Goal: Task Accomplishment & Management: Use online tool/utility

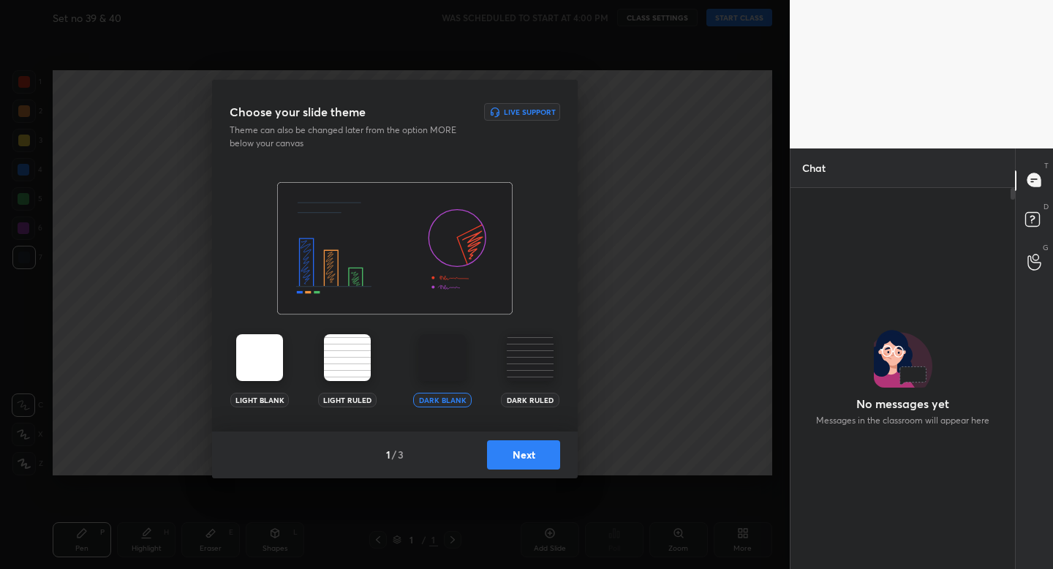
click at [525, 454] on button "Next" at bounding box center [523, 454] width 73 height 29
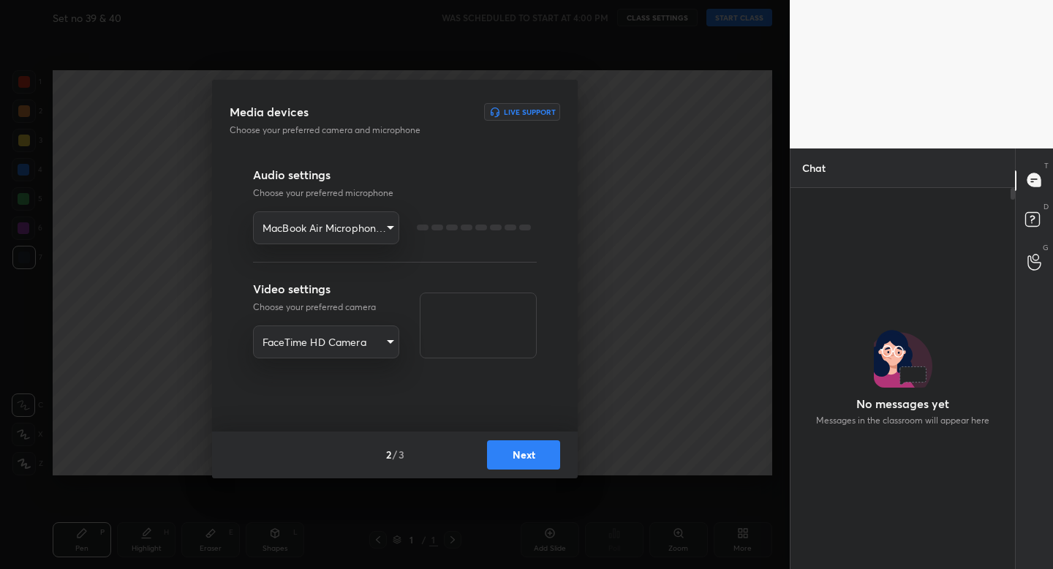
click at [525, 454] on button "Next" at bounding box center [523, 454] width 73 height 29
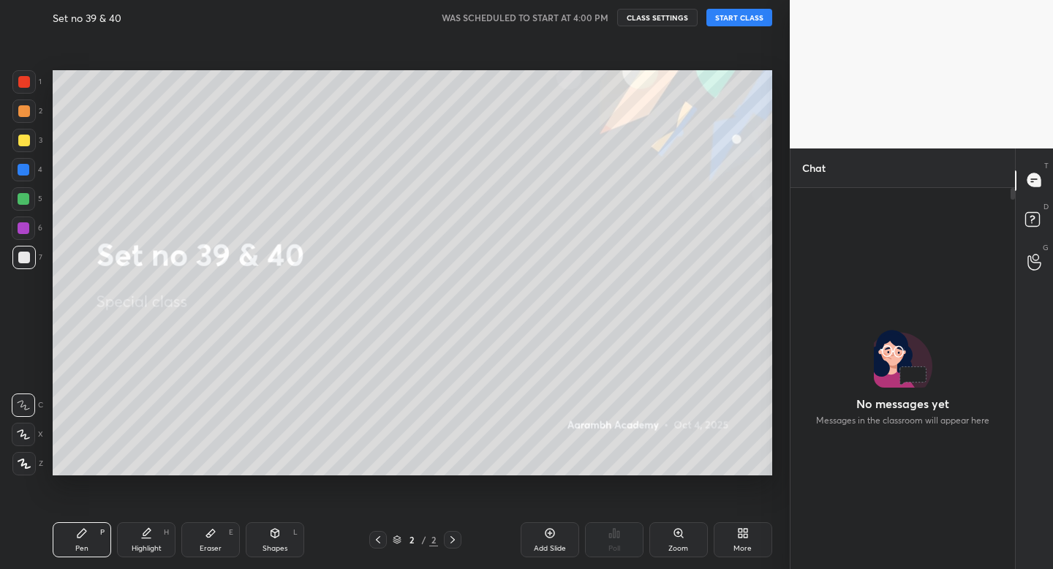
click at [210, 545] on div "Eraser" at bounding box center [211, 548] width 22 height 7
click at [748, 10] on button "START CLASS" at bounding box center [740, 18] width 66 height 18
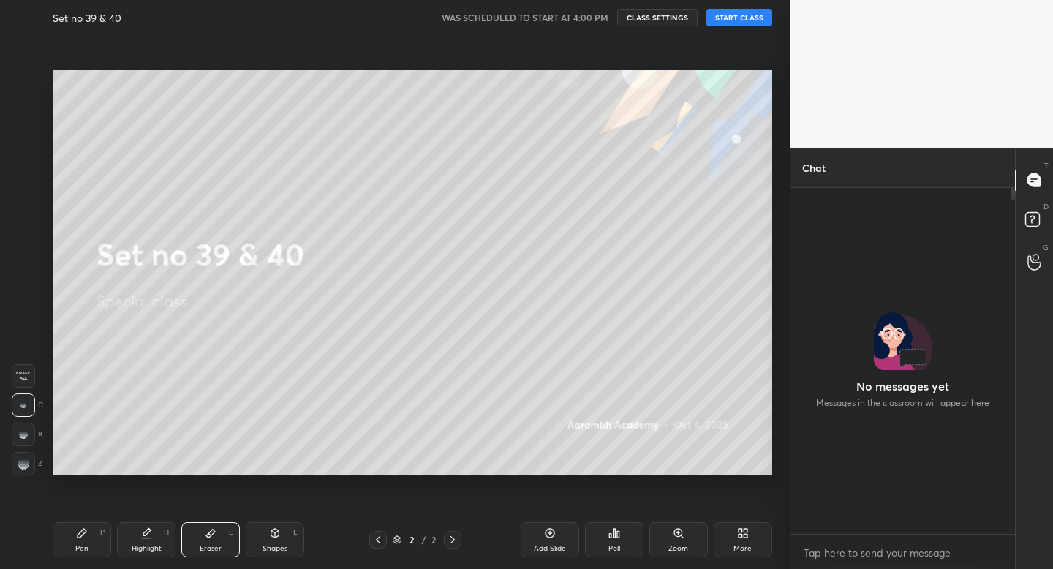
scroll to position [342, 220]
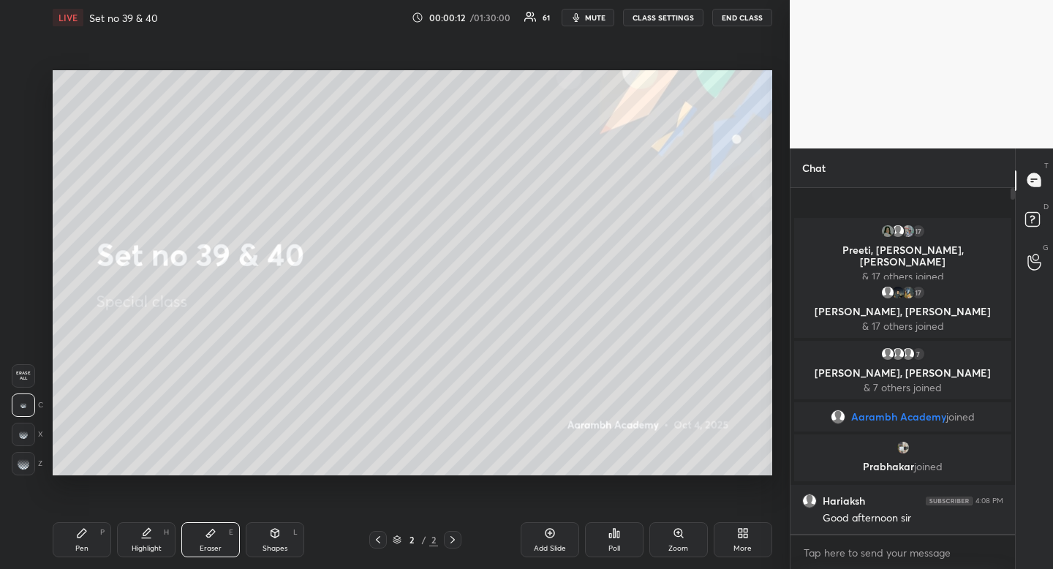
click at [286, 535] on div "Shapes L" at bounding box center [275, 539] width 59 height 35
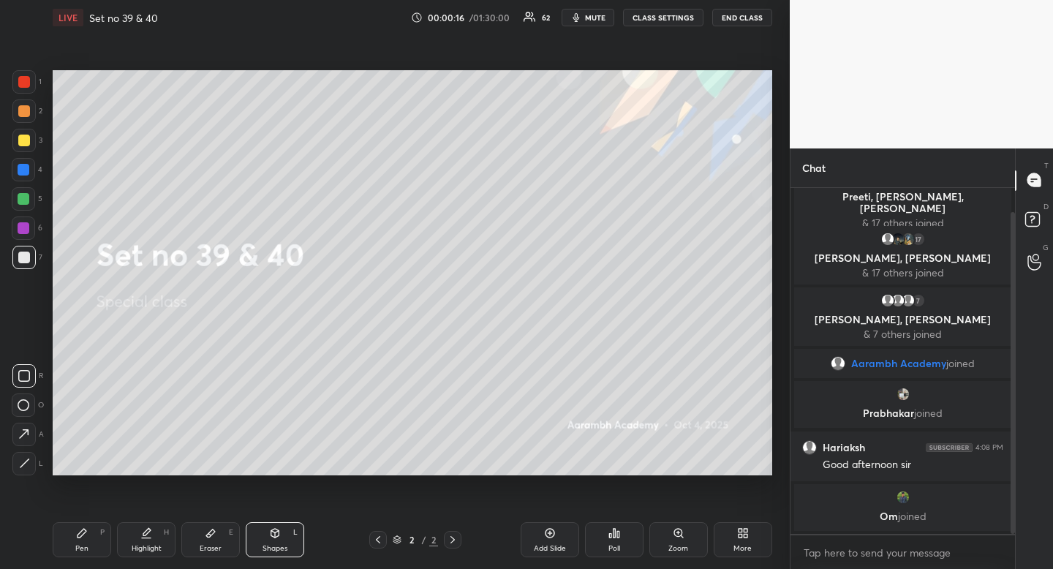
click at [144, 546] on div "Highlight" at bounding box center [147, 548] width 30 height 7
click at [143, 548] on div "Highlight" at bounding box center [147, 548] width 30 height 7
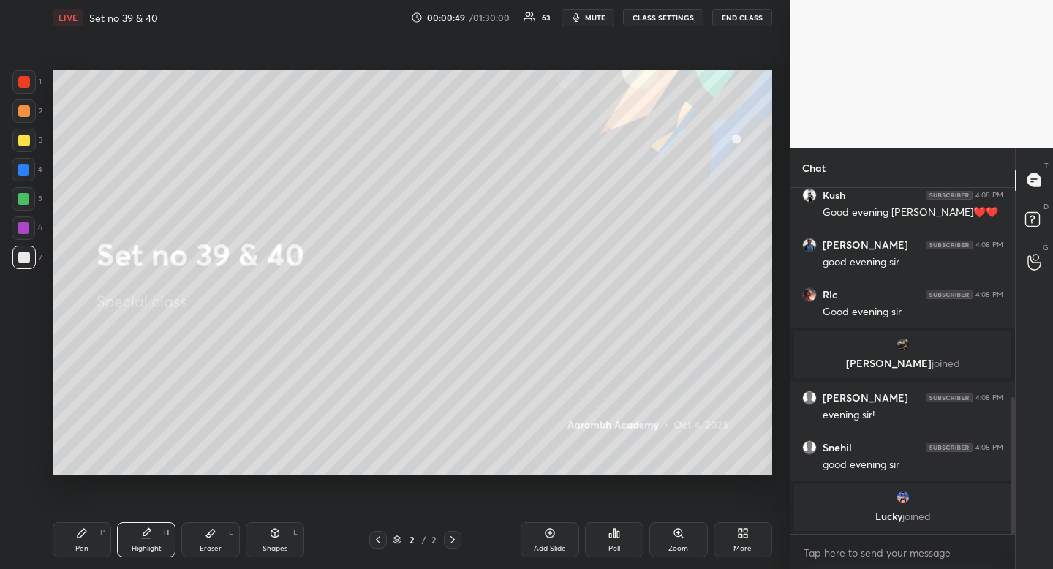
scroll to position [581, 0]
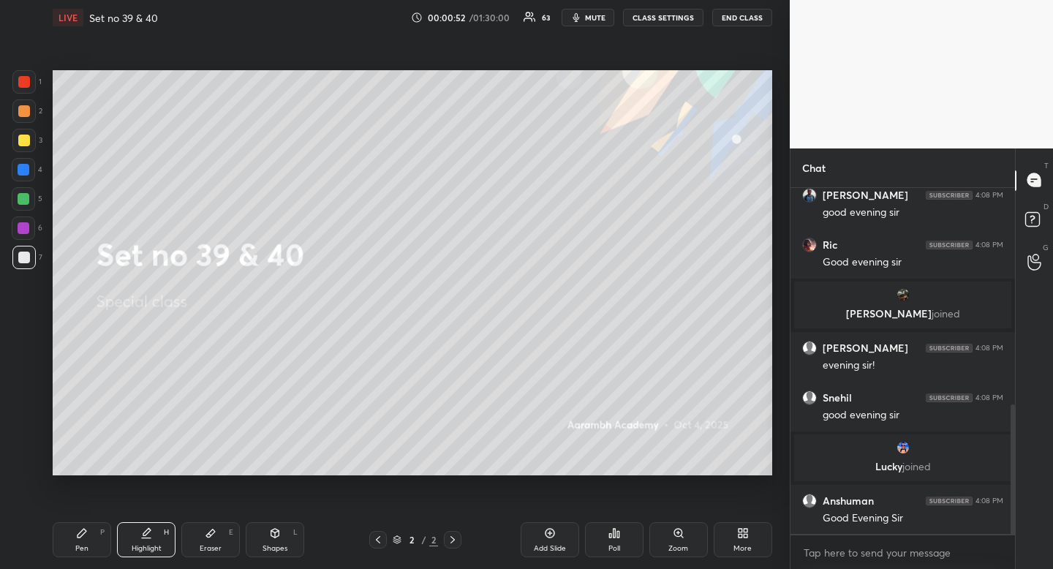
click at [70, 532] on div "Pen P" at bounding box center [82, 539] width 59 height 35
click at [72, 532] on div "Pen P" at bounding box center [82, 539] width 59 height 35
click at [285, 530] on div "Shapes L" at bounding box center [275, 539] width 59 height 35
click at [28, 375] on icon at bounding box center [24, 376] width 12 height 12
click at [26, 375] on icon at bounding box center [24, 376] width 12 height 12
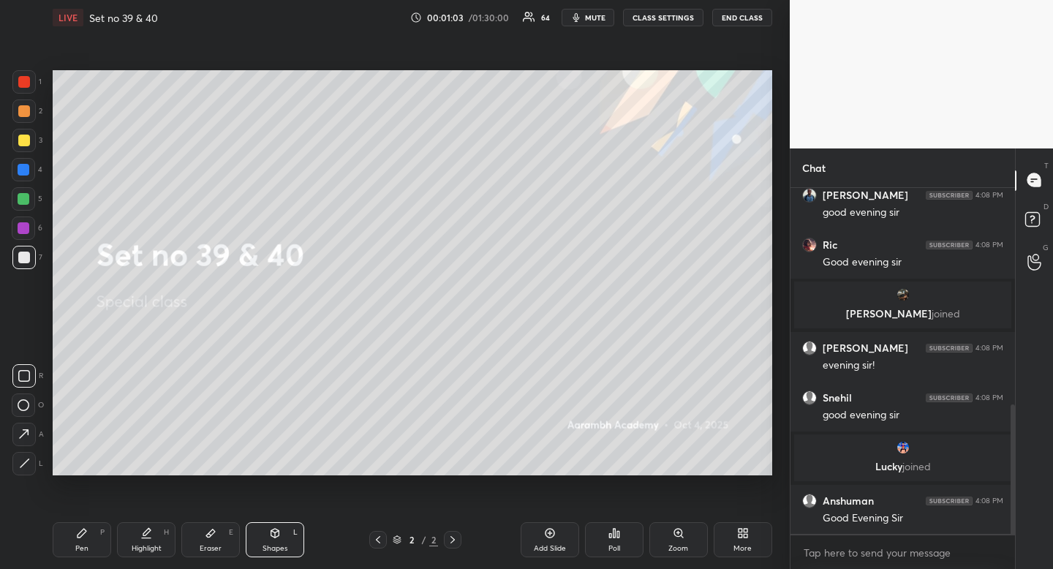
click at [78, 533] on icon at bounding box center [82, 533] width 12 height 12
click at [74, 535] on div "Pen P" at bounding box center [82, 539] width 59 height 35
click at [156, 534] on div "Highlight H" at bounding box center [146, 539] width 59 height 35
click at [155, 535] on div "Highlight H" at bounding box center [146, 539] width 59 height 35
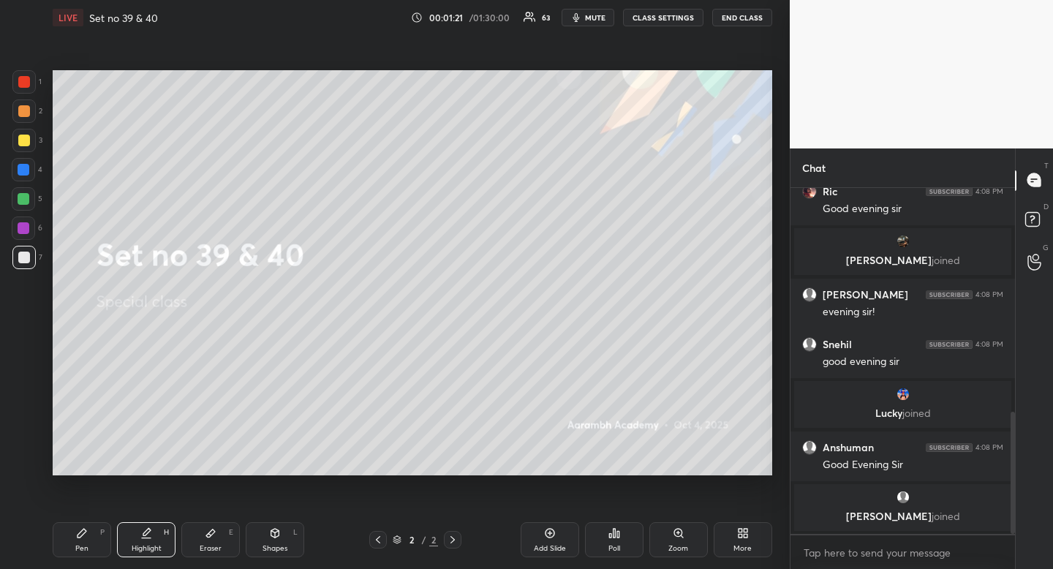
click at [271, 535] on icon at bounding box center [275, 533] width 8 height 9
click at [25, 376] on icon at bounding box center [24, 376] width 12 height 12
click at [16, 140] on div at bounding box center [23, 140] width 23 height 23
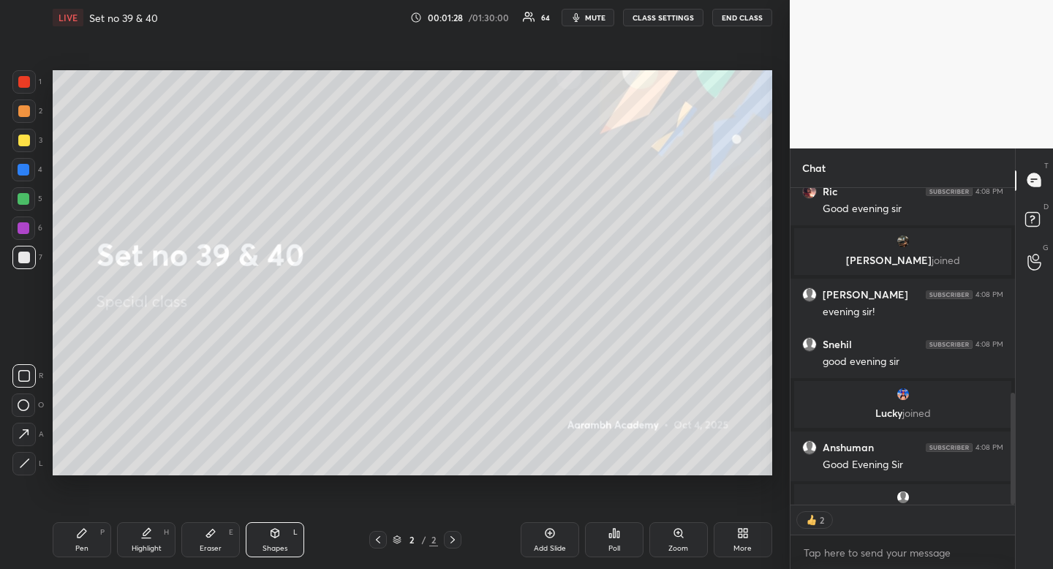
click at [16, 140] on div at bounding box center [23, 140] width 23 height 23
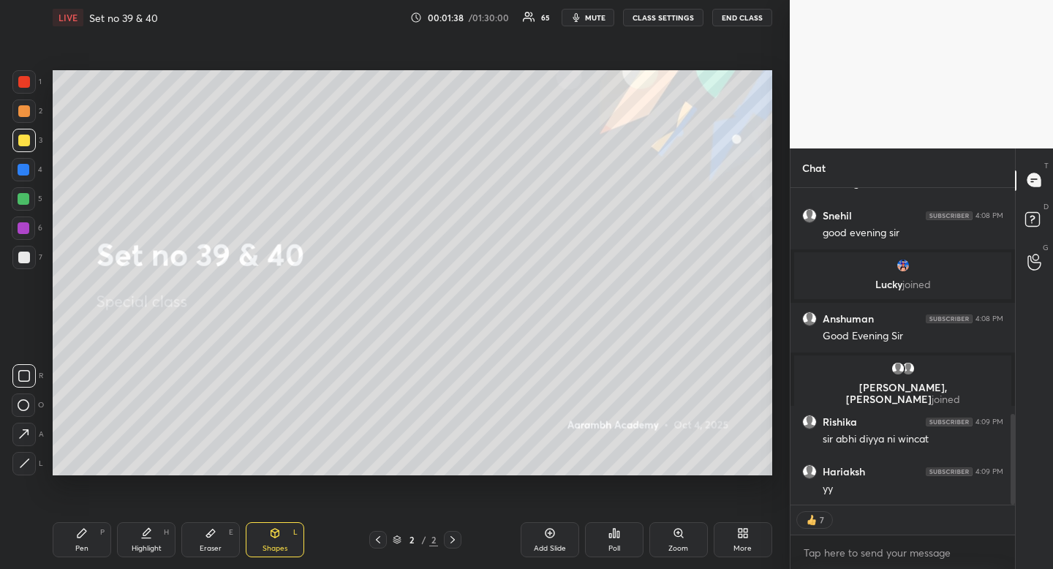
scroll to position [789, 0]
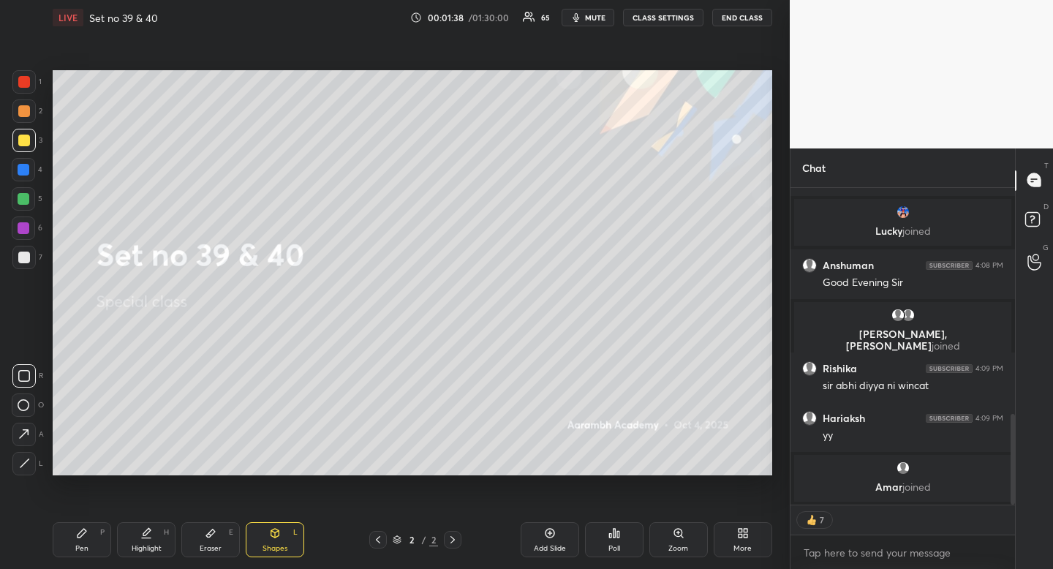
click at [73, 528] on div "Pen P" at bounding box center [82, 539] width 59 height 35
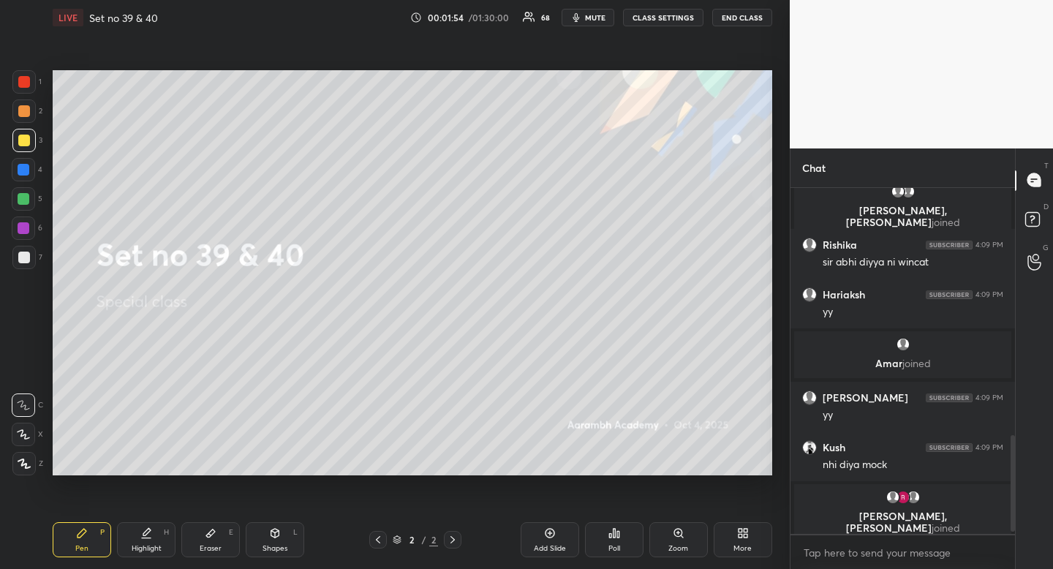
scroll to position [878, 0]
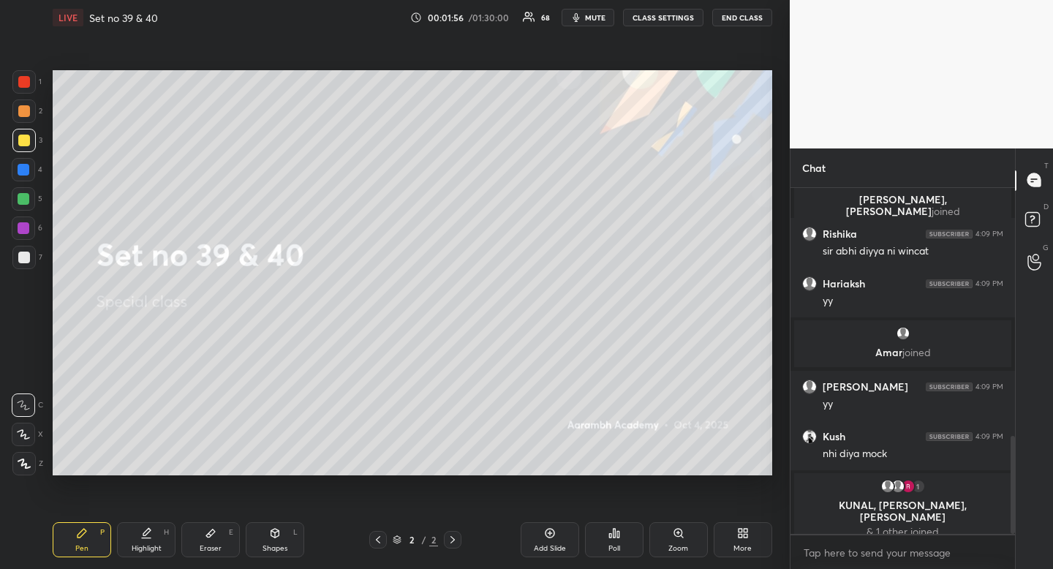
click at [18, 252] on div at bounding box center [23, 257] width 23 height 23
click at [151, 540] on div "Highlight H" at bounding box center [146, 539] width 59 height 35
click at [20, 145] on div at bounding box center [24, 141] width 12 height 12
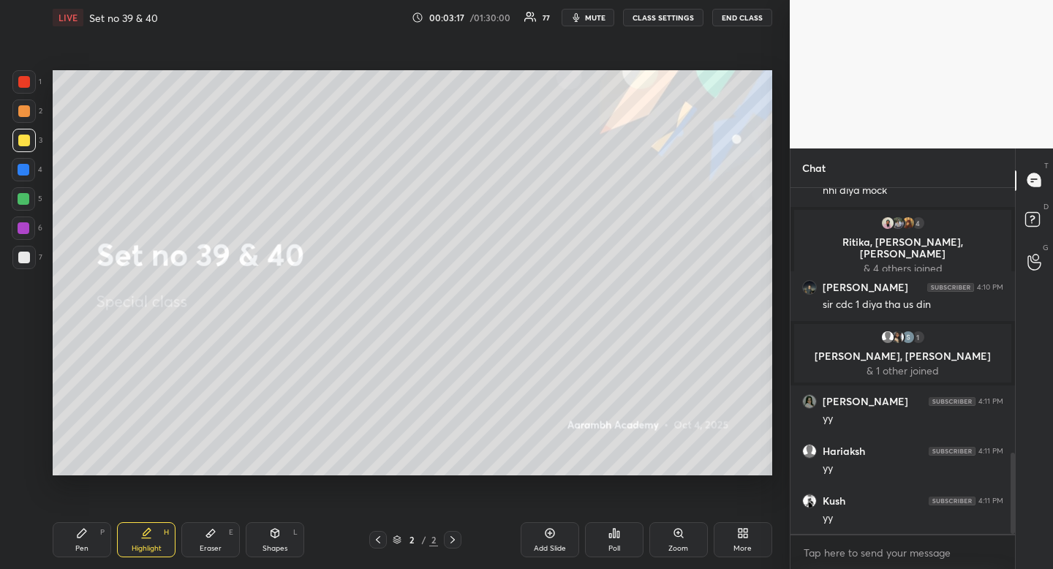
scroll to position [1137, 0]
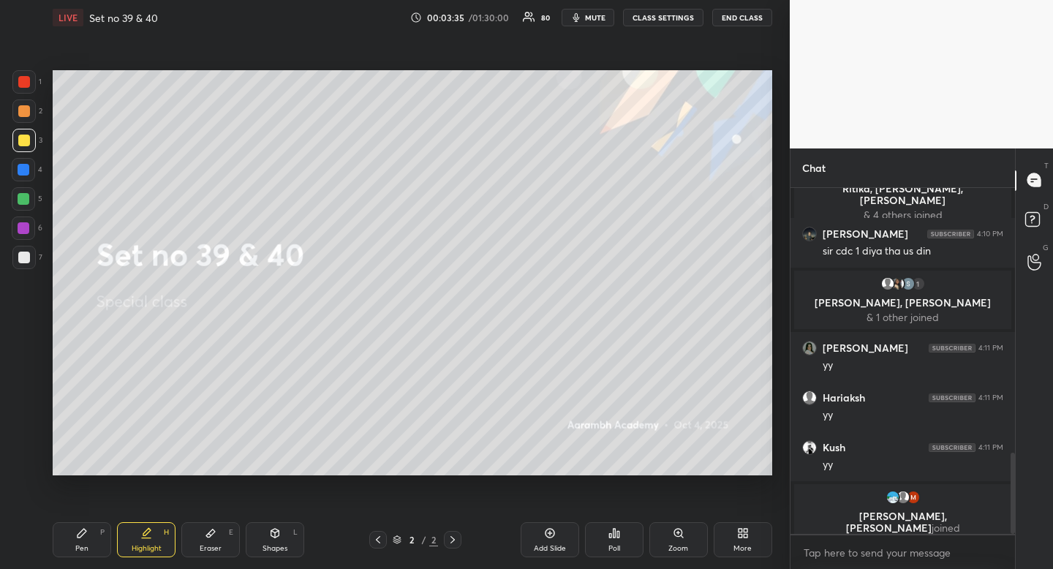
click at [31, 195] on div at bounding box center [23, 198] width 23 height 23
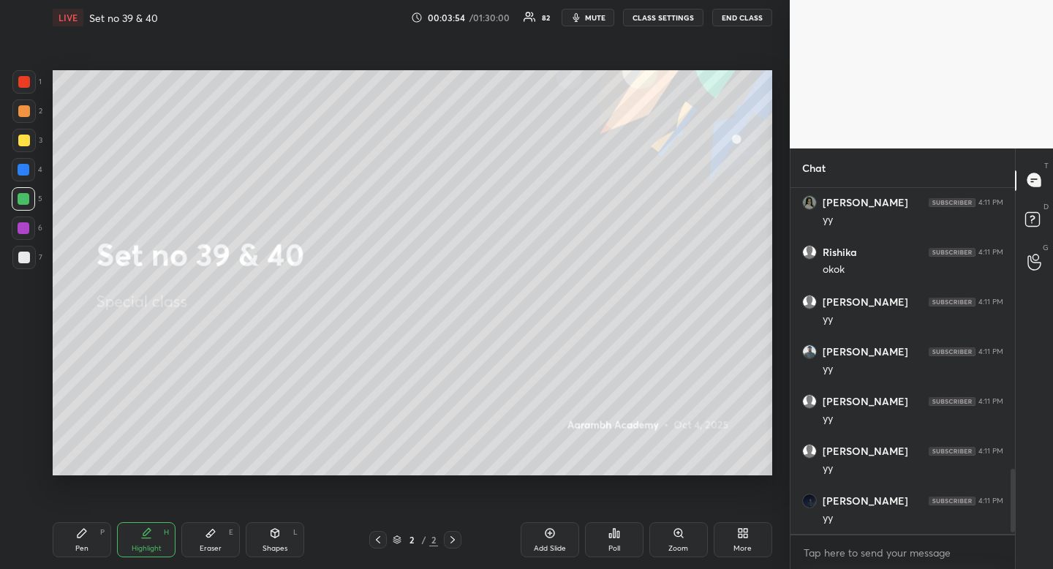
scroll to position [1543, 0]
click at [28, 113] on div at bounding box center [24, 111] width 12 height 12
click at [26, 135] on div at bounding box center [24, 141] width 12 height 12
click at [29, 249] on div at bounding box center [23, 257] width 23 height 23
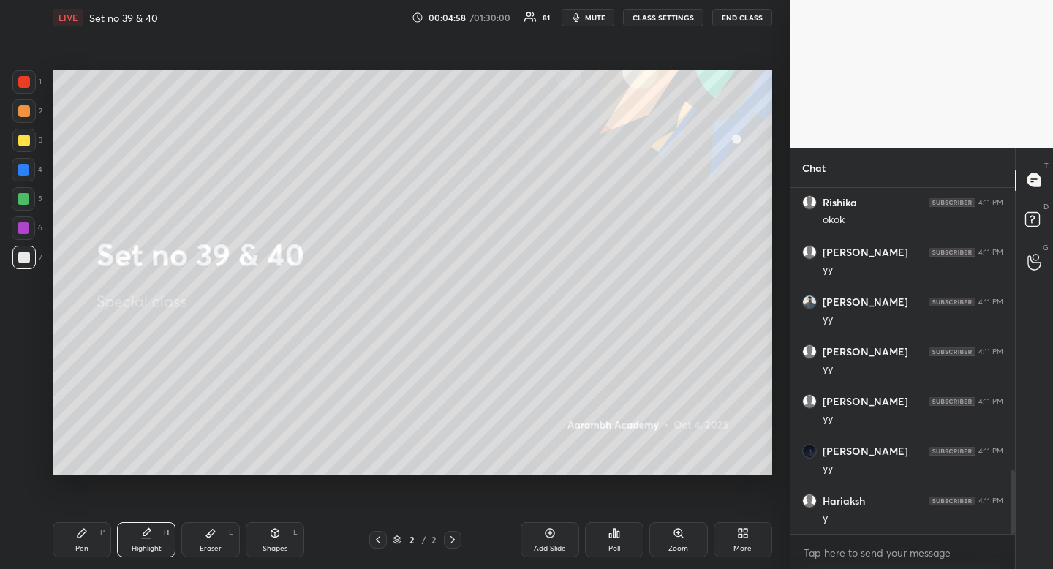
click at [28, 268] on div at bounding box center [23, 257] width 23 height 23
click at [29, 267] on div at bounding box center [23, 257] width 23 height 23
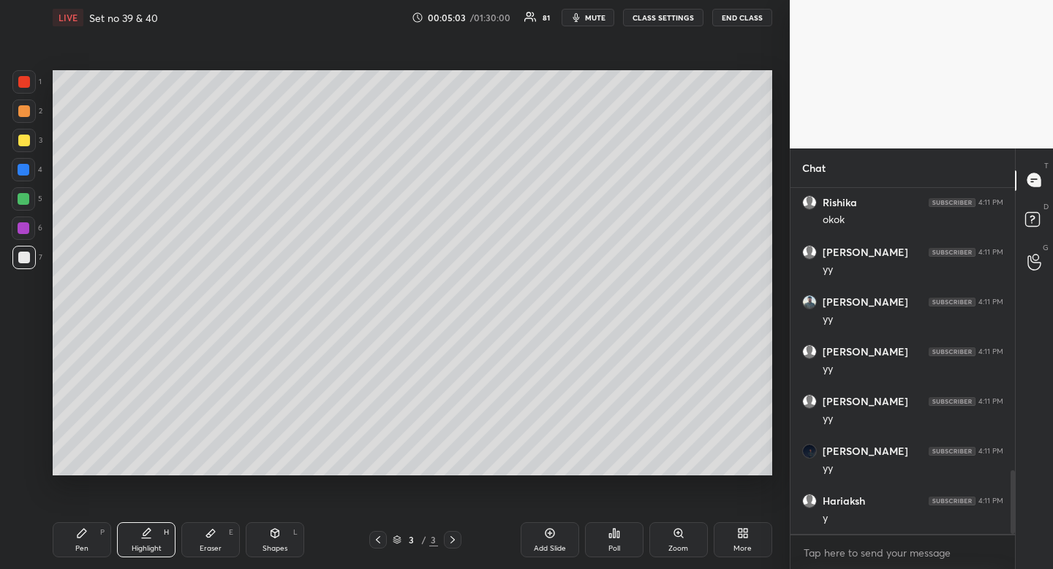
click at [27, 145] on div at bounding box center [24, 141] width 12 height 12
click at [26, 256] on div at bounding box center [24, 258] width 12 height 12
click at [97, 538] on div "Pen P" at bounding box center [82, 539] width 59 height 35
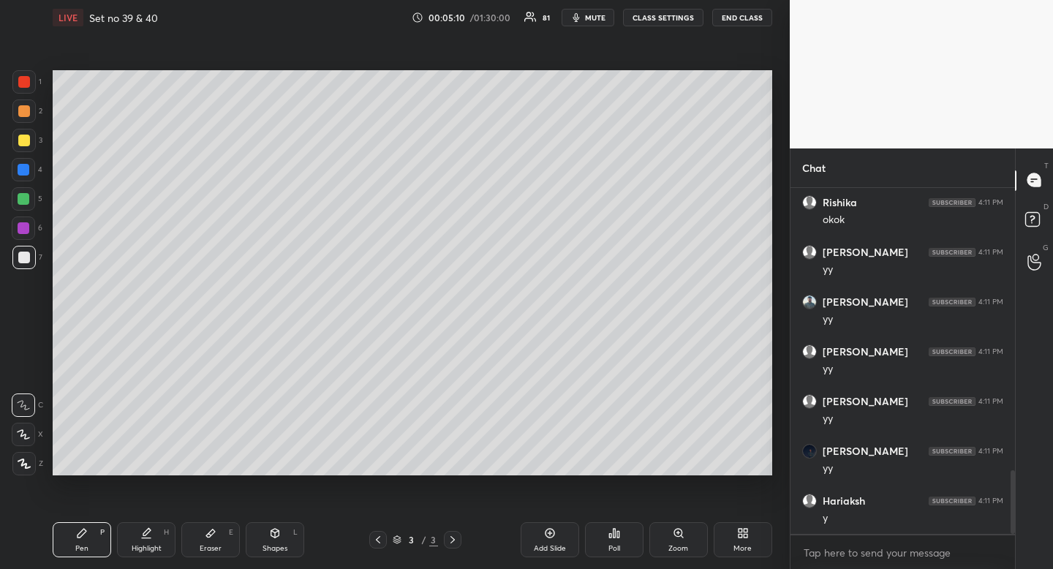
click at [29, 140] on div at bounding box center [23, 140] width 23 height 23
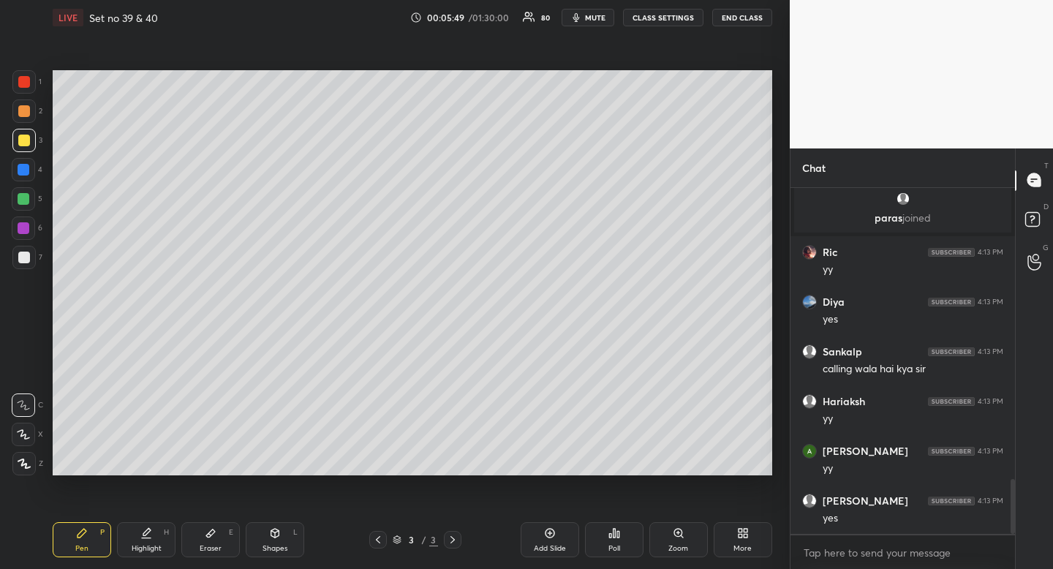
scroll to position [1889, 0]
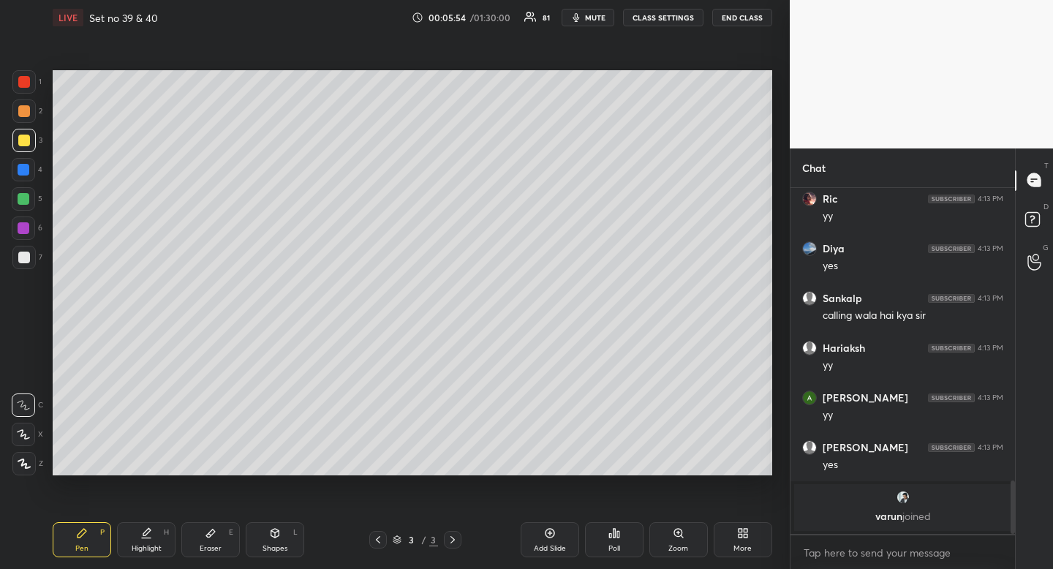
click at [91, 542] on div "Pen P" at bounding box center [82, 539] width 59 height 35
click at [28, 108] on div at bounding box center [24, 111] width 12 height 12
click at [28, 107] on div at bounding box center [24, 111] width 12 height 12
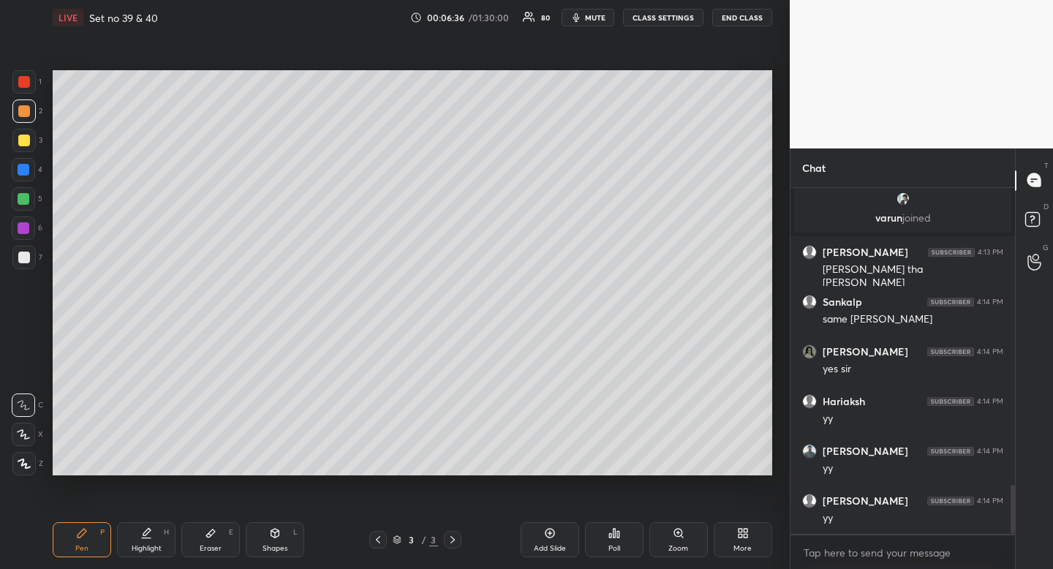
scroll to position [2088, 0]
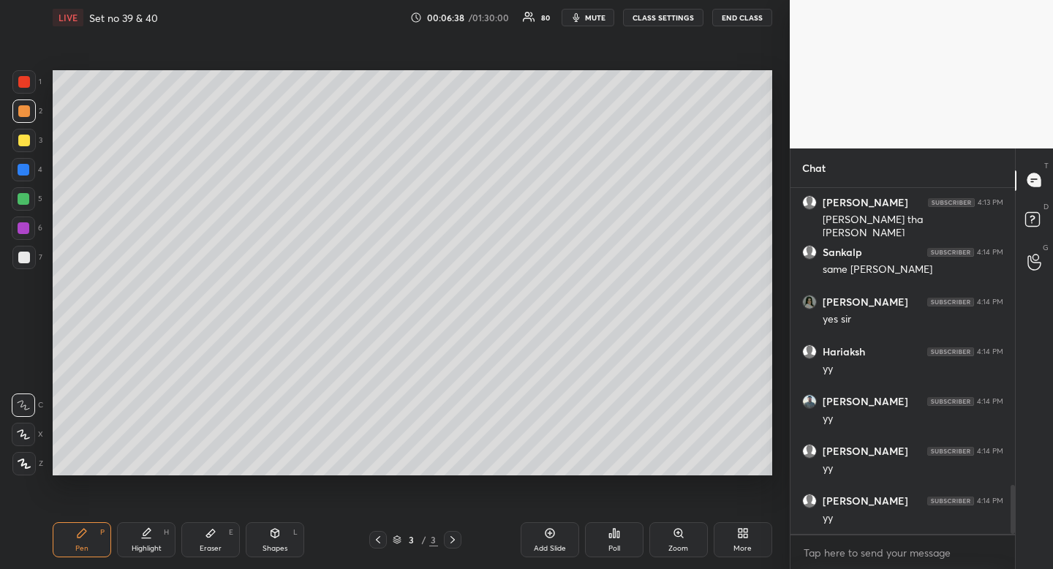
click at [29, 257] on div at bounding box center [24, 258] width 12 height 12
click at [87, 542] on div "Pen P" at bounding box center [82, 539] width 59 height 35
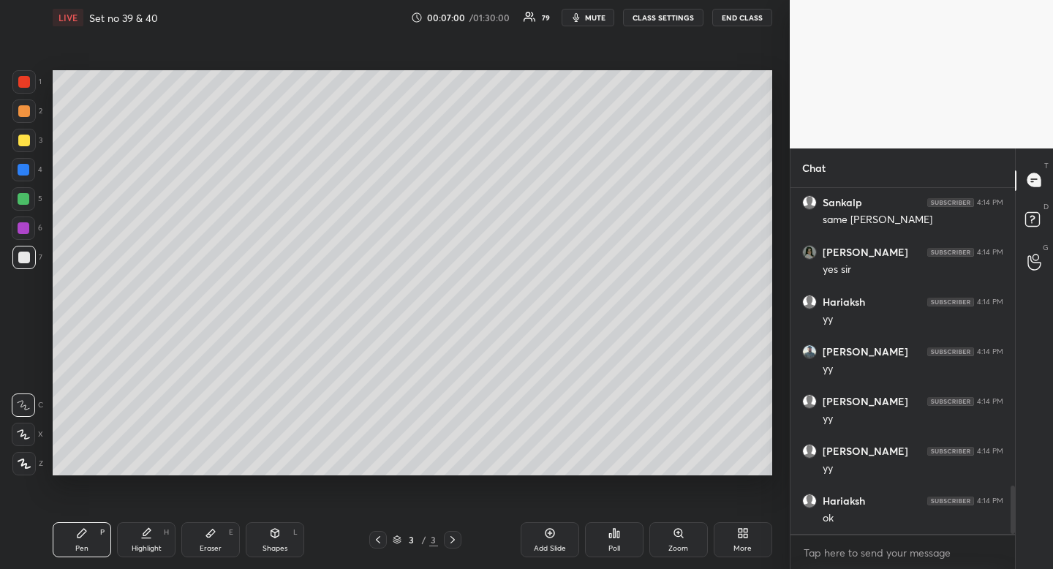
scroll to position [2187, 0]
click at [268, 543] on div "Shapes L" at bounding box center [275, 539] width 59 height 35
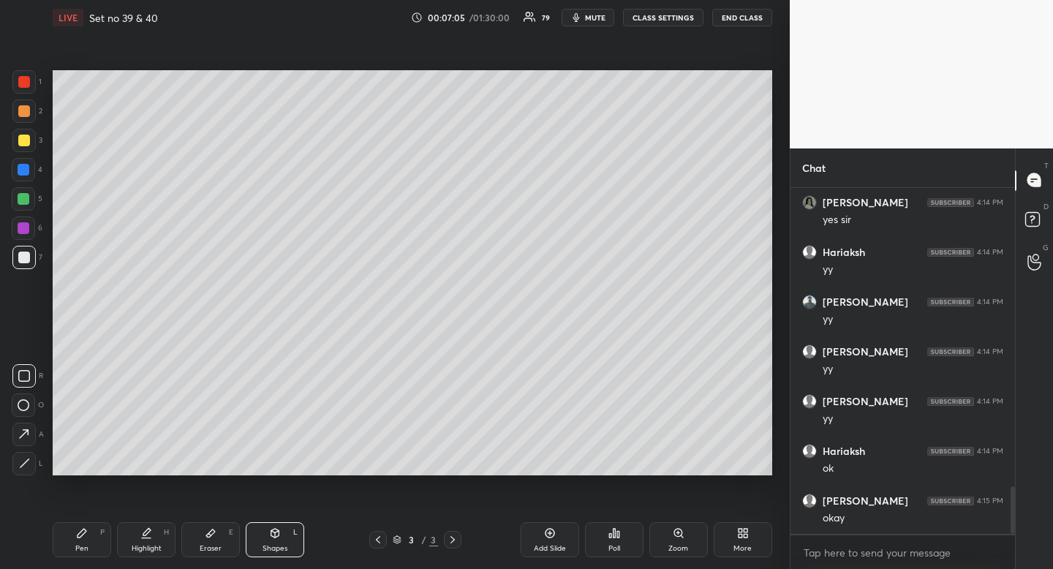
click at [25, 374] on icon at bounding box center [24, 376] width 12 height 12
click at [78, 533] on icon at bounding box center [82, 533] width 12 height 12
click at [79, 533] on icon at bounding box center [82, 533] width 12 height 12
click at [30, 135] on div at bounding box center [23, 140] width 23 height 23
drag, startPoint x: 27, startPoint y: 132, endPoint x: 21, endPoint y: 125, distance: 9.4
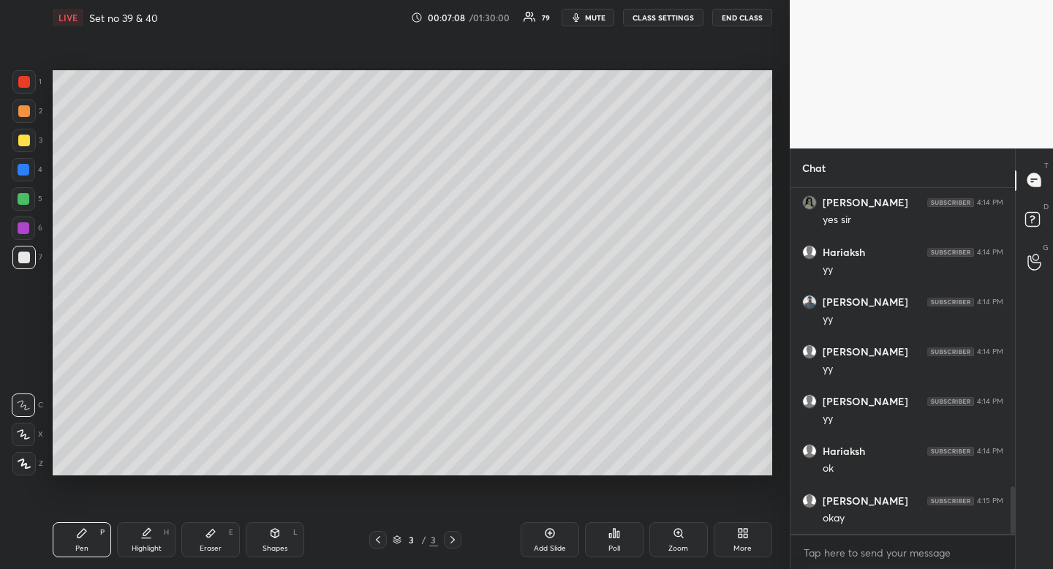
click at [27, 132] on div at bounding box center [23, 140] width 23 height 23
click at [274, 538] on icon at bounding box center [275, 533] width 12 height 12
click at [28, 407] on rect at bounding box center [23, 405] width 11 height 11
click at [31, 407] on div at bounding box center [23, 405] width 23 height 23
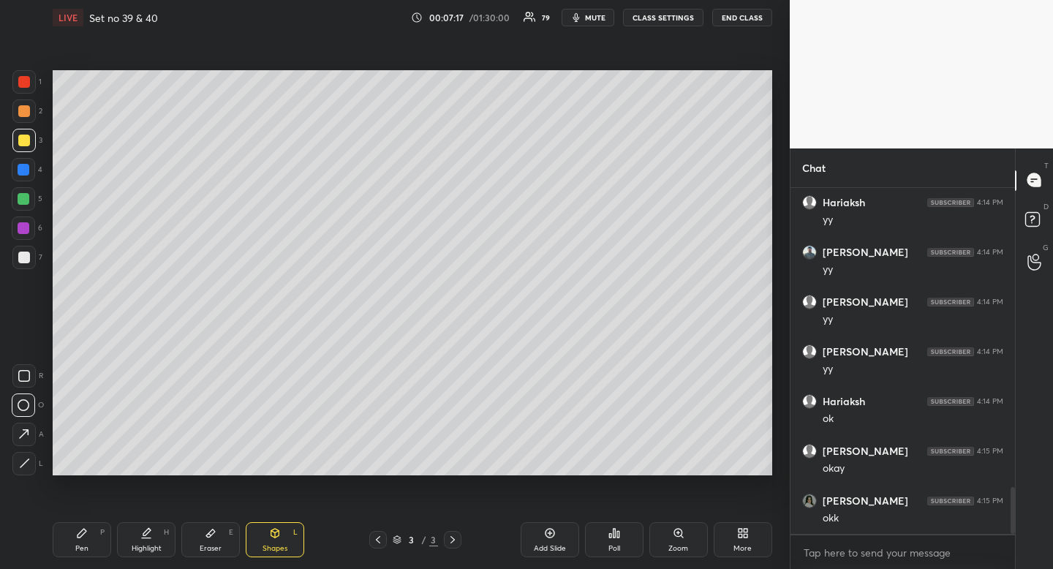
click at [146, 538] on icon at bounding box center [146, 538] width 9 height 0
click at [147, 540] on div "Highlight H" at bounding box center [146, 539] width 59 height 35
click at [78, 541] on div "Pen P" at bounding box center [82, 539] width 59 height 35
drag, startPoint x: 78, startPoint y: 542, endPoint x: 103, endPoint y: 483, distance: 64.3
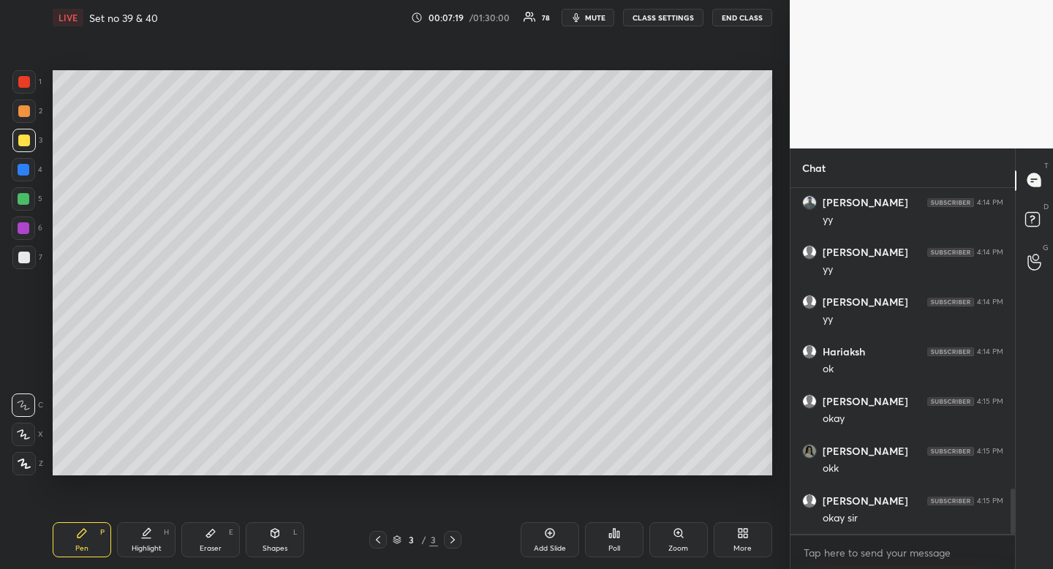
click at [77, 542] on div "Pen P" at bounding box center [82, 539] width 59 height 35
click at [274, 541] on div "Shapes L" at bounding box center [275, 539] width 59 height 35
click at [31, 374] on div at bounding box center [23, 375] width 23 height 23
click at [27, 379] on icon at bounding box center [24, 376] width 12 height 12
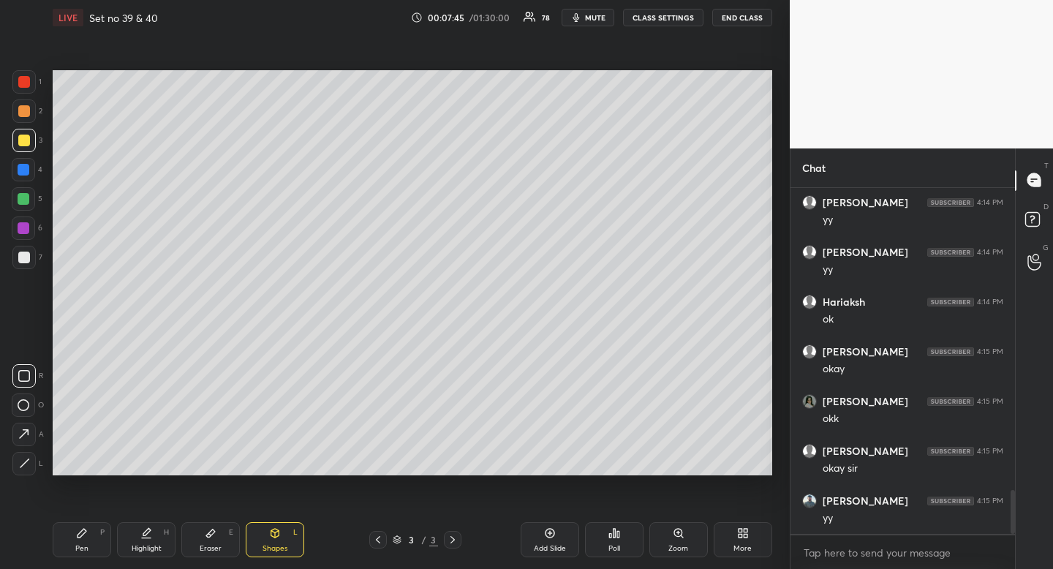
scroll to position [2386, 0]
click at [143, 541] on div "Highlight H" at bounding box center [146, 539] width 59 height 35
click at [140, 541] on div "Highlight H" at bounding box center [146, 539] width 59 height 35
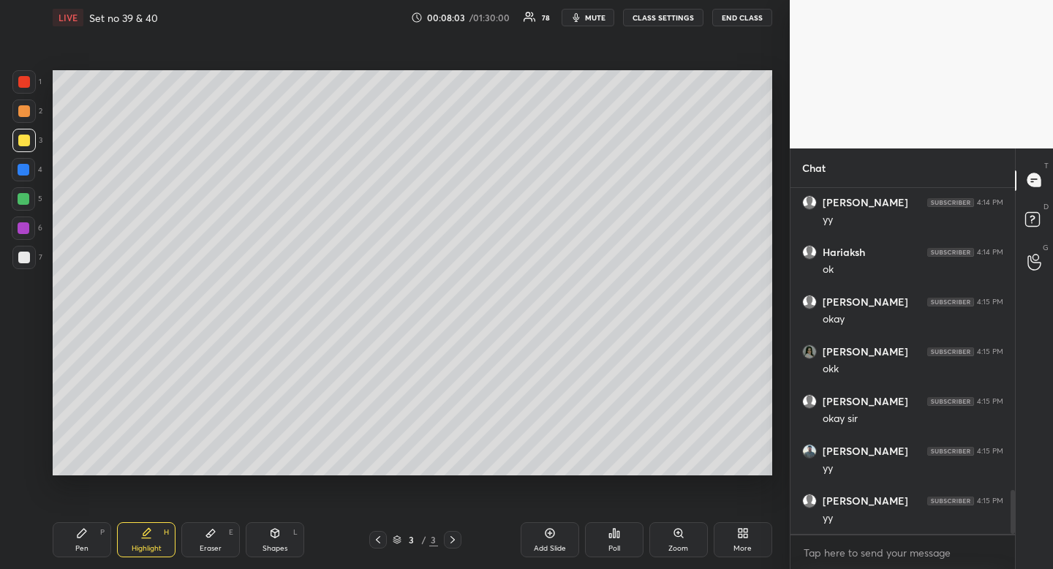
click at [151, 543] on div "Highlight H" at bounding box center [146, 539] width 59 height 35
click at [89, 536] on div "Pen P" at bounding box center [82, 539] width 59 height 35
click at [89, 535] on div "Pen P" at bounding box center [82, 539] width 59 height 35
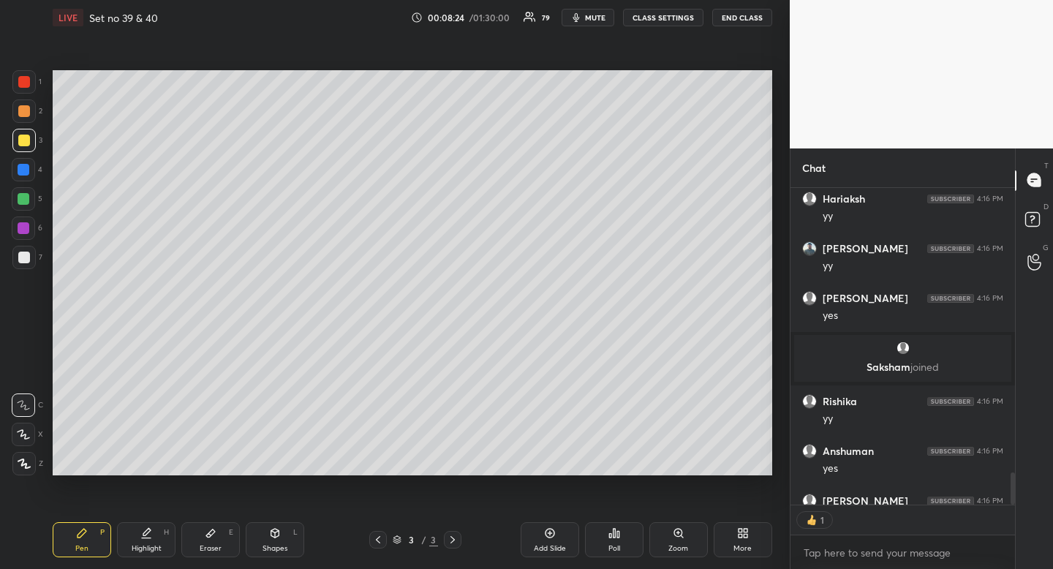
scroll to position [2817, 0]
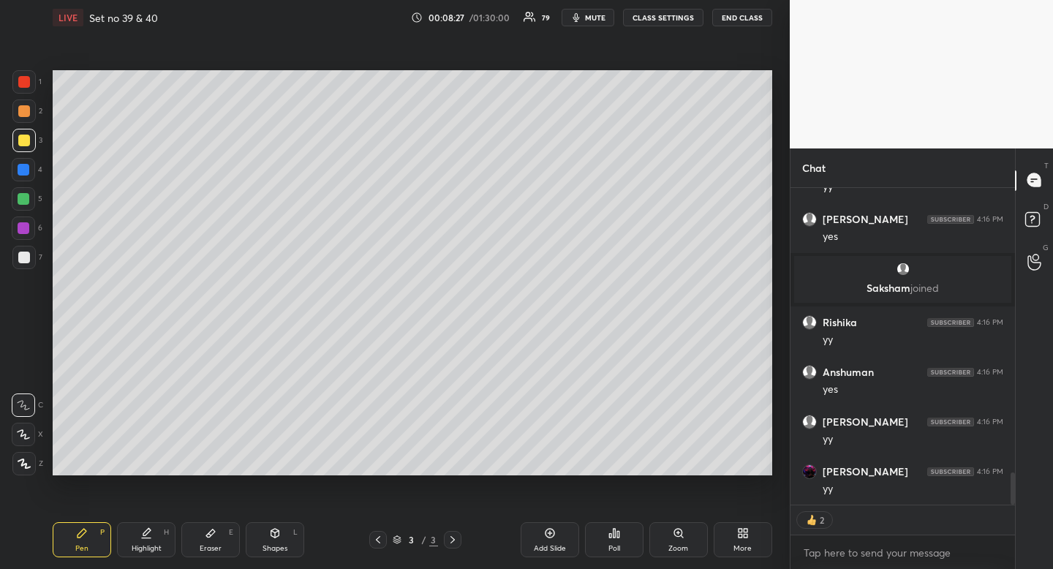
click at [273, 543] on div "Shapes L" at bounding box center [275, 539] width 59 height 35
click at [29, 378] on rect at bounding box center [24, 376] width 11 height 11
click at [28, 378] on icon at bounding box center [24, 376] width 12 height 12
click at [137, 551] on div "Highlight" at bounding box center [147, 548] width 30 height 7
click at [136, 551] on div "Highlight" at bounding box center [147, 548] width 30 height 7
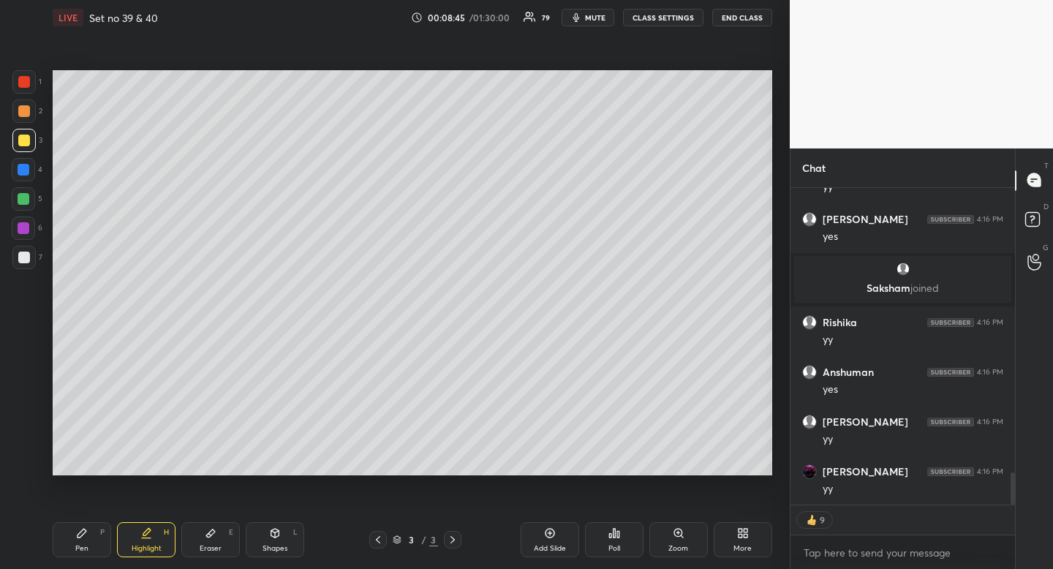
click at [128, 551] on div "Highlight H" at bounding box center [146, 539] width 59 height 35
click at [129, 549] on div "Highlight H" at bounding box center [146, 539] width 59 height 35
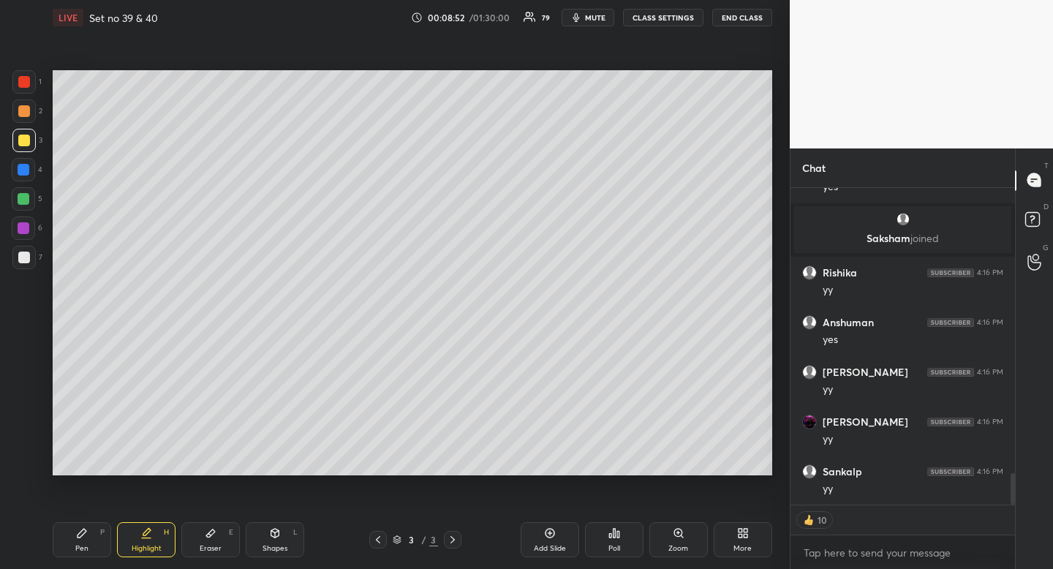
click at [85, 536] on icon at bounding box center [82, 533] width 12 height 12
click at [84, 540] on div "Pen P" at bounding box center [82, 539] width 59 height 35
click at [26, 255] on div at bounding box center [24, 258] width 12 height 12
click at [26, 254] on div at bounding box center [24, 258] width 12 height 12
click at [96, 543] on div "Pen P" at bounding box center [82, 539] width 59 height 35
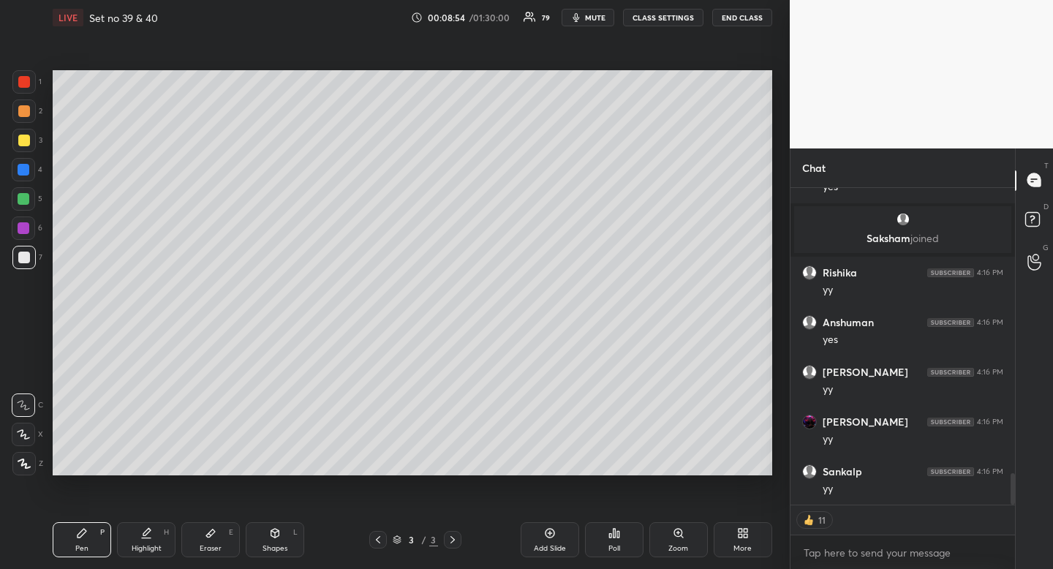
click at [95, 541] on div "Pen P" at bounding box center [82, 539] width 59 height 35
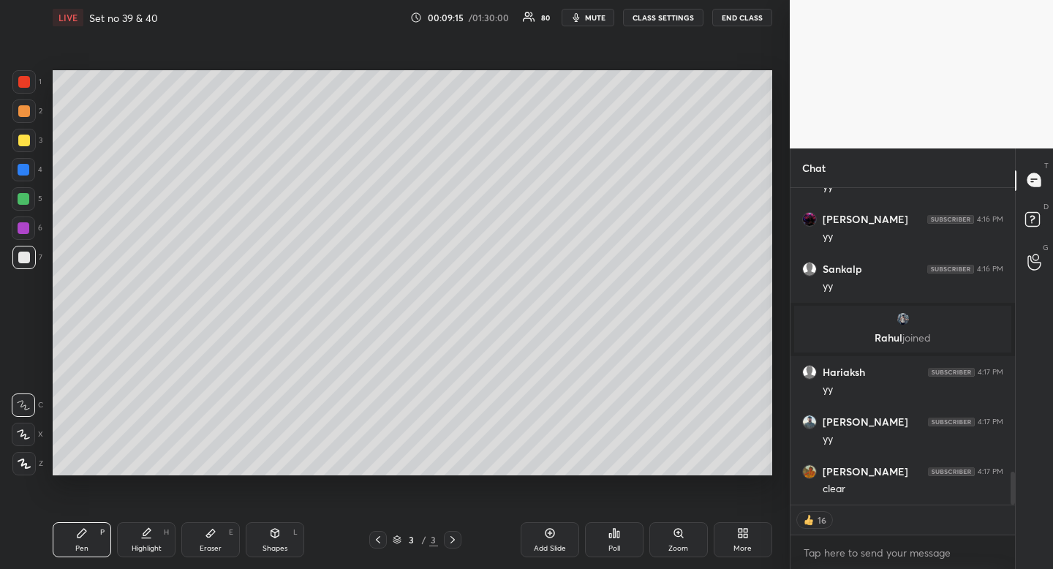
scroll to position [2783, 0]
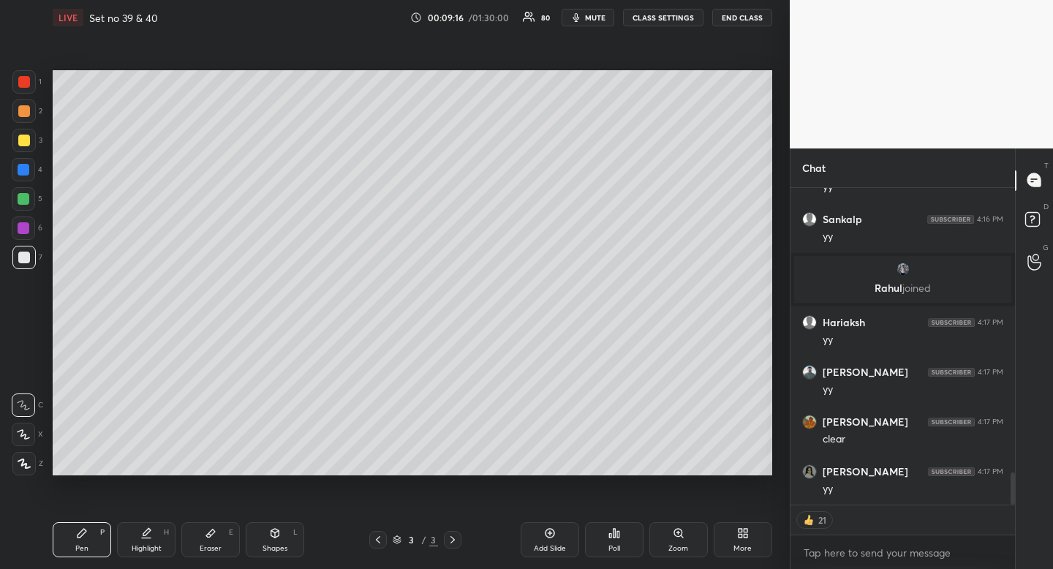
click at [27, 143] on div at bounding box center [24, 141] width 12 height 12
click at [26, 143] on div at bounding box center [24, 141] width 12 height 12
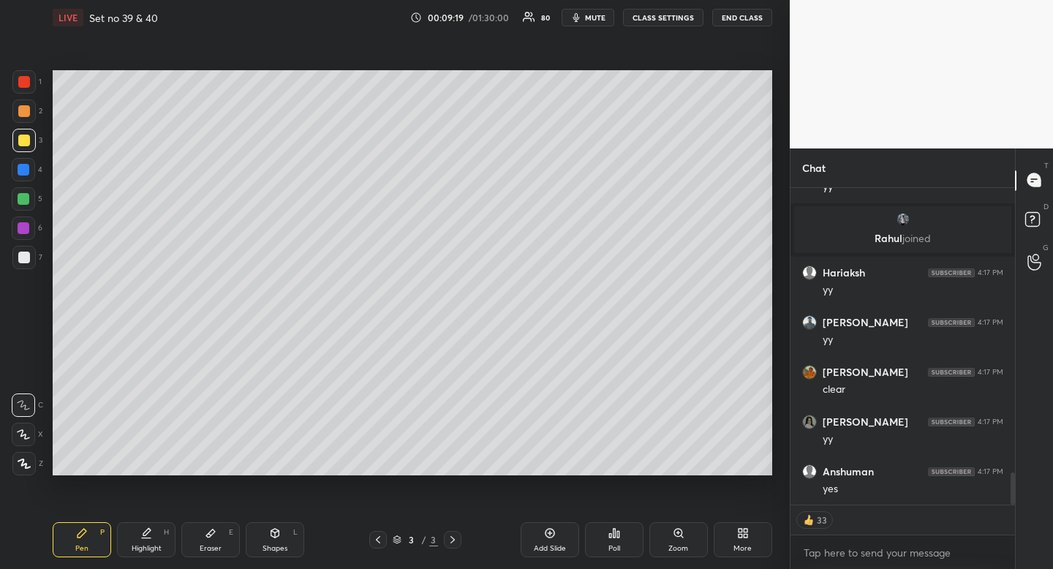
click at [31, 257] on div at bounding box center [23, 257] width 23 height 23
click at [30, 256] on div at bounding box center [23, 257] width 23 height 23
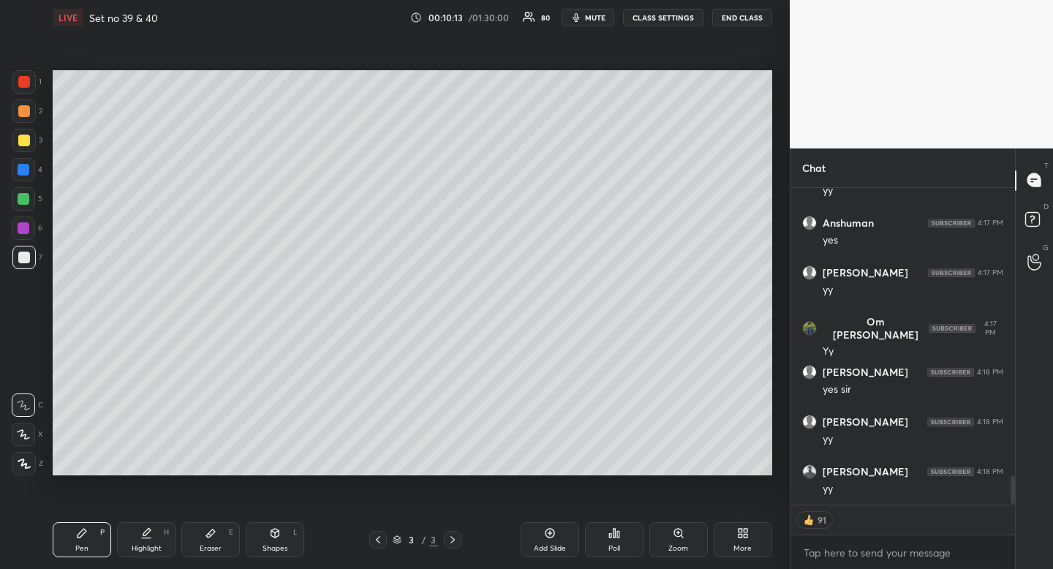
scroll to position [3131, 0]
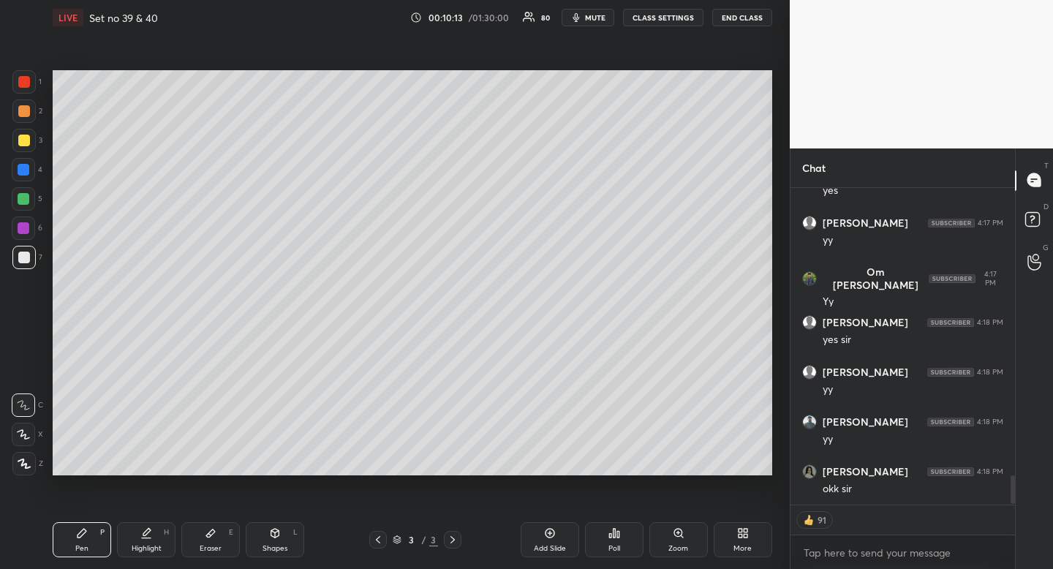
click at [277, 530] on icon at bounding box center [275, 533] width 8 height 9
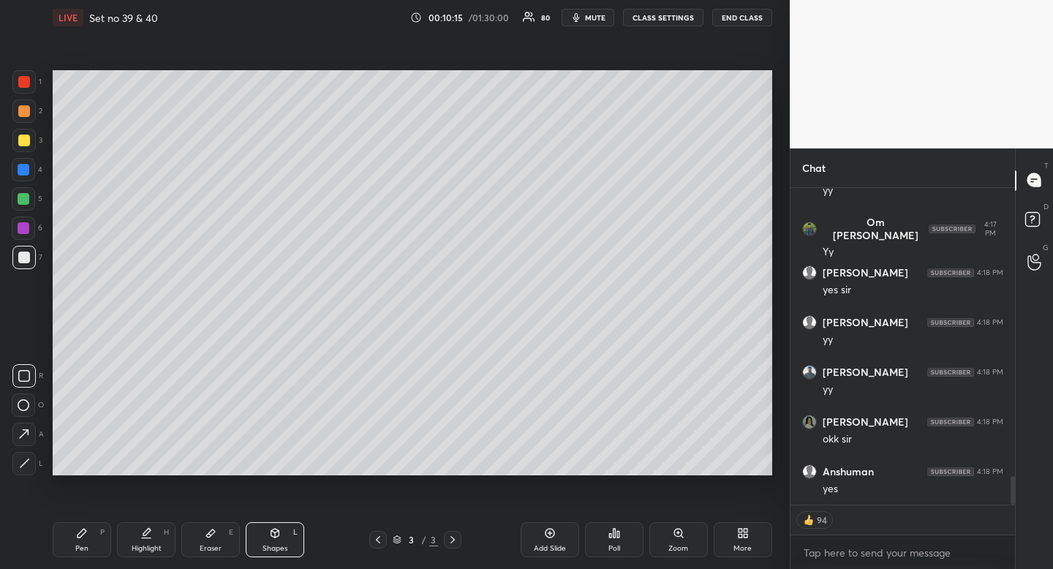
click at [29, 402] on div at bounding box center [23, 405] width 23 height 23
click at [29, 401] on div at bounding box center [23, 405] width 23 height 23
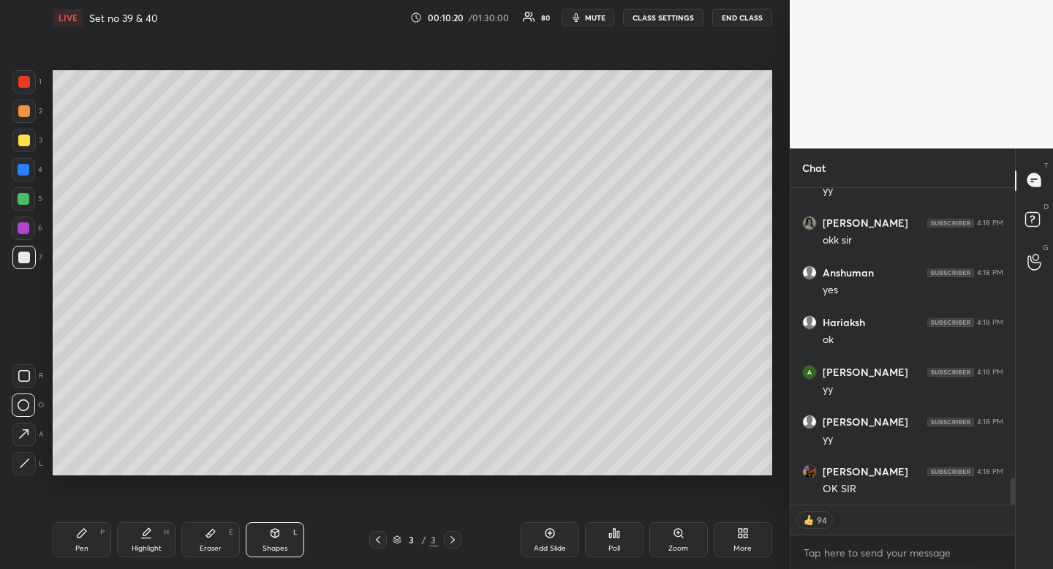
click at [20, 135] on div at bounding box center [24, 141] width 12 height 12
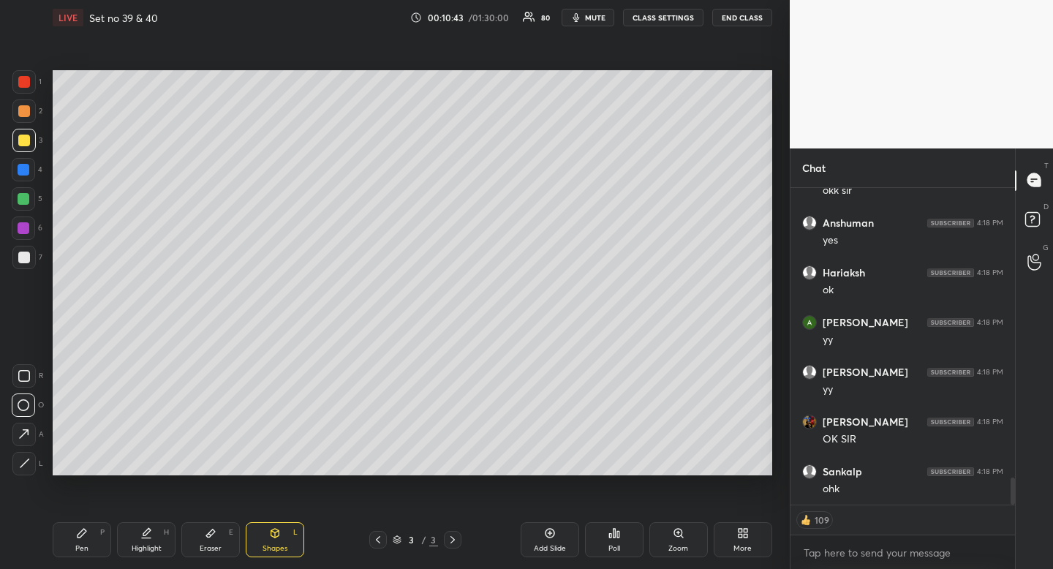
scroll to position [3479, 0]
click at [281, 541] on div "Shapes L" at bounding box center [275, 539] width 59 height 35
click at [23, 136] on div at bounding box center [23, 140] width 23 height 23
click at [23, 135] on div at bounding box center [24, 141] width 12 height 12
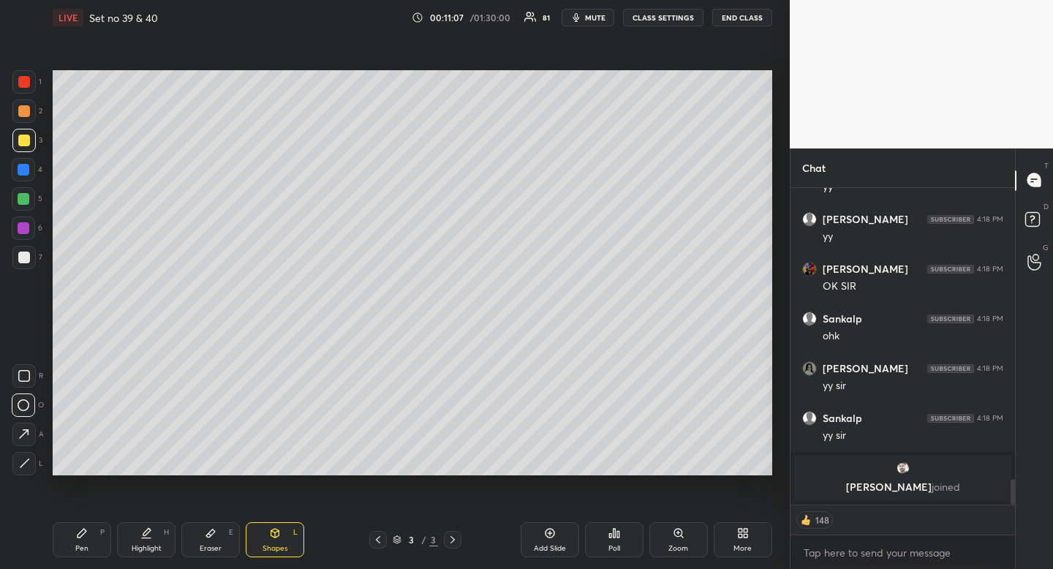
click at [149, 540] on div "Highlight H" at bounding box center [146, 539] width 59 height 35
drag, startPoint x: 150, startPoint y: 538, endPoint x: 154, endPoint y: 548, distance: 11.1
click at [148, 538] on icon at bounding box center [146, 533] width 12 height 12
click at [81, 537] on icon at bounding box center [82, 533] width 12 height 12
click at [79, 537] on icon at bounding box center [82, 533] width 12 height 12
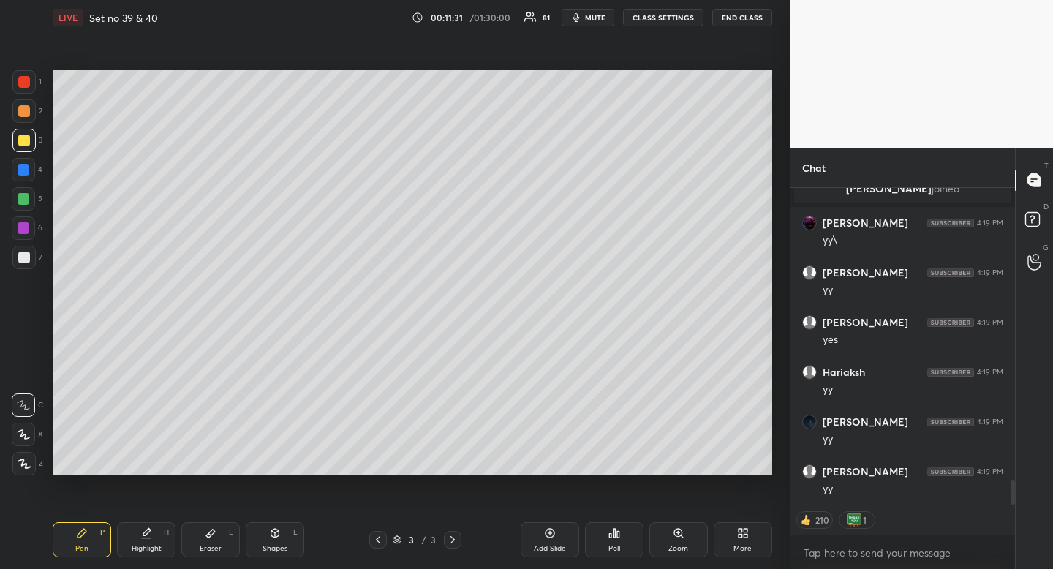
scroll to position [3673, 0]
click at [739, 530] on icon at bounding box center [741, 531] width 4 height 4
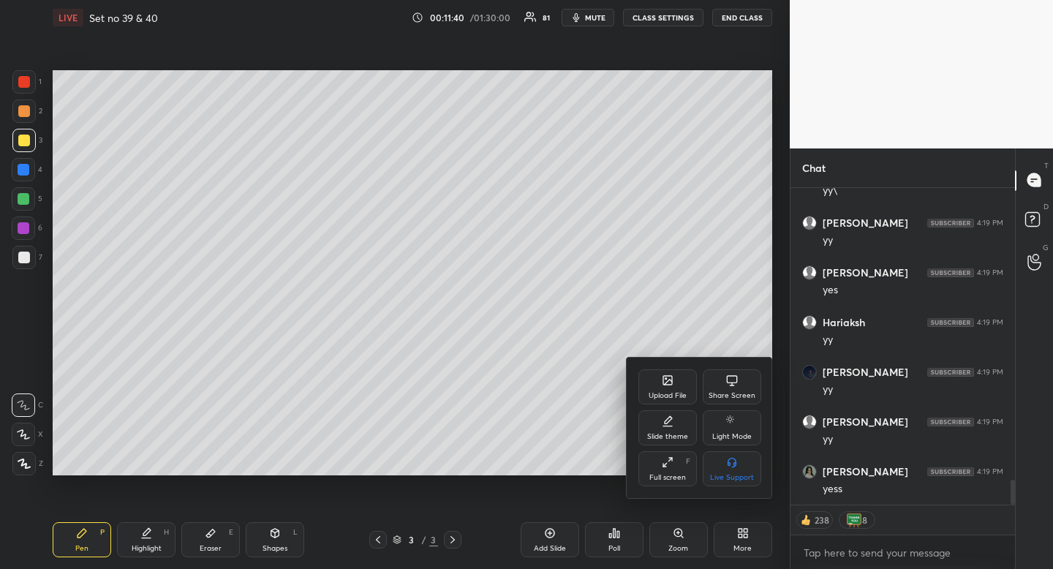
click at [661, 386] on div "Upload File" at bounding box center [668, 386] width 59 height 35
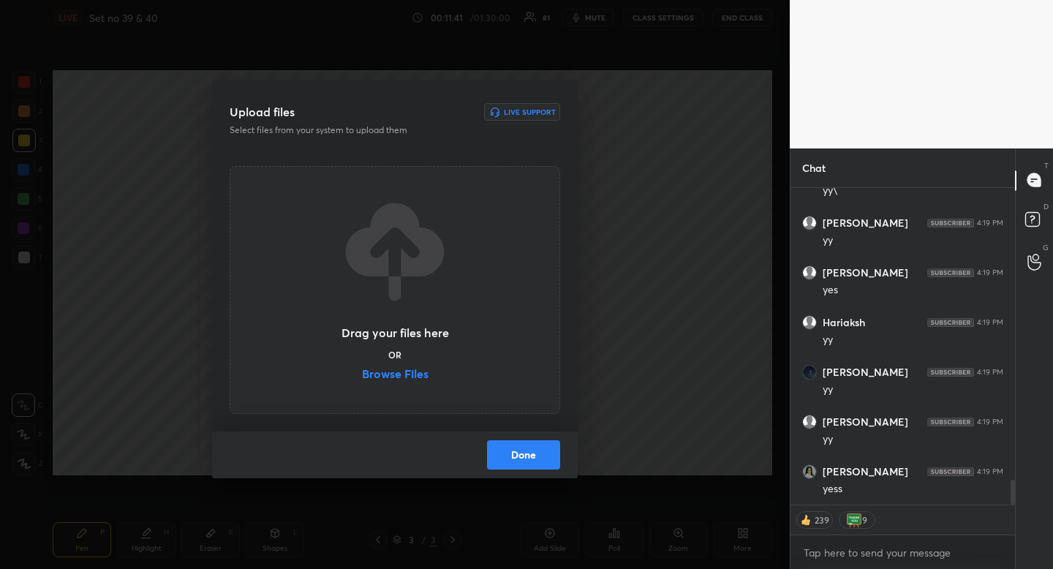
click at [396, 369] on label "Browse Files" at bounding box center [395, 375] width 67 height 15
click at [362, 369] on input "Browse Files" at bounding box center [362, 375] width 0 height 15
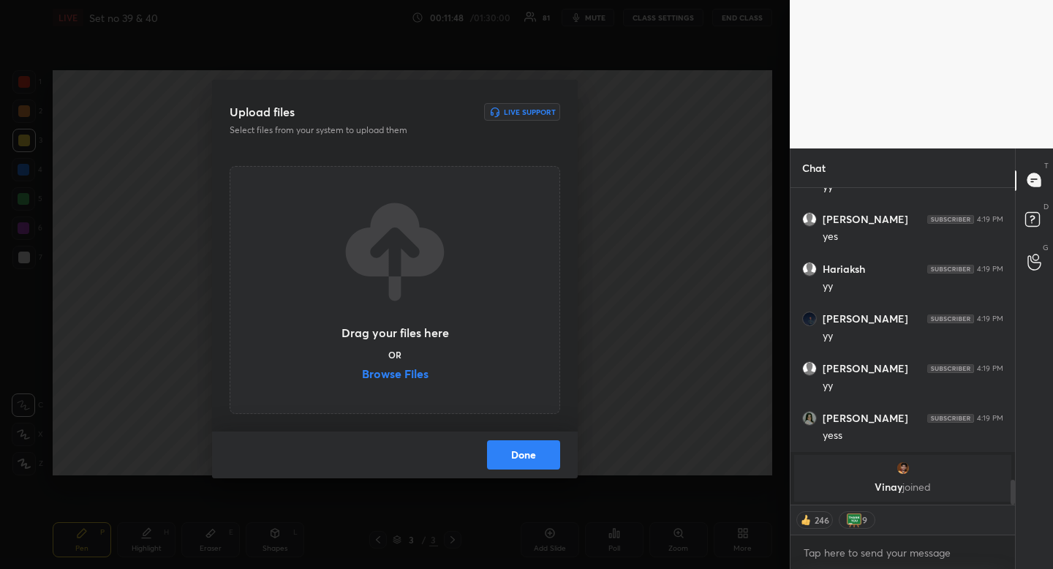
scroll to position [3671, 0]
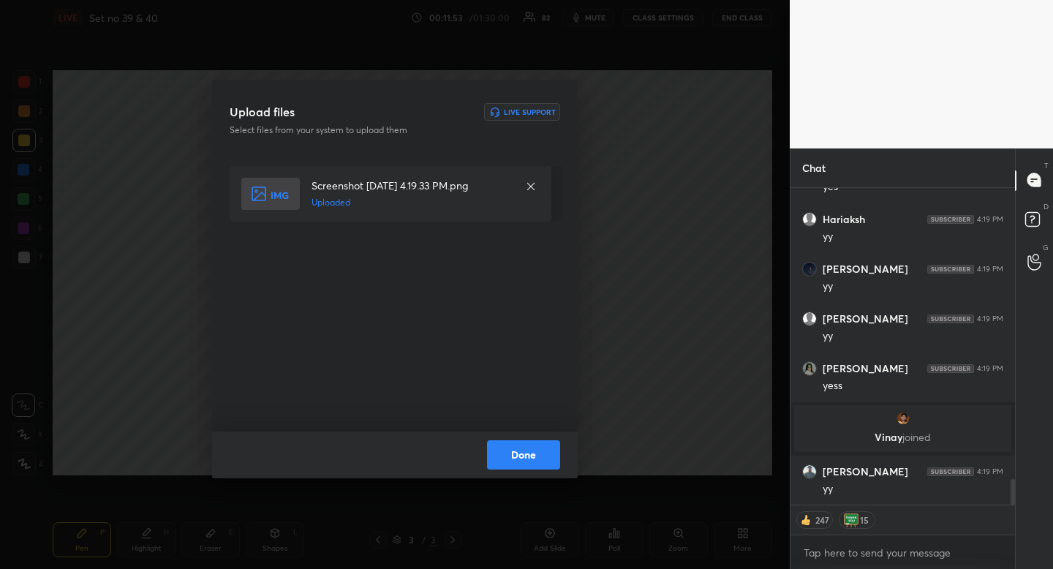
click at [530, 456] on button "Done" at bounding box center [523, 454] width 73 height 29
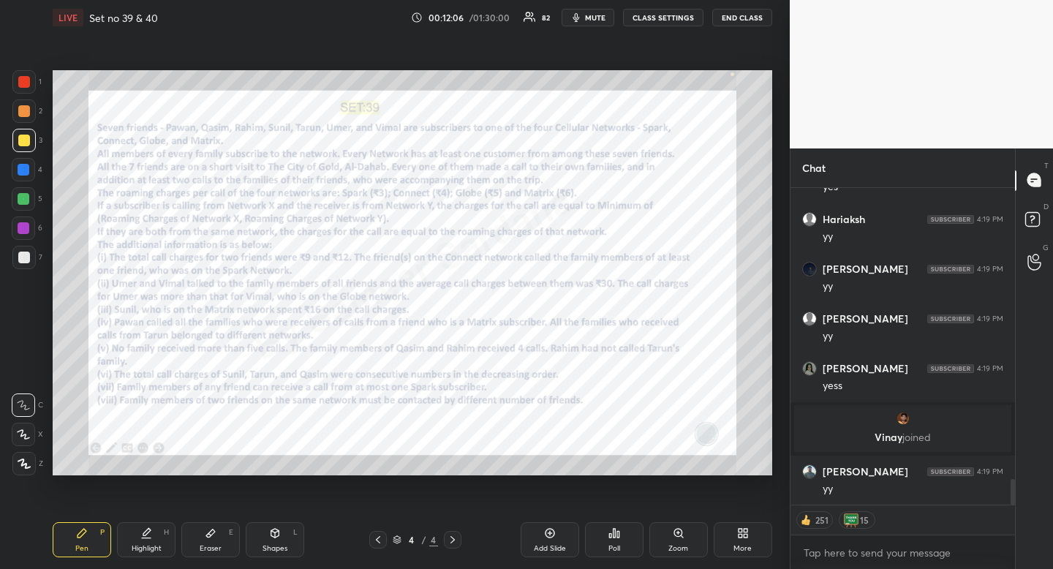
type textarea "x"
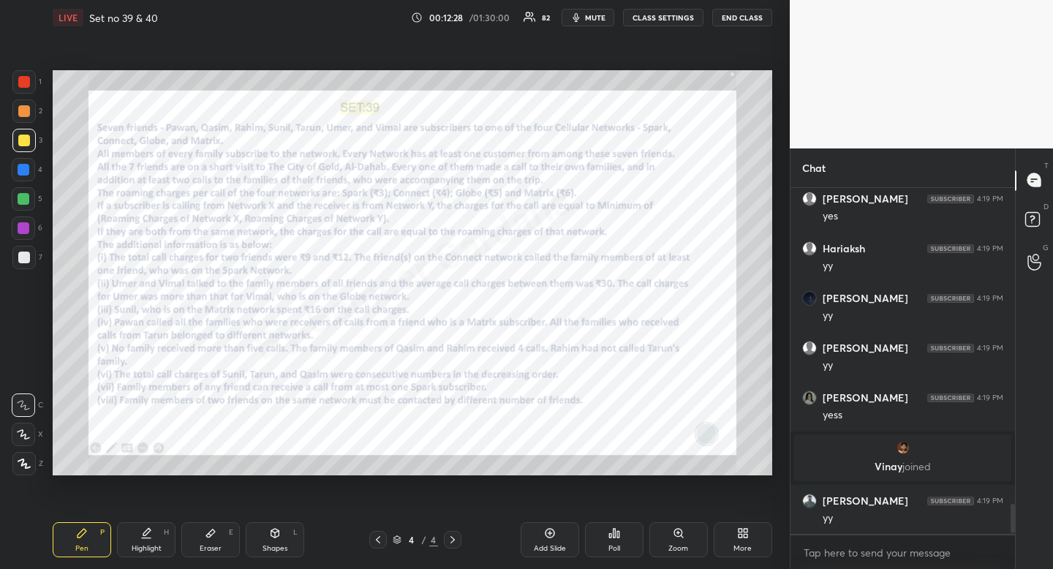
click at [619, 556] on div "Poll" at bounding box center [614, 539] width 59 height 35
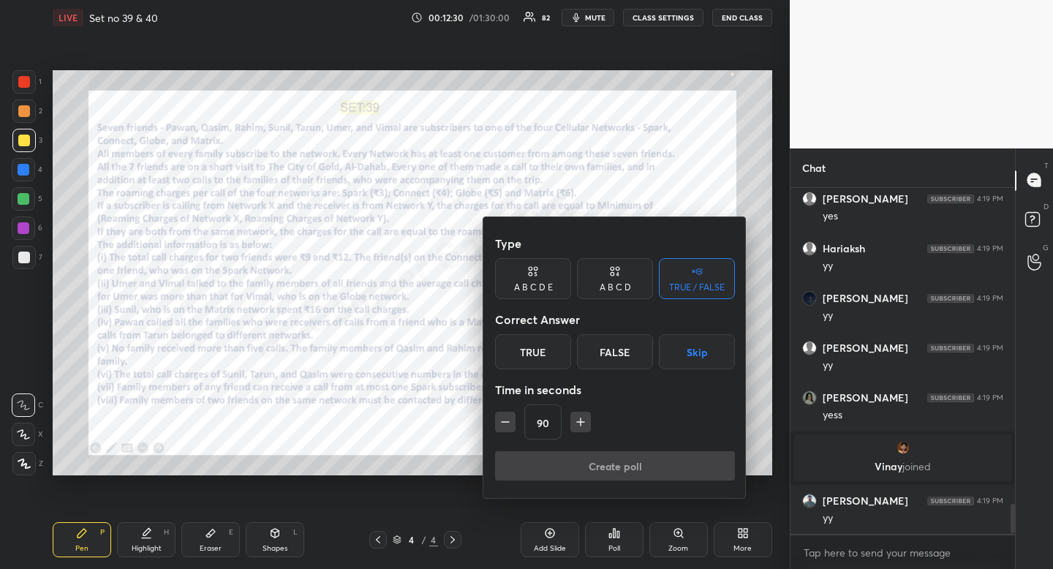
click at [579, 424] on icon "button" at bounding box center [580, 422] width 15 height 15
click at [579, 424] on button "button" at bounding box center [587, 422] width 20 height 20
type input "120"
click at [691, 353] on button "Skip" at bounding box center [697, 351] width 76 height 35
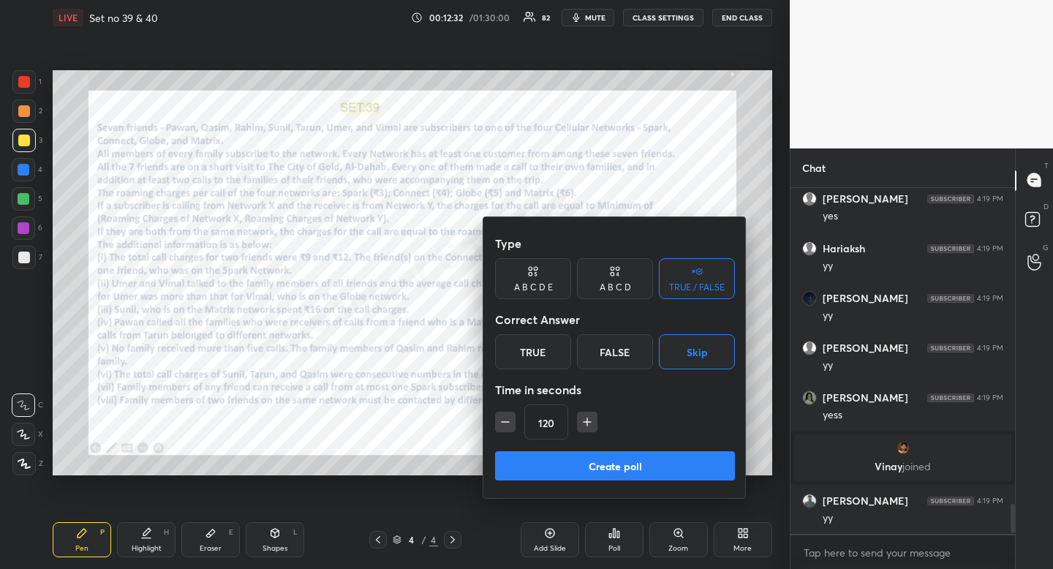
click at [668, 457] on button "Create poll" at bounding box center [615, 465] width 240 height 29
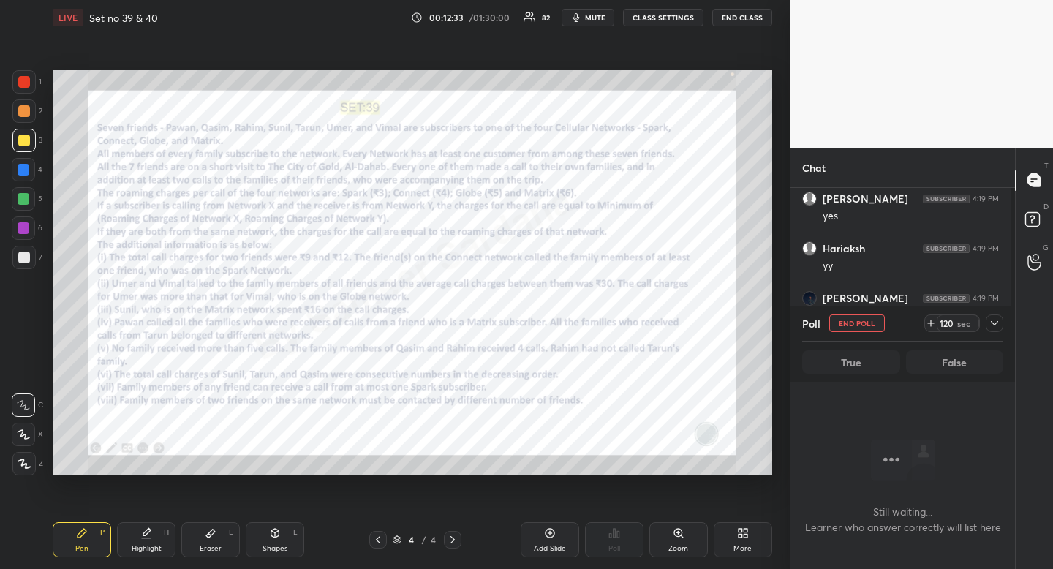
scroll to position [301, 220]
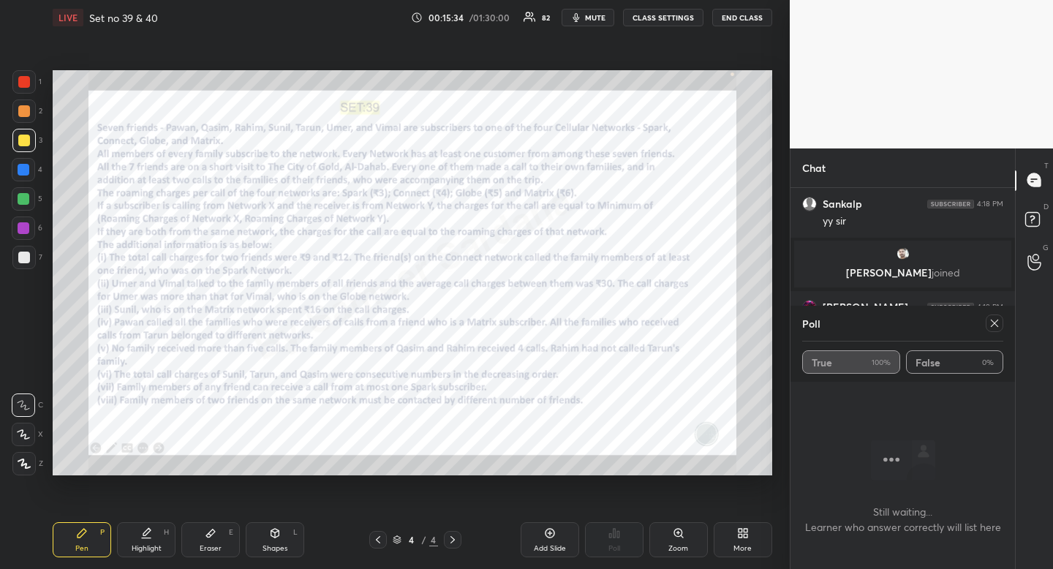
click at [998, 326] on icon at bounding box center [995, 323] width 12 height 12
type textarea "x"
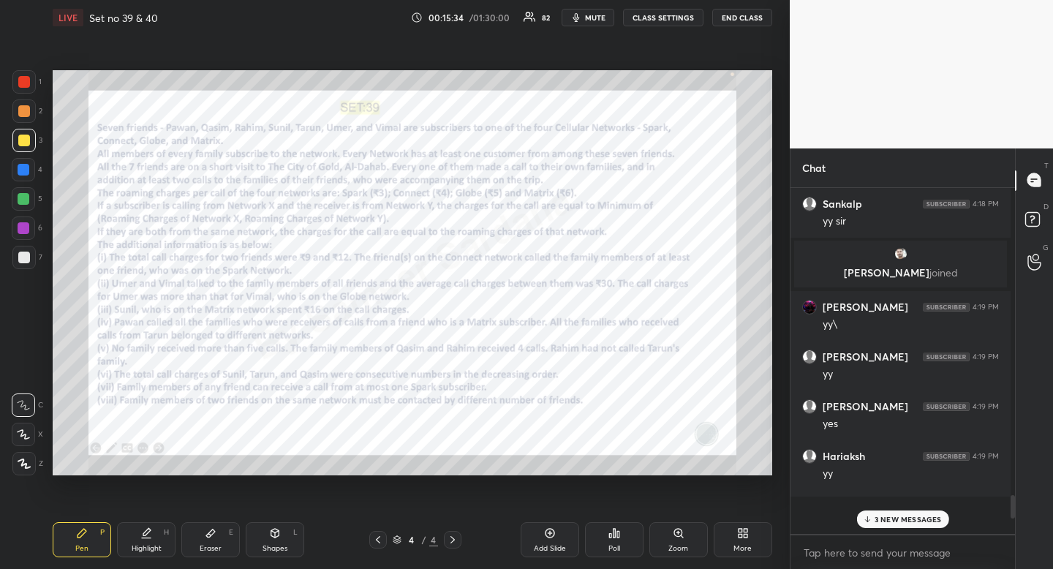
scroll to position [5, 5]
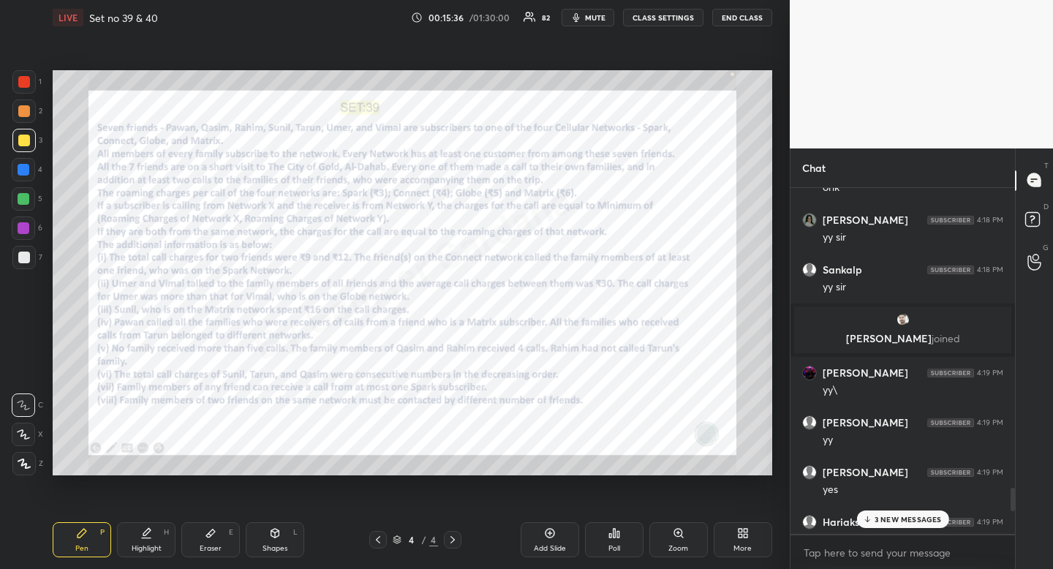
click at [901, 516] on p "3 NEW MESSAGES" at bounding box center [908, 519] width 67 height 9
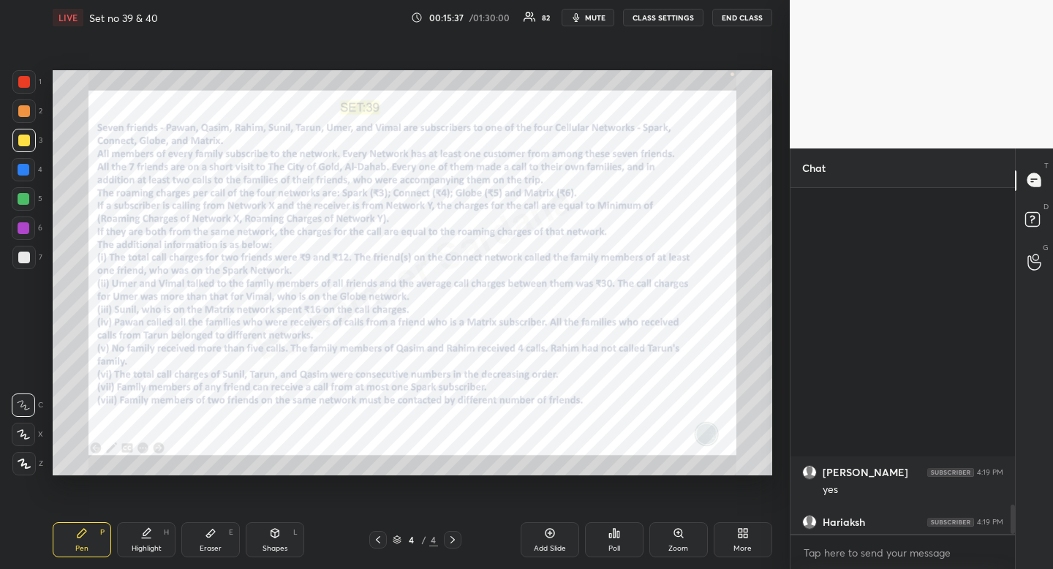
scroll to position [3747, 0]
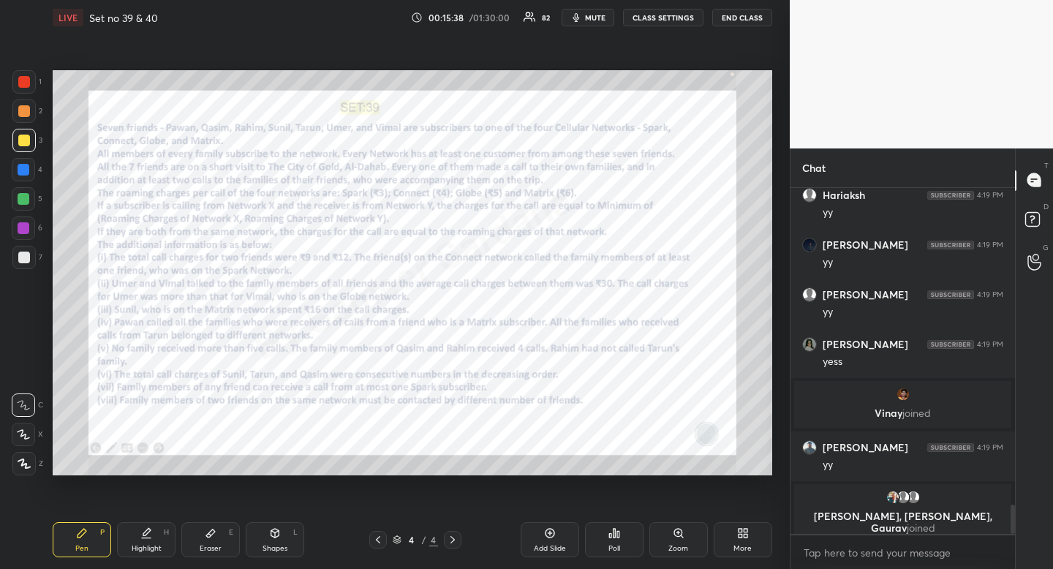
click at [623, 537] on div "Poll" at bounding box center [614, 539] width 59 height 35
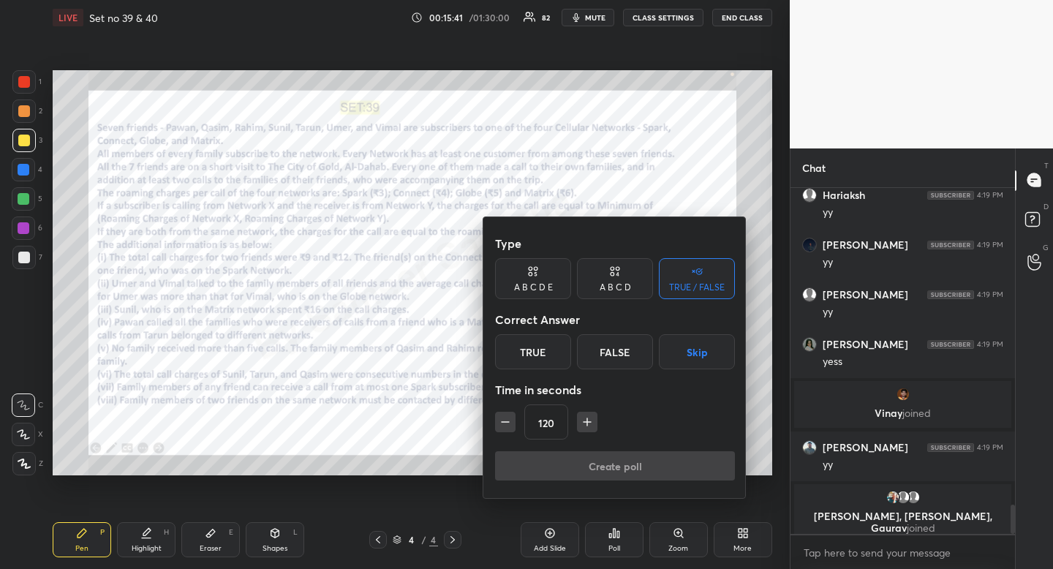
click at [589, 422] on icon "button" at bounding box center [587, 422] width 7 height 0
click at [586, 422] on icon "button" at bounding box center [587, 422] width 7 height 0
click at [508, 423] on icon "button" at bounding box center [505, 422] width 15 height 15
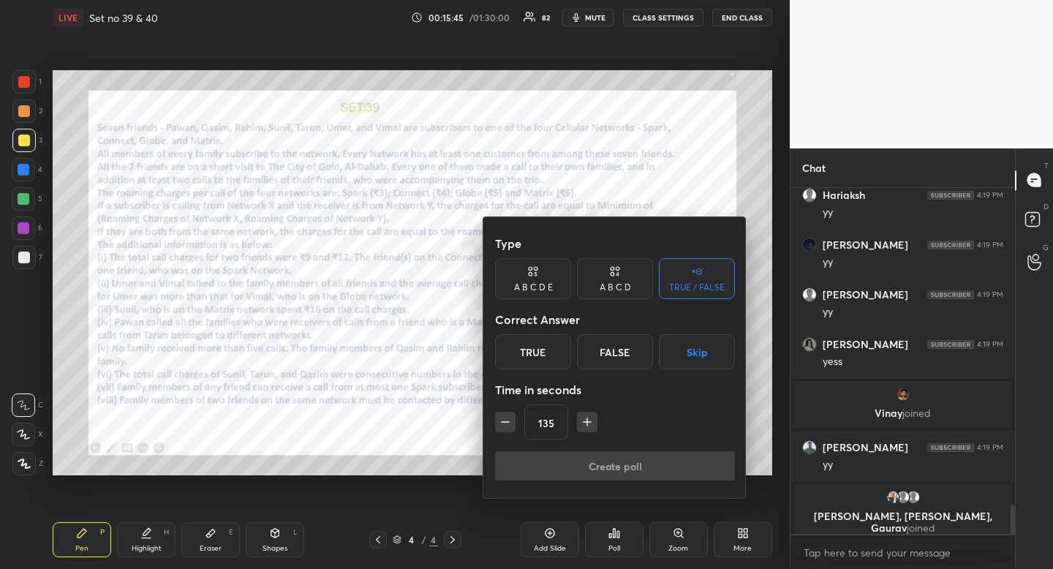
click at [508, 423] on icon "button" at bounding box center [505, 422] width 15 height 15
type input "120"
click at [694, 348] on button "Skip" at bounding box center [697, 351] width 76 height 35
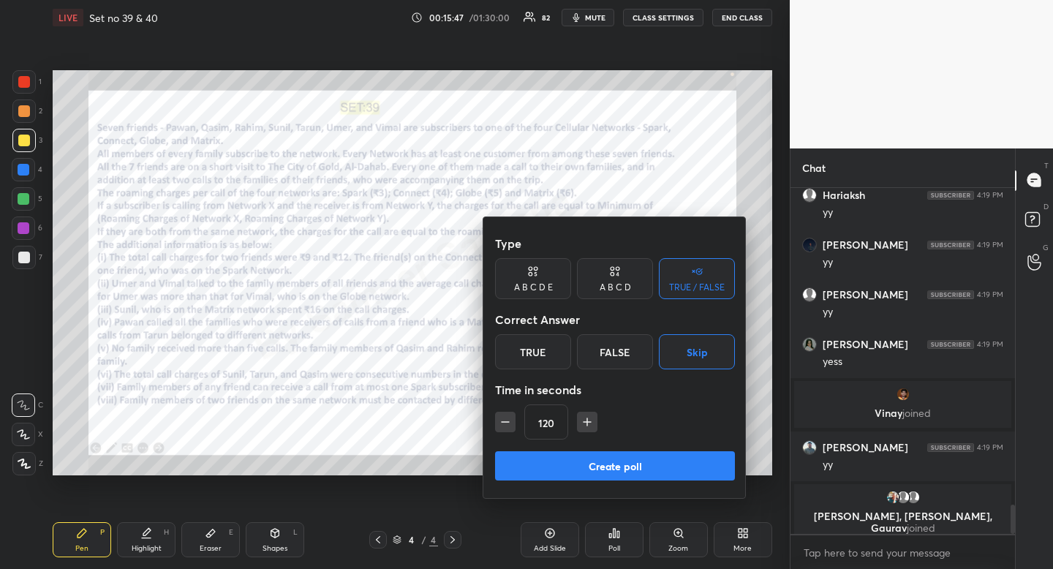
click at [664, 466] on button "Create poll" at bounding box center [615, 465] width 240 height 29
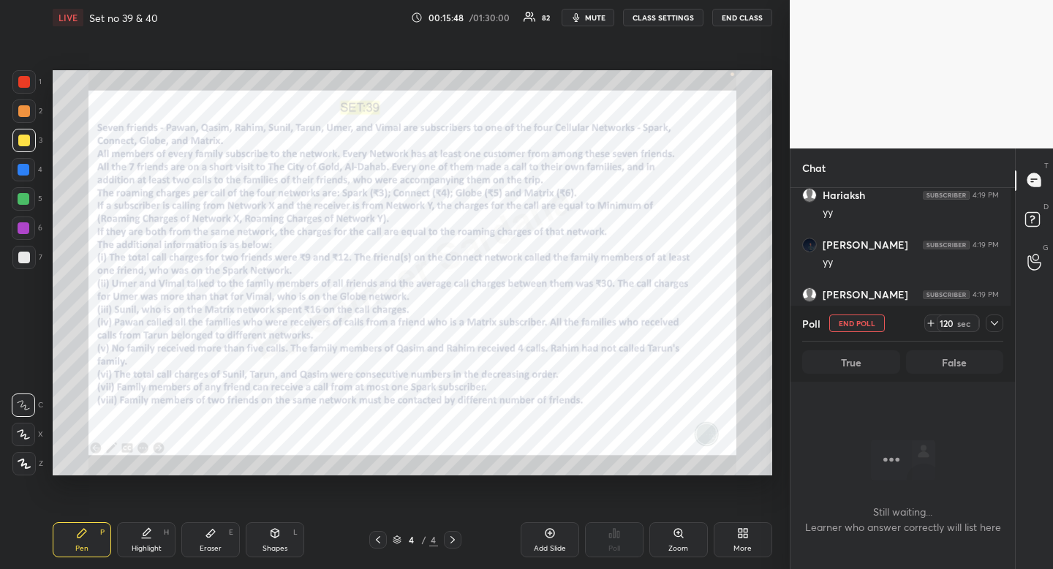
scroll to position [5, 5]
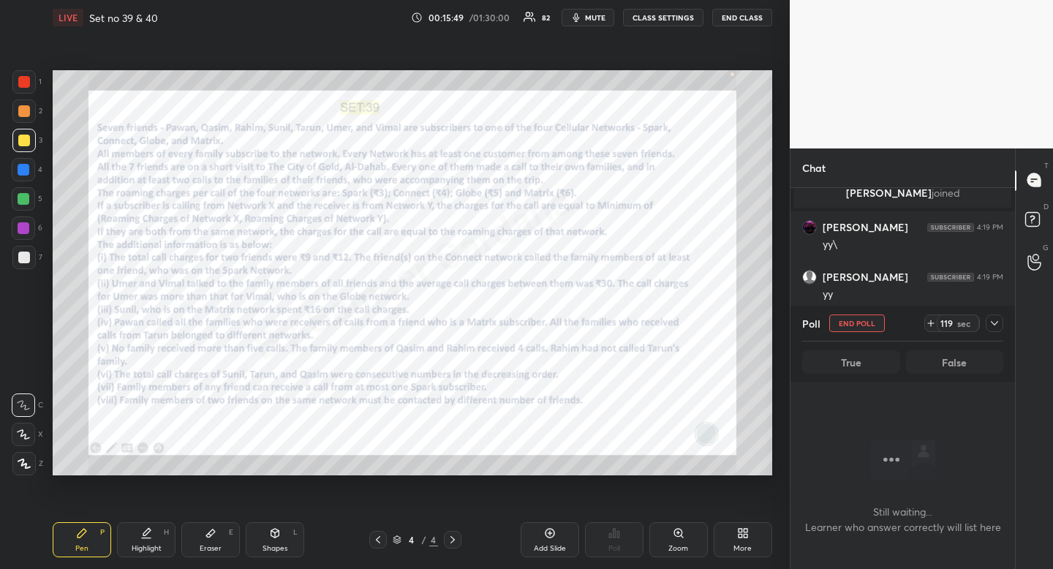
click at [997, 326] on icon at bounding box center [995, 323] width 12 height 12
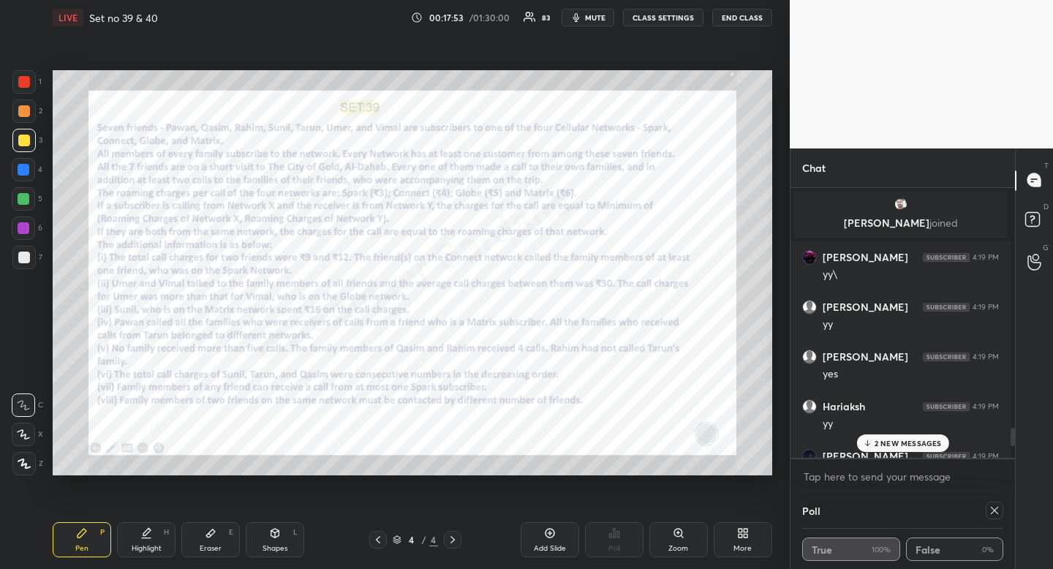
click at [993, 513] on icon at bounding box center [994, 510] width 7 height 7
type textarea "x"
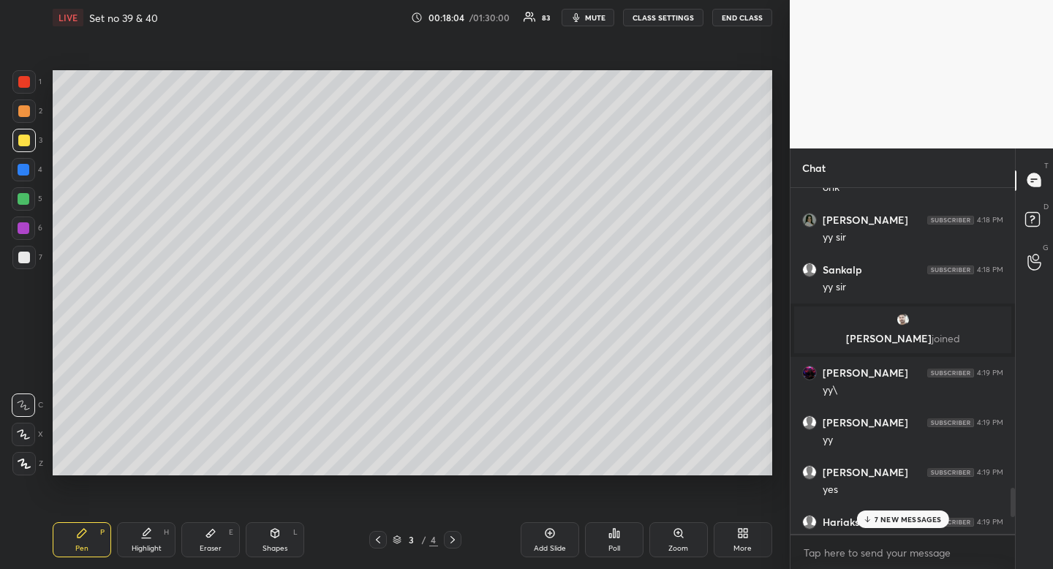
click at [895, 518] on p "7 NEW MESSAGES" at bounding box center [908, 519] width 67 height 9
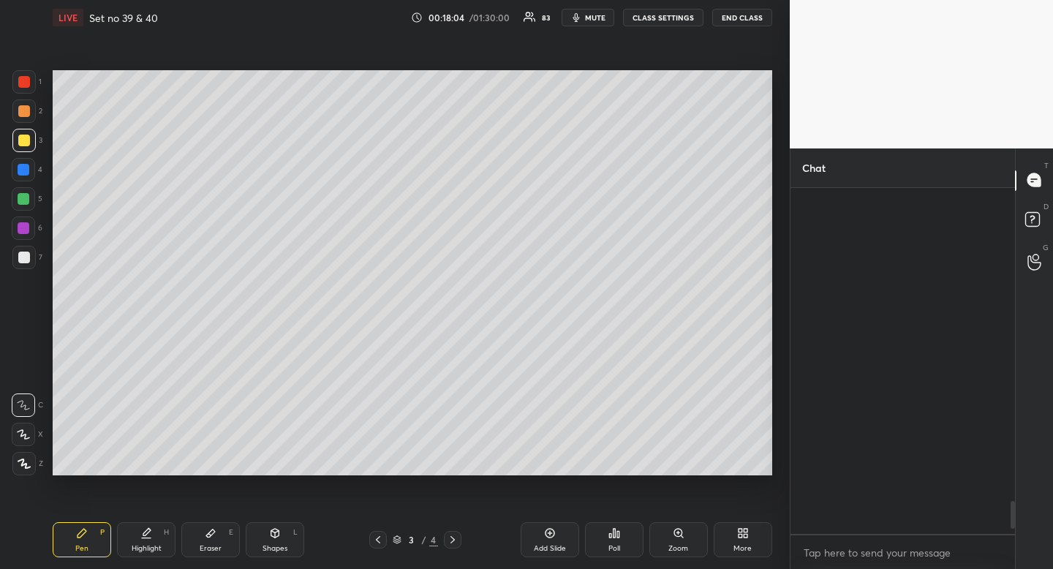
scroll to position [4007, 0]
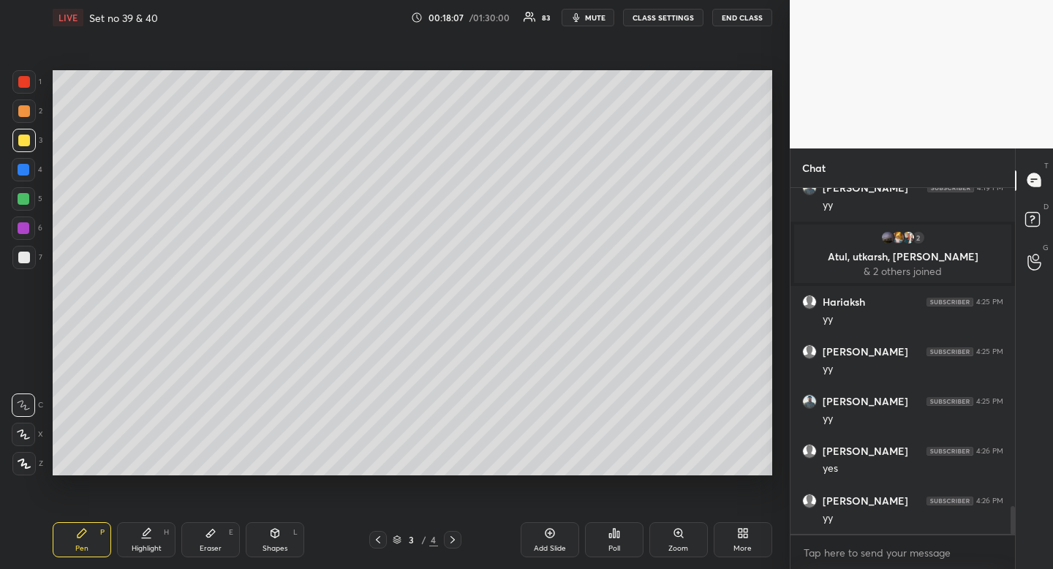
click at [456, 537] on icon at bounding box center [453, 540] width 12 height 12
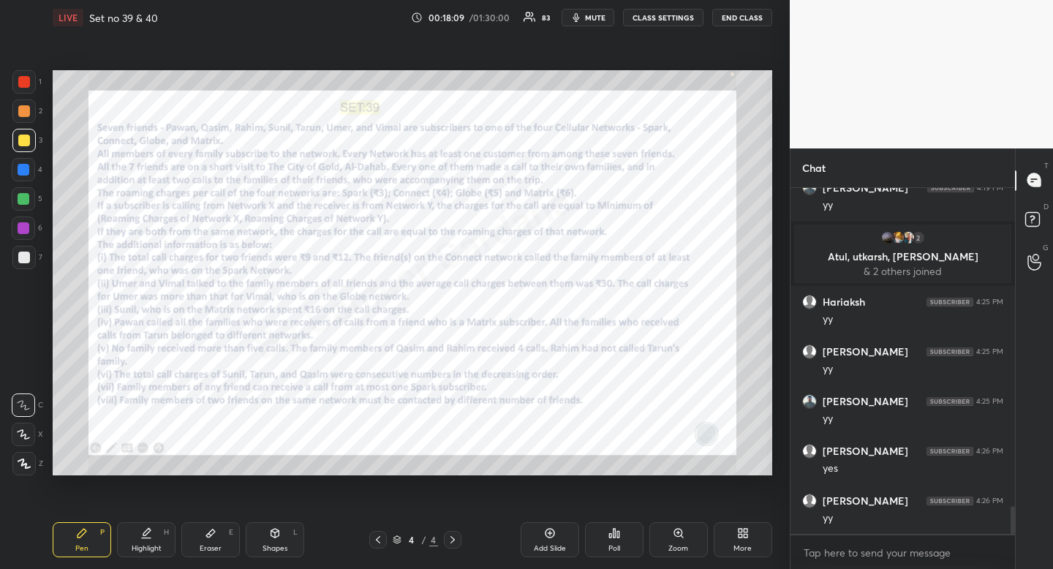
click at [610, 538] on icon at bounding box center [615, 533] width 12 height 12
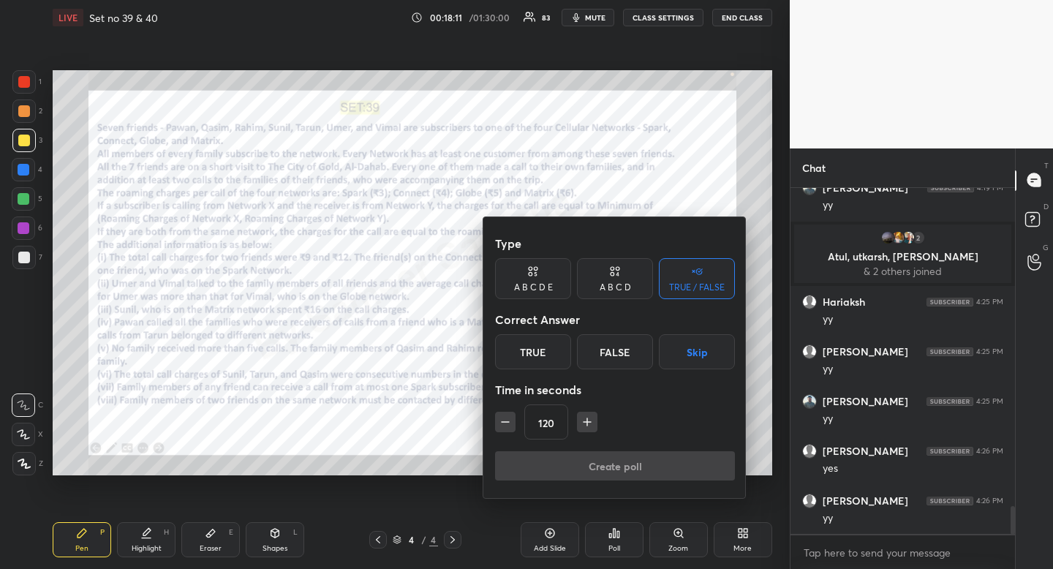
click at [590, 425] on icon "button" at bounding box center [587, 422] width 15 height 15
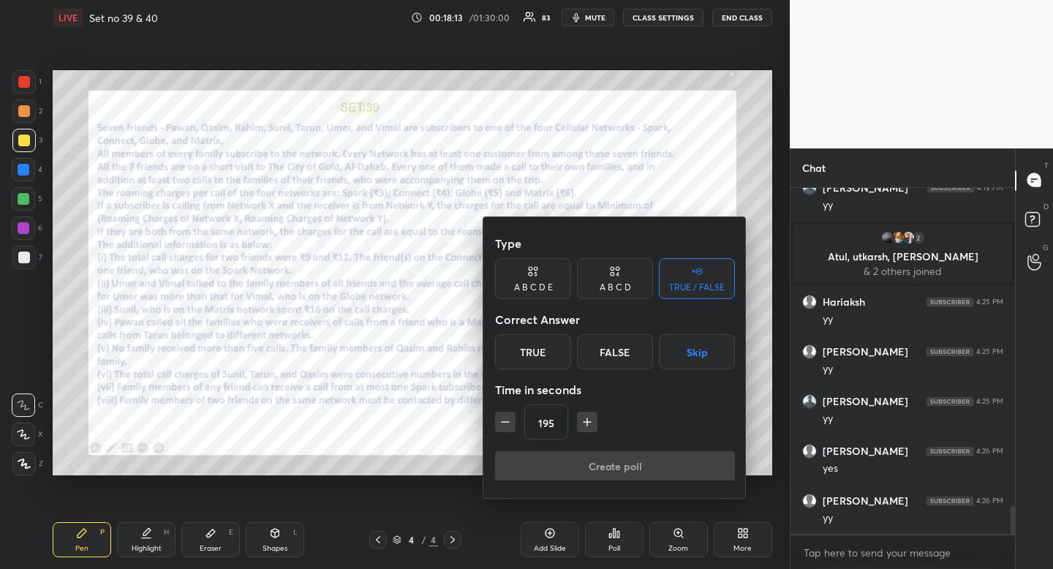
click at [590, 425] on icon "button" at bounding box center [587, 422] width 15 height 15
type input "210"
click at [697, 350] on button "Skip" at bounding box center [697, 351] width 76 height 35
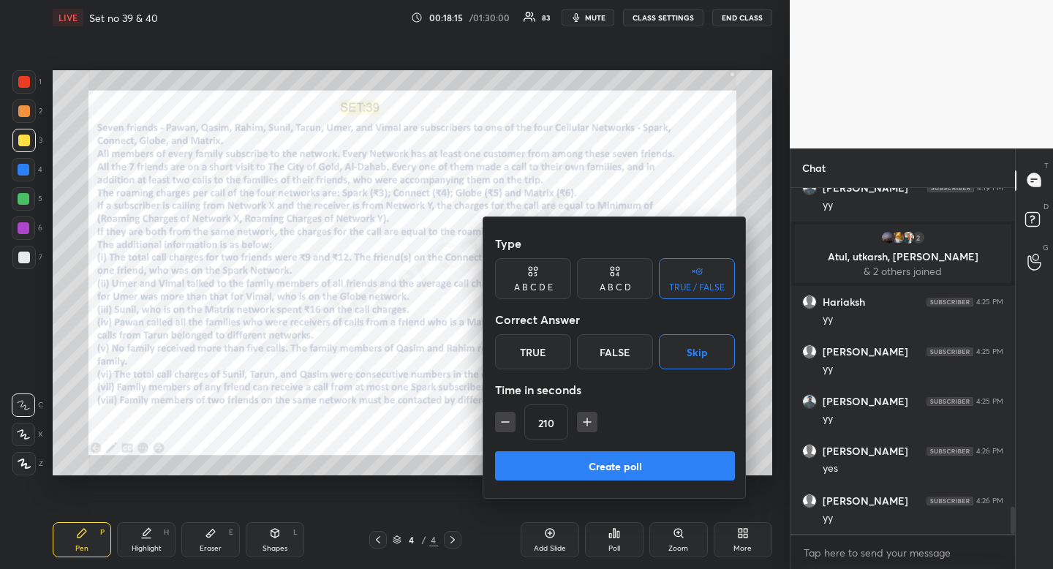
scroll to position [4057, 0]
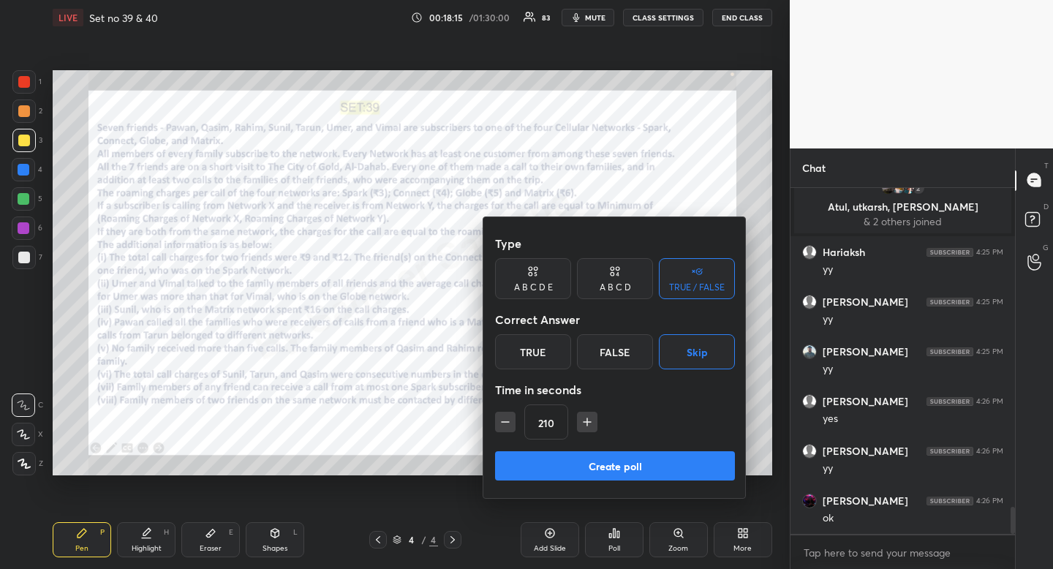
click at [666, 463] on button "Create poll" at bounding box center [615, 465] width 240 height 29
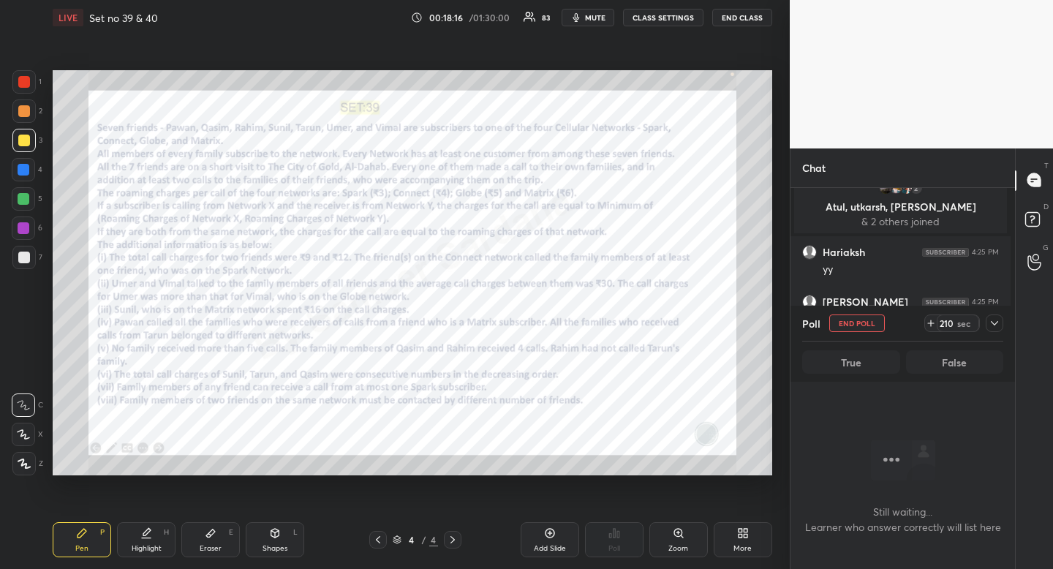
scroll to position [266, 220]
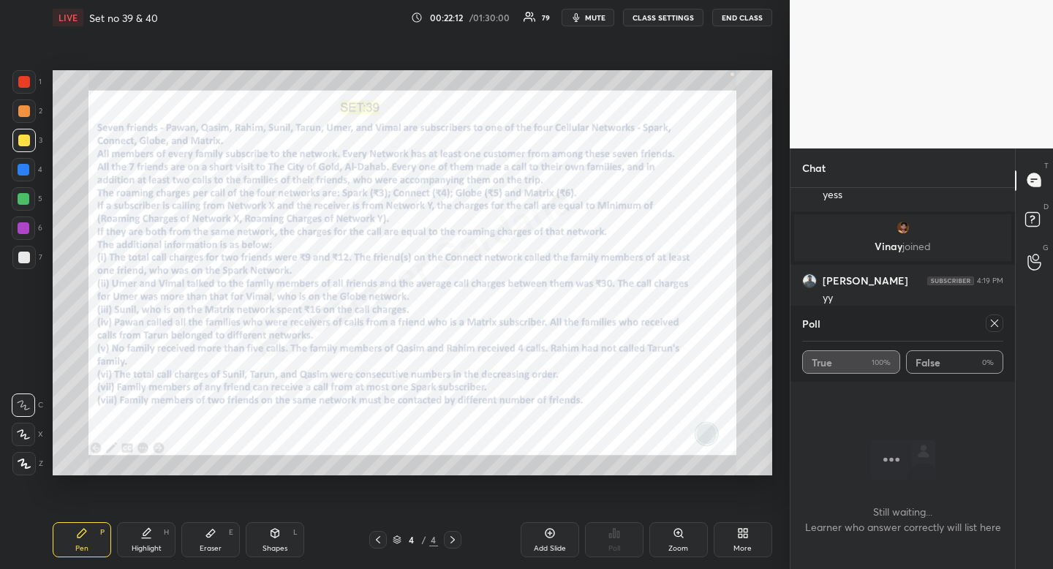
click at [990, 320] on icon at bounding box center [995, 323] width 12 height 12
type textarea "x"
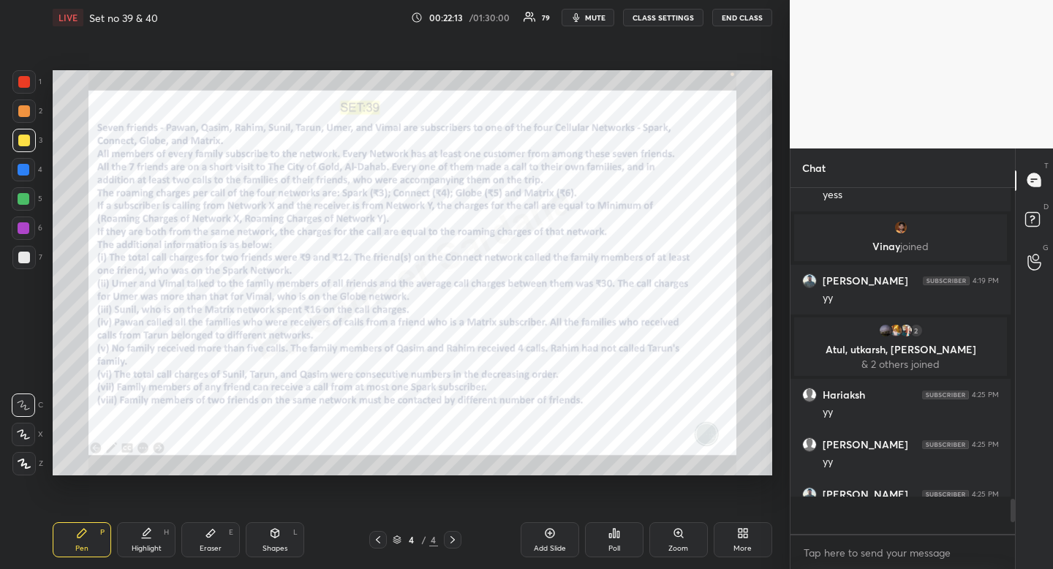
scroll to position [5, 5]
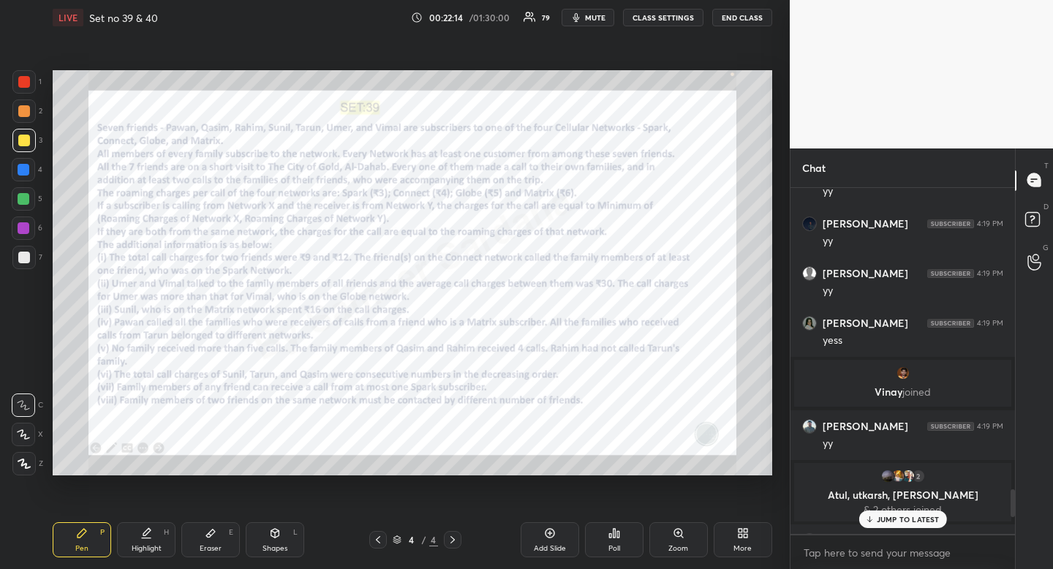
click at [612, 537] on icon at bounding box center [615, 533] width 12 height 12
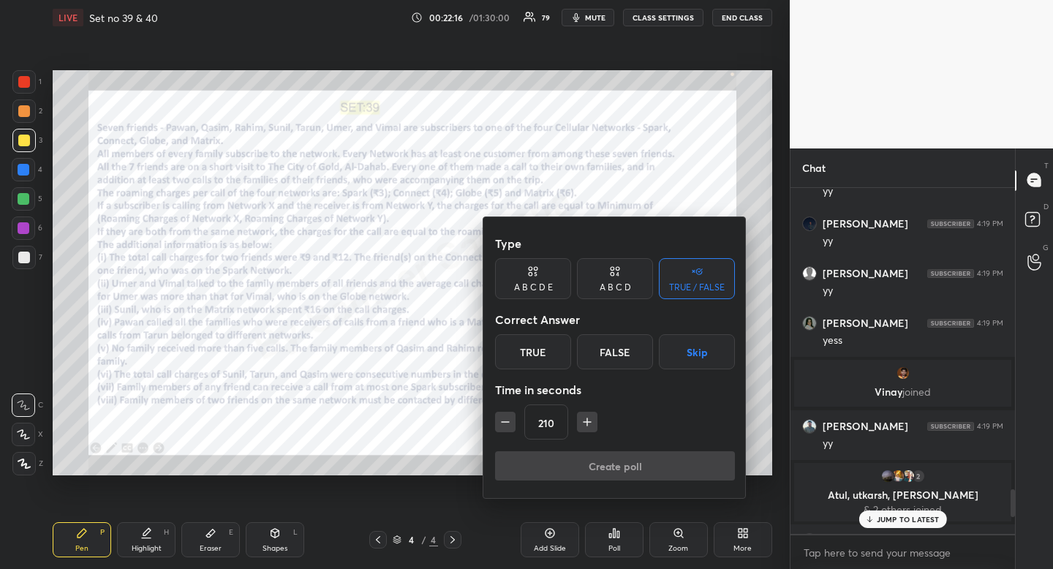
click at [581, 424] on icon "button" at bounding box center [587, 422] width 15 height 15
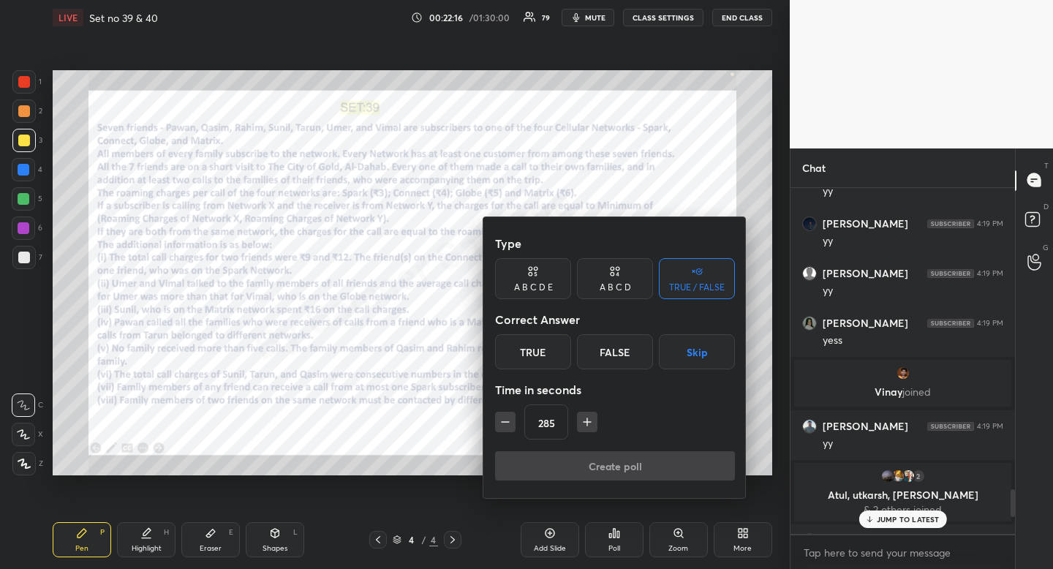
click at [581, 424] on icon "button" at bounding box center [587, 422] width 15 height 15
click at [587, 424] on icon "button" at bounding box center [587, 421] width 0 height 7
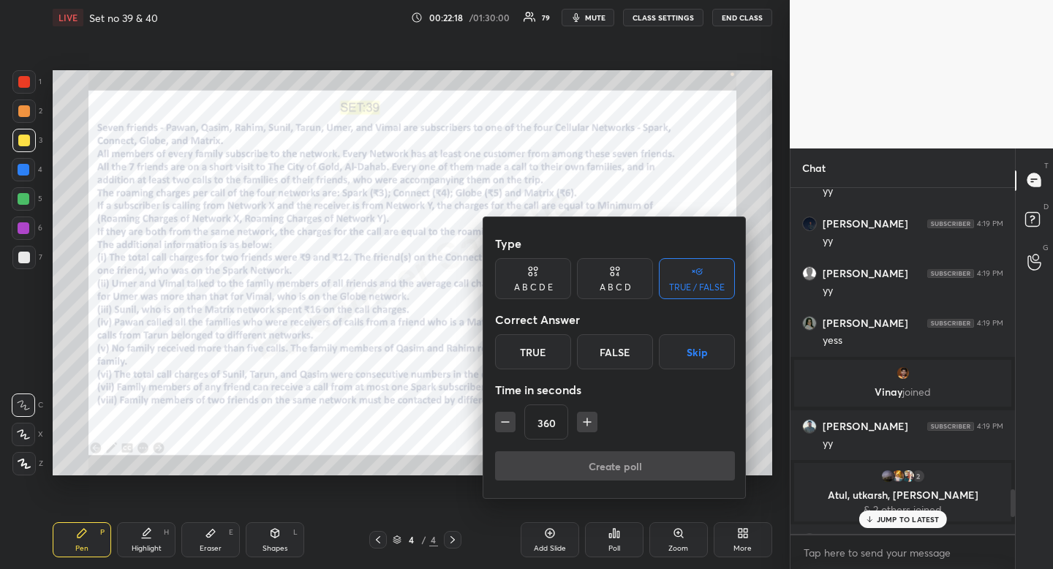
click at [587, 424] on icon "button" at bounding box center [587, 421] width 0 height 7
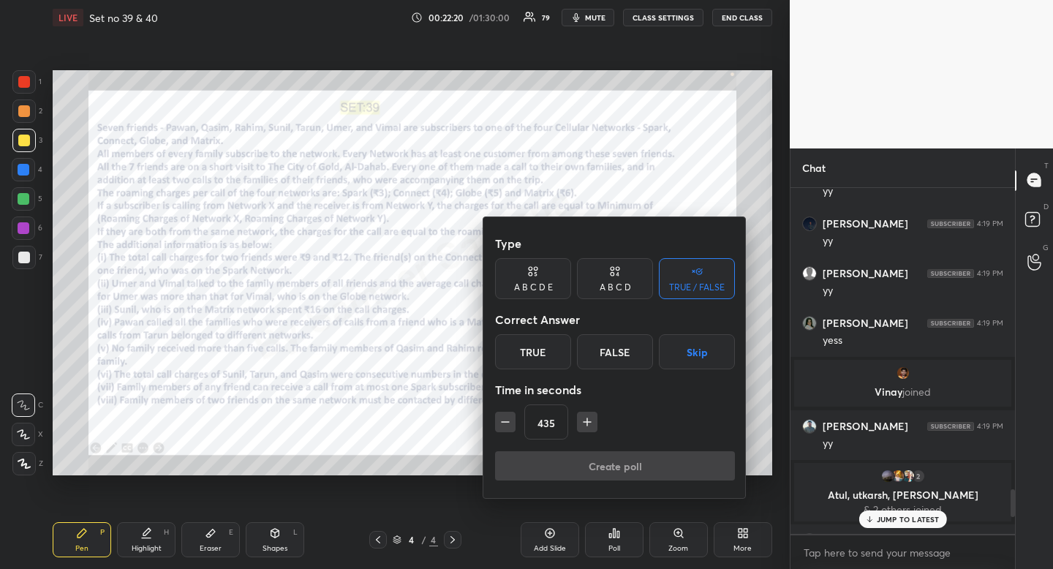
click at [587, 424] on icon "button" at bounding box center [587, 421] width 0 height 7
click at [587, 425] on icon "button" at bounding box center [587, 422] width 15 height 15
type input "480"
click at [689, 361] on button "Skip" at bounding box center [697, 351] width 76 height 35
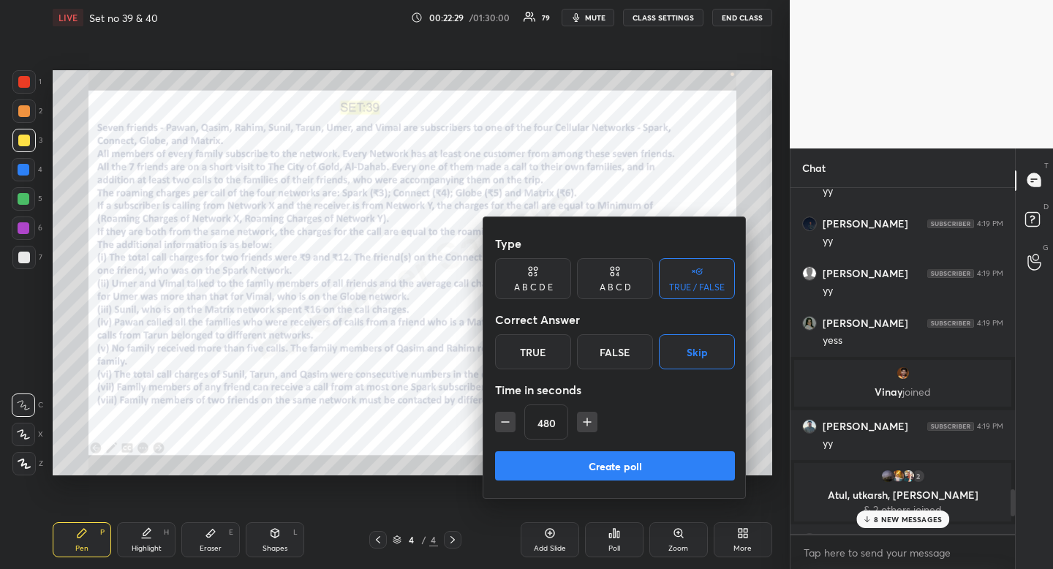
click at [658, 469] on button "Create poll" at bounding box center [615, 465] width 240 height 29
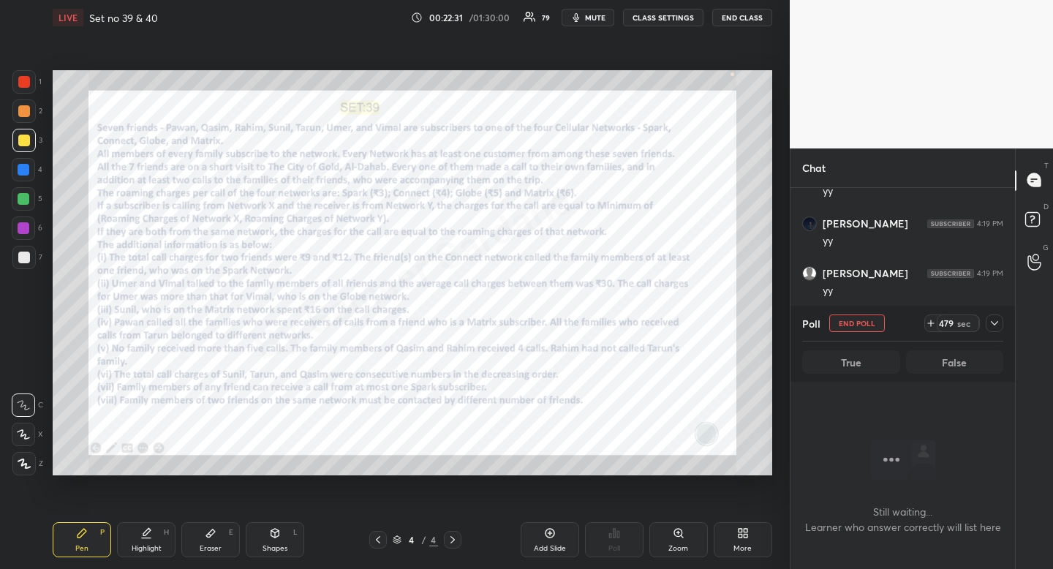
click at [995, 321] on icon at bounding box center [995, 323] width 12 height 12
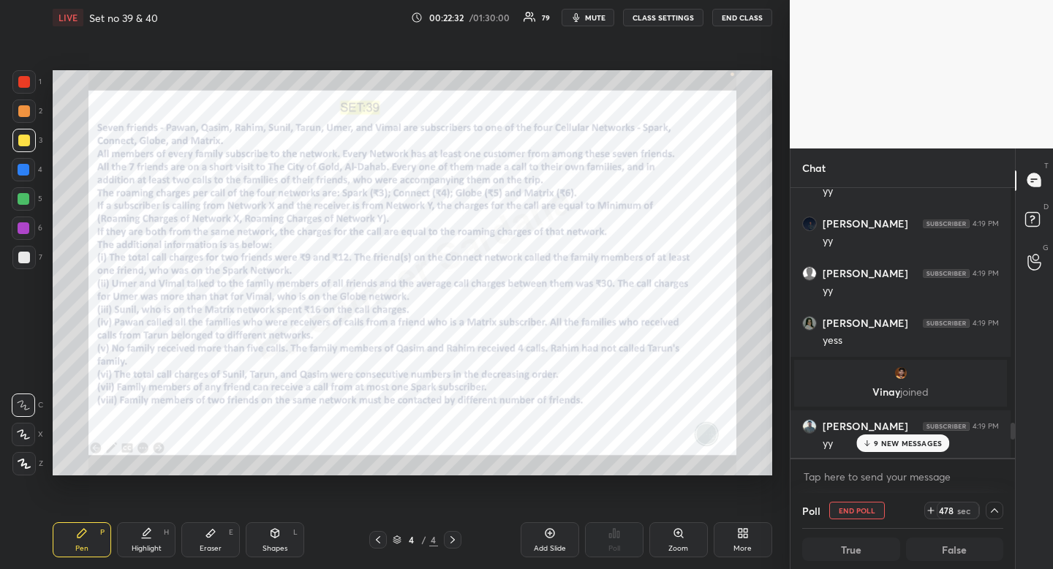
click at [919, 443] on p "9 NEW MESSAGES" at bounding box center [908, 443] width 68 height 9
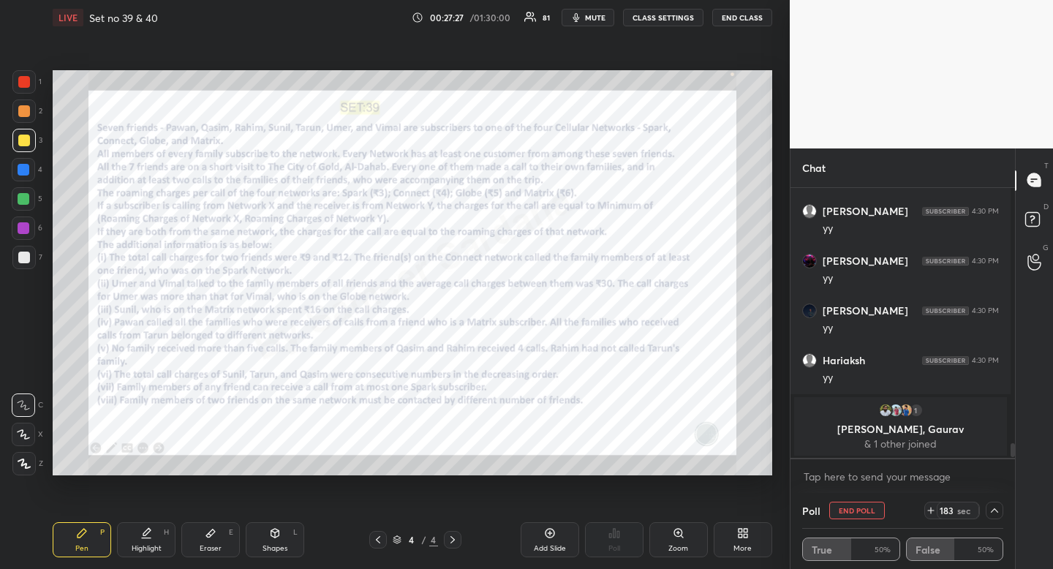
scroll to position [4606, 0]
click at [204, 539] on div "Eraser E" at bounding box center [210, 539] width 59 height 35
click at [205, 539] on div "Eraser E" at bounding box center [210, 539] width 59 height 35
click at [108, 537] on div "Pen P" at bounding box center [82, 539] width 59 height 35
click at [106, 536] on div "Pen P" at bounding box center [82, 539] width 59 height 35
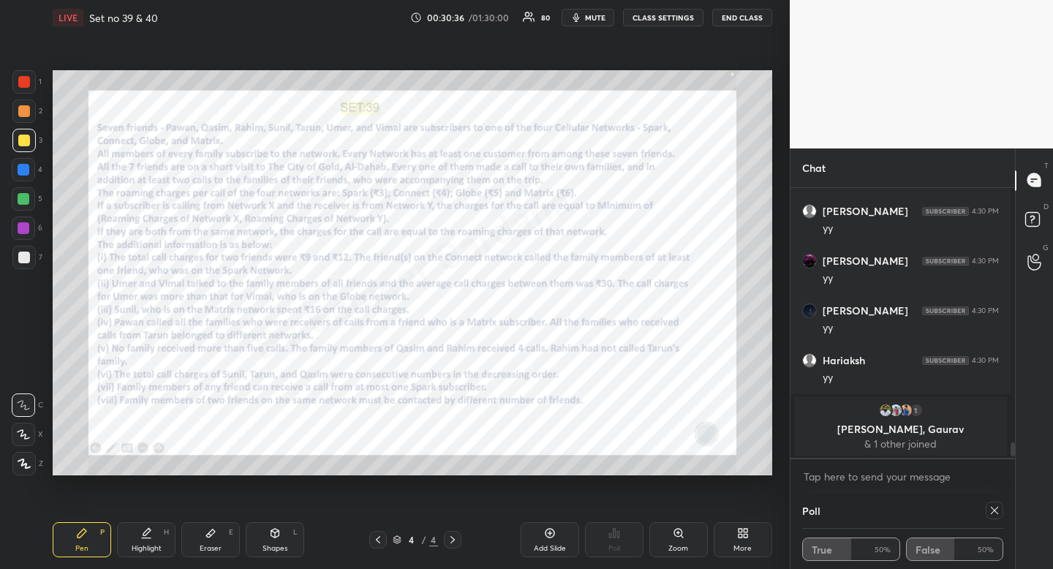
scroll to position [5, 5]
click at [990, 514] on icon at bounding box center [995, 511] width 12 height 12
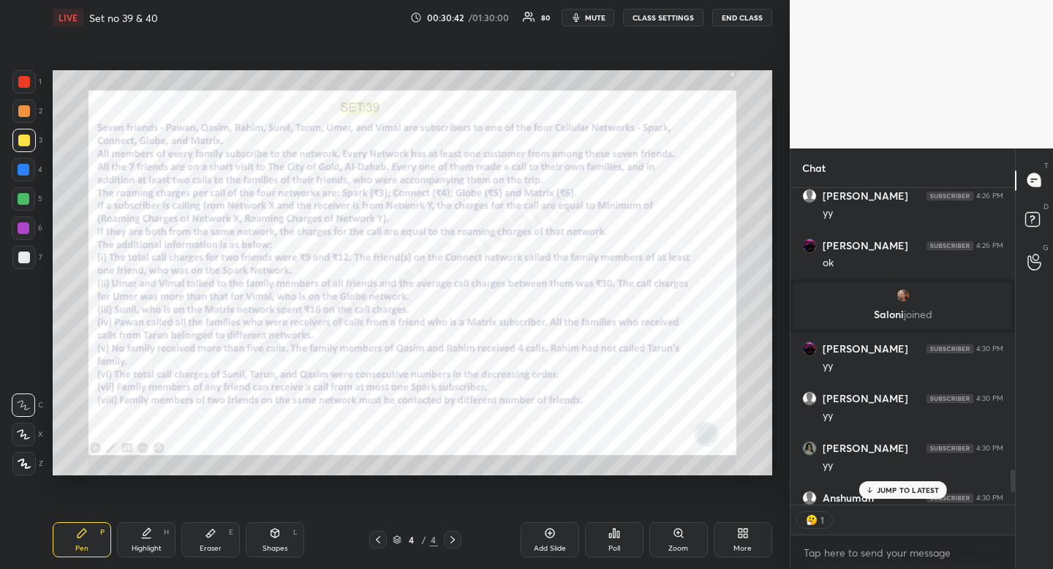
click at [29, 81] on div at bounding box center [24, 82] width 12 height 12
click at [26, 78] on div at bounding box center [24, 82] width 12 height 12
click at [905, 488] on p "1 NEW MESSAGE" at bounding box center [908, 490] width 62 height 9
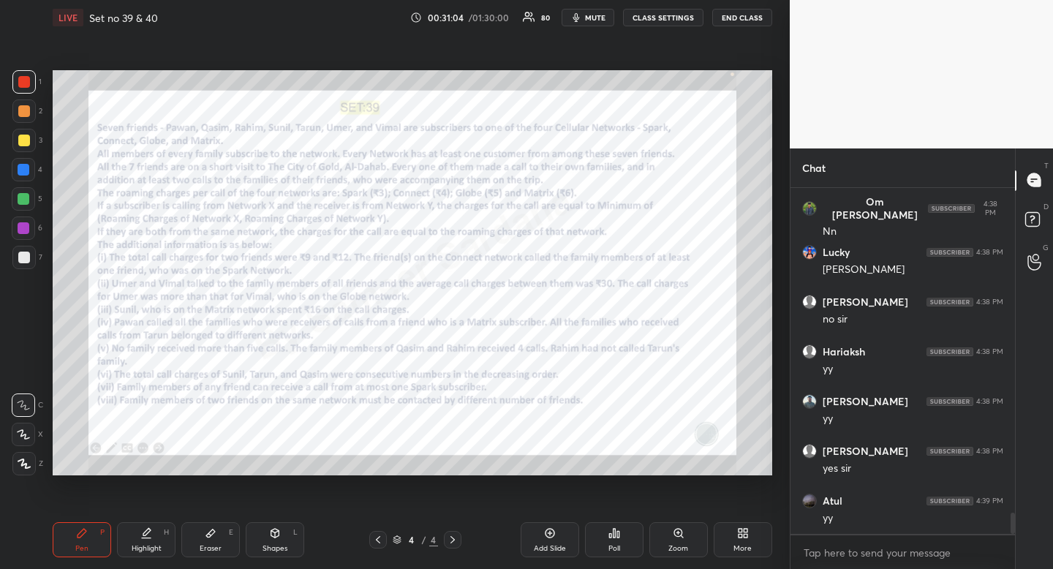
scroll to position [5277, 0]
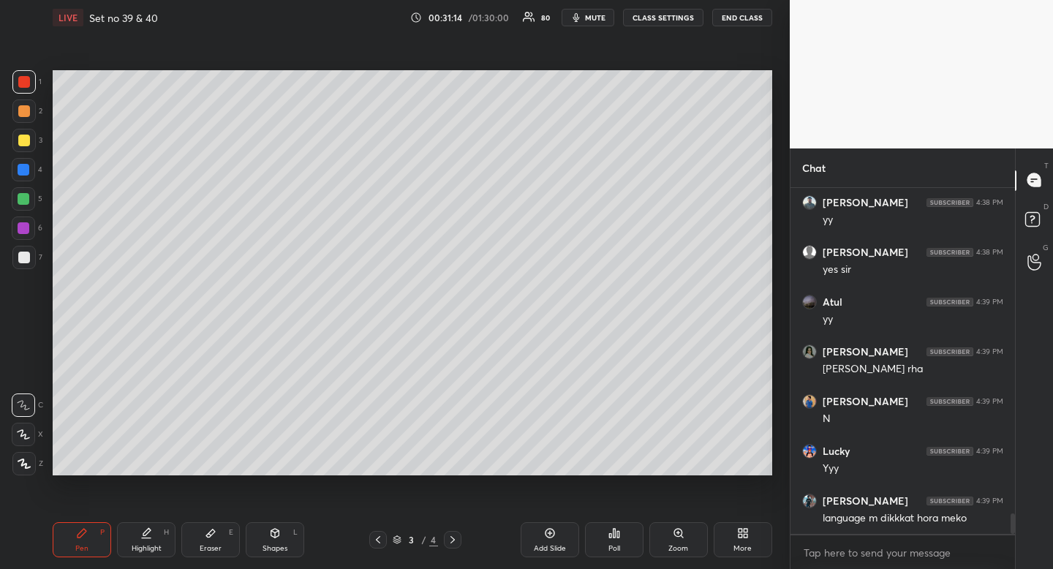
click at [23, 148] on div at bounding box center [23, 140] width 23 height 23
click at [22, 149] on div at bounding box center [23, 140] width 23 height 23
click at [143, 554] on div "Highlight H" at bounding box center [146, 539] width 59 height 35
click at [145, 554] on div "Highlight H" at bounding box center [146, 539] width 59 height 35
click at [145, 552] on div "Highlight" at bounding box center [147, 548] width 30 height 7
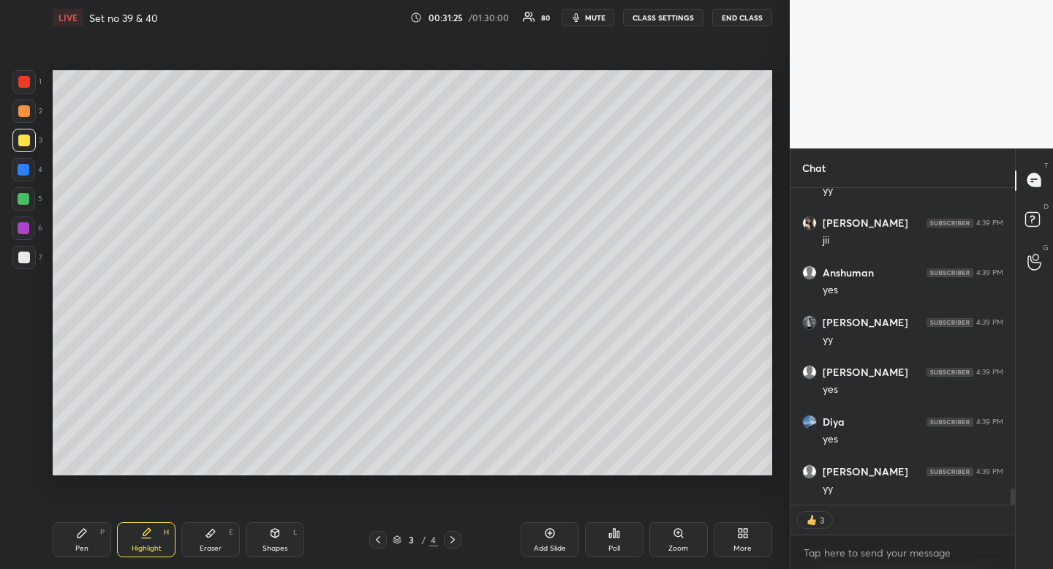
click at [446, 544] on div at bounding box center [453, 540] width 18 height 18
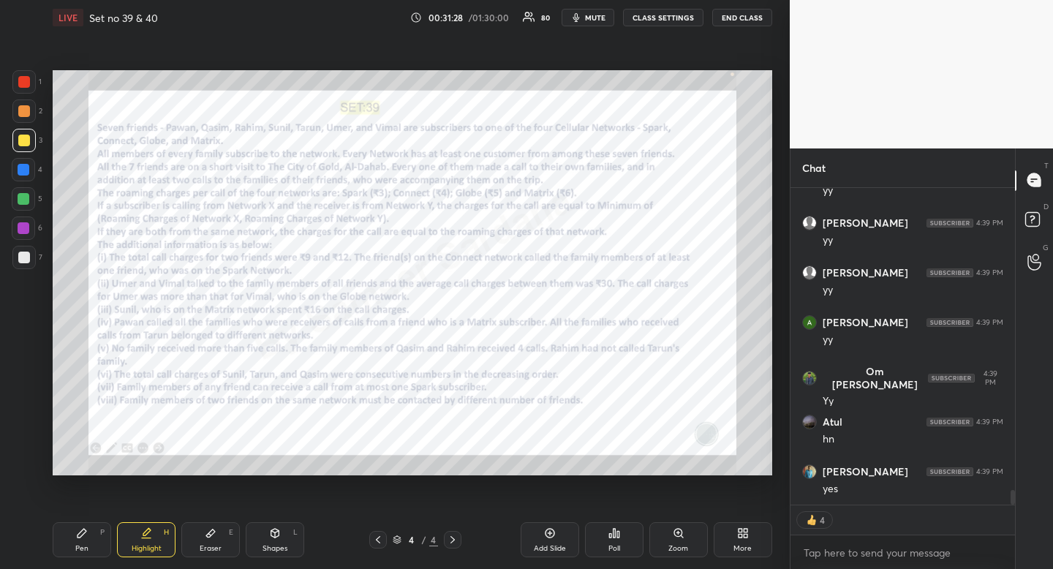
click at [375, 541] on icon at bounding box center [378, 540] width 12 height 12
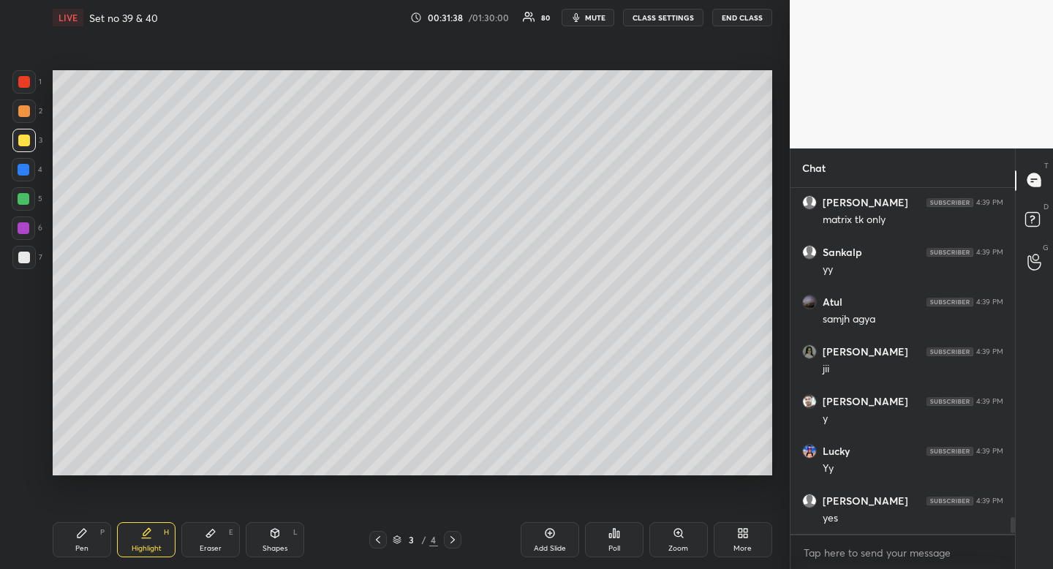
click at [25, 261] on div at bounding box center [24, 258] width 12 height 12
click at [24, 260] on div at bounding box center [24, 258] width 12 height 12
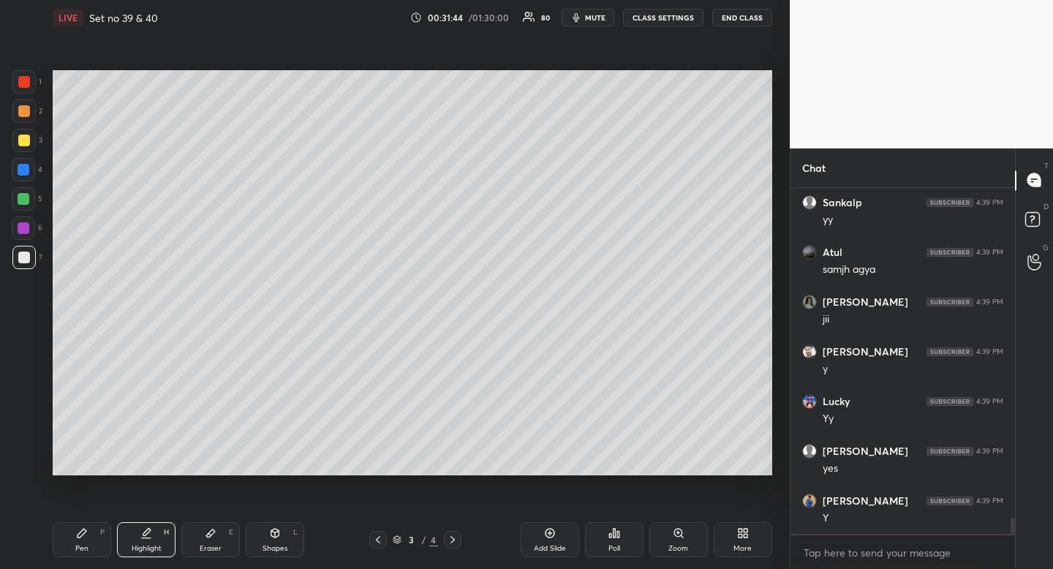
click at [81, 545] on div "Pen" at bounding box center [81, 548] width 13 height 7
click at [82, 545] on div "Pen" at bounding box center [81, 548] width 13 height 7
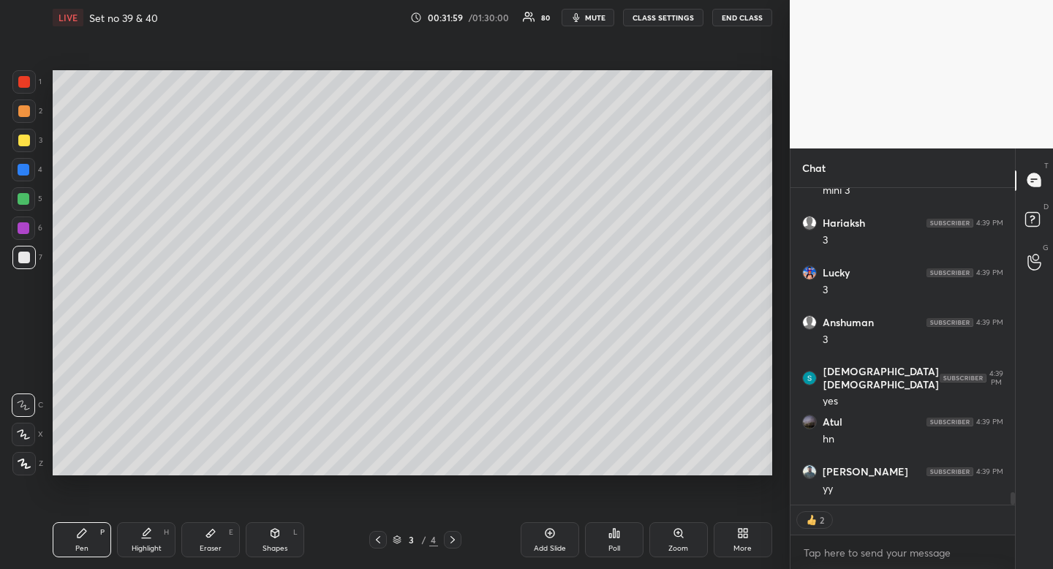
drag, startPoint x: 145, startPoint y: 548, endPoint x: 149, endPoint y: 524, distance: 23.8
click at [145, 548] on div "Highlight" at bounding box center [147, 548] width 30 height 7
click at [147, 546] on div "Highlight" at bounding box center [147, 548] width 30 height 7
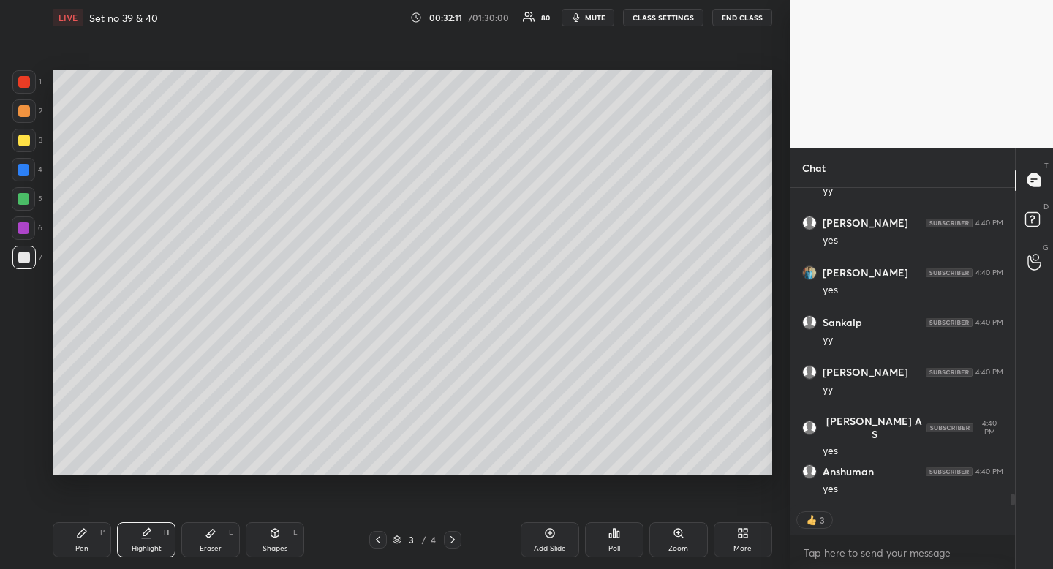
type textarea "x"
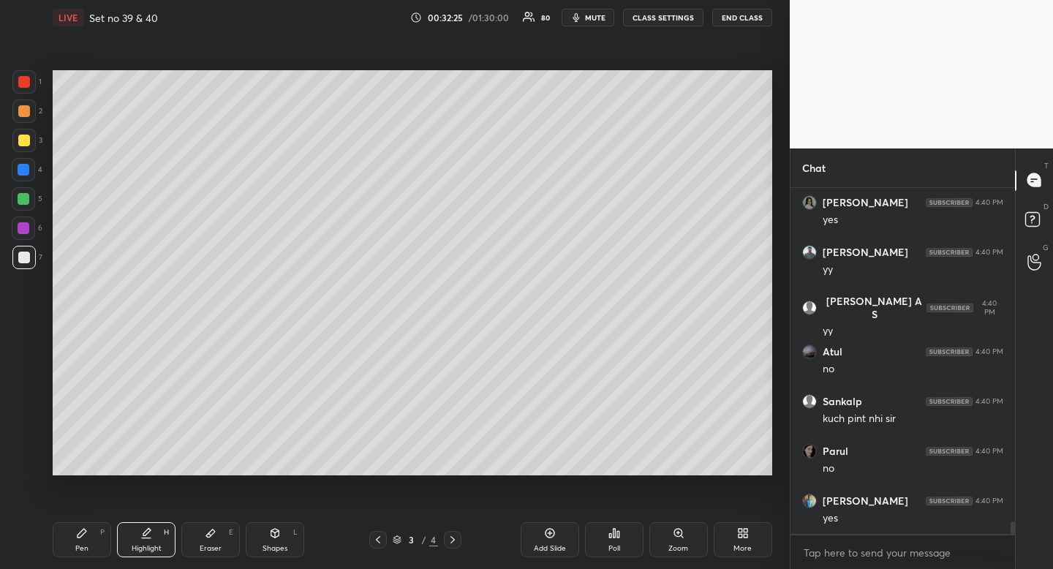
click at [453, 546] on div at bounding box center [453, 540] width 18 height 18
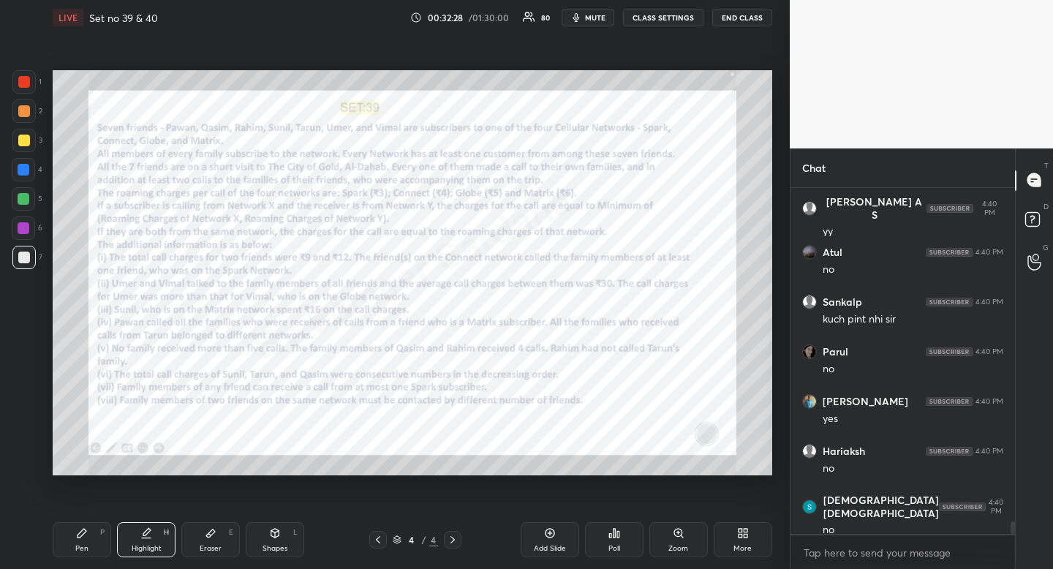
click at [376, 540] on icon at bounding box center [378, 540] width 12 height 12
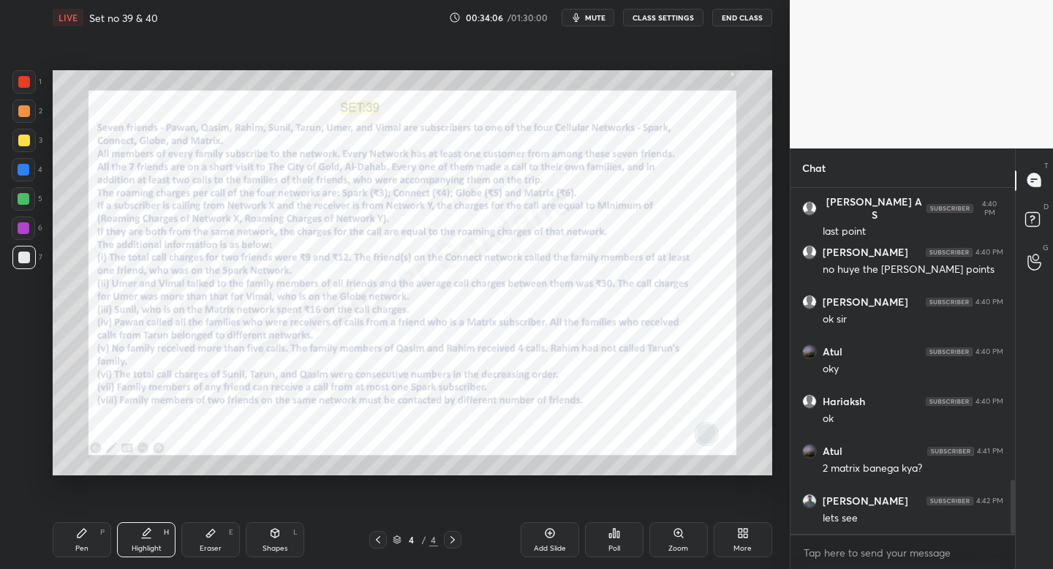
click at [17, 86] on div at bounding box center [23, 81] width 23 height 23
click at [20, 85] on div at bounding box center [24, 82] width 12 height 12
click at [270, 554] on div "Shapes L" at bounding box center [275, 539] width 59 height 35
click at [19, 376] on icon at bounding box center [24, 376] width 12 height 12
drag, startPoint x: 19, startPoint y: 376, endPoint x: 23, endPoint y: 360, distance: 16.7
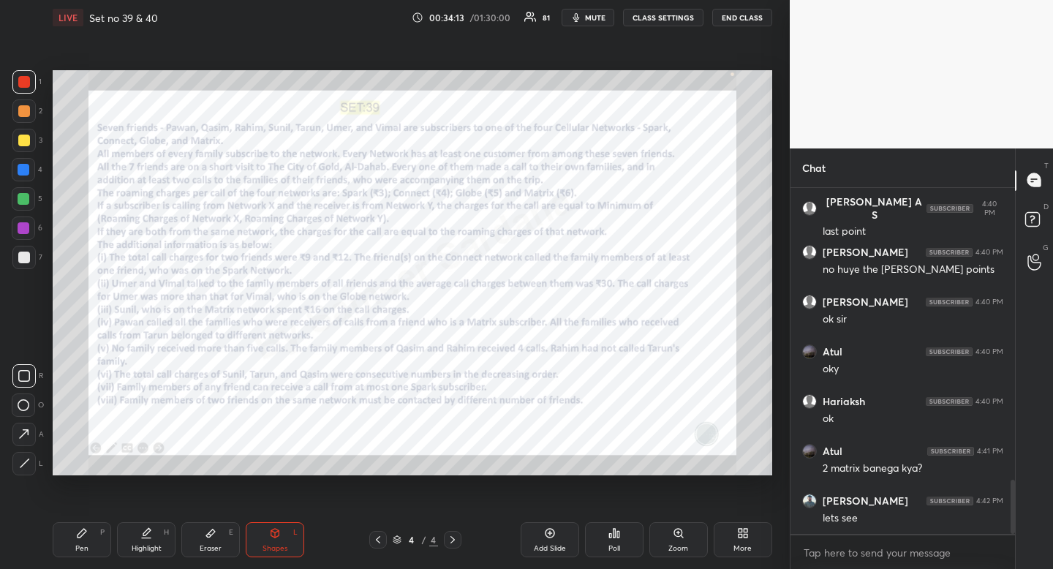
click at [19, 376] on icon at bounding box center [24, 376] width 12 height 12
click at [152, 536] on div "Highlight H" at bounding box center [146, 539] width 59 height 35
click at [153, 535] on div "Highlight H" at bounding box center [146, 539] width 59 height 35
click at [89, 546] on div "Pen P" at bounding box center [82, 539] width 59 height 35
drag, startPoint x: 89, startPoint y: 546, endPoint x: 108, endPoint y: 482, distance: 66.6
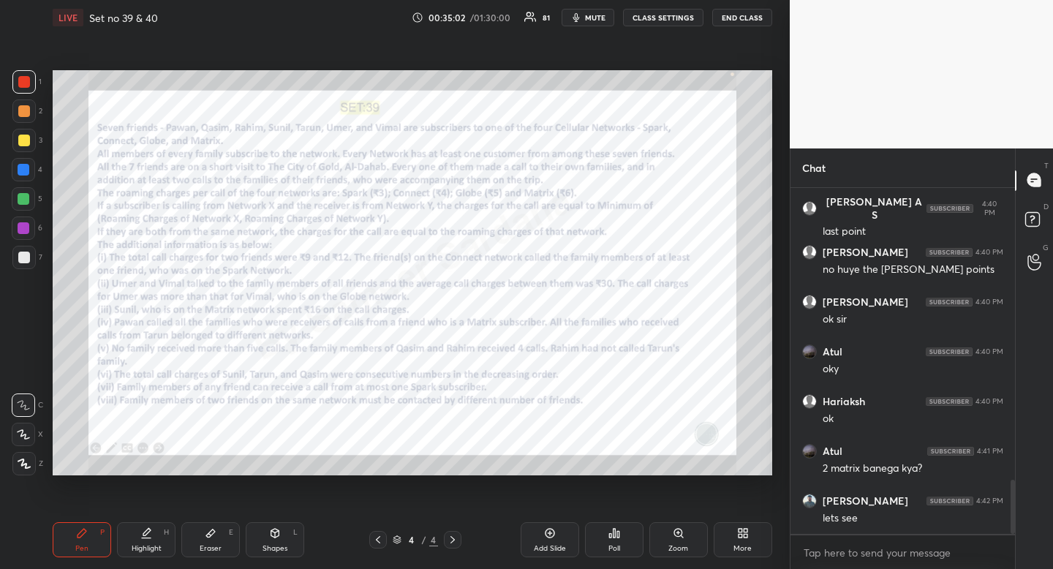
click at [89, 546] on div "Pen P" at bounding box center [82, 539] width 59 height 35
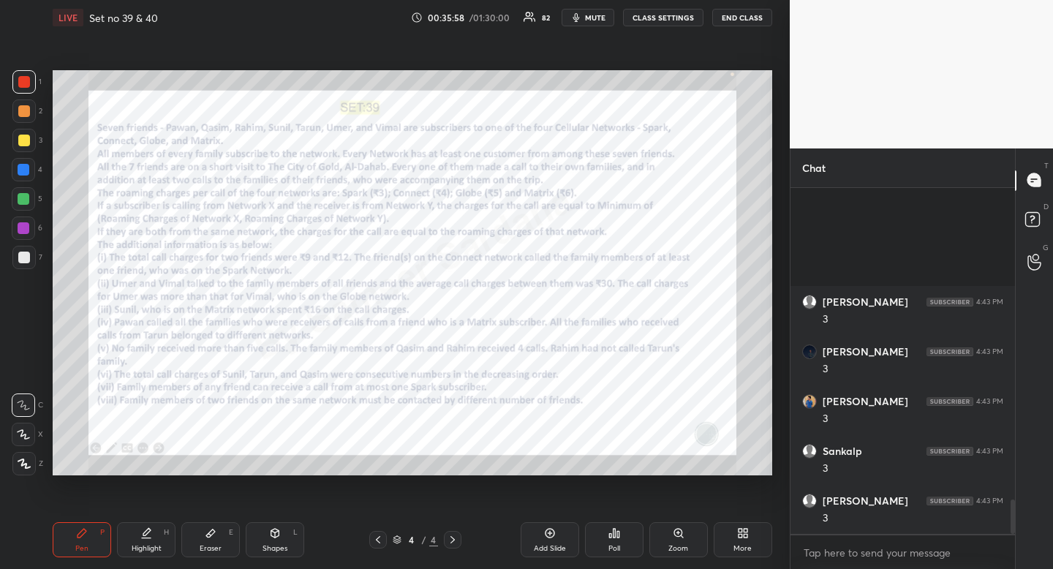
scroll to position [3175, 0]
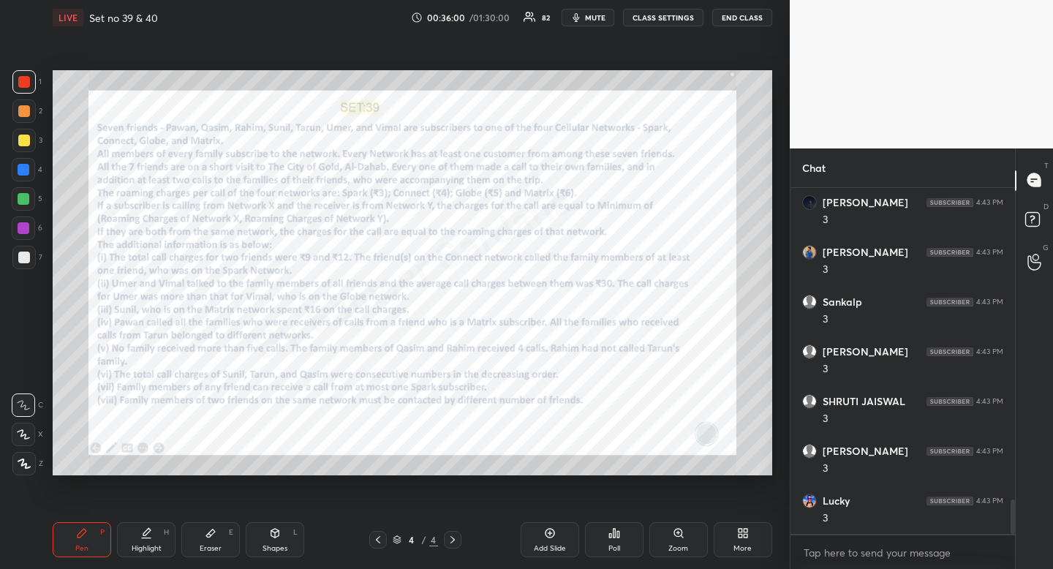
click at [219, 545] on div "Eraser" at bounding box center [211, 548] width 22 height 7
drag, startPoint x: 219, startPoint y: 544, endPoint x: 246, endPoint y: 478, distance: 71.2
click at [219, 545] on div "Eraser" at bounding box center [211, 548] width 22 height 7
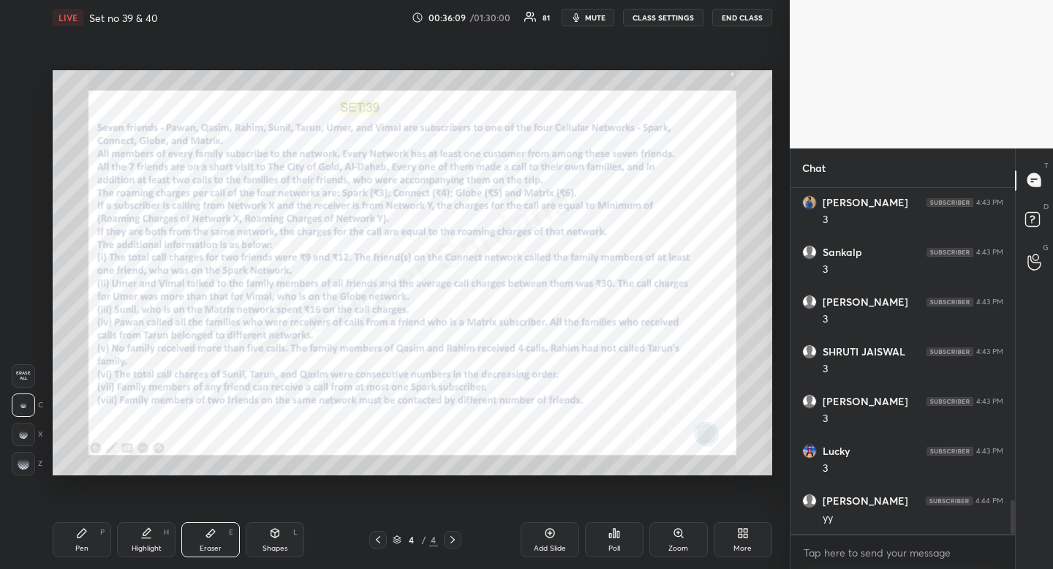
click at [146, 541] on div "Highlight H" at bounding box center [146, 539] width 59 height 35
drag, startPoint x: 146, startPoint y: 541, endPoint x: 140, endPoint y: 487, distance: 53.7
click at [146, 541] on div "Highlight H" at bounding box center [146, 539] width 59 height 35
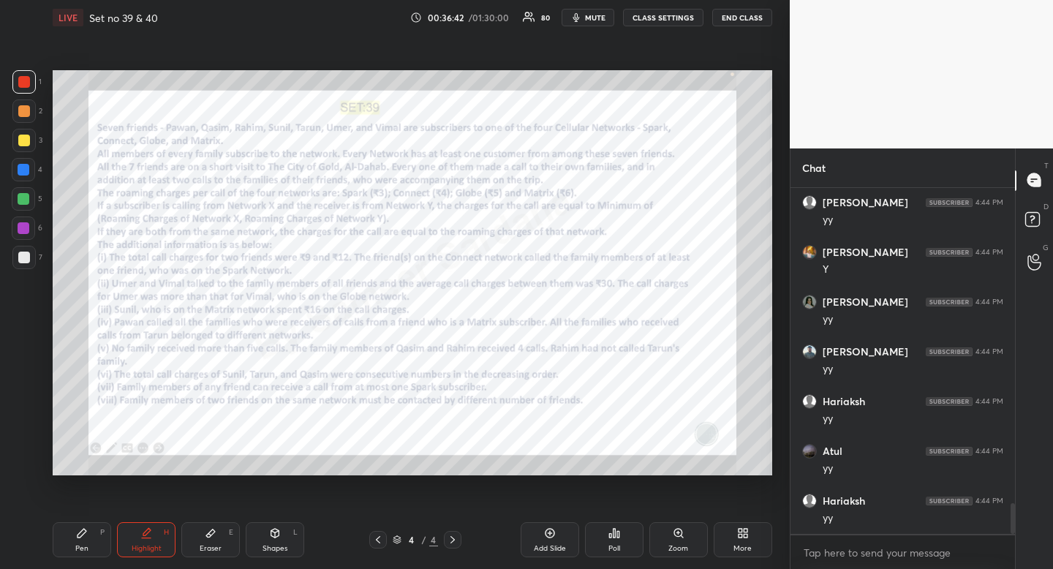
scroll to position [3573, 0]
click at [377, 541] on icon at bounding box center [378, 539] width 4 height 7
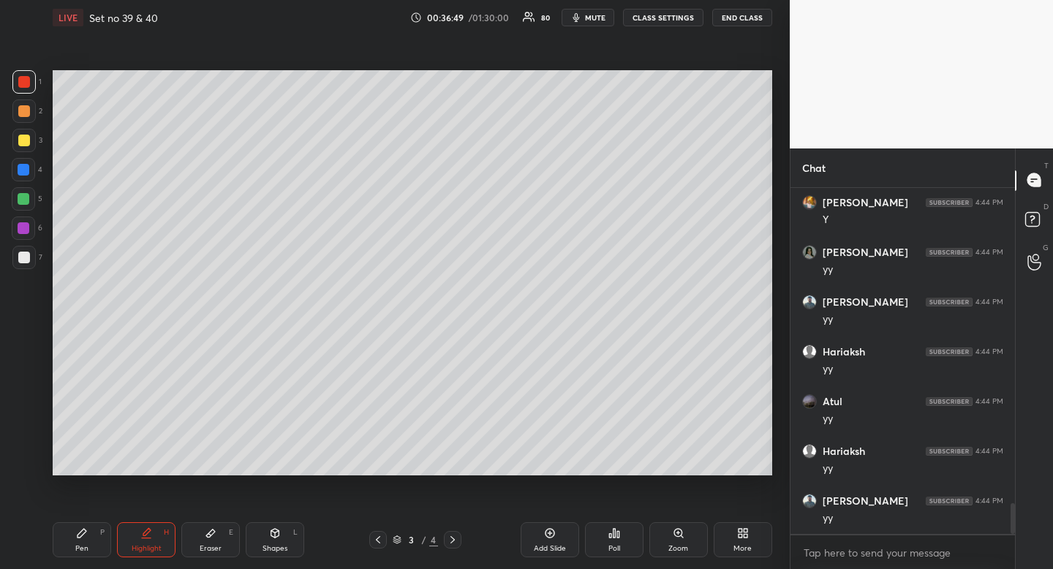
drag, startPoint x: 451, startPoint y: 538, endPoint x: 445, endPoint y: 532, distance: 7.8
click at [450, 541] on icon at bounding box center [453, 540] width 12 height 12
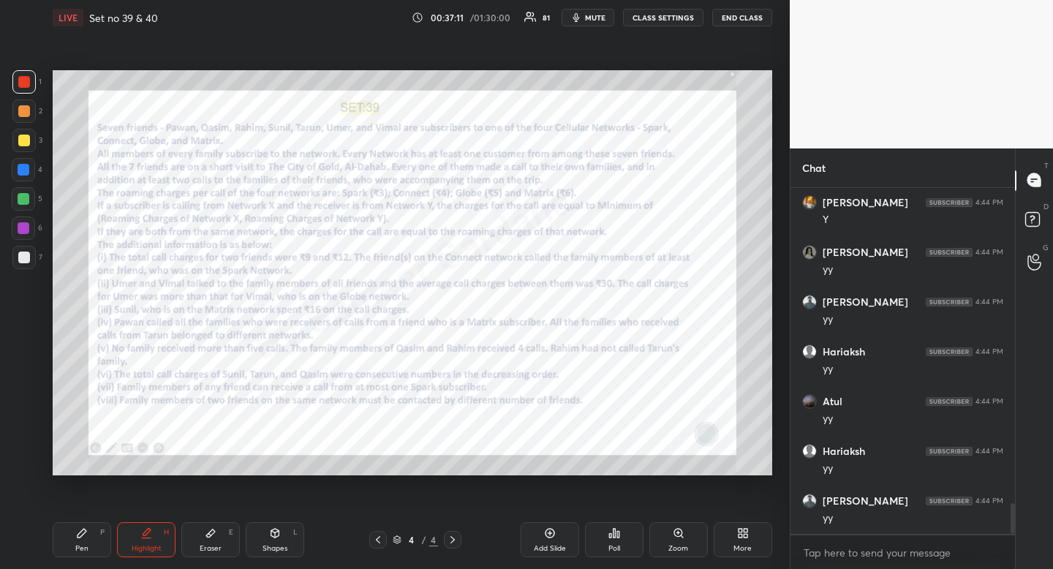
scroll to position [3622, 0]
drag, startPoint x: 453, startPoint y: 539, endPoint x: 445, endPoint y: 540, distance: 8.1
click at [452, 540] on icon at bounding box center [453, 540] width 12 height 12
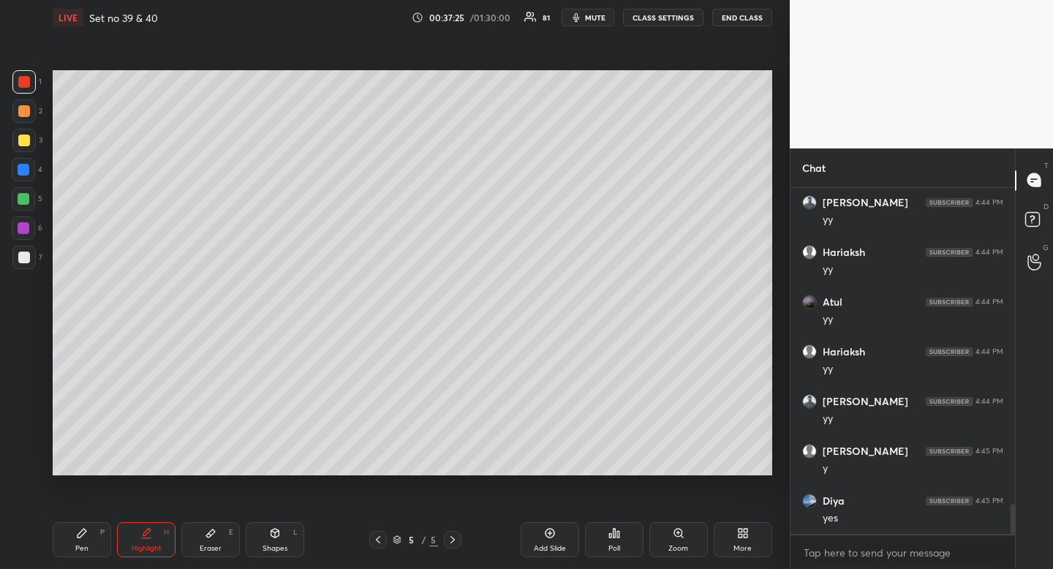
click at [284, 545] on div "Shapes" at bounding box center [275, 548] width 25 height 7
click at [31, 377] on div at bounding box center [23, 375] width 23 height 23
click at [33, 375] on div at bounding box center [23, 375] width 23 height 23
click at [31, 261] on div at bounding box center [23, 257] width 23 height 23
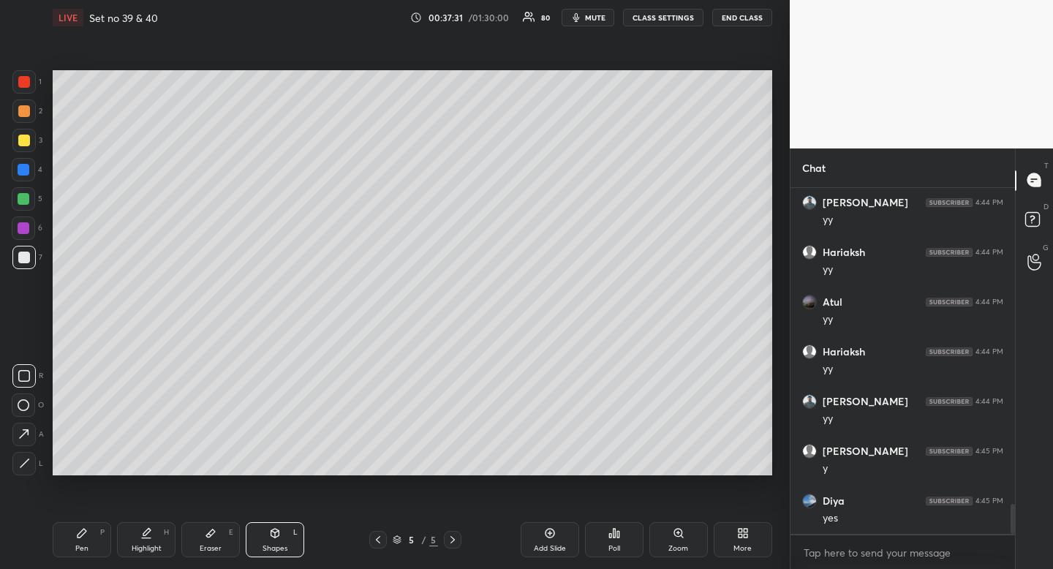
click at [279, 540] on div "Shapes L" at bounding box center [275, 539] width 59 height 35
click at [27, 461] on icon at bounding box center [24, 463] width 11 height 11
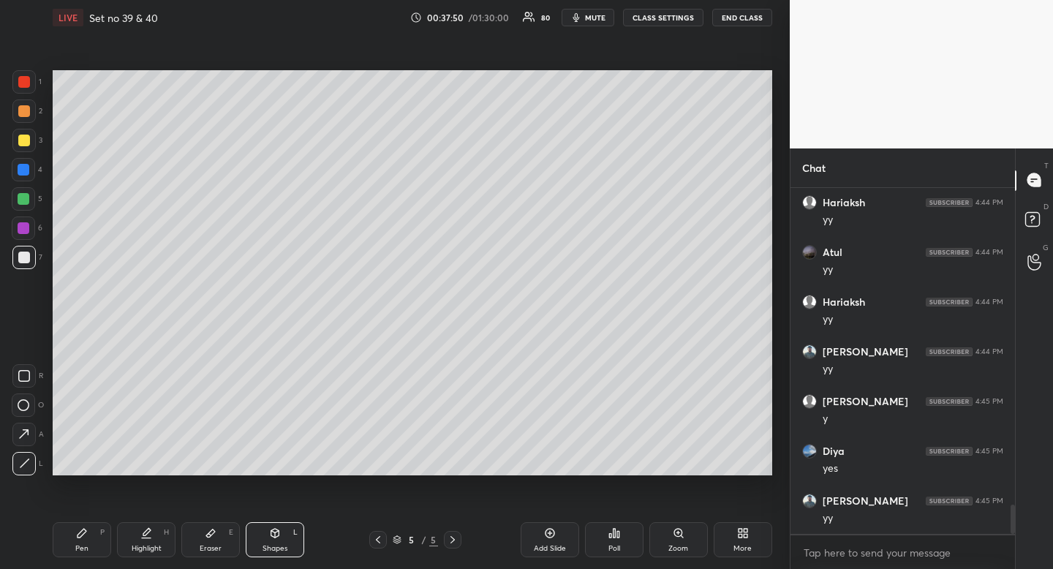
click at [25, 252] on div at bounding box center [24, 258] width 12 height 12
drag, startPoint x: 87, startPoint y: 540, endPoint x: 85, endPoint y: 527, distance: 13.3
click at [87, 540] on div "Pen P" at bounding box center [82, 539] width 59 height 35
click at [86, 534] on div "Pen P" at bounding box center [82, 539] width 59 height 35
click at [274, 549] on div "Shapes" at bounding box center [275, 548] width 25 height 7
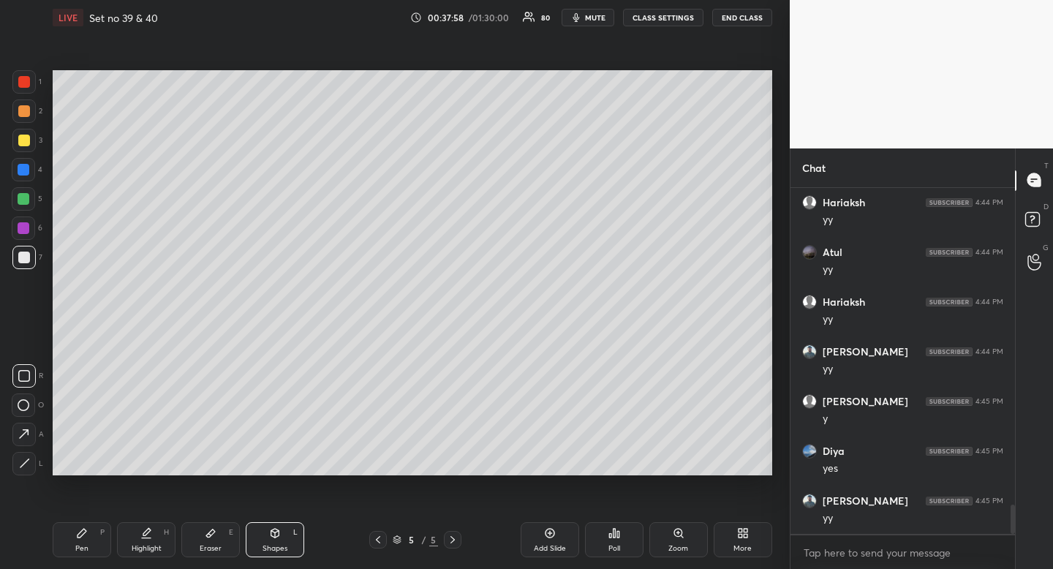
click at [26, 459] on icon at bounding box center [24, 463] width 11 height 11
drag, startPoint x: 26, startPoint y: 459, endPoint x: 47, endPoint y: 432, distance: 35.0
click at [26, 459] on icon at bounding box center [24, 463] width 11 height 11
click at [75, 552] on div "Pen" at bounding box center [81, 548] width 13 height 7
drag, startPoint x: 78, startPoint y: 547, endPoint x: 74, endPoint y: 540, distance: 8.5
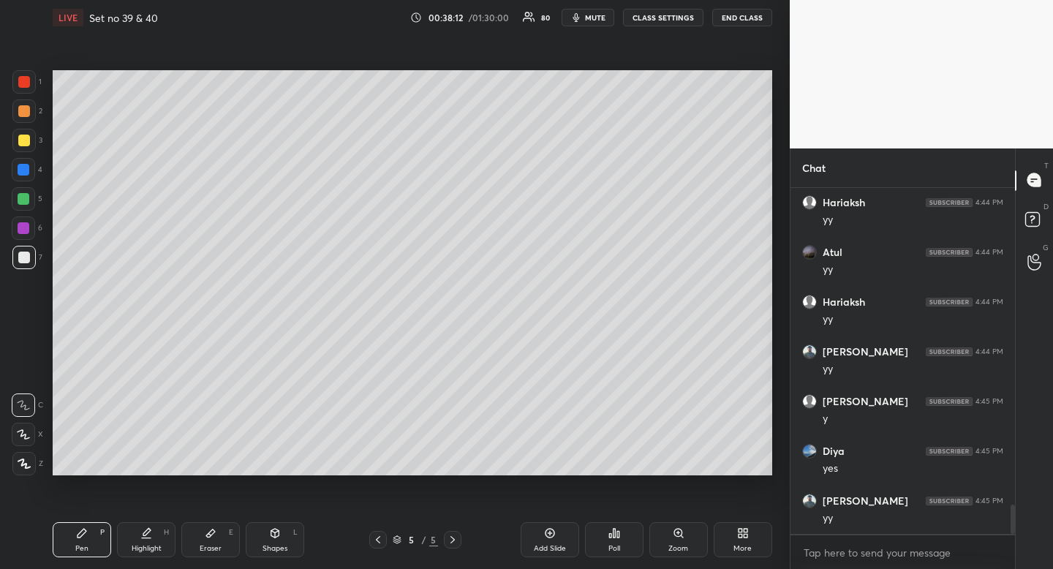
click at [72, 552] on div "Pen P" at bounding box center [82, 539] width 59 height 35
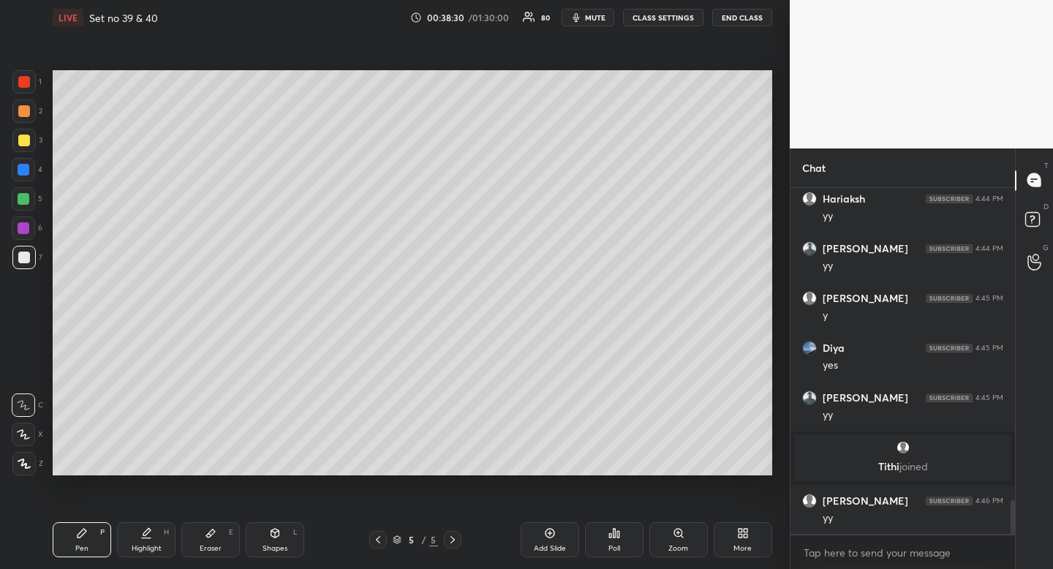
scroll to position [3189, 0]
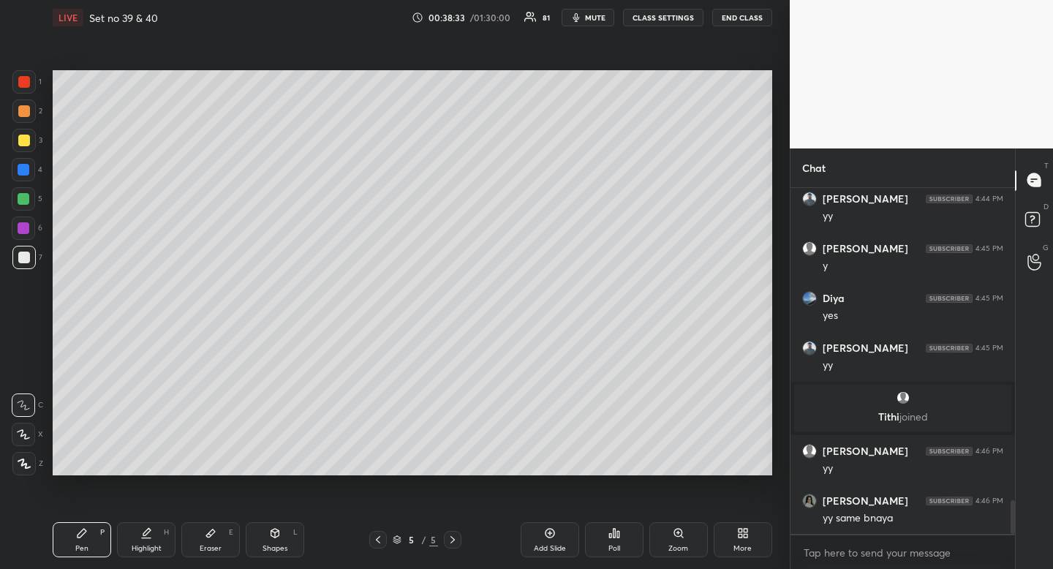
click at [147, 538] on icon at bounding box center [146, 538] width 9 height 0
click at [157, 542] on div "Highlight H" at bounding box center [146, 539] width 59 height 35
click at [27, 119] on div at bounding box center [23, 110] width 23 height 23
click at [26, 196] on div at bounding box center [24, 199] width 12 height 12
drag, startPoint x: 26, startPoint y: 196, endPoint x: 14, endPoint y: 202, distance: 13.1
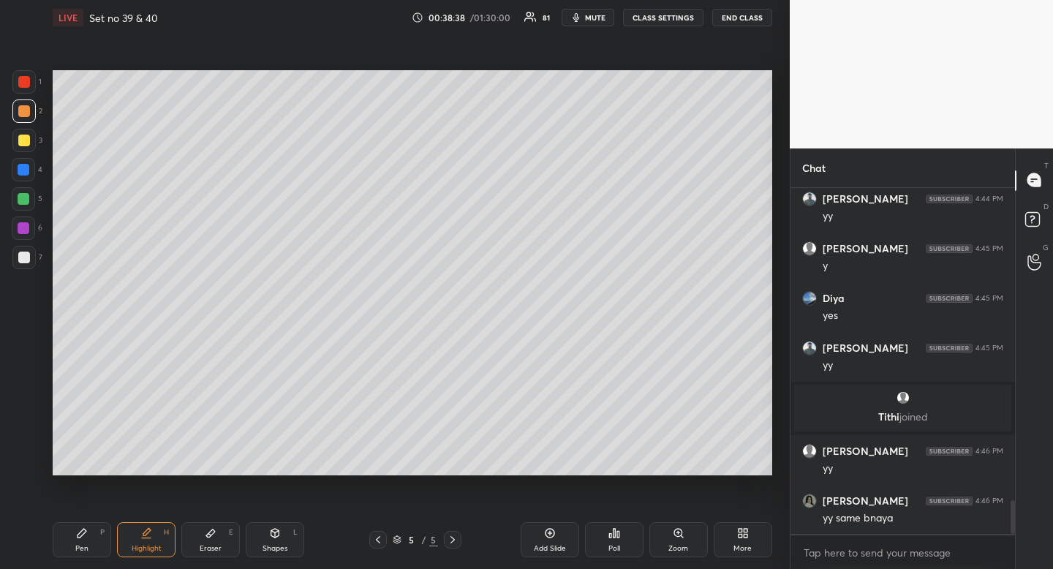
click at [26, 196] on div at bounding box center [24, 199] width 12 height 12
click at [379, 540] on icon at bounding box center [378, 540] width 12 height 12
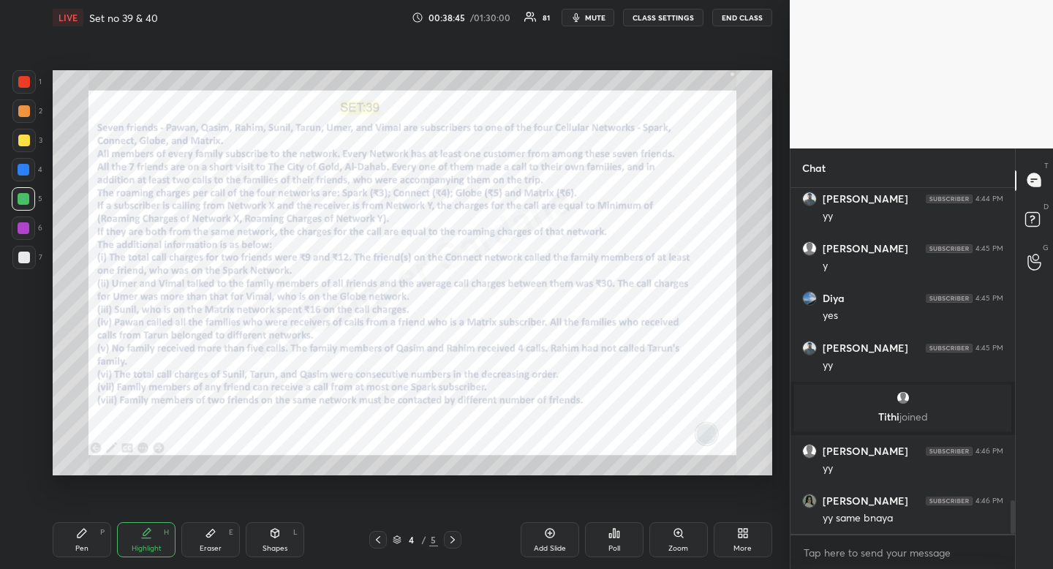
scroll to position [3238, 0]
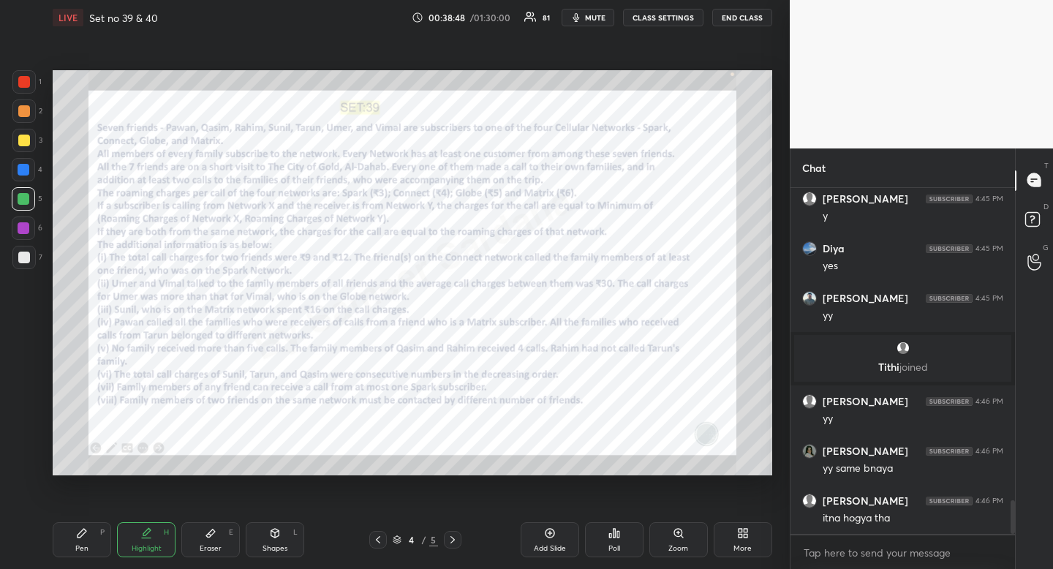
drag, startPoint x: 456, startPoint y: 541, endPoint x: 448, endPoint y: 531, distance: 12.5
click at [456, 541] on icon at bounding box center [453, 540] width 12 height 12
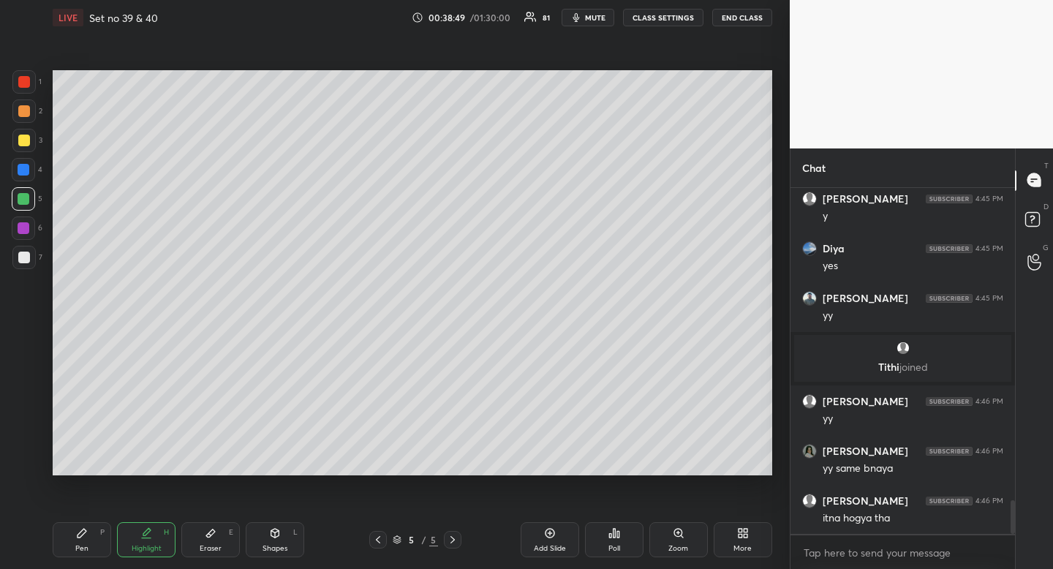
click at [83, 549] on div "Pen" at bounding box center [81, 548] width 13 height 7
click at [86, 545] on div "Pen" at bounding box center [81, 548] width 13 height 7
click at [376, 541] on icon at bounding box center [378, 540] width 12 height 12
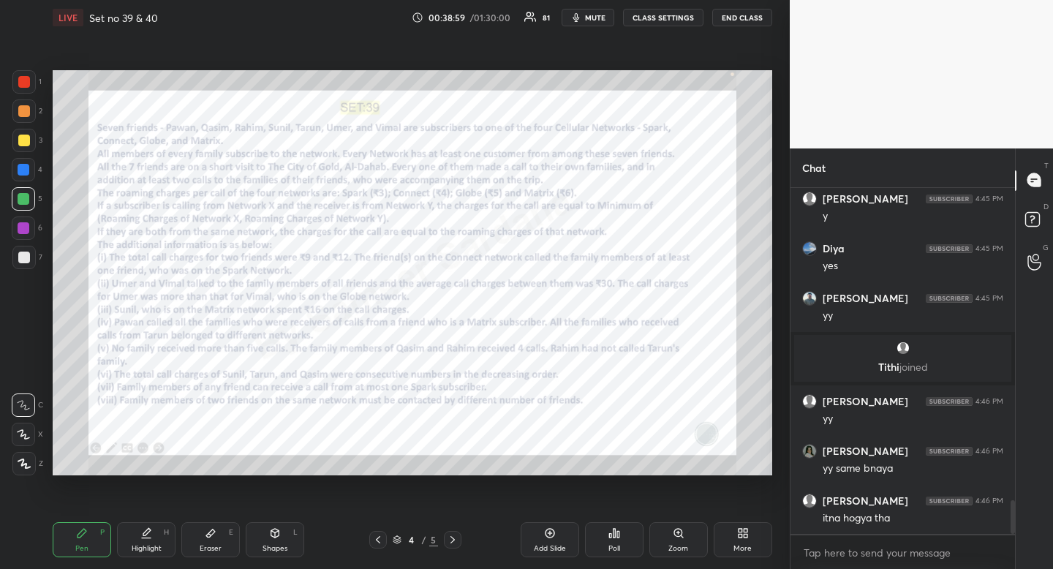
click at [551, 541] on div "Add Slide" at bounding box center [550, 539] width 59 height 35
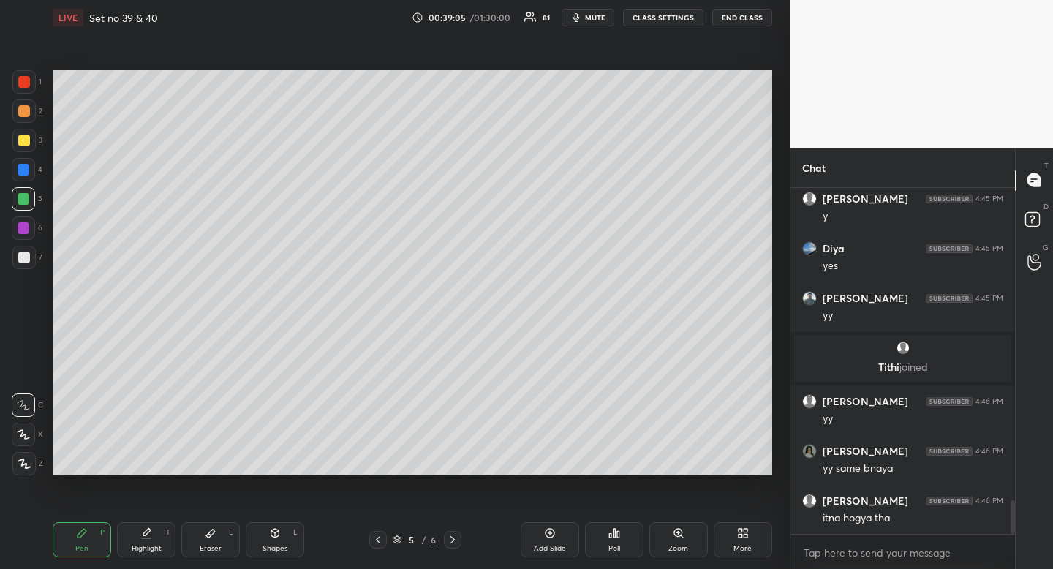
click at [452, 540] on icon at bounding box center [453, 540] width 12 height 12
click at [372, 542] on div at bounding box center [378, 540] width 18 height 18
click at [452, 538] on icon at bounding box center [453, 540] width 12 height 12
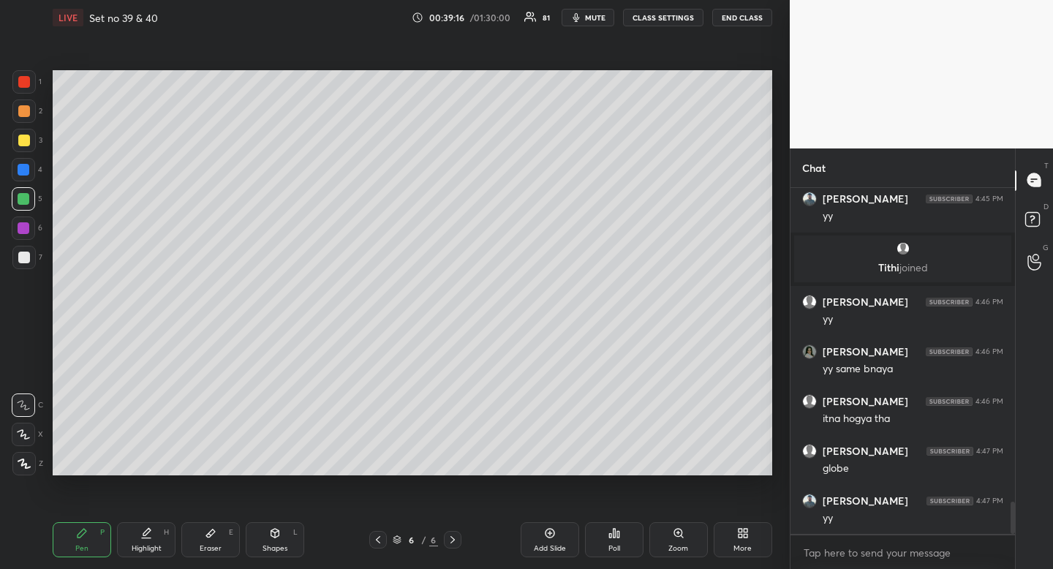
scroll to position [3388, 0]
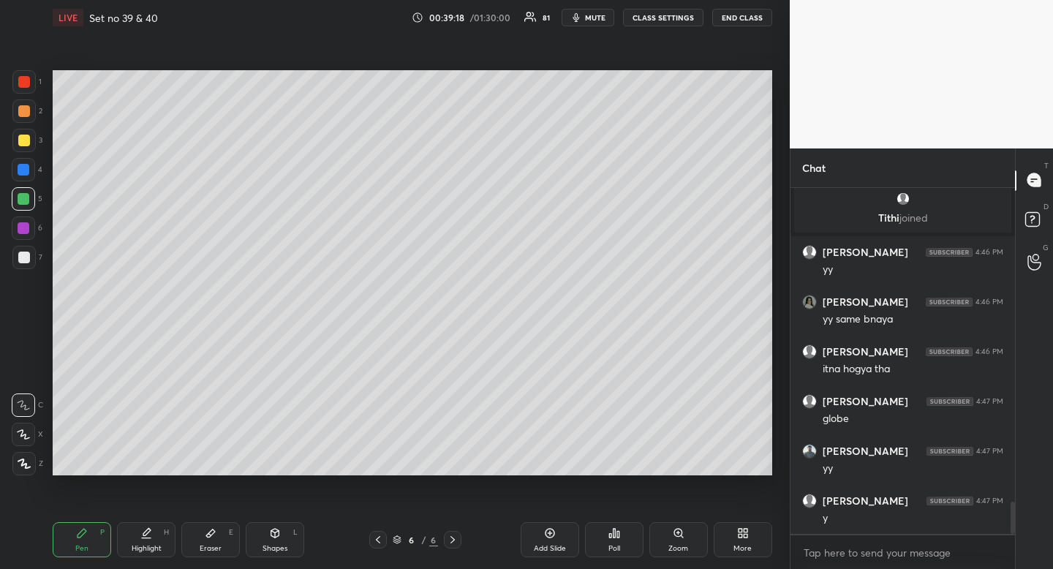
click at [374, 533] on div at bounding box center [378, 540] width 18 height 18
click at [378, 540] on icon at bounding box center [378, 540] width 12 height 12
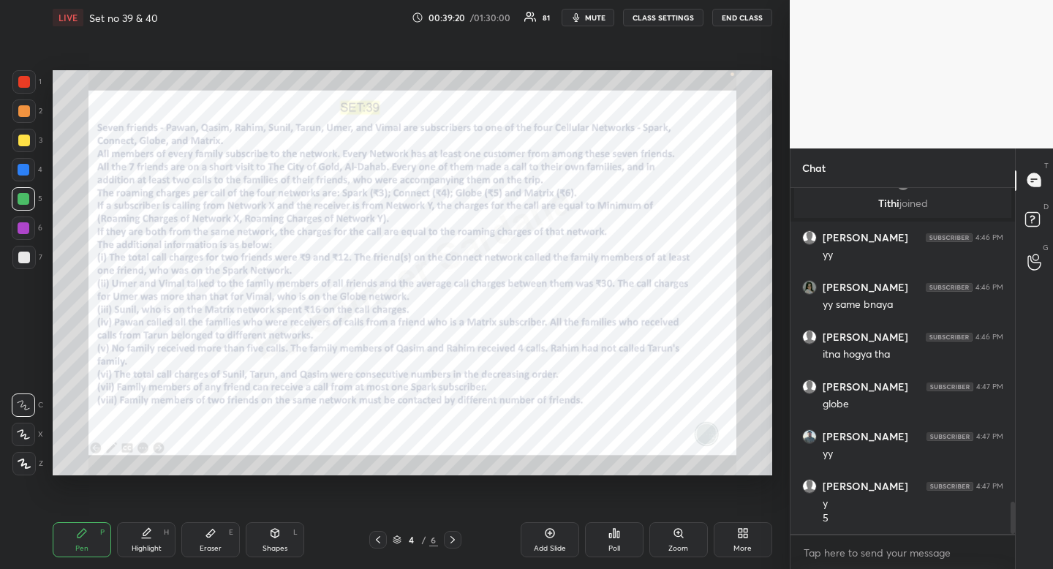
scroll to position [3452, 0]
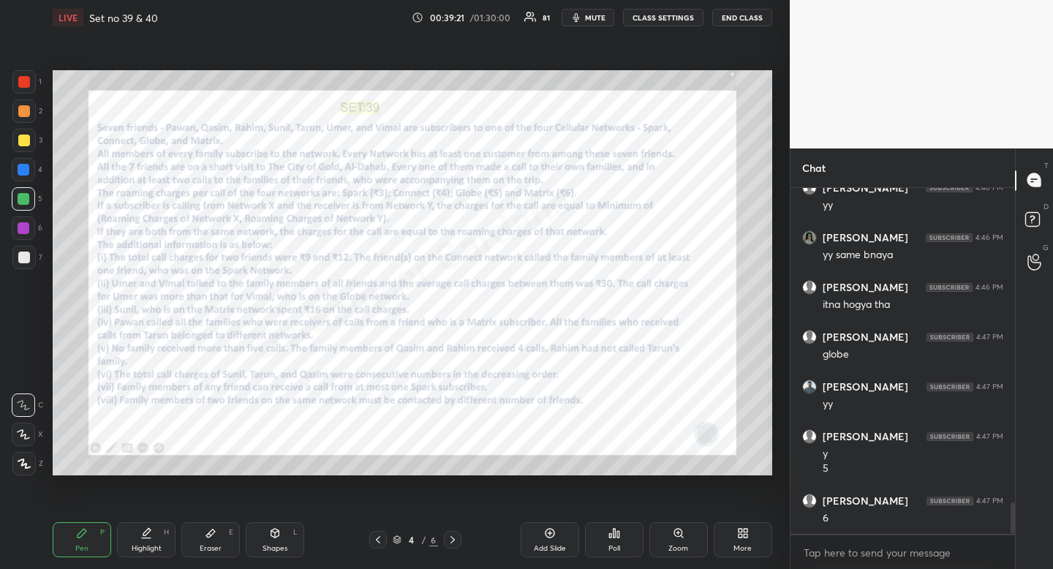
click at [454, 542] on icon at bounding box center [453, 540] width 12 height 12
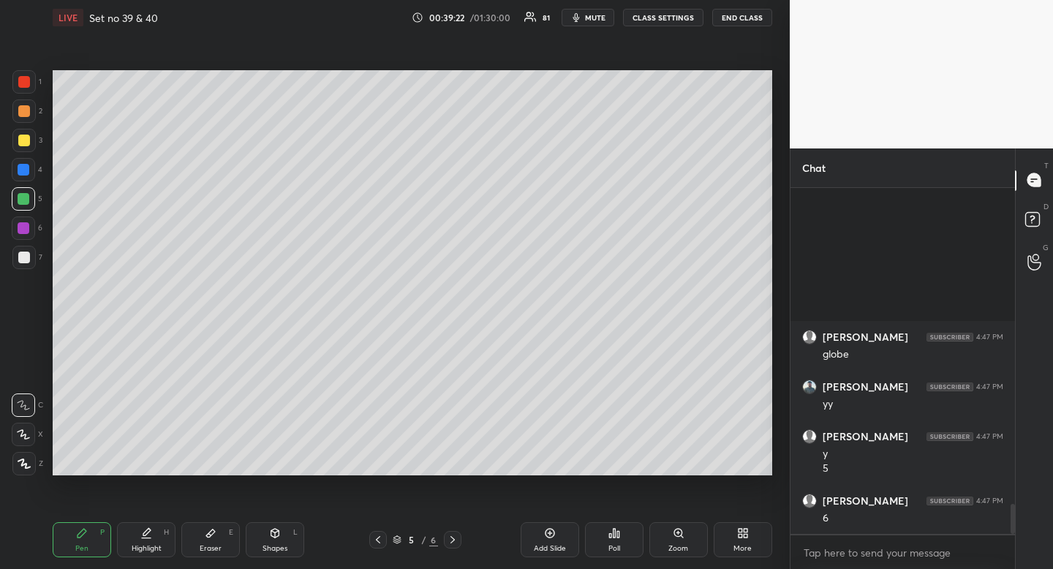
scroll to position [3651, 0]
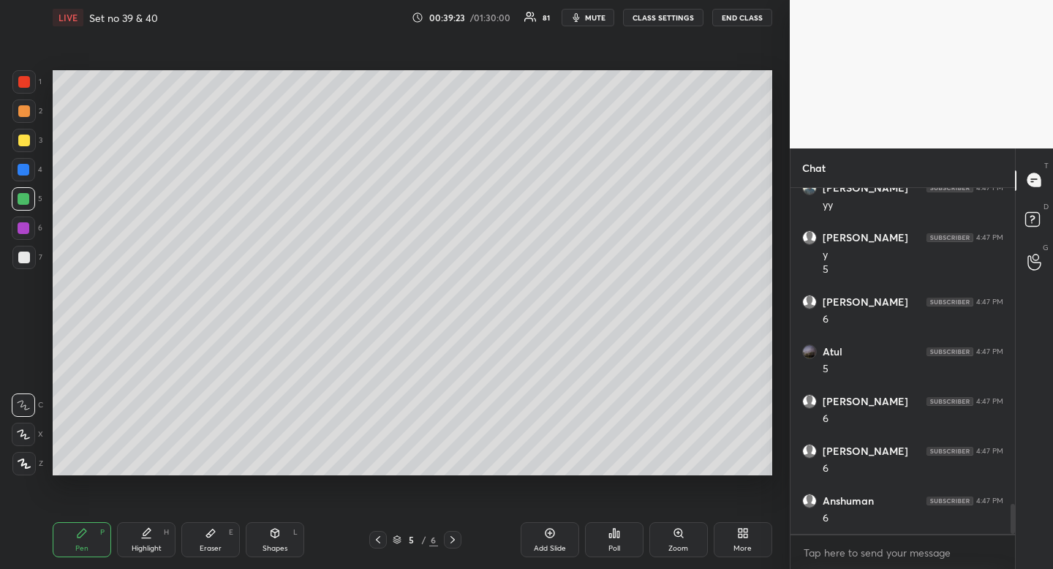
click at [455, 541] on icon at bounding box center [453, 540] width 12 height 12
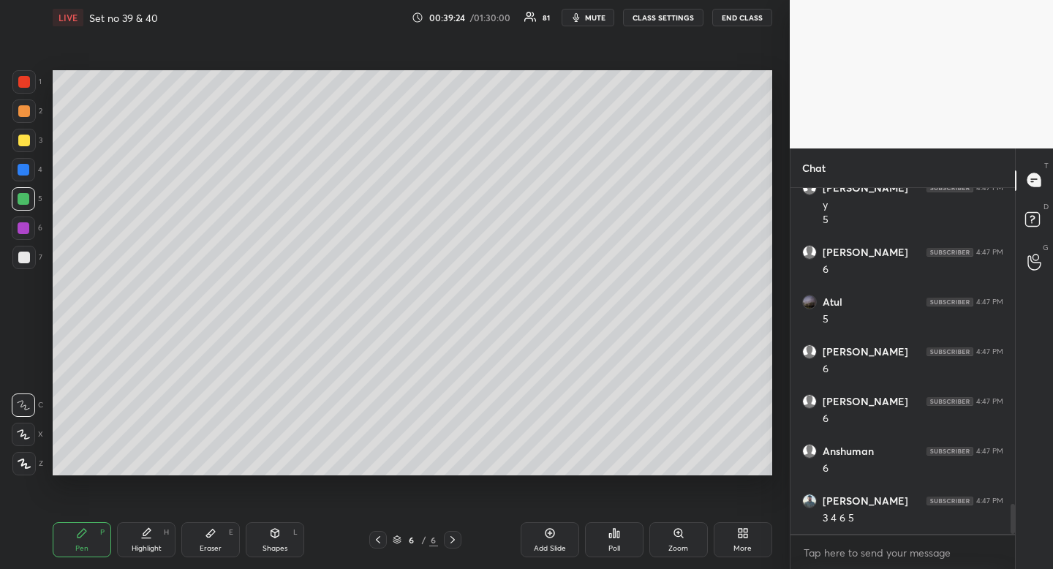
click at [203, 545] on div "Eraser" at bounding box center [211, 548] width 22 height 7
drag, startPoint x: 203, startPoint y: 545, endPoint x: 228, endPoint y: 520, distance: 35.2
click at [203, 545] on div "Eraser" at bounding box center [211, 548] width 22 height 7
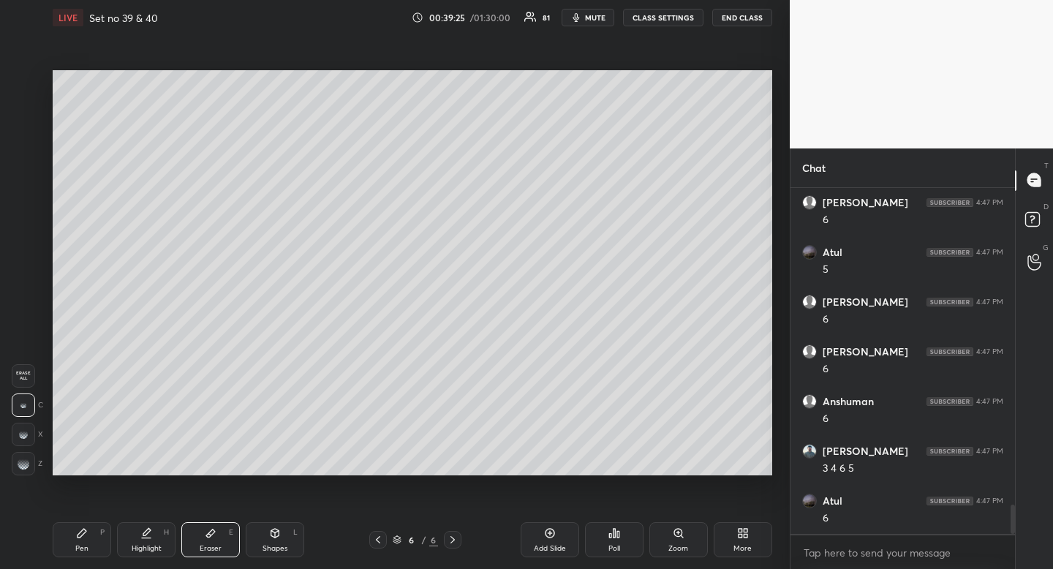
click at [78, 552] on div "Pen" at bounding box center [81, 548] width 13 height 7
click at [383, 546] on div at bounding box center [378, 540] width 18 height 18
click at [382, 541] on icon at bounding box center [378, 540] width 12 height 12
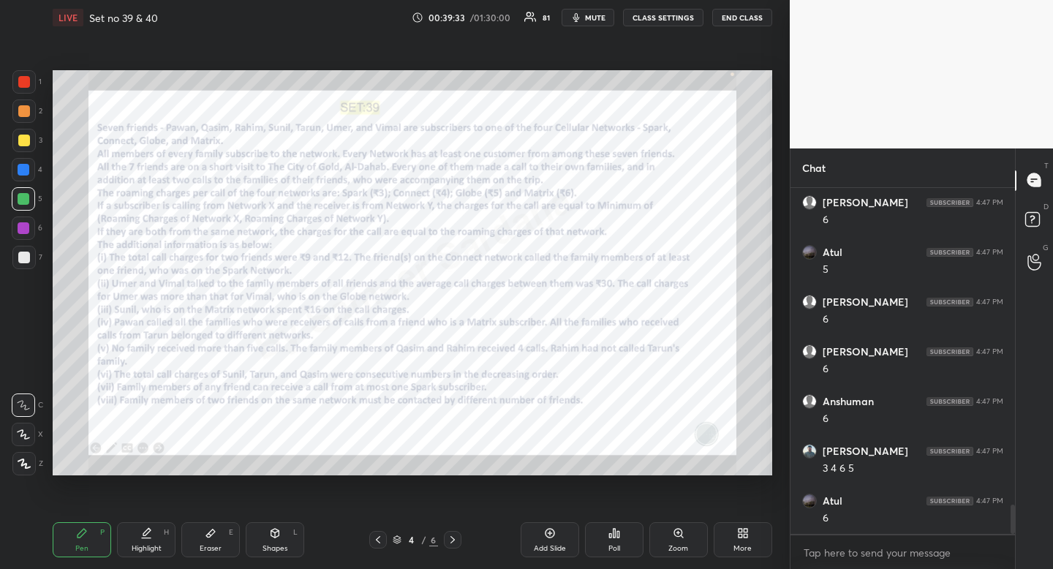
click at [163, 550] on div "Highlight H" at bounding box center [146, 539] width 59 height 35
drag, startPoint x: 165, startPoint y: 543, endPoint x: 201, endPoint y: 490, distance: 64.1
click at [166, 539] on div "Highlight H" at bounding box center [146, 539] width 59 height 35
click at [456, 539] on icon at bounding box center [453, 540] width 12 height 12
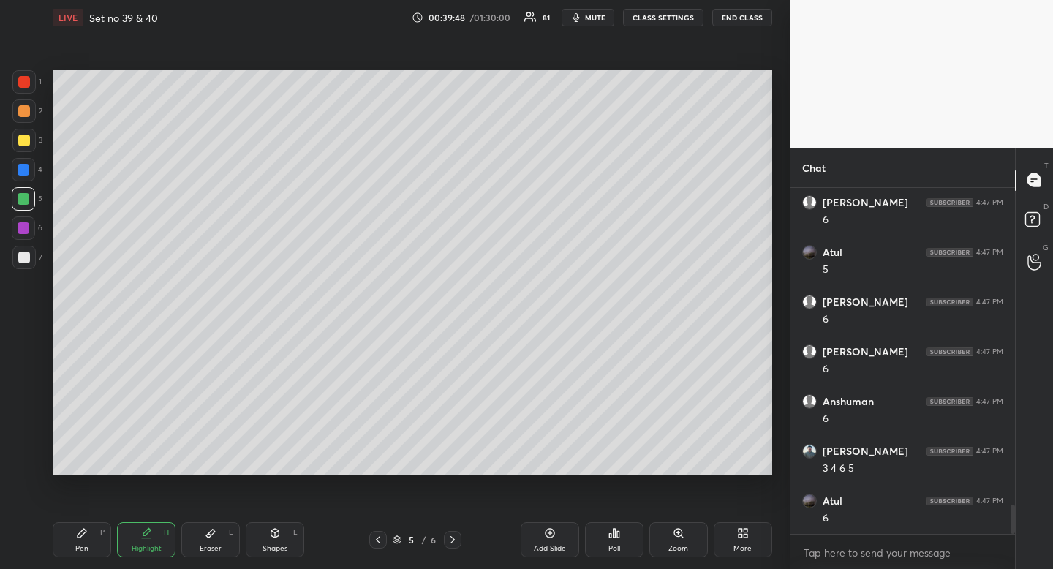
drag, startPoint x: 85, startPoint y: 545, endPoint x: 80, endPoint y: 533, distance: 12.8
click at [85, 545] on div "Pen" at bounding box center [81, 548] width 13 height 7
click at [382, 542] on icon at bounding box center [378, 540] width 12 height 12
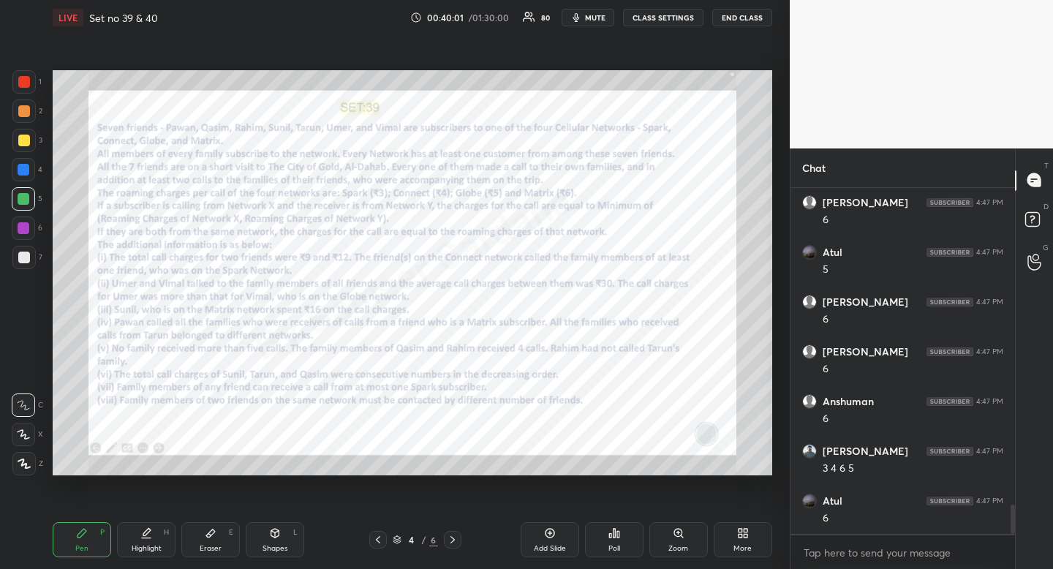
click at [449, 535] on icon at bounding box center [453, 540] width 12 height 12
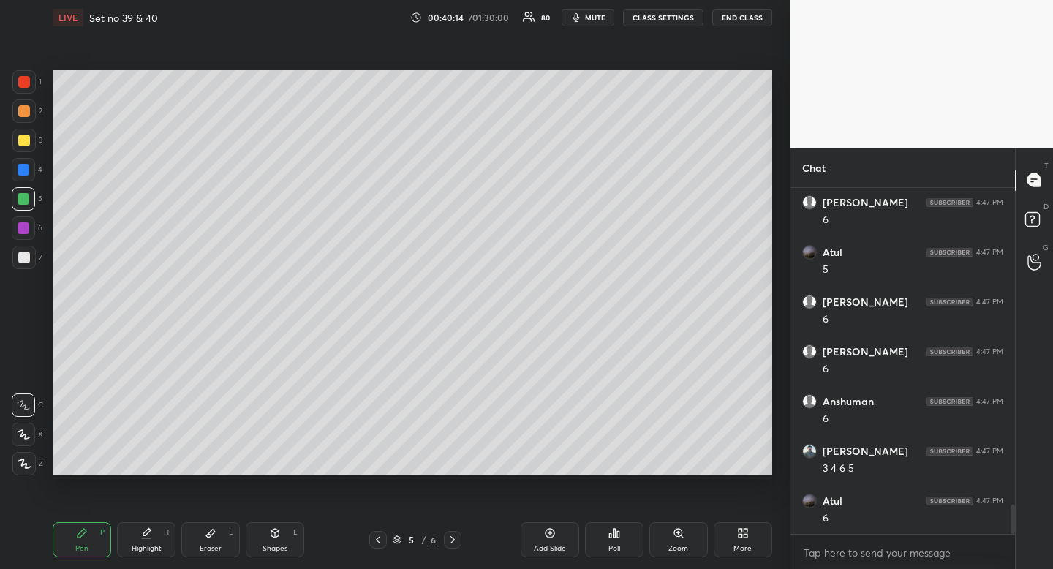
click at [159, 545] on div "Highlight" at bounding box center [147, 548] width 30 height 7
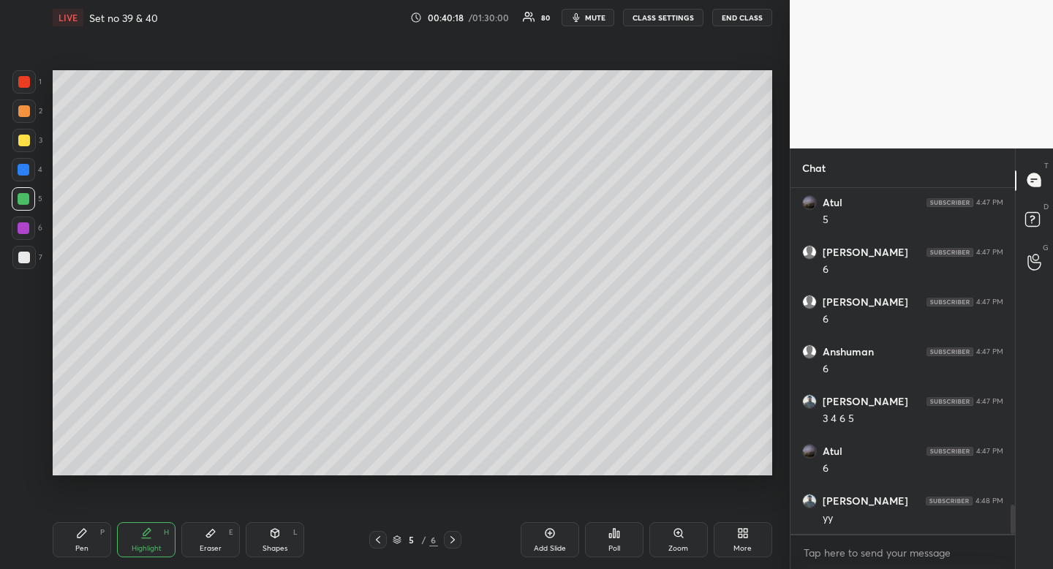
scroll to position [3850, 0]
click at [376, 542] on icon at bounding box center [378, 540] width 12 height 12
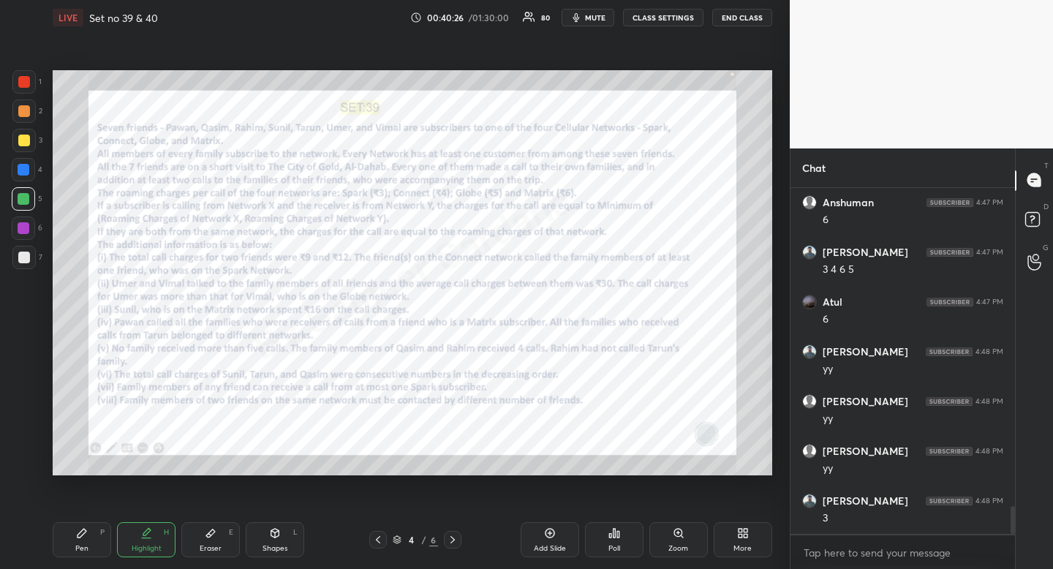
scroll to position [3999, 0]
click at [80, 535] on icon at bounding box center [82, 533] width 9 height 9
drag, startPoint x: 80, startPoint y: 535, endPoint x: 84, endPoint y: 520, distance: 15.3
click at [80, 535] on icon at bounding box center [82, 533] width 9 height 9
drag, startPoint x: 452, startPoint y: 535, endPoint x: 434, endPoint y: 497, distance: 42.9
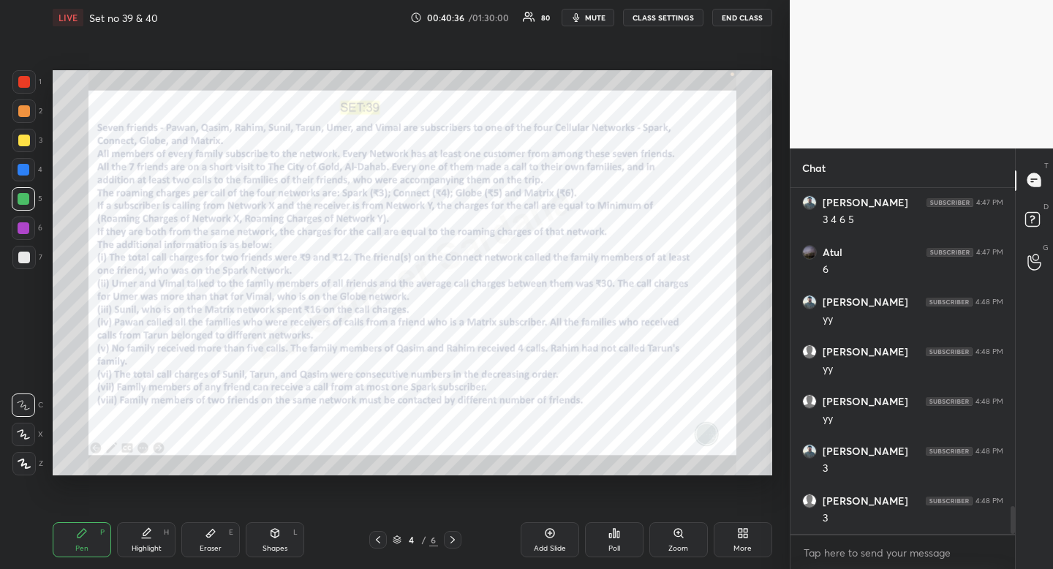
click at [452, 536] on icon at bounding box center [453, 540] width 12 height 12
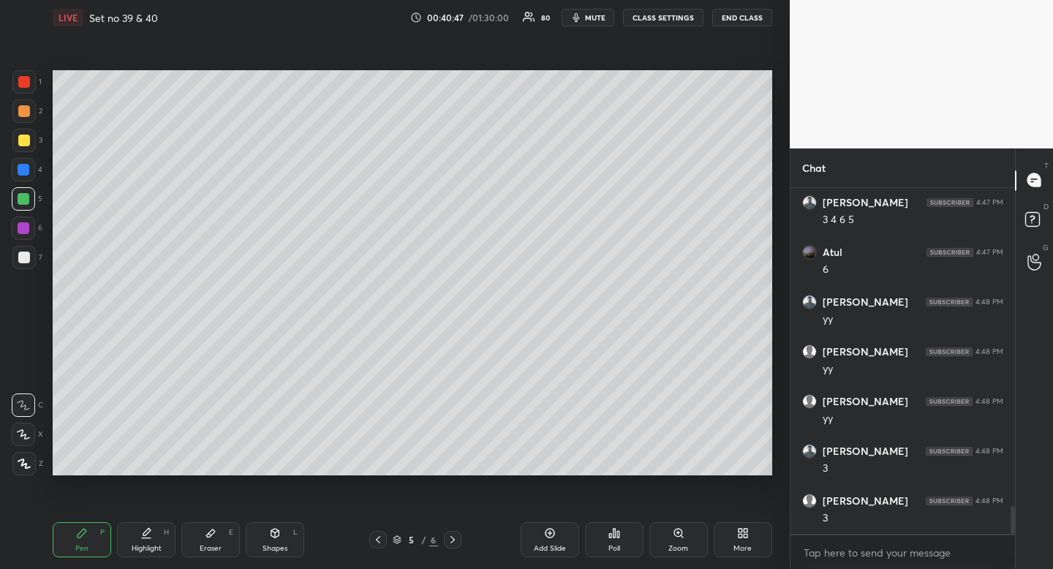
click at [376, 540] on icon at bounding box center [378, 539] width 4 height 7
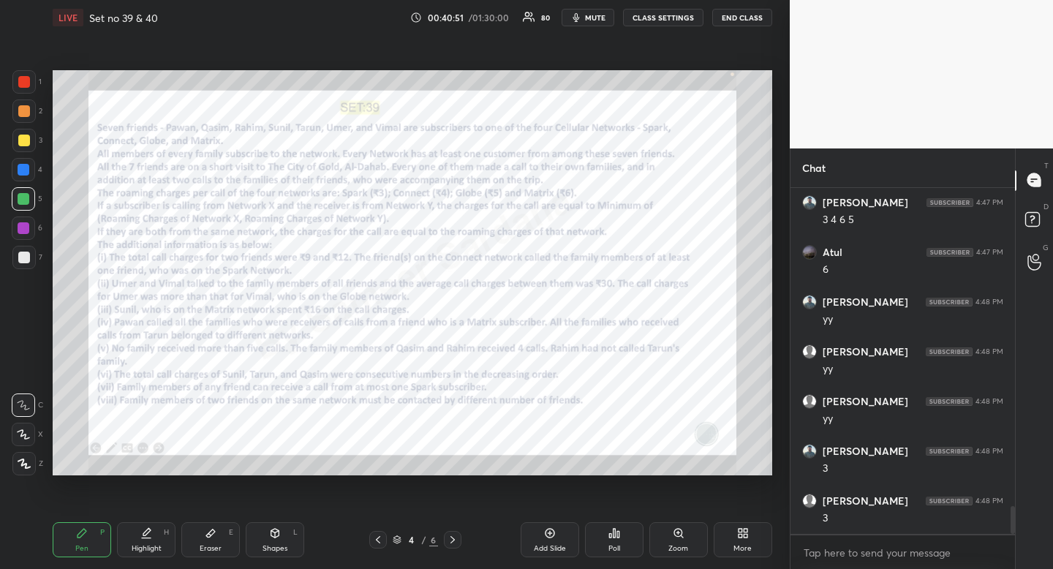
click at [455, 540] on icon at bounding box center [453, 540] width 12 height 12
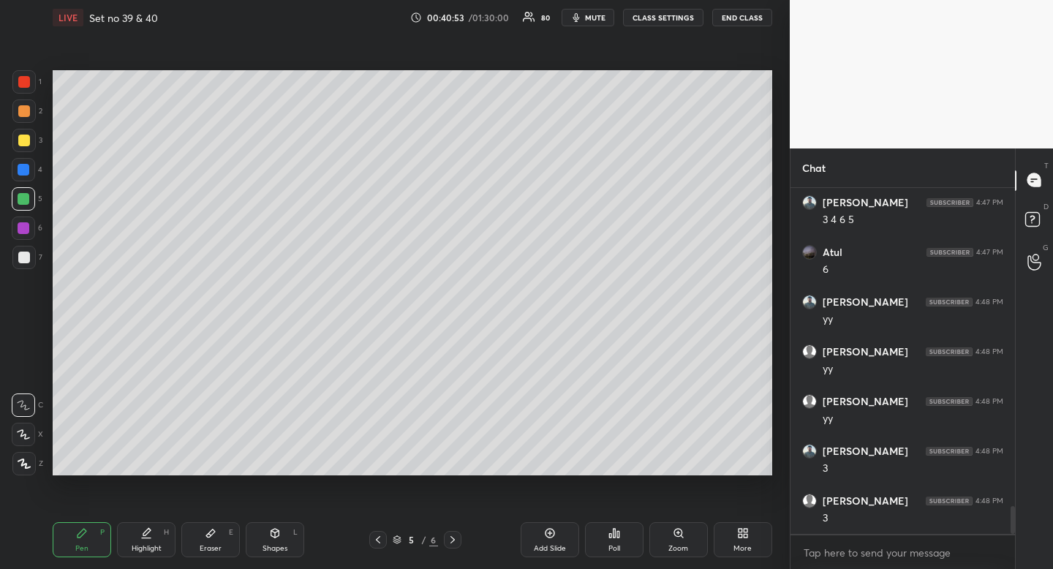
scroll to position [4049, 0]
click at [452, 541] on icon at bounding box center [453, 540] width 12 height 12
click at [25, 140] on div at bounding box center [24, 141] width 12 height 12
drag, startPoint x: 25, startPoint y: 140, endPoint x: 11, endPoint y: 138, distance: 14.0
click at [25, 140] on div at bounding box center [24, 141] width 12 height 12
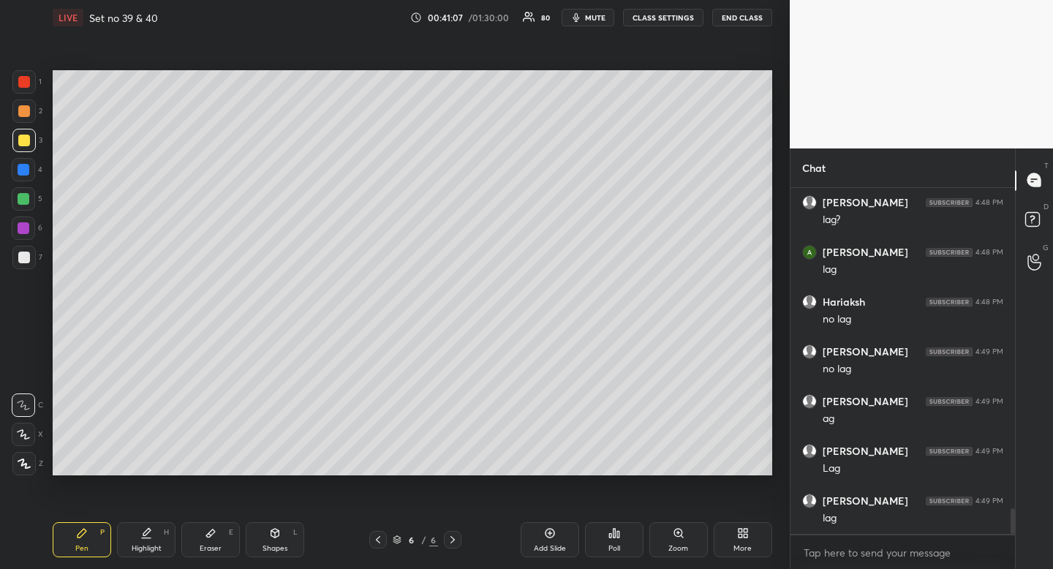
scroll to position [4397, 0]
click at [563, 48] on div "Setting up your live class Poll for secs No correct answer Start poll" at bounding box center [413, 272] width 732 height 475
click at [155, 541] on div "Highlight H" at bounding box center [146, 539] width 59 height 35
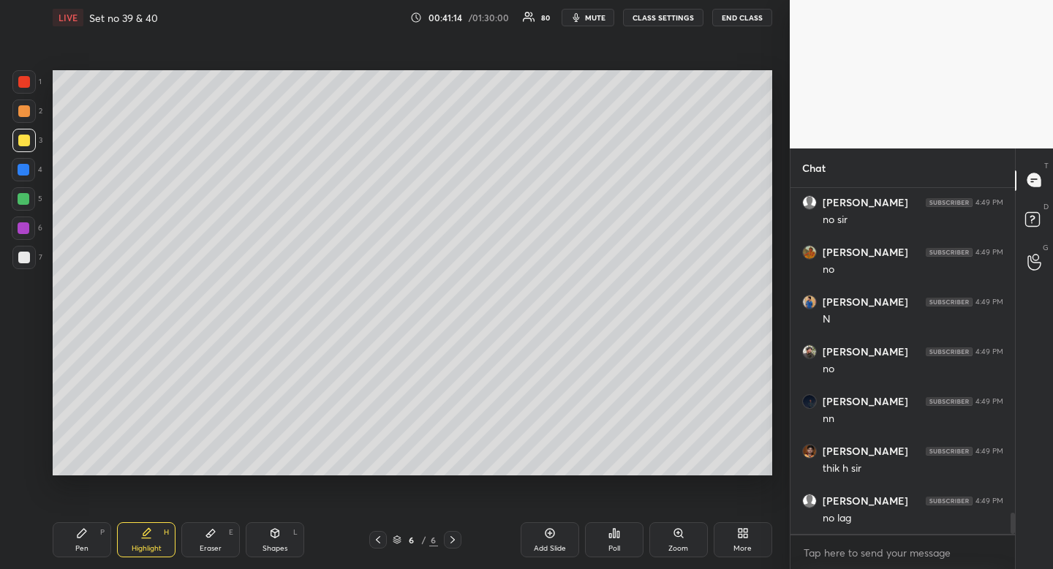
drag, startPoint x: 155, startPoint y: 541, endPoint x: 157, endPoint y: 533, distance: 8.3
click at [155, 541] on div "Highlight H" at bounding box center [146, 539] width 59 height 35
drag, startPoint x: 375, startPoint y: 546, endPoint x: 372, endPoint y: 554, distance: 8.8
click at [375, 549] on div "Pen P Highlight H Eraser E Shapes L 6 / 6 Add Slide Poll Zoom More" at bounding box center [413, 540] width 720 height 59
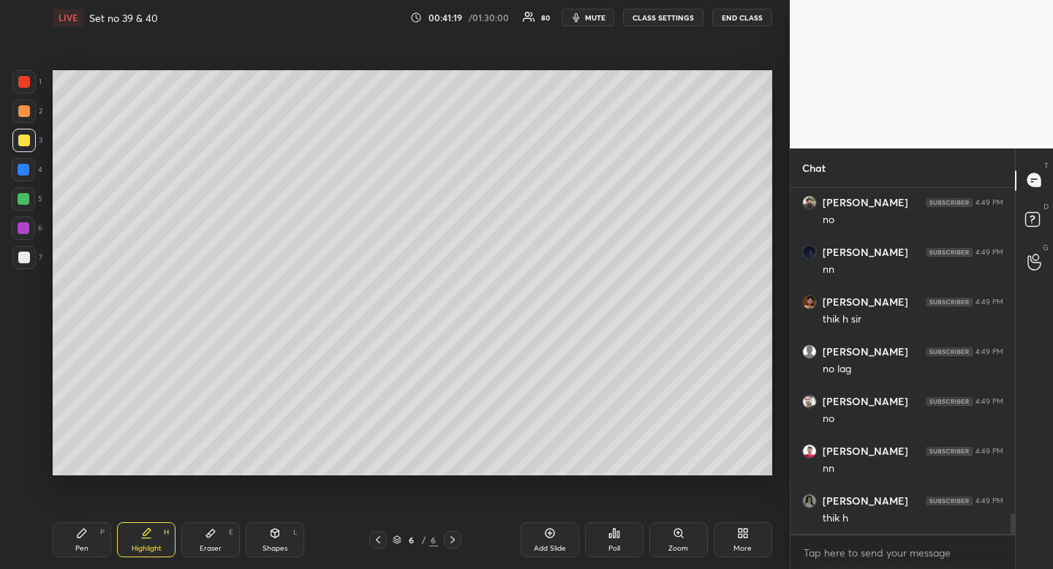
scroll to position [5541, 0]
click at [383, 541] on icon at bounding box center [378, 540] width 12 height 12
click at [381, 538] on icon at bounding box center [378, 540] width 12 height 12
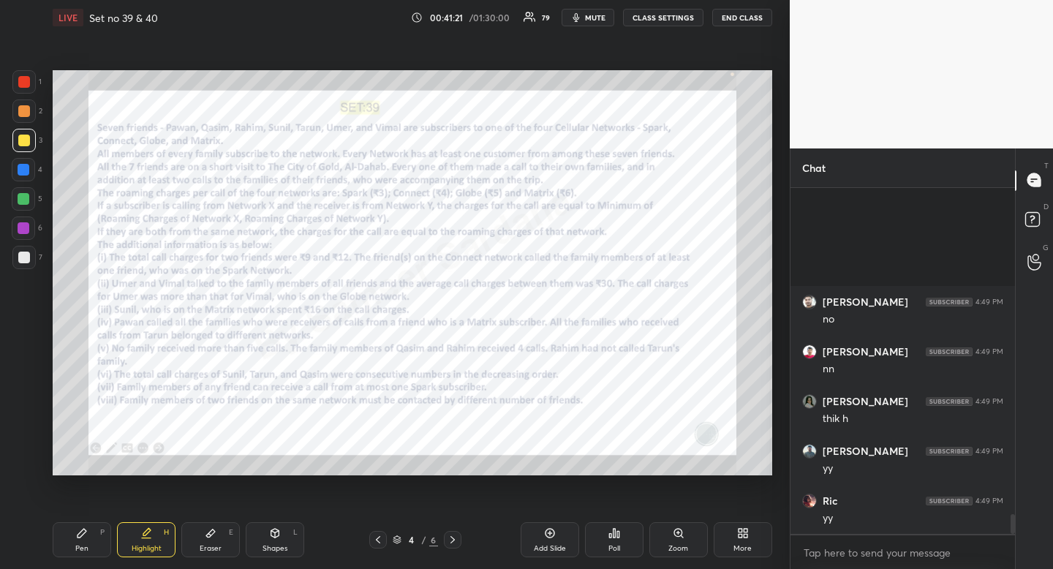
scroll to position [5740, 0]
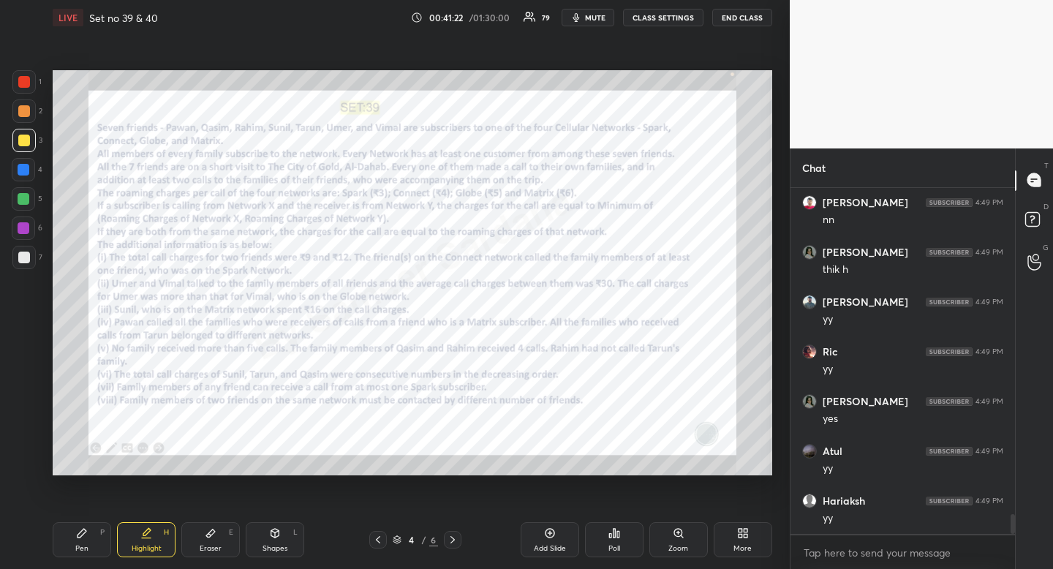
click at [83, 554] on div "Pen P" at bounding box center [82, 539] width 59 height 35
click at [22, 193] on div at bounding box center [24, 199] width 12 height 12
drag, startPoint x: 22, startPoint y: 193, endPoint x: 36, endPoint y: 201, distance: 16.1
click at [22, 193] on div at bounding box center [24, 199] width 12 height 12
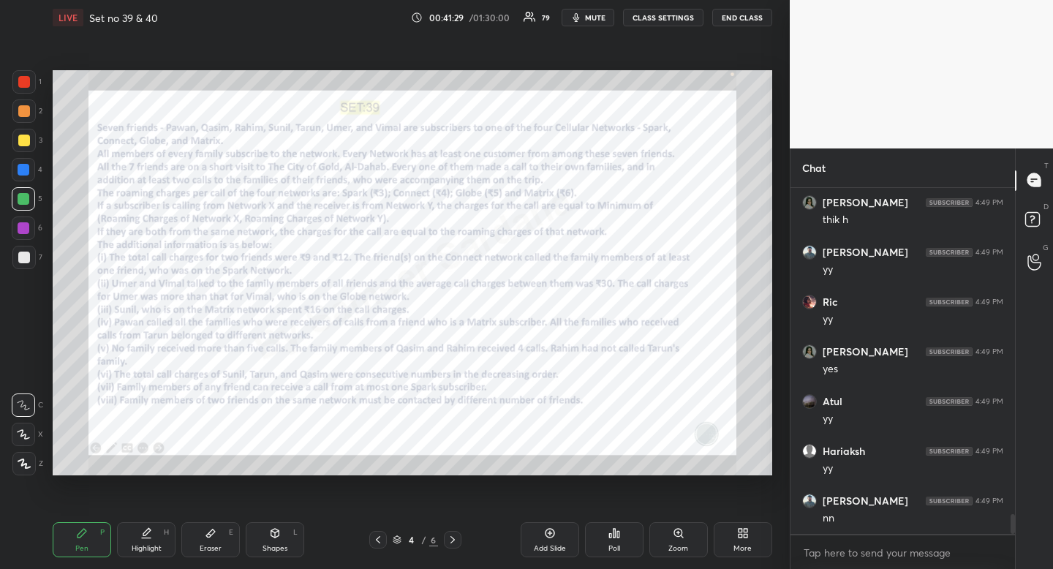
scroll to position [5840, 0]
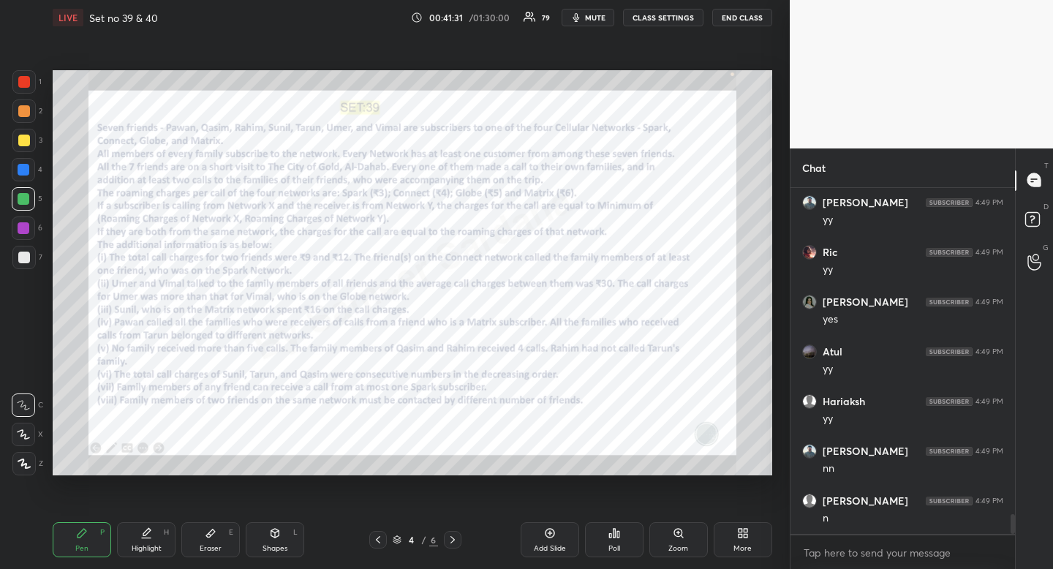
click at [452, 540] on icon at bounding box center [453, 540] width 12 height 12
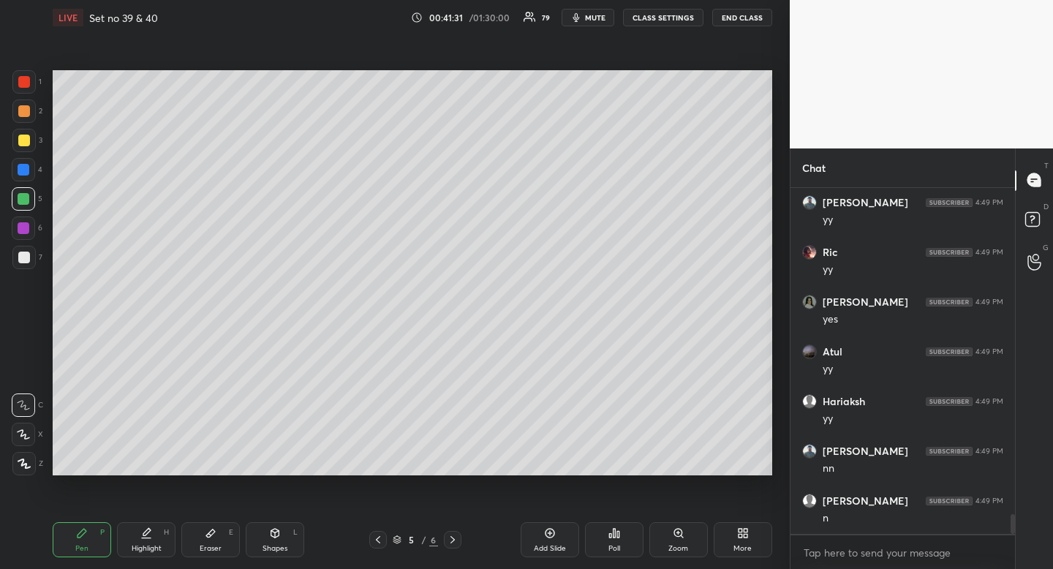
click at [452, 542] on icon at bounding box center [453, 539] width 4 height 7
click at [380, 537] on icon at bounding box center [378, 540] width 12 height 12
drag, startPoint x: 380, startPoint y: 538, endPoint x: 380, endPoint y: 546, distance: 8.0
click at [380, 539] on icon at bounding box center [378, 540] width 12 height 12
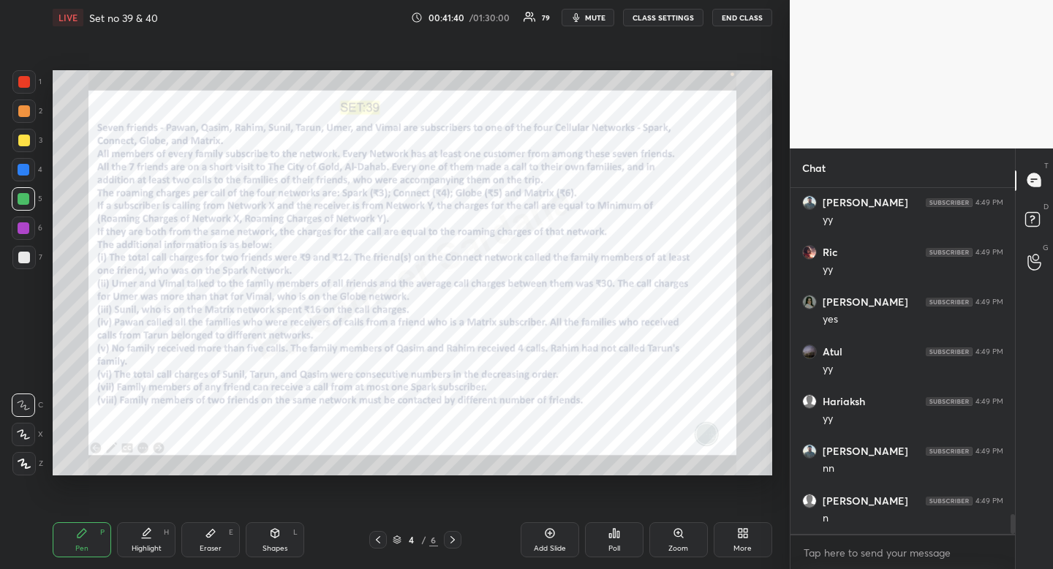
click at [456, 539] on icon at bounding box center [453, 540] width 12 height 12
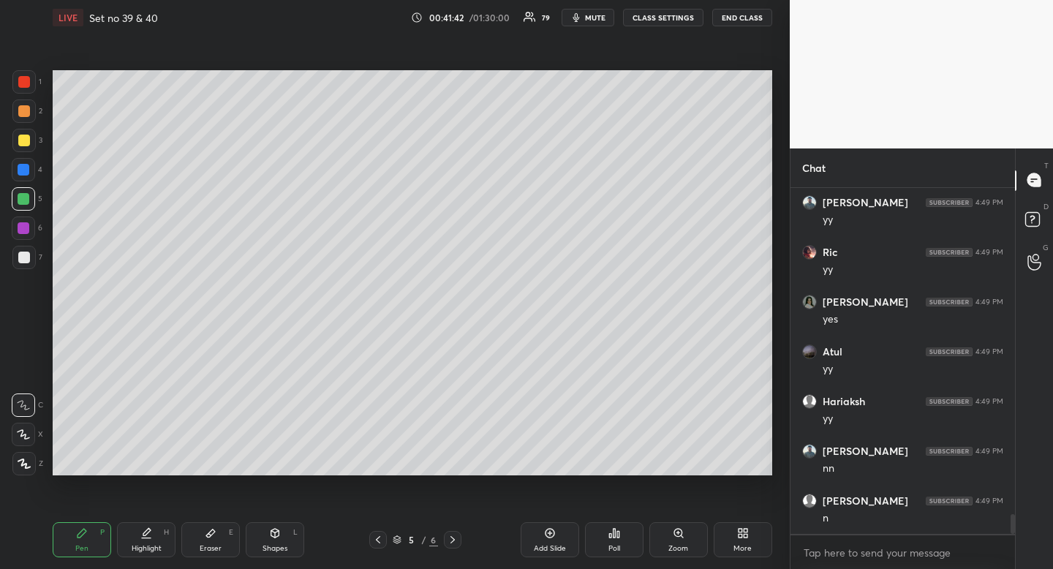
click at [453, 536] on icon at bounding box center [453, 540] width 12 height 12
click at [86, 547] on div "Pen" at bounding box center [81, 548] width 13 height 7
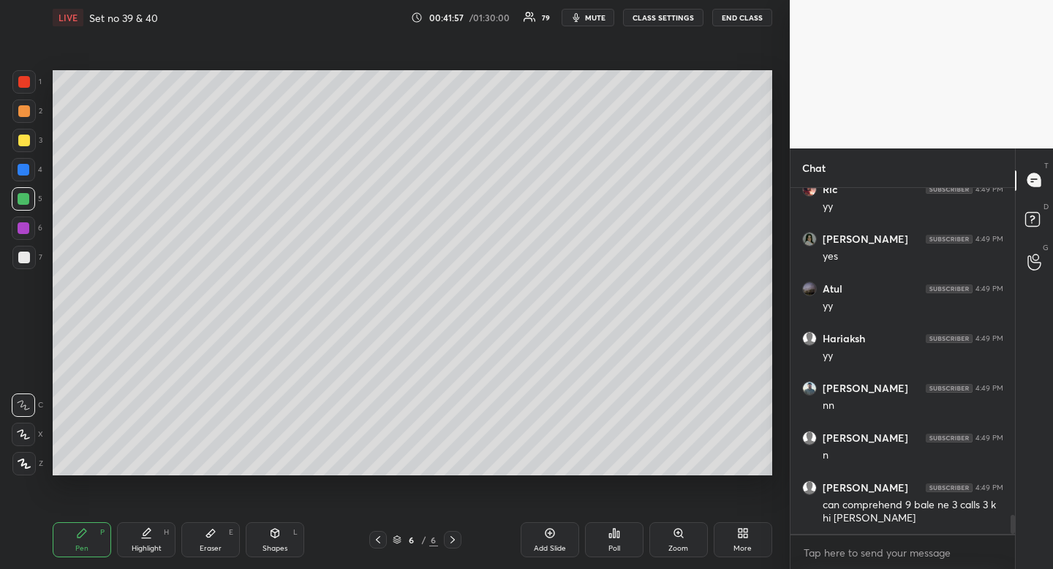
click at [211, 545] on div "Eraser" at bounding box center [211, 548] width 22 height 7
drag, startPoint x: 211, startPoint y: 544, endPoint x: 255, endPoint y: 478, distance: 78.7
click at [211, 545] on div "Eraser" at bounding box center [211, 548] width 22 height 7
click at [162, 544] on div "Highlight H" at bounding box center [146, 539] width 59 height 35
drag, startPoint x: 176, startPoint y: 533, endPoint x: 217, endPoint y: 489, distance: 60.1
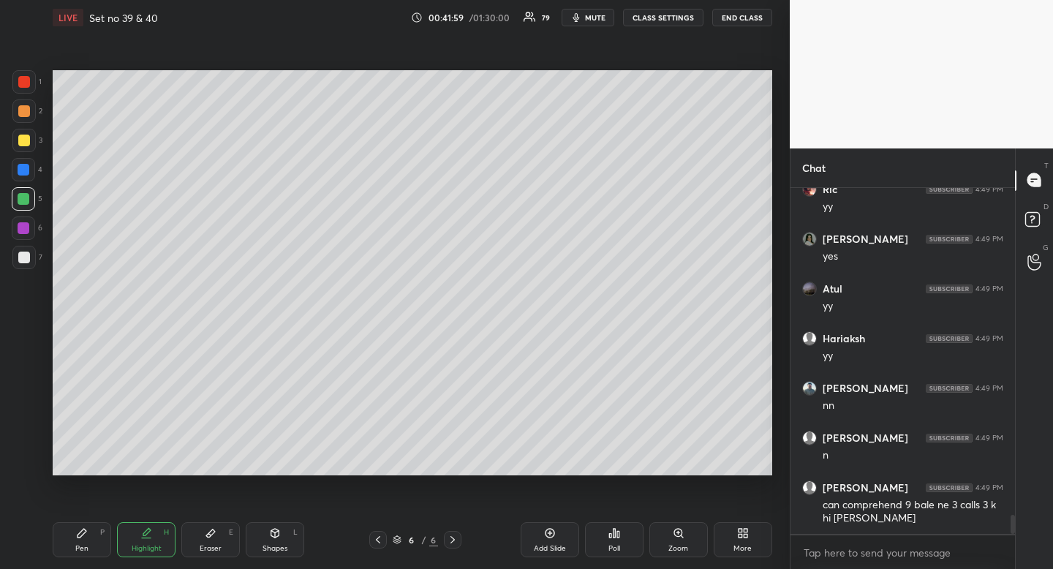
click at [181, 527] on div "Pen P Highlight H Eraser E Shapes L" at bounding box center [207, 539] width 308 height 35
drag, startPoint x: 222, startPoint y: 547, endPoint x: 209, endPoint y: 528, distance: 23.1
click at [222, 547] on div "Eraser E" at bounding box center [210, 539] width 59 height 35
click at [217, 541] on div "Eraser E" at bounding box center [210, 539] width 59 height 35
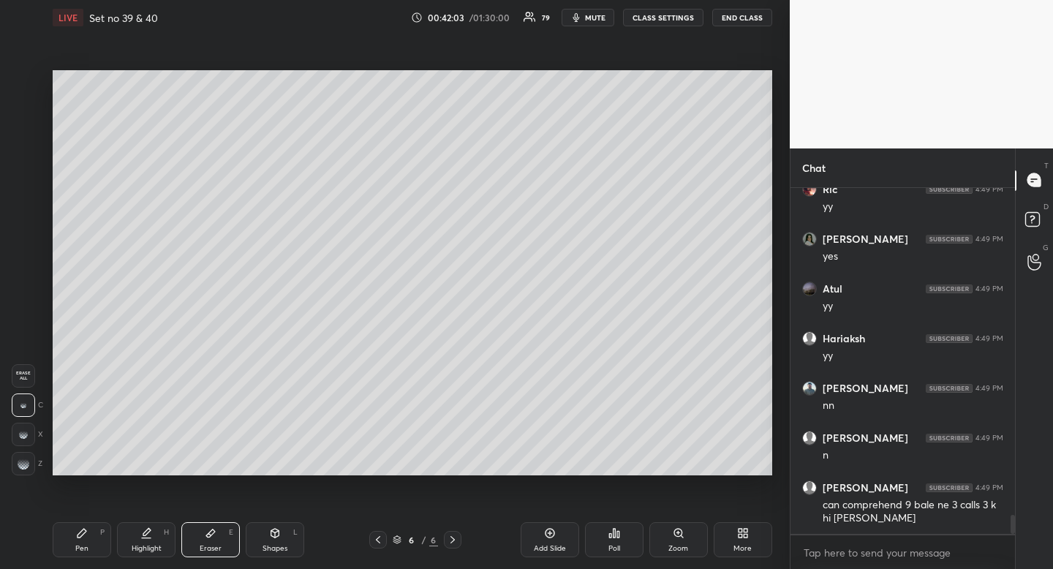
click at [89, 535] on div "Pen P" at bounding box center [82, 539] width 59 height 35
drag, startPoint x: 89, startPoint y: 535, endPoint x: 76, endPoint y: 500, distance: 37.5
click at [89, 535] on div "Pen P" at bounding box center [82, 539] width 59 height 35
click at [156, 545] on div "Highlight" at bounding box center [147, 548] width 30 height 7
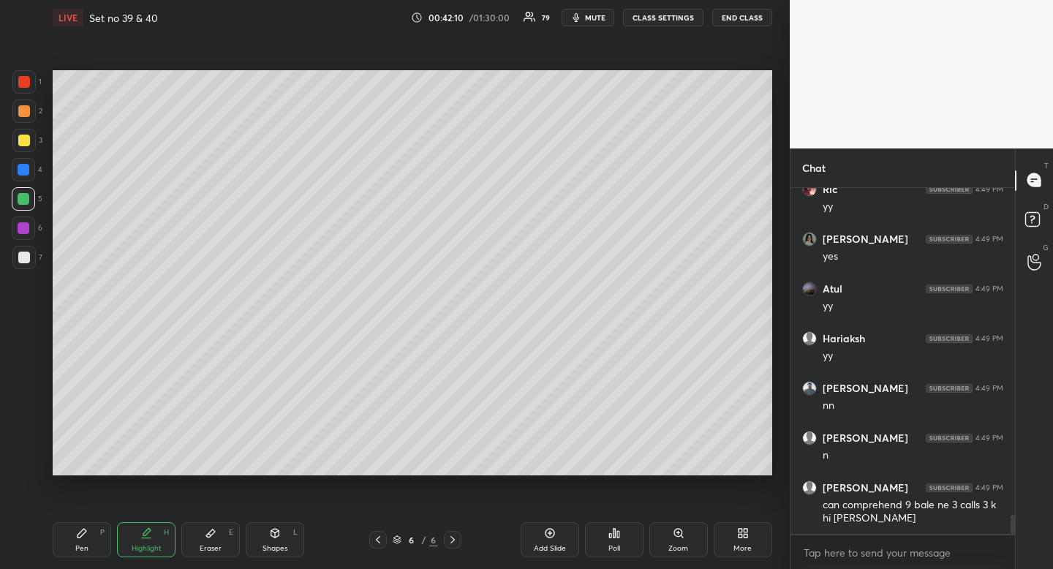
click at [156, 545] on div "Highlight" at bounding box center [147, 548] width 30 height 7
click at [76, 545] on div "Pen" at bounding box center [81, 548] width 13 height 7
drag, startPoint x: 76, startPoint y: 545, endPoint x: 70, endPoint y: 538, distance: 8.8
click at [76, 545] on div "Pen" at bounding box center [81, 548] width 13 height 7
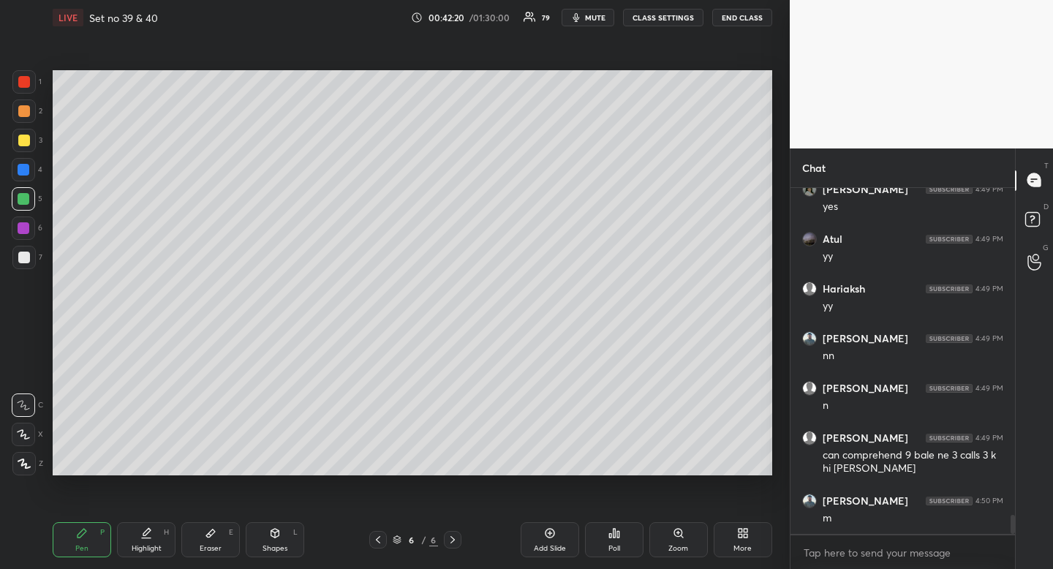
scroll to position [6002, 0]
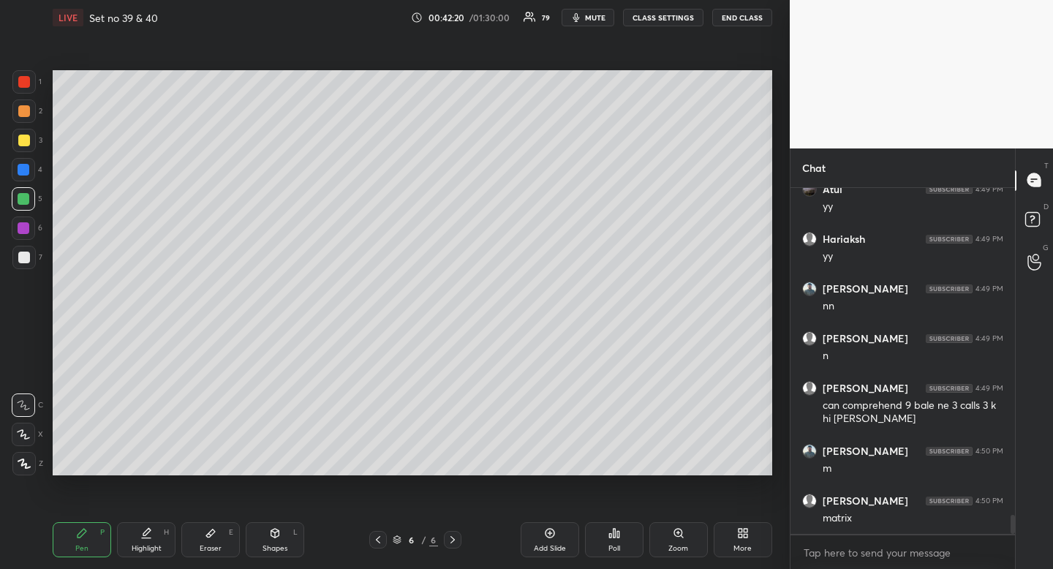
click at [377, 543] on icon at bounding box center [378, 540] width 12 height 12
click at [375, 539] on icon at bounding box center [378, 540] width 12 height 12
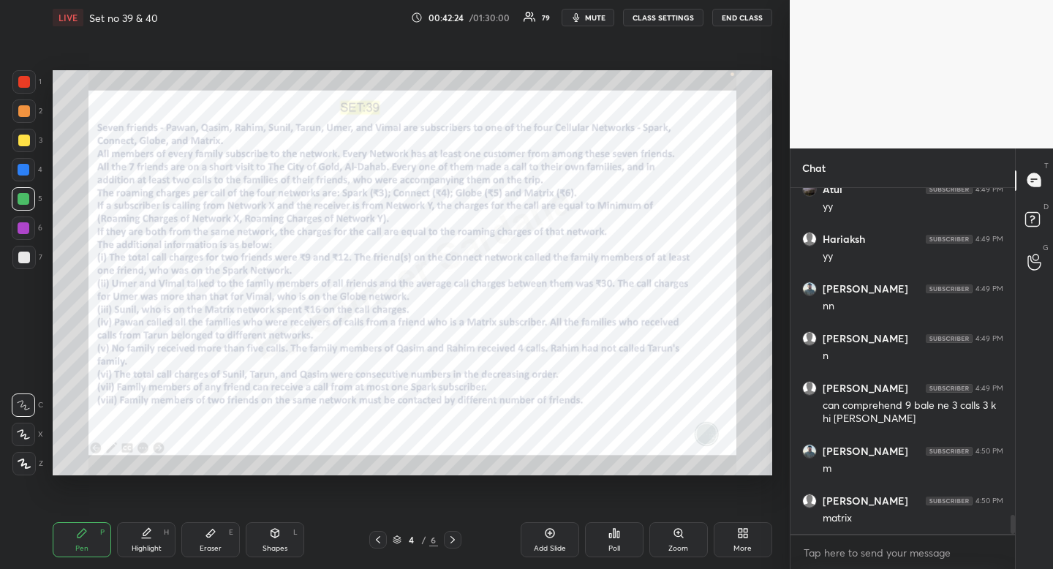
click at [380, 542] on icon at bounding box center [378, 540] width 12 height 12
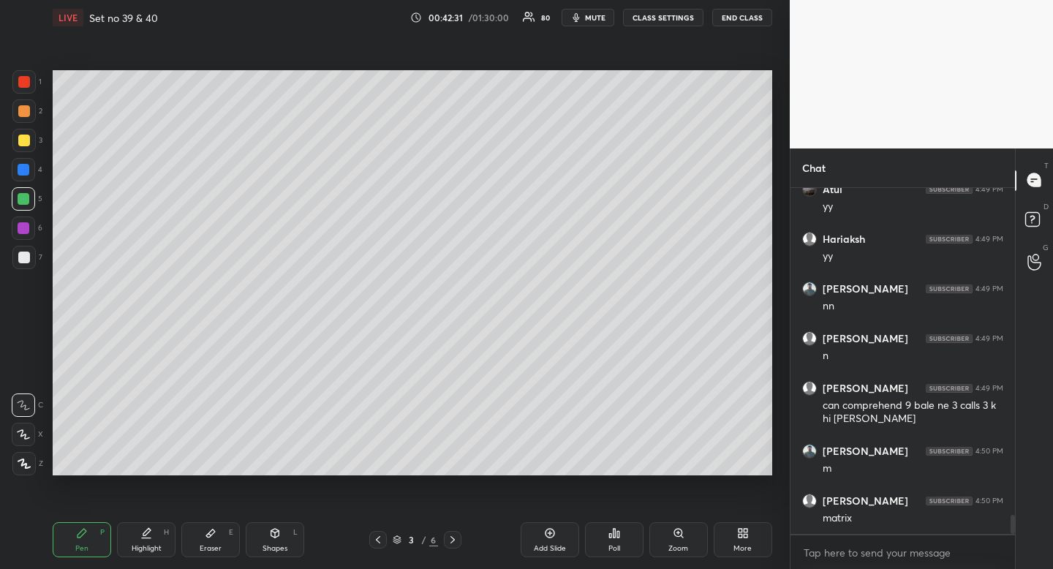
scroll to position [6052, 0]
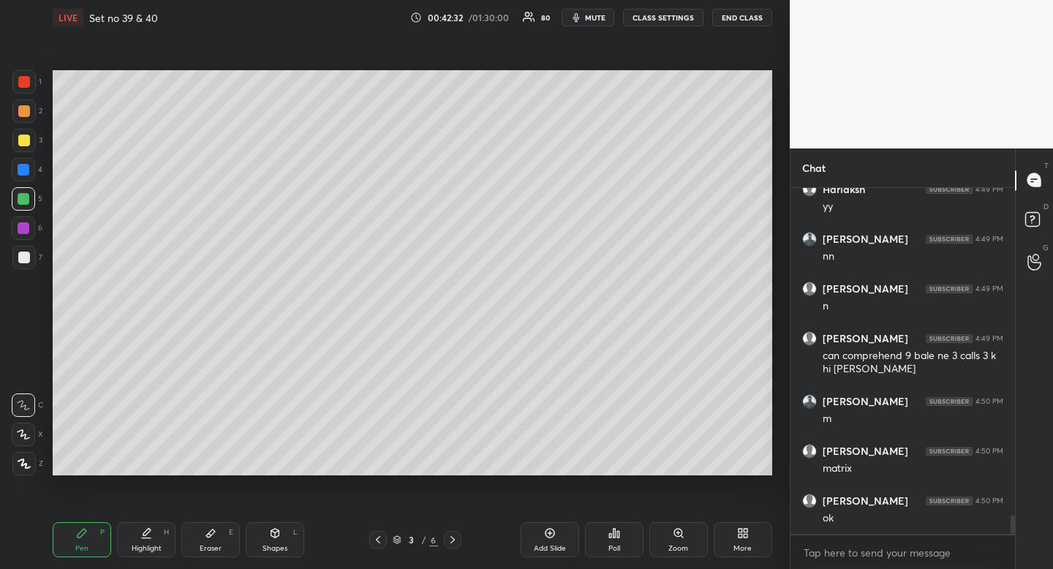
click at [455, 541] on icon at bounding box center [453, 540] width 12 height 12
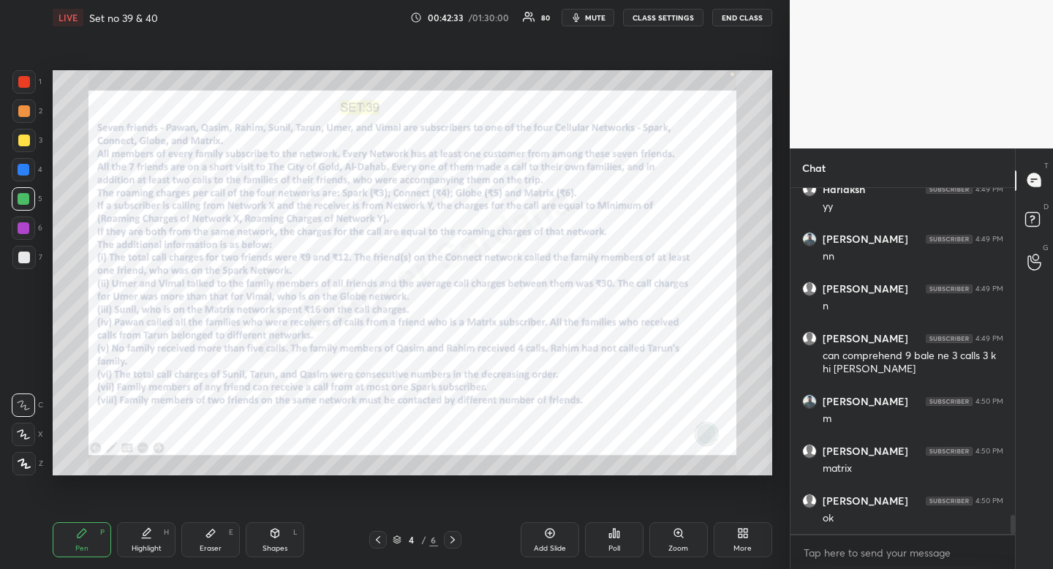
click at [456, 540] on icon at bounding box center [453, 540] width 12 height 12
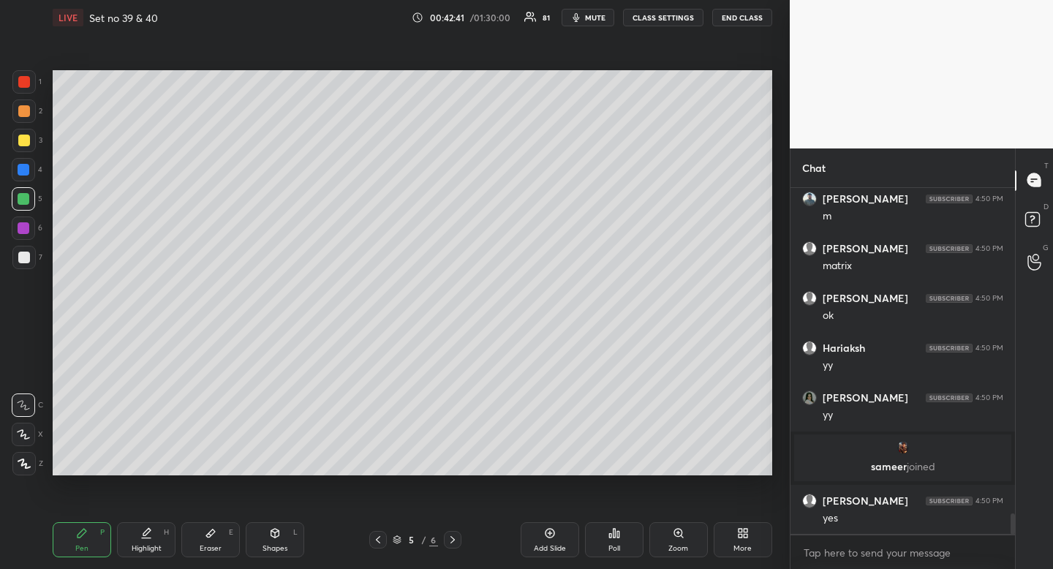
scroll to position [5420, 0]
click at [382, 546] on div at bounding box center [378, 540] width 18 height 18
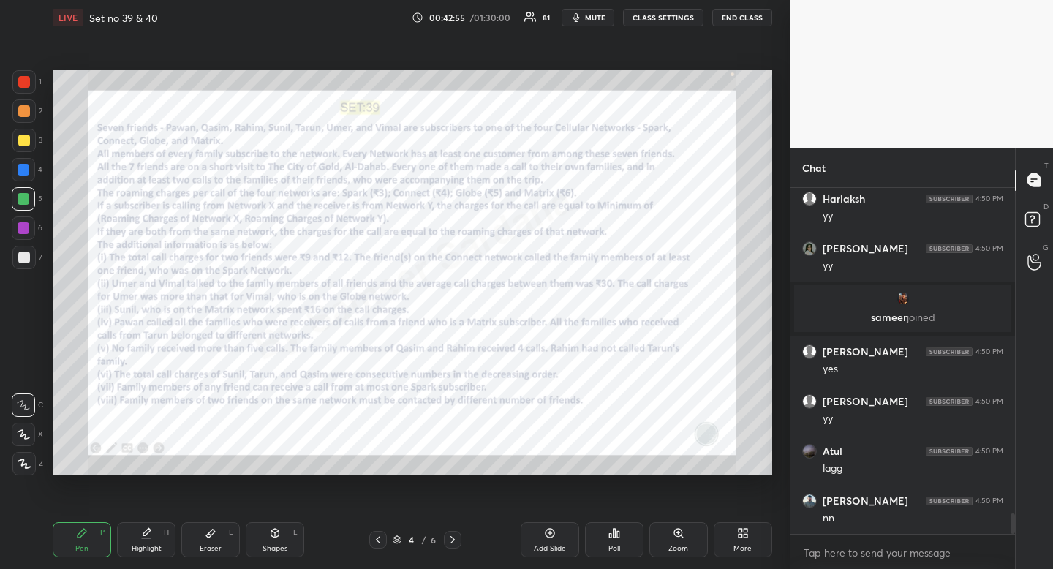
scroll to position [5619, 0]
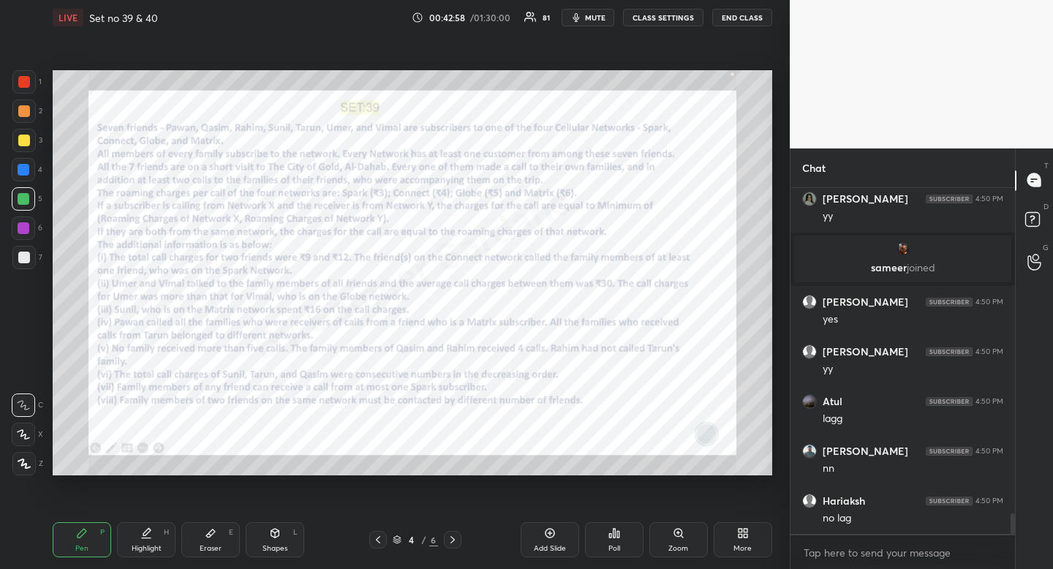
click at [153, 545] on div "Highlight" at bounding box center [147, 548] width 30 height 7
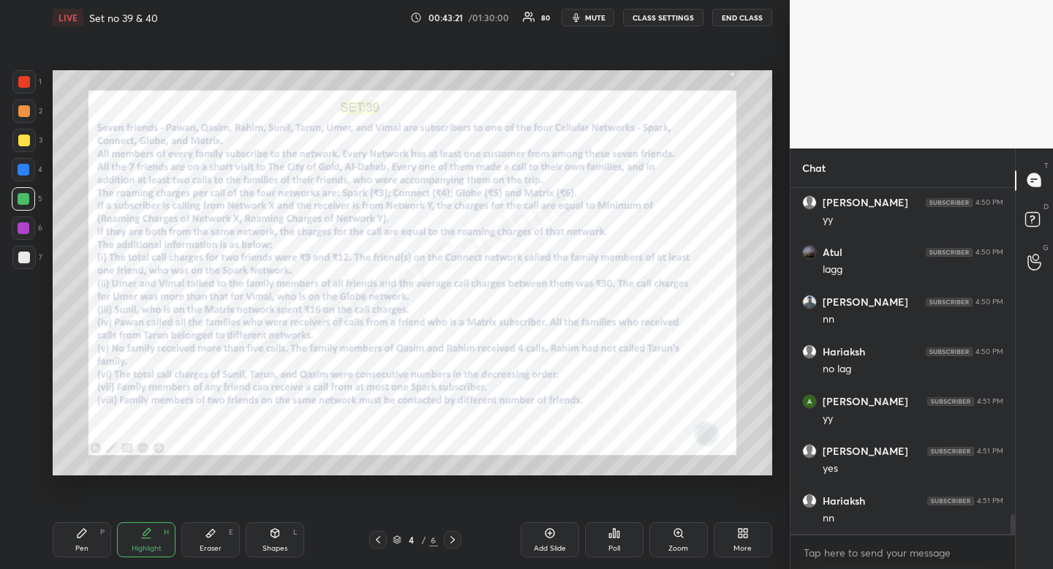
scroll to position [5818, 0]
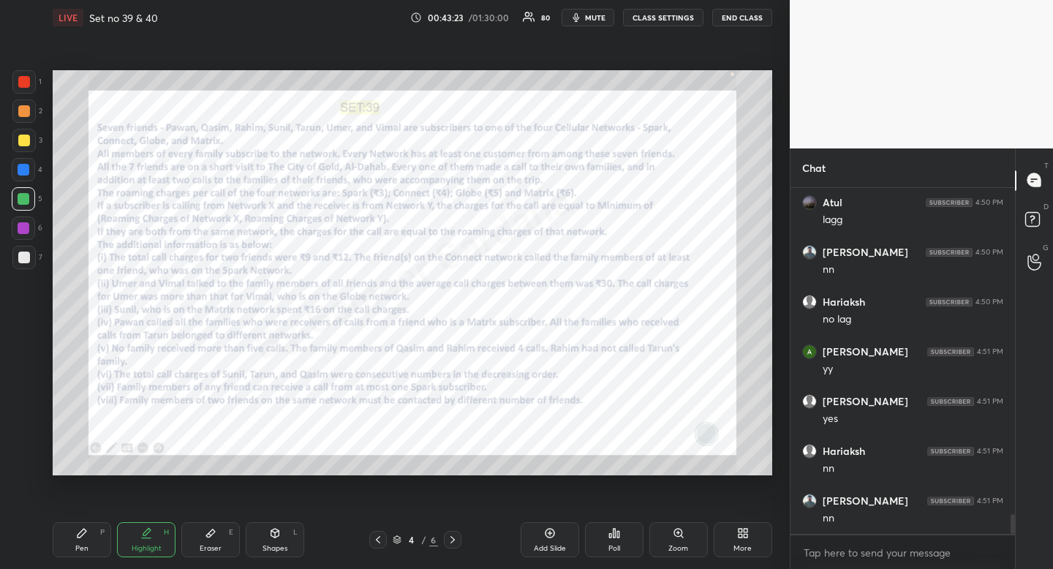
click at [454, 542] on icon at bounding box center [453, 540] width 12 height 12
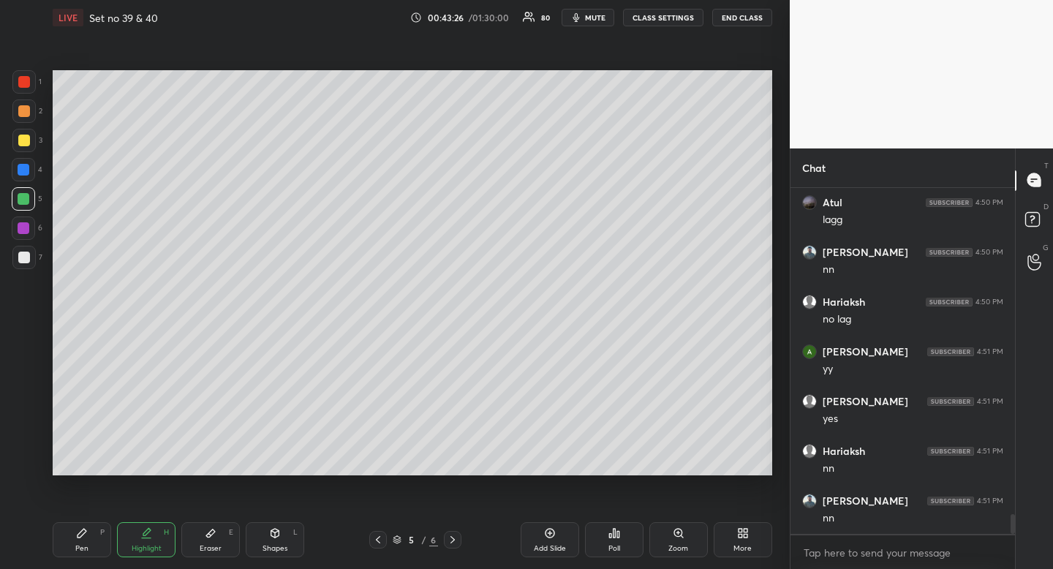
drag, startPoint x: 86, startPoint y: 539, endPoint x: 84, endPoint y: 524, distance: 15.4
click at [86, 539] on div "Pen P" at bounding box center [82, 539] width 59 height 35
click at [84, 531] on icon at bounding box center [82, 533] width 12 height 12
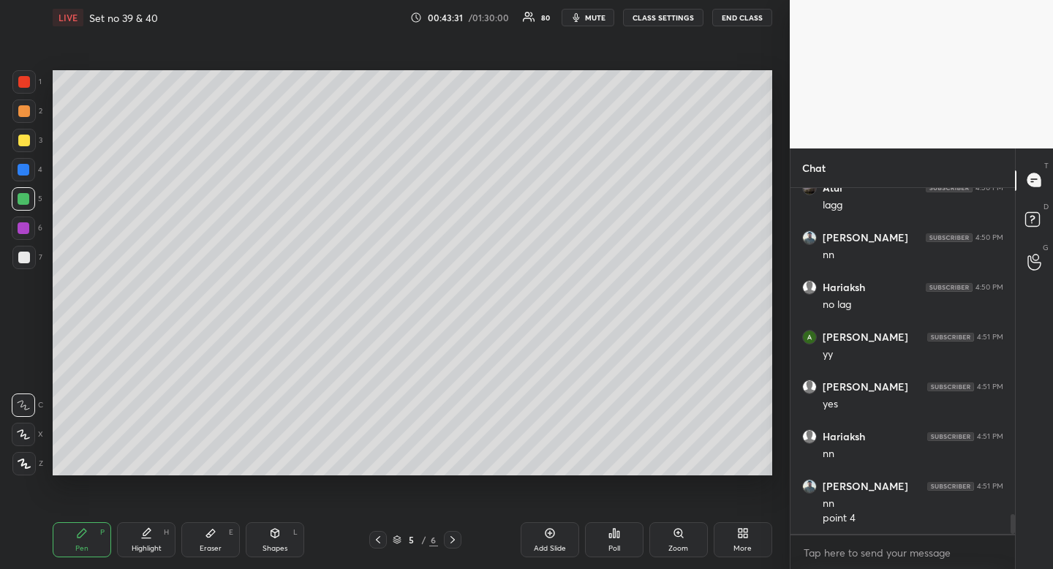
scroll to position [5882, 0]
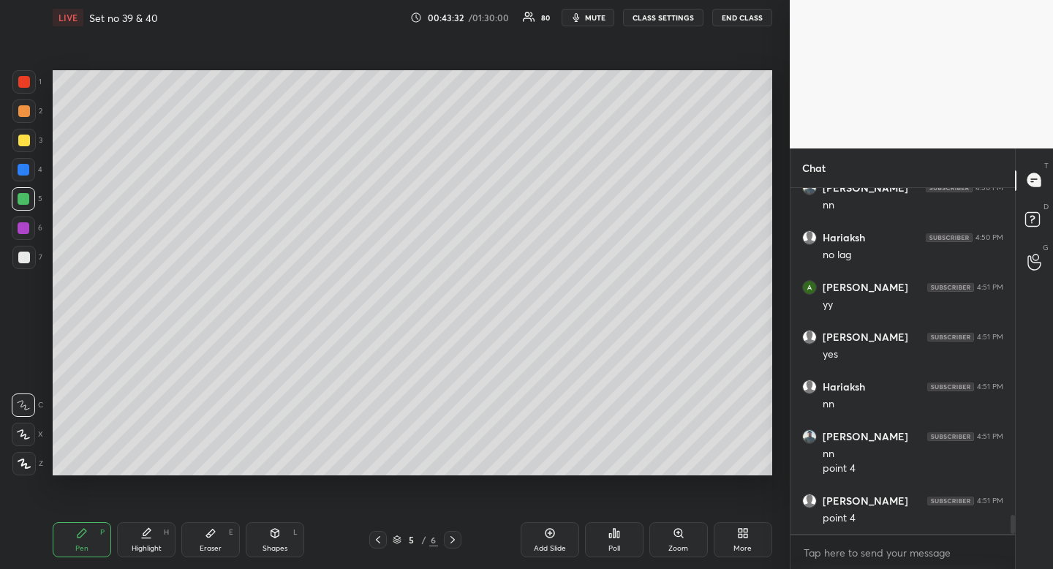
drag, startPoint x: 375, startPoint y: 541, endPoint x: 374, endPoint y: 525, distance: 15.4
click at [375, 541] on icon at bounding box center [378, 540] width 12 height 12
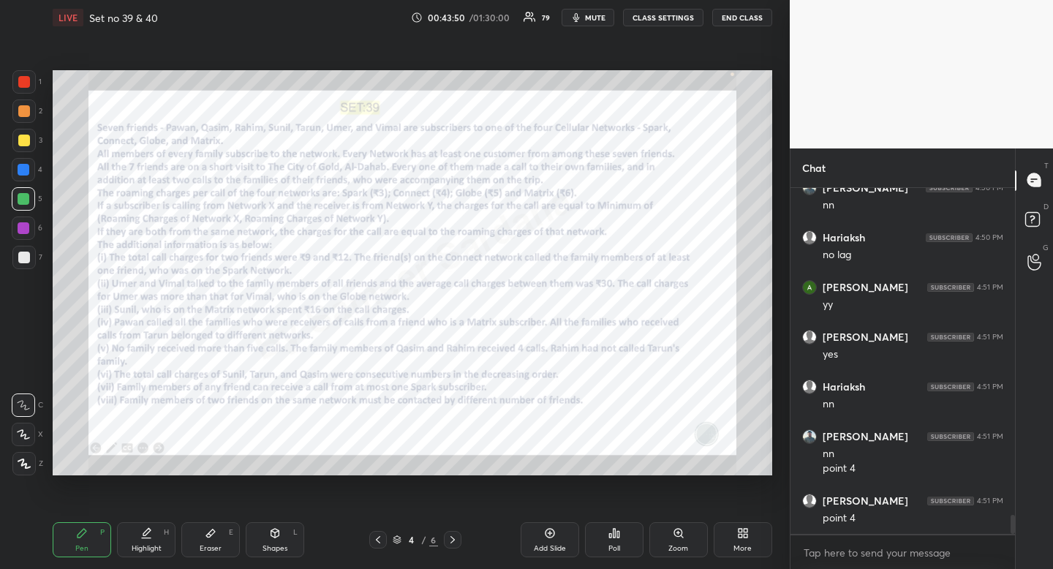
click at [453, 541] on icon at bounding box center [453, 539] width 4 height 7
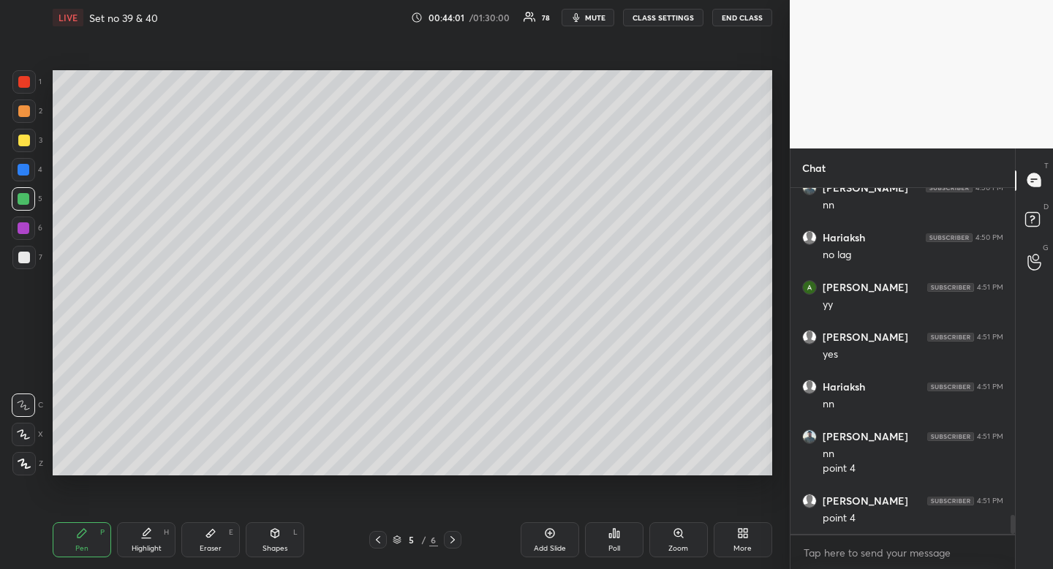
drag, startPoint x: 379, startPoint y: 541, endPoint x: 364, endPoint y: 539, distance: 14.8
click at [379, 544] on icon at bounding box center [378, 540] width 12 height 12
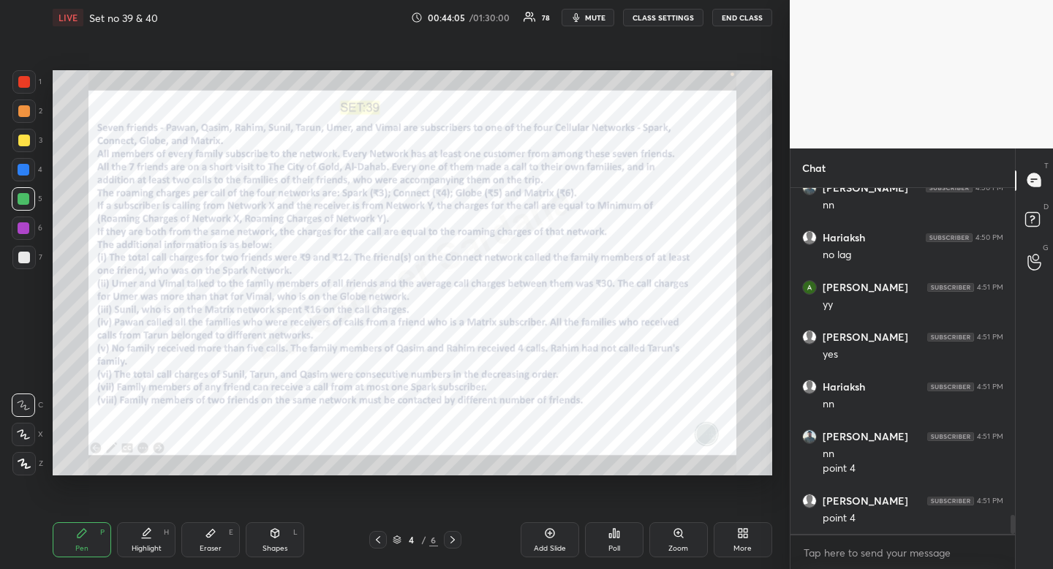
click at [455, 534] on icon at bounding box center [453, 540] width 12 height 12
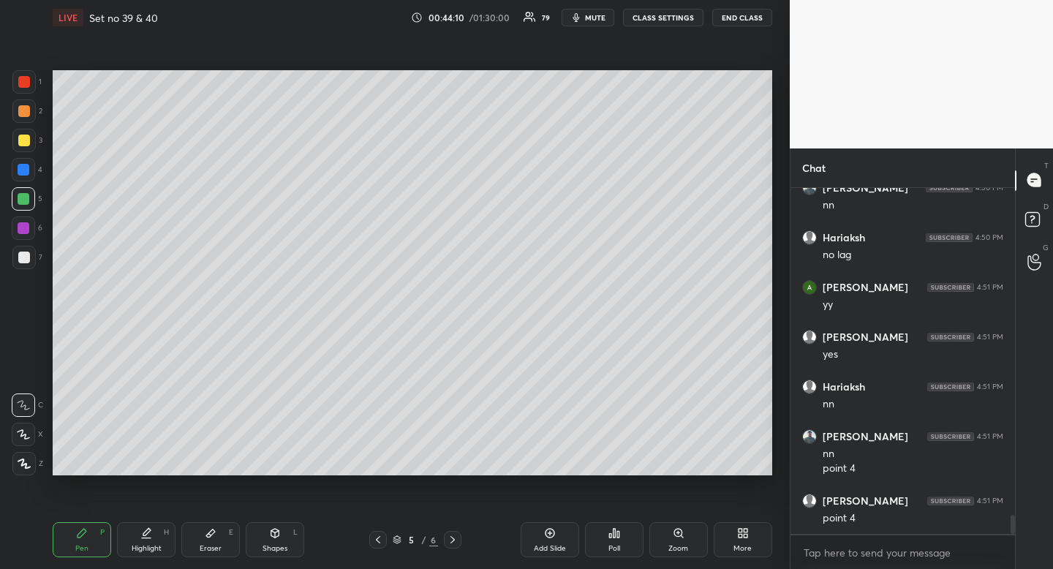
drag, startPoint x: 380, startPoint y: 540, endPoint x: 368, endPoint y: 532, distance: 14.8
click at [380, 540] on icon at bounding box center [378, 540] width 12 height 12
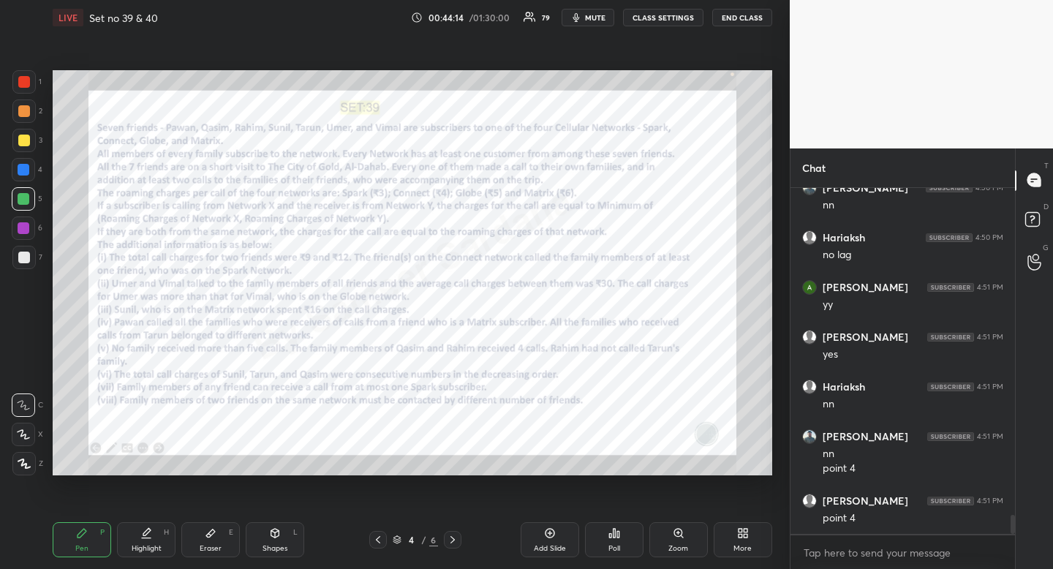
click at [456, 538] on icon at bounding box center [453, 540] width 12 height 12
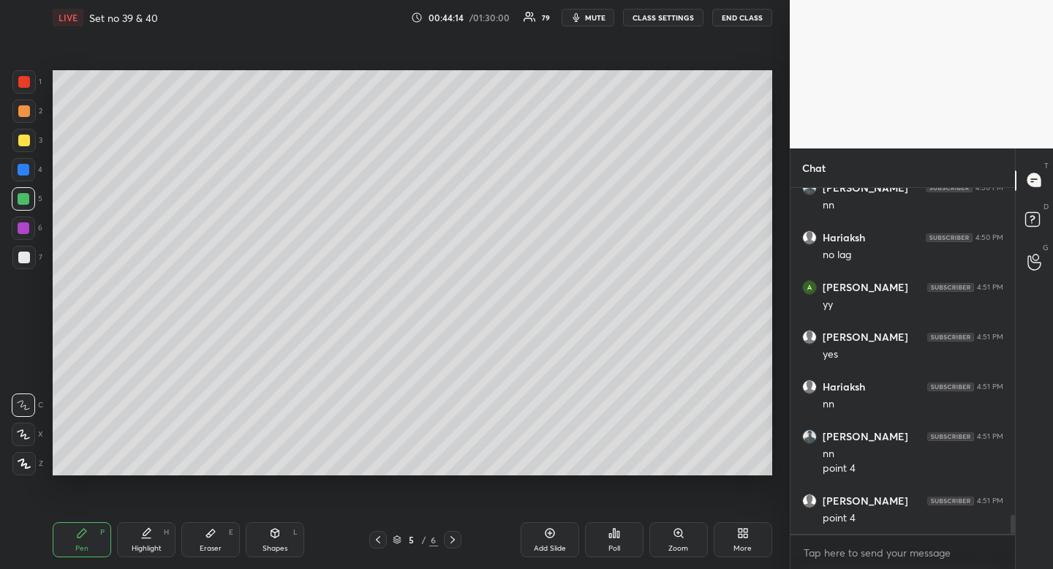
click at [455, 537] on icon at bounding box center [453, 540] width 12 height 12
drag, startPoint x: 373, startPoint y: 541, endPoint x: 380, endPoint y: 545, distance: 7.5
click at [373, 541] on icon at bounding box center [378, 540] width 12 height 12
click at [380, 538] on icon at bounding box center [378, 540] width 12 height 12
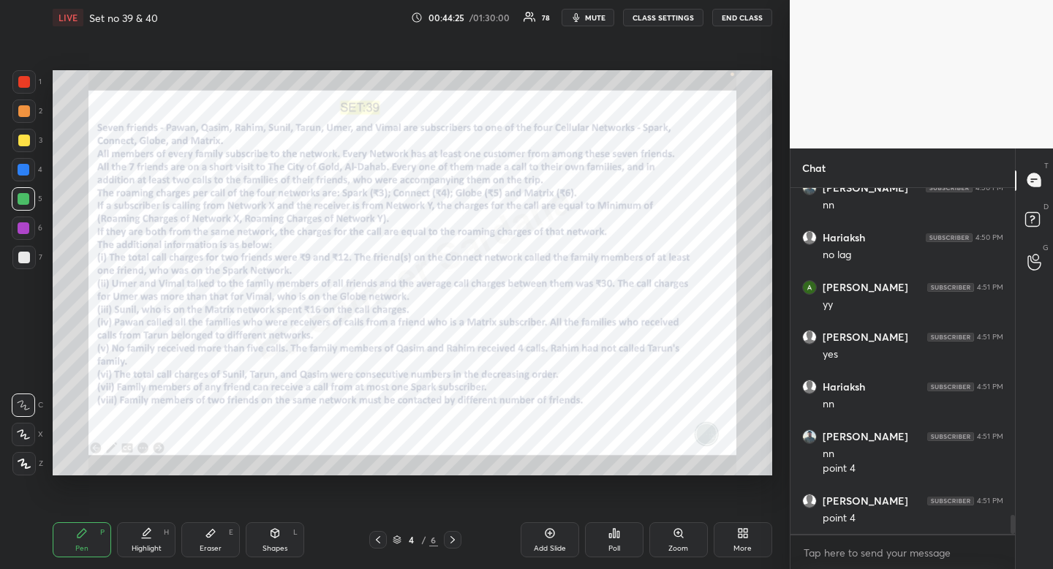
drag, startPoint x: 453, startPoint y: 537, endPoint x: 452, endPoint y: 526, distance: 11.0
click at [452, 537] on icon at bounding box center [453, 540] width 12 height 12
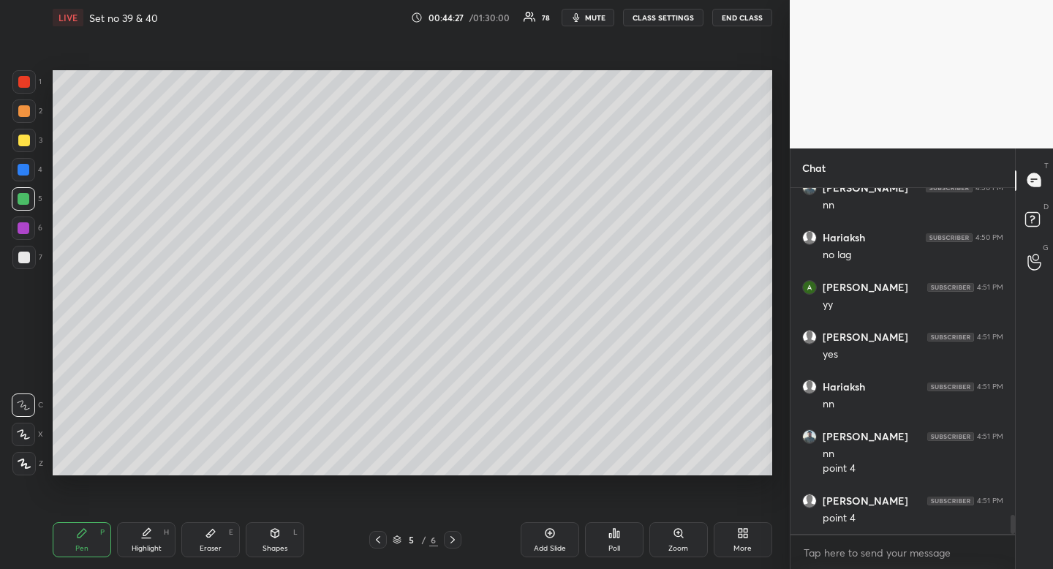
drag, startPoint x: 453, startPoint y: 544, endPoint x: 446, endPoint y: 538, distance: 9.3
click at [451, 545] on icon at bounding box center [453, 540] width 12 height 12
click at [377, 540] on icon at bounding box center [378, 539] width 4 height 7
click at [379, 540] on icon at bounding box center [378, 540] width 12 height 12
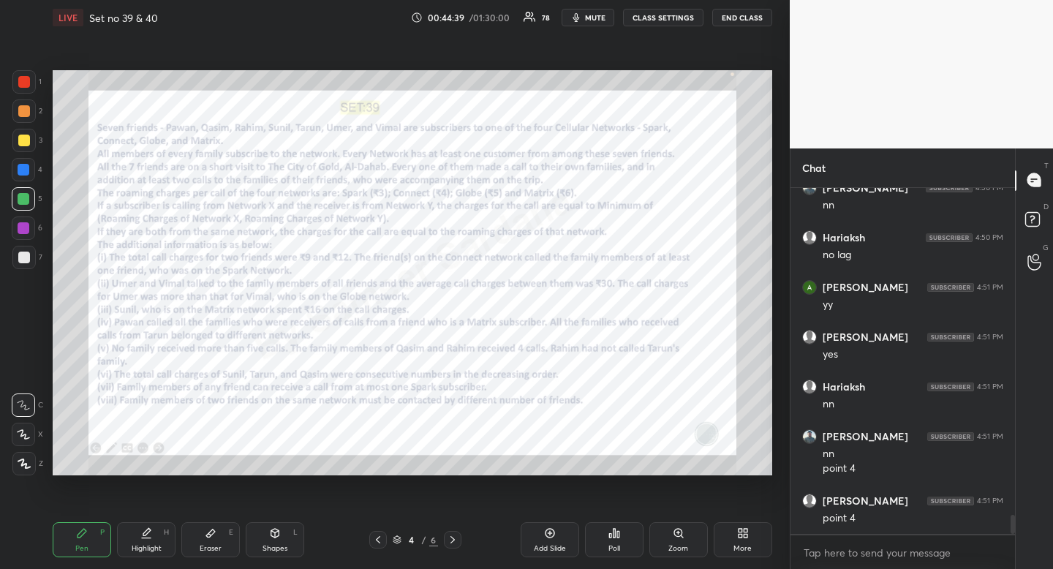
click at [455, 538] on icon at bounding box center [453, 540] width 12 height 12
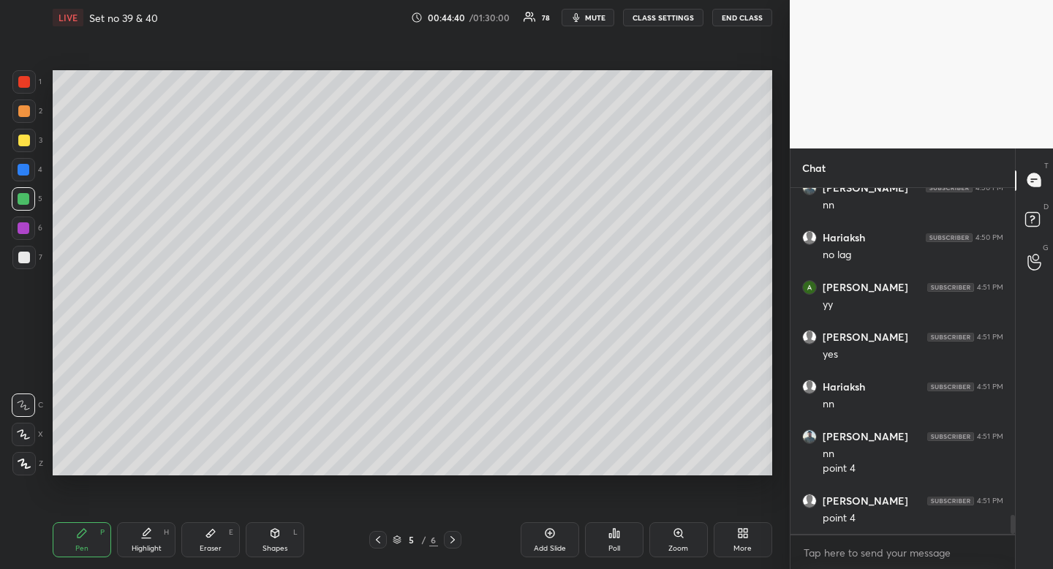
click at [454, 535] on icon at bounding box center [453, 540] width 12 height 12
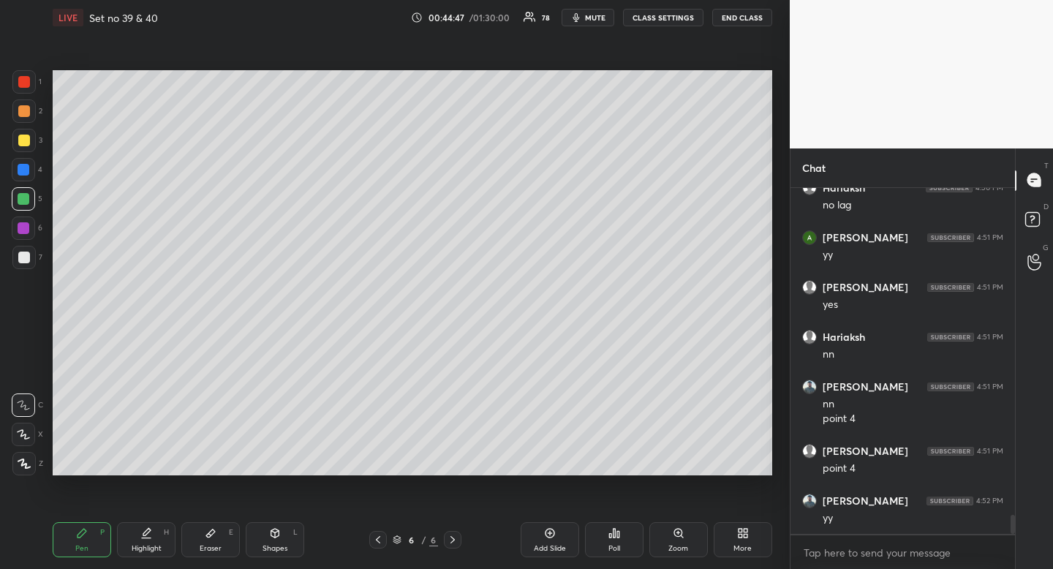
drag, startPoint x: 377, startPoint y: 543, endPoint x: 375, endPoint y: 552, distance: 9.6
click at [377, 543] on icon at bounding box center [378, 540] width 12 height 12
drag, startPoint x: 376, startPoint y: 543, endPoint x: 365, endPoint y: 545, distance: 11.2
click at [376, 543] on icon at bounding box center [378, 540] width 12 height 12
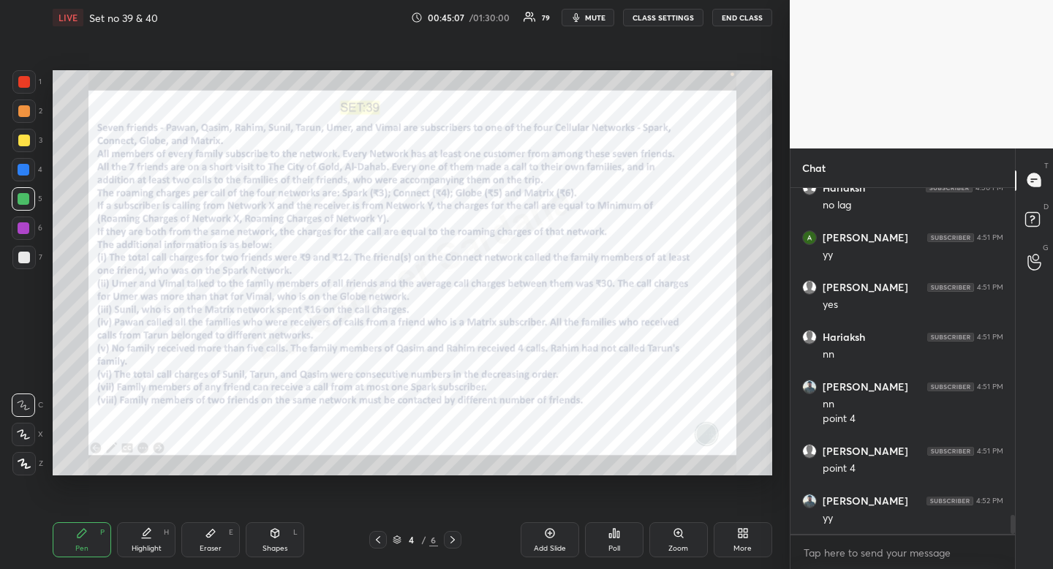
drag, startPoint x: 454, startPoint y: 538, endPoint x: 442, endPoint y: 533, distance: 13.1
click at [454, 539] on icon at bounding box center [453, 539] width 4 height 7
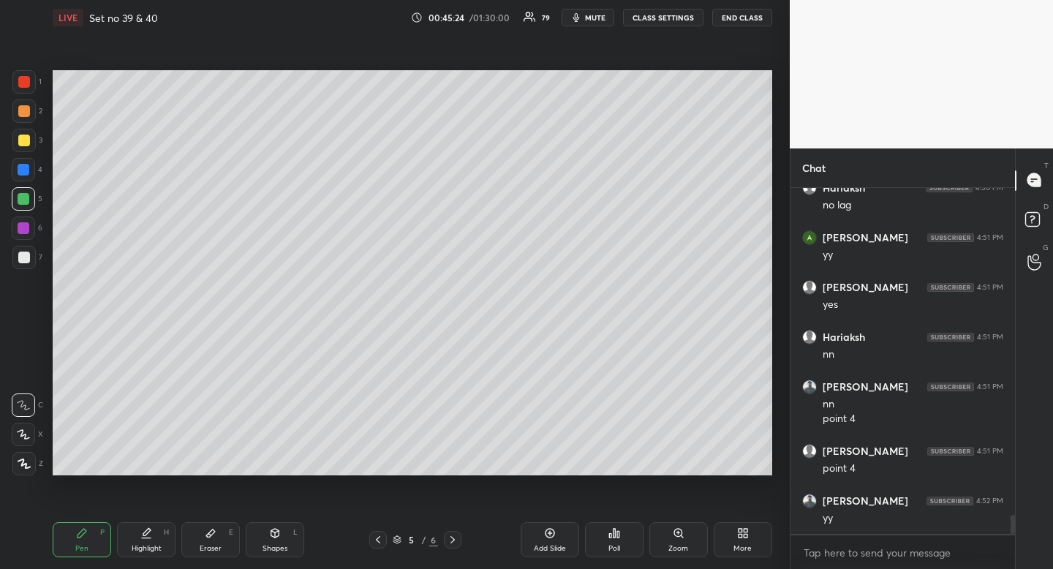
click at [383, 541] on icon at bounding box center [378, 540] width 12 height 12
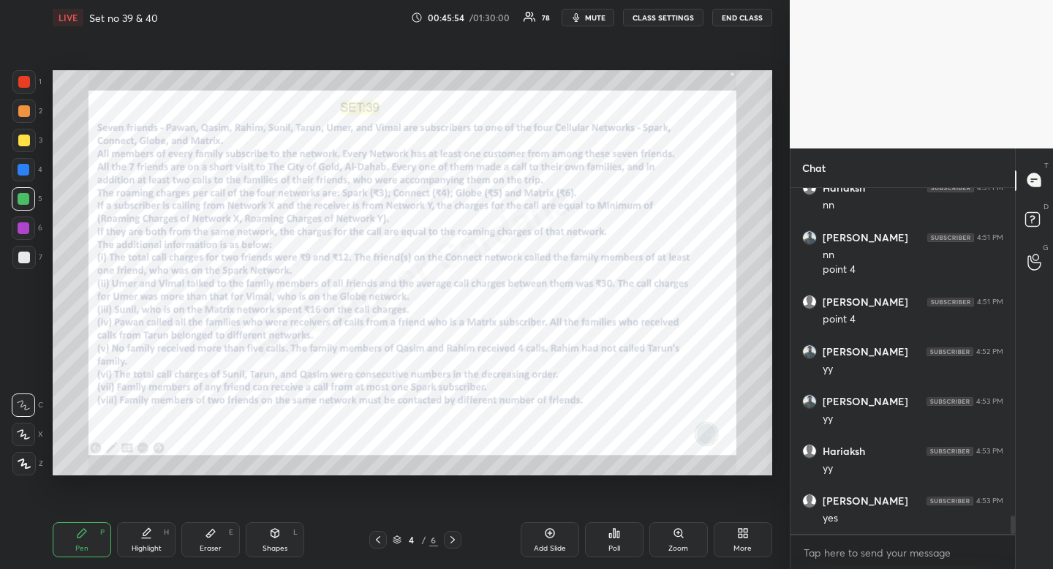
scroll to position [6131, 0]
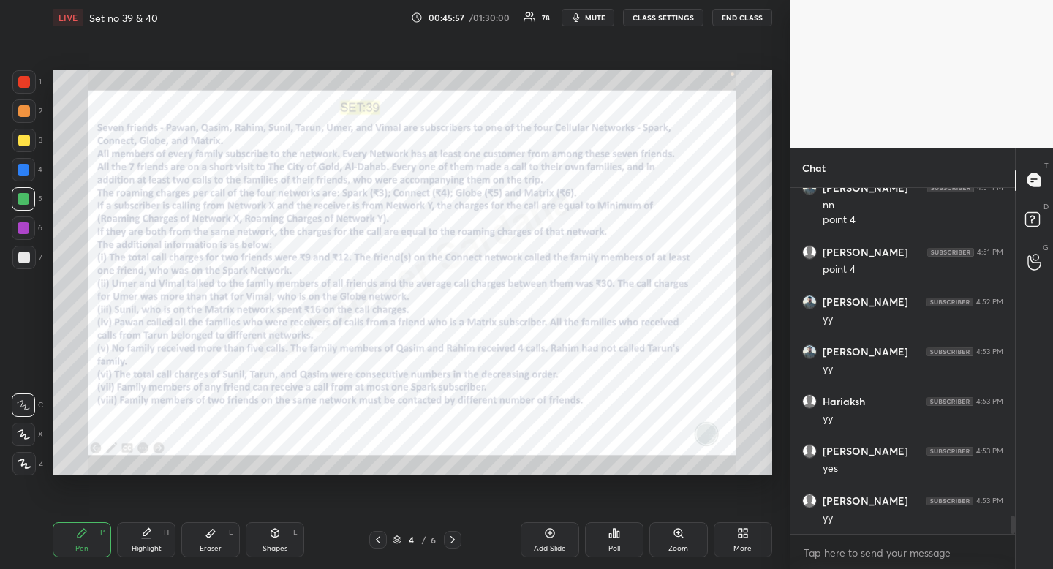
click at [455, 535] on icon at bounding box center [453, 540] width 12 height 12
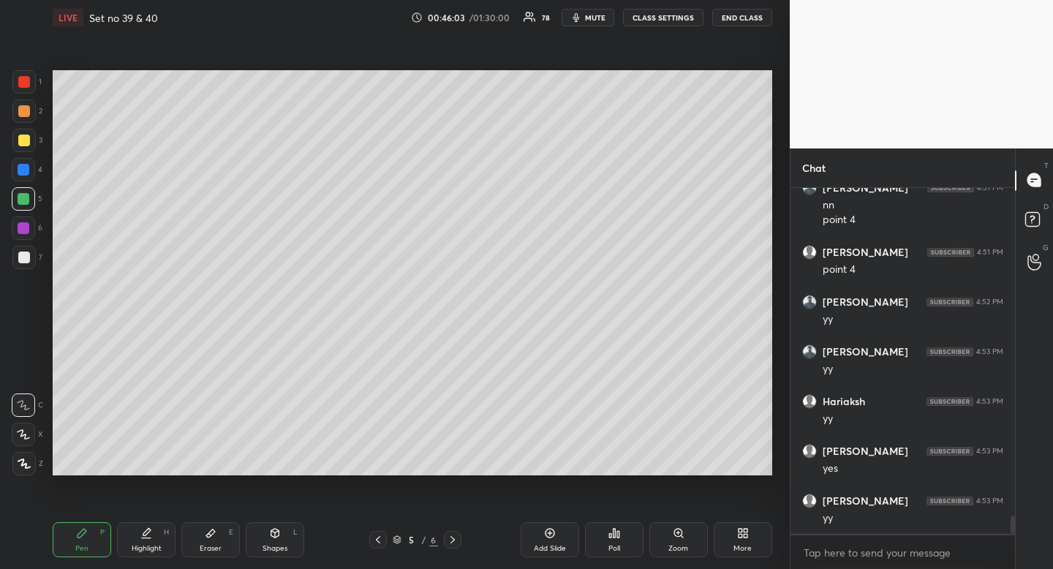
scroll to position [6180, 0]
click at [264, 545] on div "Shapes" at bounding box center [275, 548] width 25 height 7
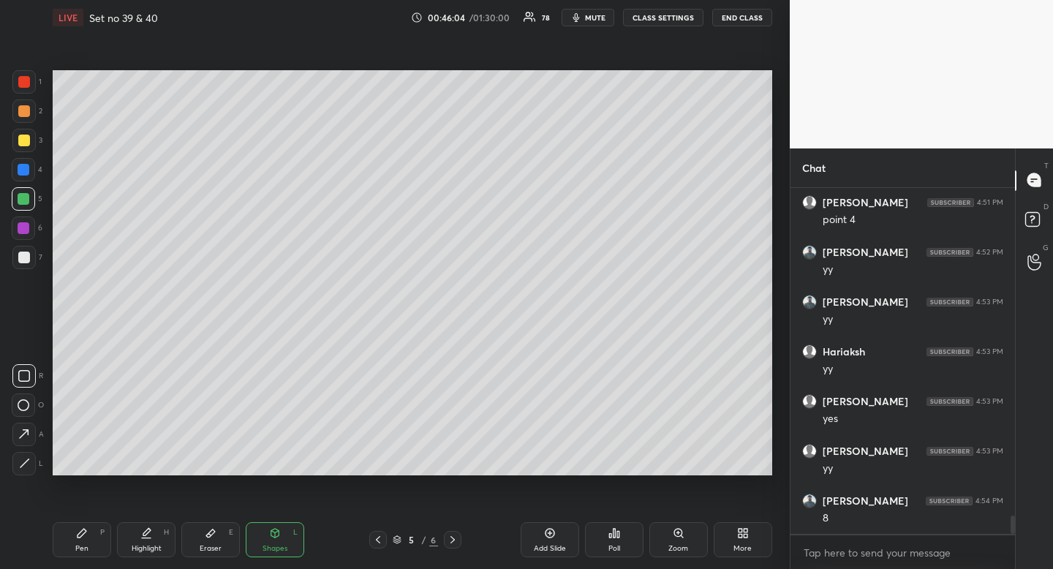
click at [31, 465] on div at bounding box center [23, 463] width 23 height 23
click at [376, 540] on icon at bounding box center [378, 539] width 4 height 7
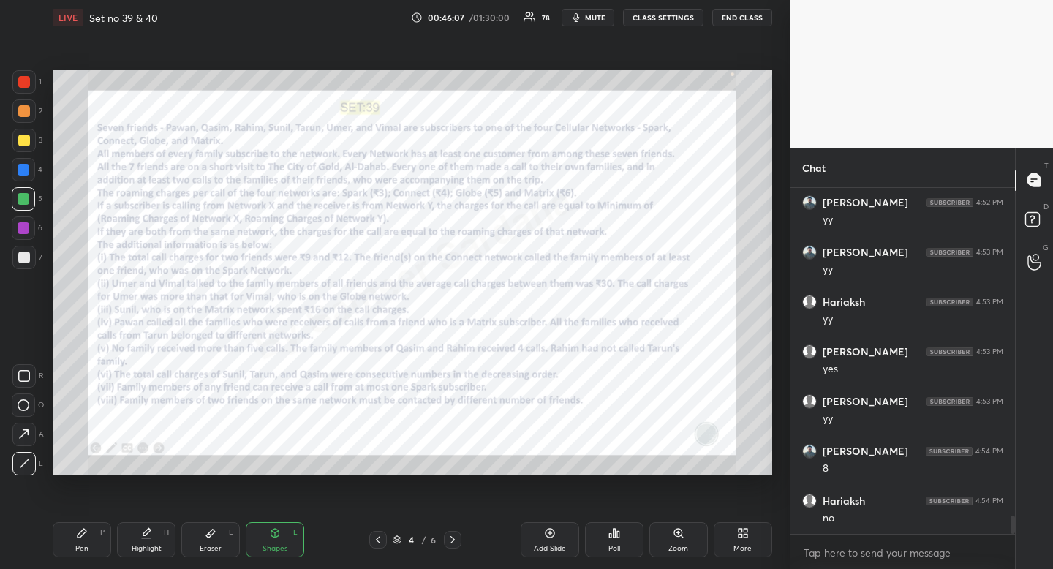
scroll to position [6280, 0]
click at [157, 538] on div "Highlight H" at bounding box center [146, 539] width 59 height 35
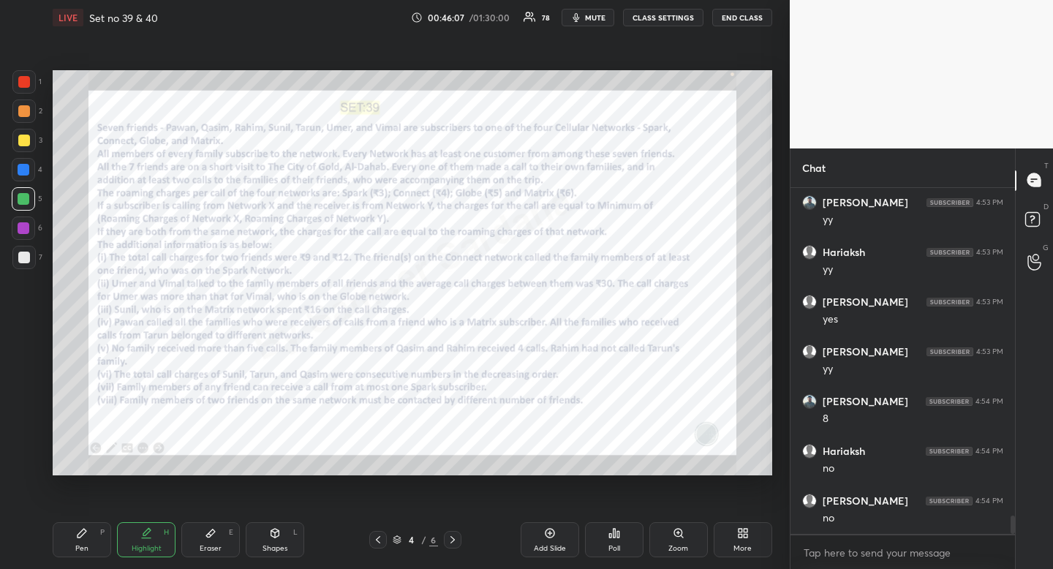
drag, startPoint x: 157, startPoint y: 538, endPoint x: 195, endPoint y: 479, distance: 69.4
click at [161, 531] on div "Highlight H" at bounding box center [146, 539] width 59 height 35
click at [455, 541] on icon at bounding box center [453, 540] width 12 height 12
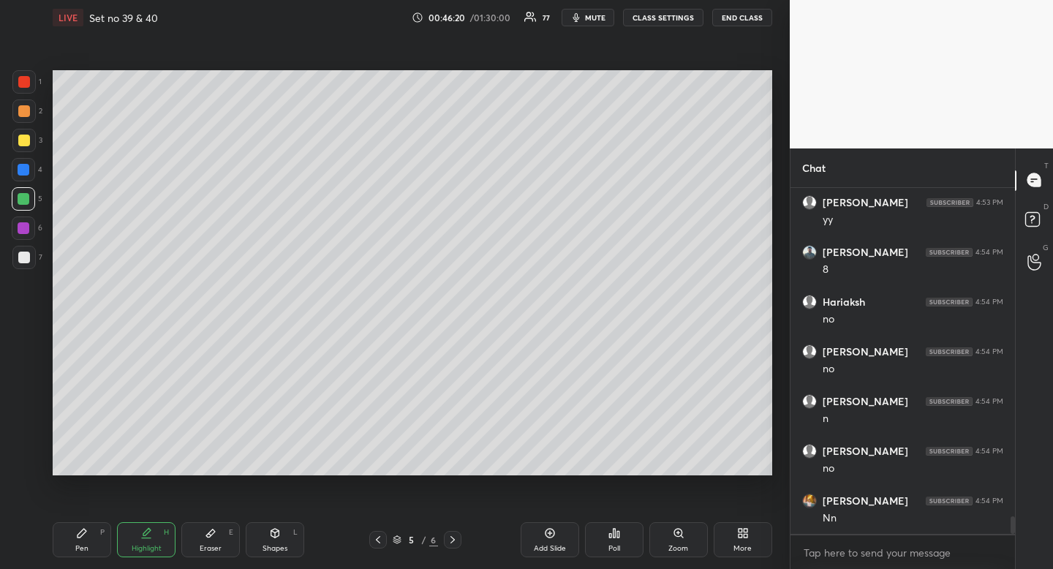
scroll to position [6479, 0]
click at [135, 548] on div "Highlight" at bounding box center [147, 548] width 30 height 7
drag, startPoint x: 135, startPoint y: 548, endPoint x: 143, endPoint y: 524, distance: 25.4
click at [138, 536] on div "Highlight H" at bounding box center [146, 539] width 59 height 35
click at [356, 487] on div "Setting up your live class Poll for secs No correct answer Start poll" at bounding box center [413, 272] width 732 height 475
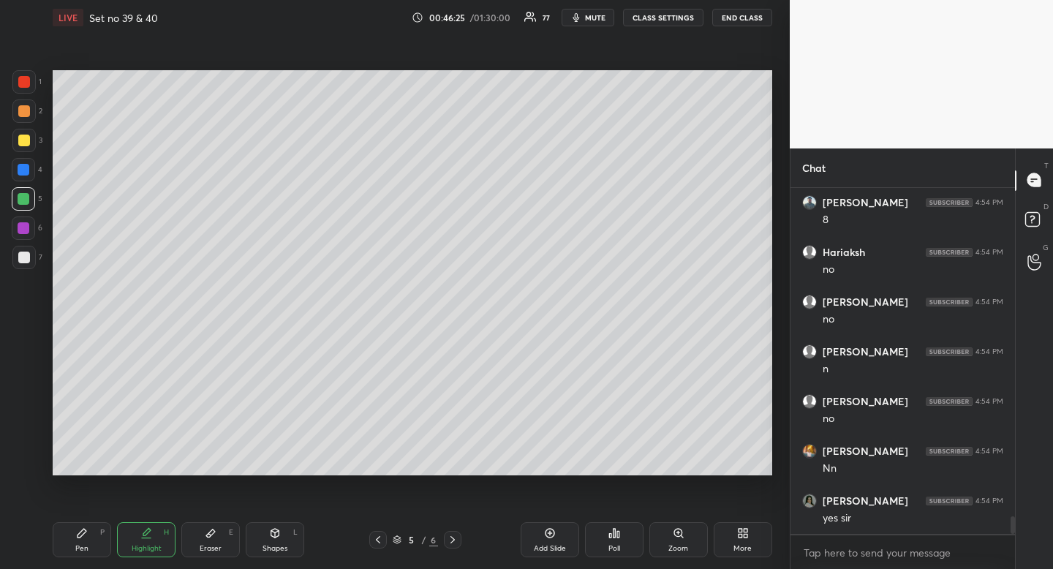
click at [454, 539] on icon at bounding box center [453, 539] width 4 height 7
click at [18, 257] on div at bounding box center [24, 258] width 12 height 12
drag, startPoint x: 18, startPoint y: 257, endPoint x: 4, endPoint y: 259, distance: 14.7
click at [18, 257] on div at bounding box center [24, 258] width 12 height 12
click at [26, 132] on div at bounding box center [23, 140] width 23 height 23
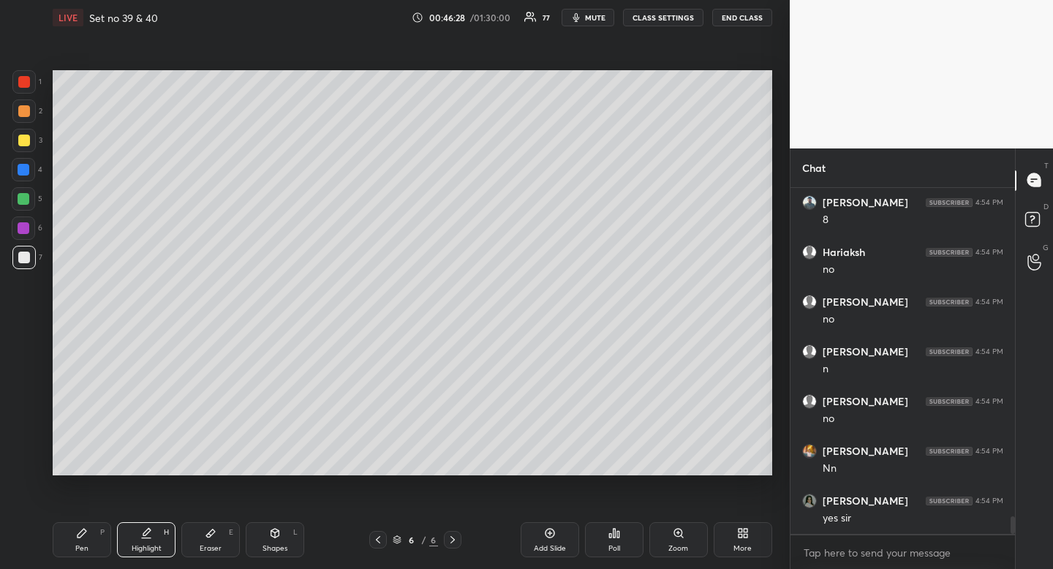
click at [26, 135] on div at bounding box center [24, 141] width 12 height 12
click at [86, 542] on div "Pen P" at bounding box center [82, 539] width 59 height 35
click at [26, 445] on div at bounding box center [23, 434] width 23 height 23
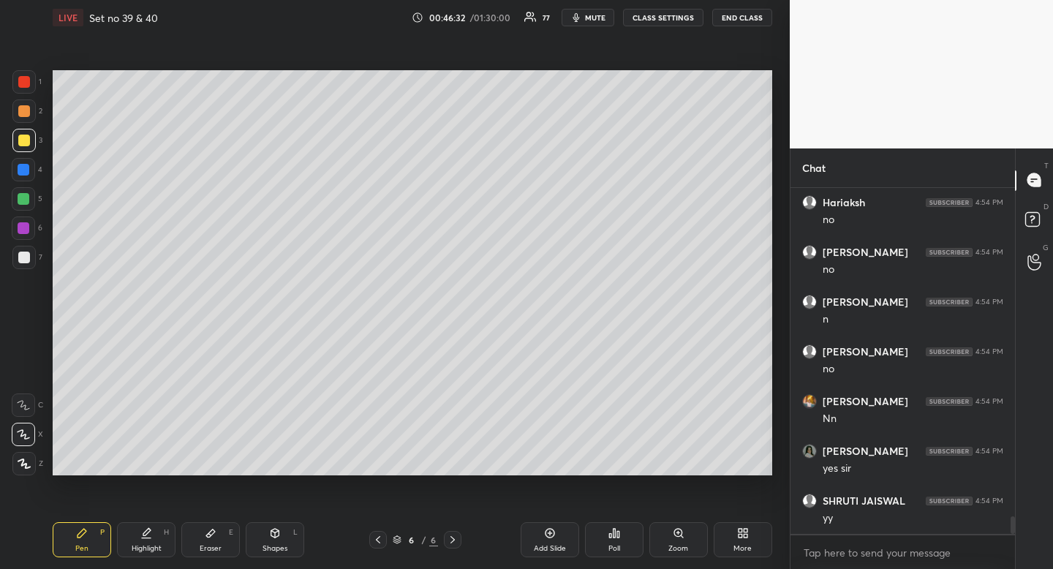
click at [148, 541] on div "Highlight H" at bounding box center [146, 539] width 59 height 35
drag, startPoint x: 148, startPoint y: 541, endPoint x: 282, endPoint y: 479, distance: 148.3
click at [151, 536] on div "Highlight H" at bounding box center [146, 539] width 59 height 35
click at [377, 539] on icon at bounding box center [378, 540] width 12 height 12
click at [282, 478] on div "Setting up your live class Poll for secs No correct answer Start poll" at bounding box center [413, 272] width 732 height 475
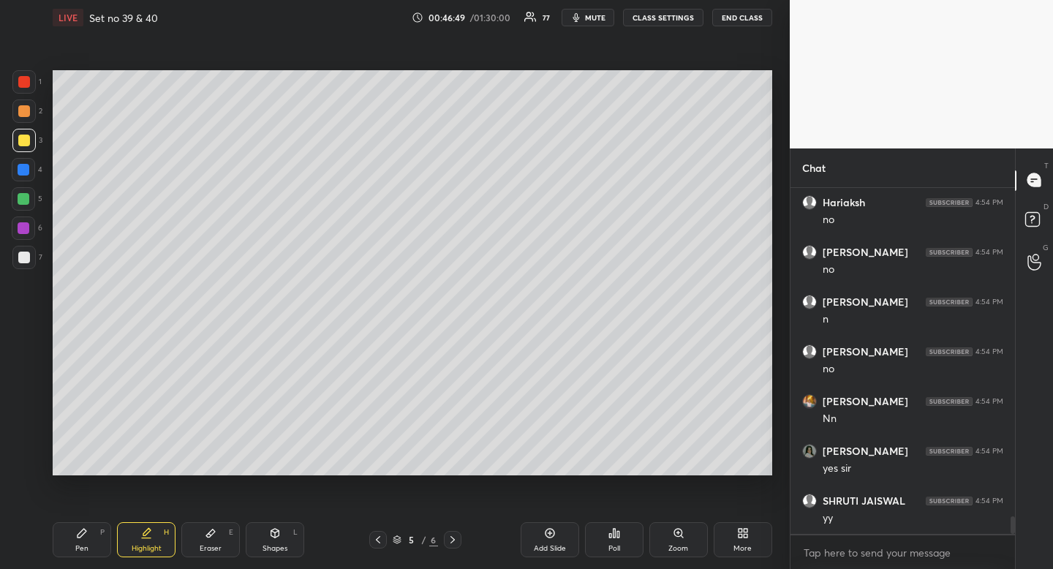
click at [86, 538] on icon at bounding box center [82, 533] width 12 height 12
drag, startPoint x: 86, startPoint y: 538, endPoint x: 102, endPoint y: 511, distance: 30.9
click at [86, 538] on icon at bounding box center [82, 533] width 12 height 12
click at [381, 541] on icon at bounding box center [378, 540] width 12 height 12
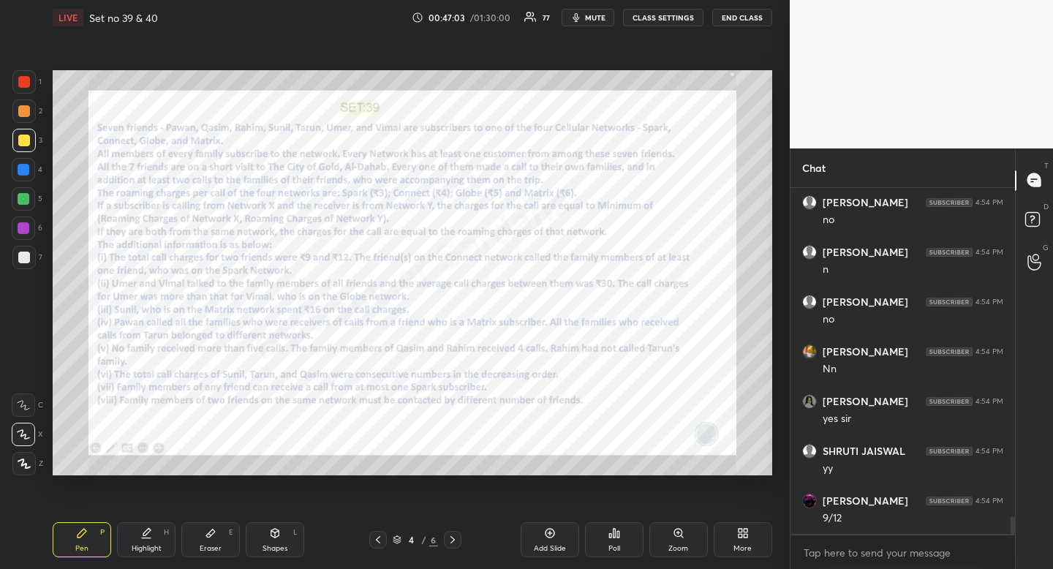
click at [151, 537] on icon at bounding box center [146, 533] width 12 height 12
click at [146, 530] on icon at bounding box center [146, 533] width 12 height 12
click at [451, 538] on icon at bounding box center [453, 540] width 12 height 12
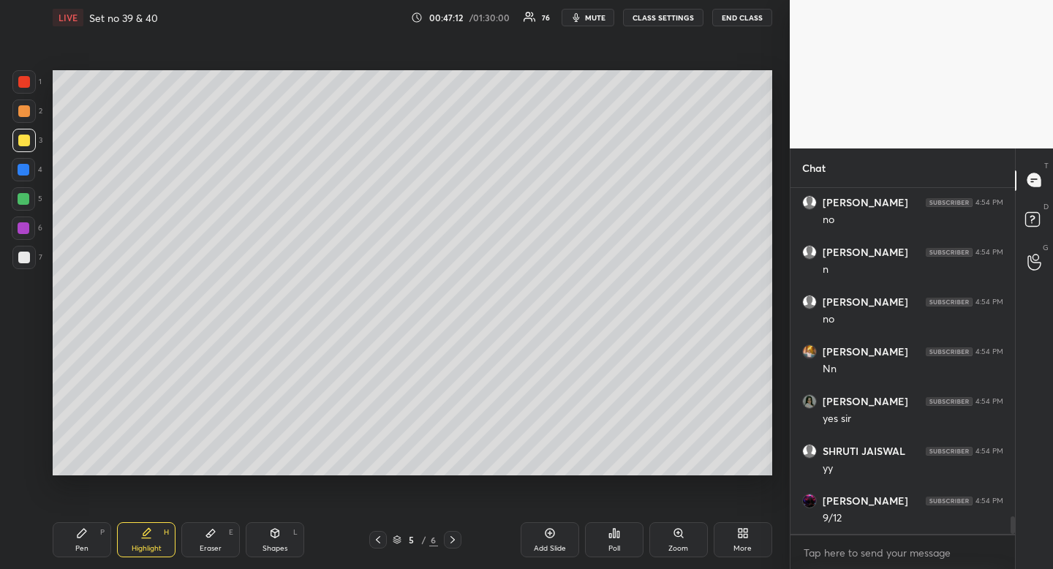
click at [74, 541] on div "Pen P" at bounding box center [82, 539] width 59 height 35
drag, startPoint x: 72, startPoint y: 541, endPoint x: 80, endPoint y: 534, distance: 9.8
click at [72, 541] on div "Pen P" at bounding box center [82, 539] width 59 height 35
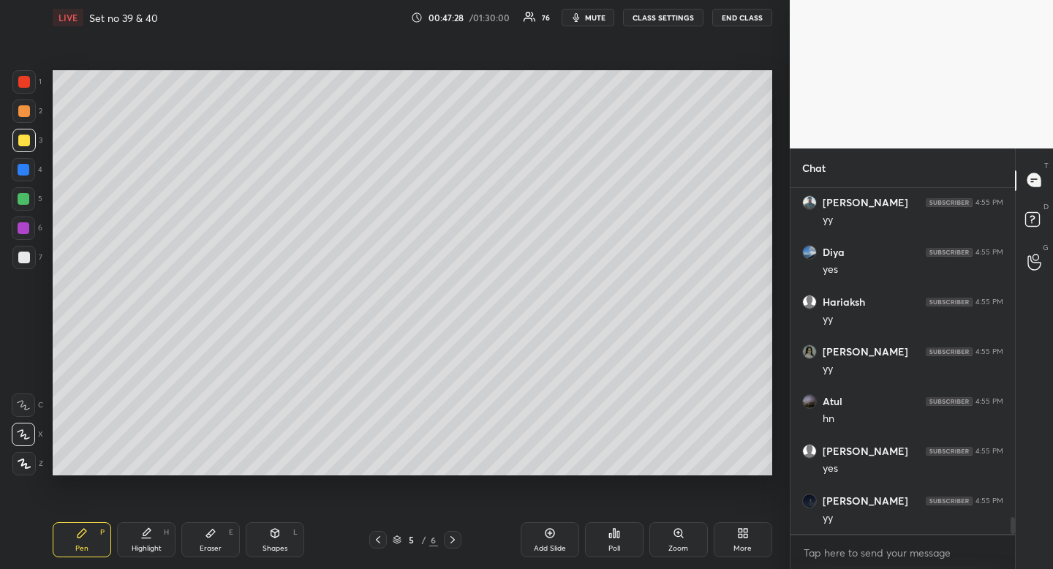
scroll to position [6976, 0]
click at [27, 117] on div at bounding box center [24, 111] width 12 height 12
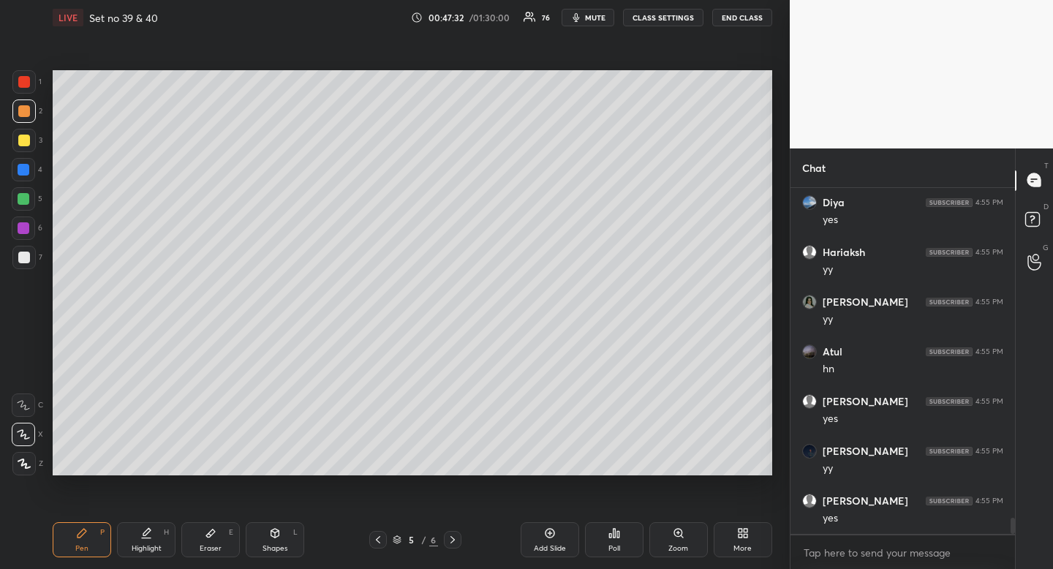
click at [155, 536] on div "Highlight H" at bounding box center [146, 539] width 59 height 35
drag, startPoint x: 155, startPoint y: 536, endPoint x: 152, endPoint y: 529, distance: 7.9
click at [155, 536] on div "Highlight H" at bounding box center [146, 539] width 59 height 35
click at [89, 544] on div "Pen P" at bounding box center [82, 539] width 59 height 35
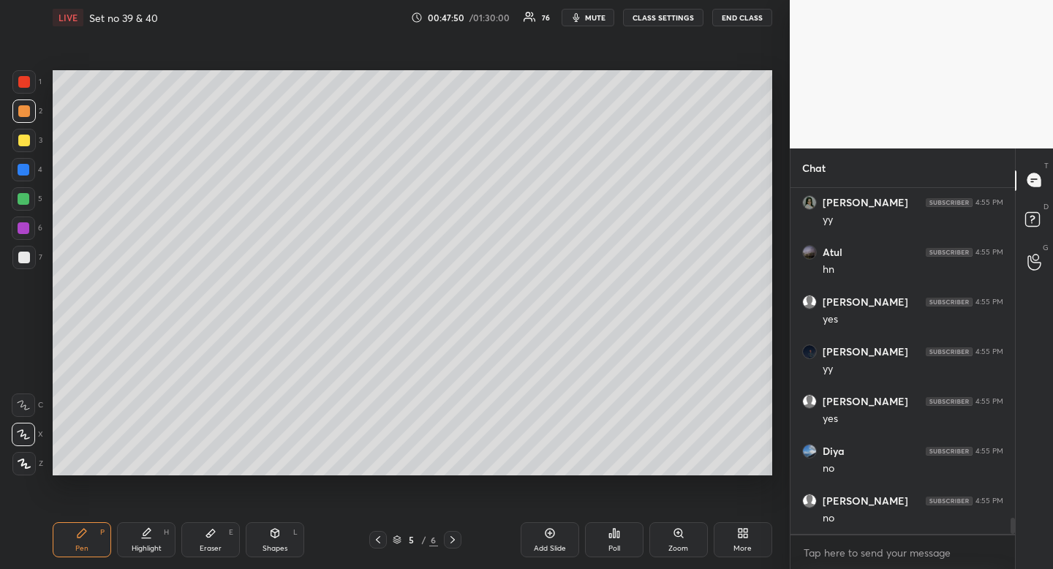
scroll to position [7126, 0]
click at [208, 545] on div "Eraser" at bounding box center [211, 548] width 22 height 7
click at [213, 535] on icon at bounding box center [211, 533] width 12 height 12
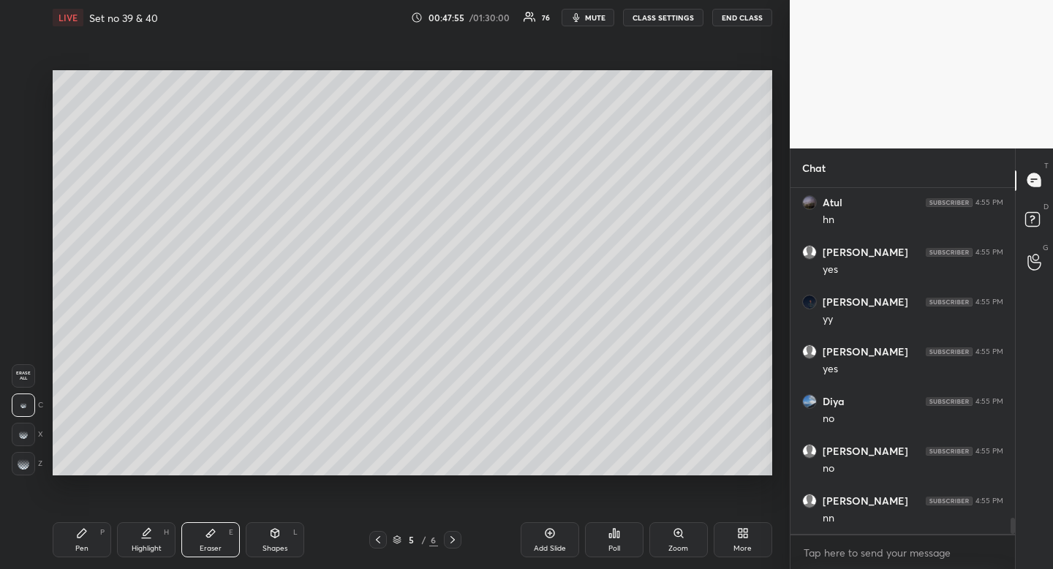
click at [85, 538] on icon at bounding box center [82, 533] width 12 height 12
click at [82, 533] on icon at bounding box center [82, 533] width 9 height 9
click at [450, 546] on div at bounding box center [453, 540] width 18 height 18
click at [380, 542] on icon at bounding box center [378, 540] width 12 height 12
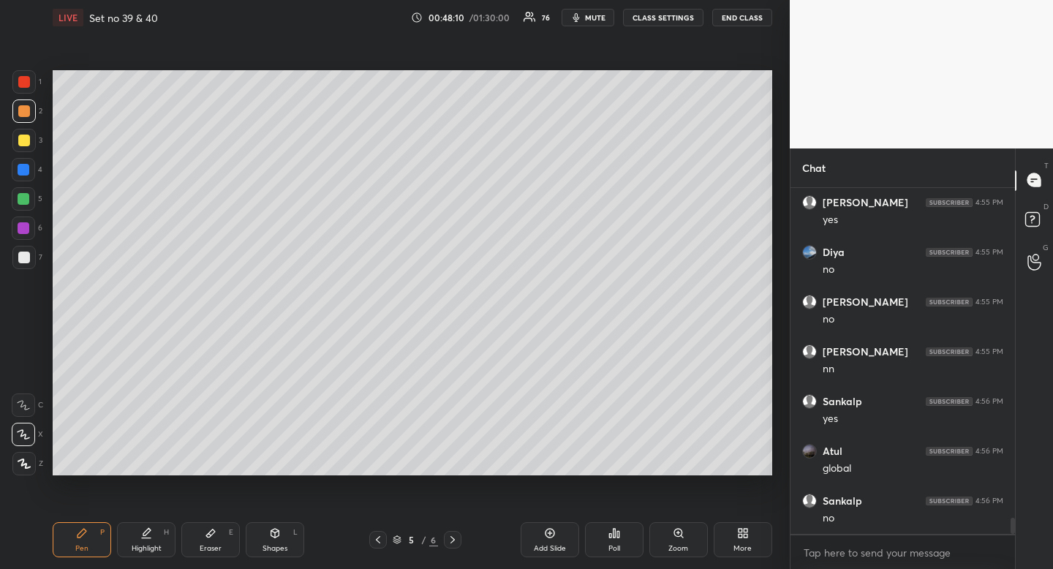
click at [212, 547] on div "Eraser" at bounding box center [211, 548] width 22 height 7
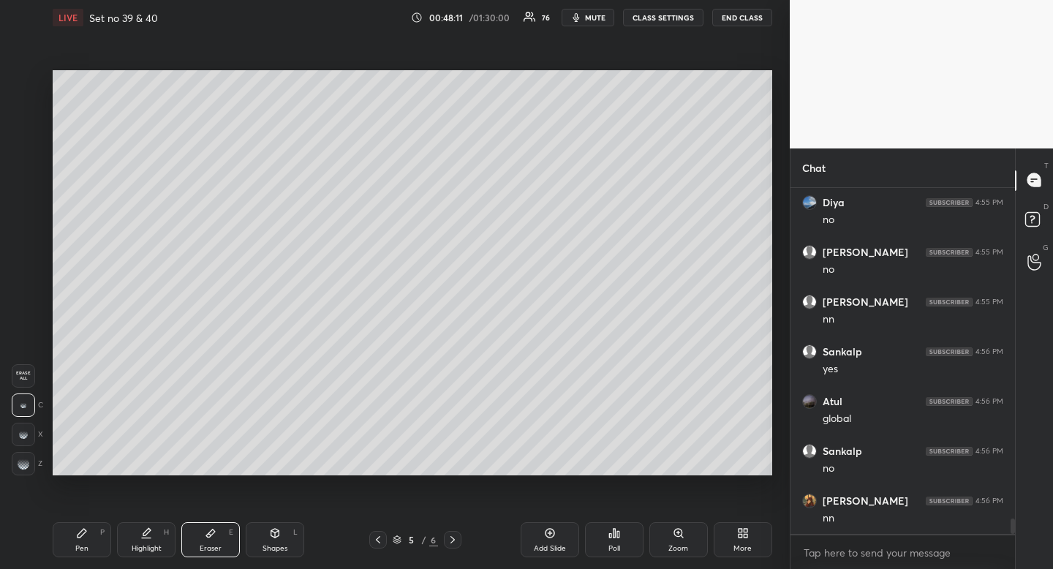
click at [218, 545] on div "Eraser" at bounding box center [211, 548] width 22 height 7
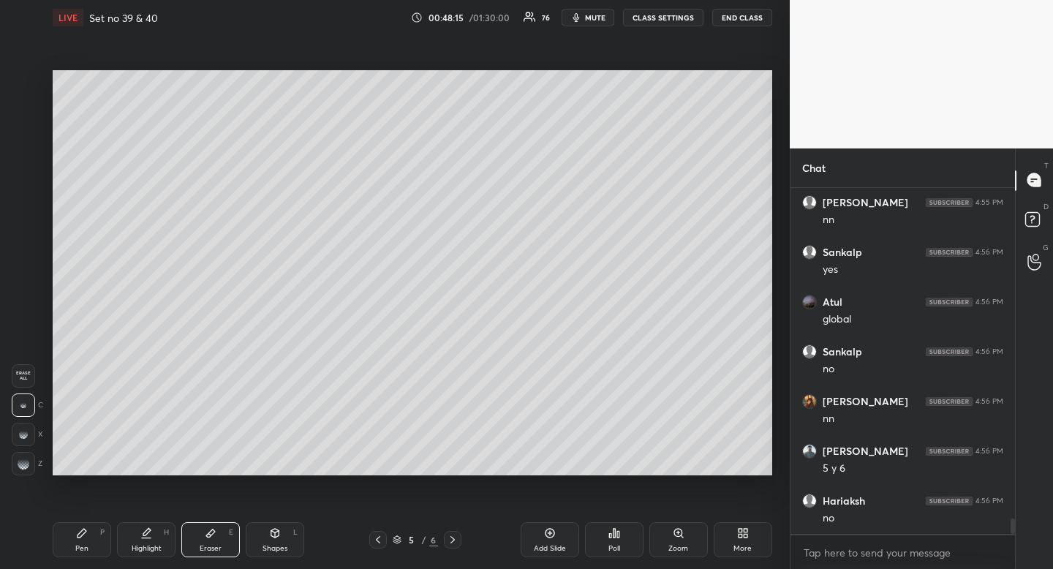
drag, startPoint x: 450, startPoint y: 537, endPoint x: 449, endPoint y: 508, distance: 28.5
click at [450, 537] on icon at bounding box center [453, 540] width 12 height 12
click at [150, 549] on div "Highlight" at bounding box center [147, 548] width 30 height 7
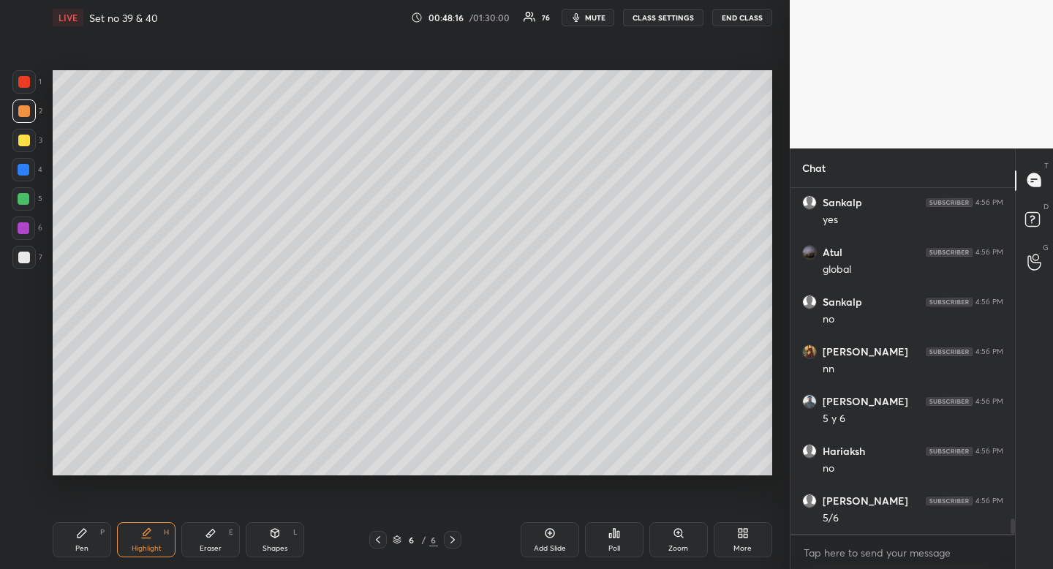
drag, startPoint x: 150, startPoint y: 549, endPoint x: 187, endPoint y: 490, distance: 70.0
click at [157, 548] on div "Highlight" at bounding box center [147, 548] width 30 height 7
click at [89, 544] on div "Pen P" at bounding box center [82, 539] width 59 height 35
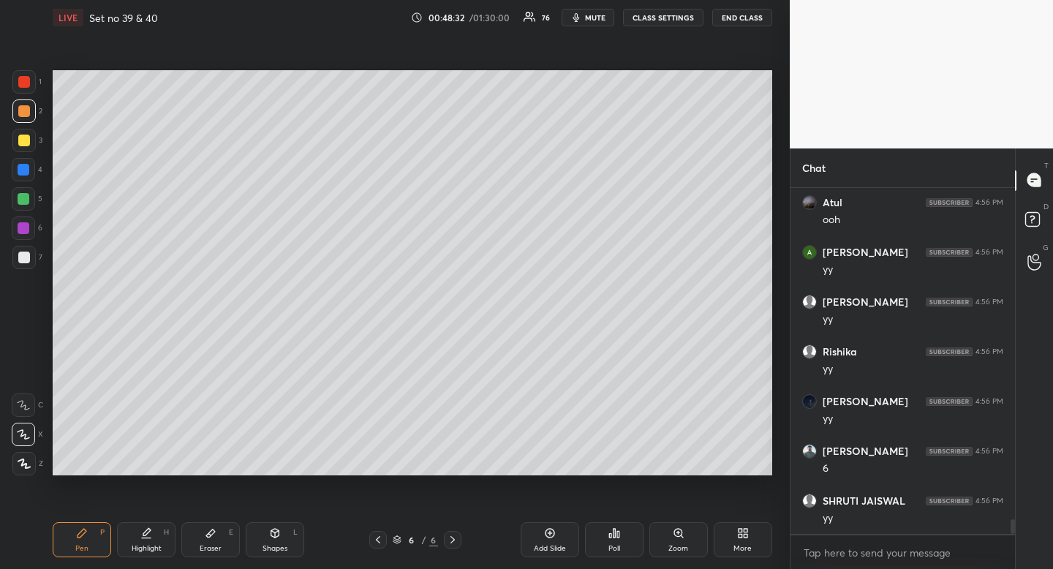
drag, startPoint x: 89, startPoint y: 544, endPoint x: 116, endPoint y: 487, distance: 62.8
click at [89, 544] on div "Pen P" at bounding box center [82, 539] width 59 height 35
click at [378, 539] on icon at bounding box center [378, 540] width 12 height 12
drag, startPoint x: 378, startPoint y: 539, endPoint x: 375, endPoint y: 504, distance: 35.3
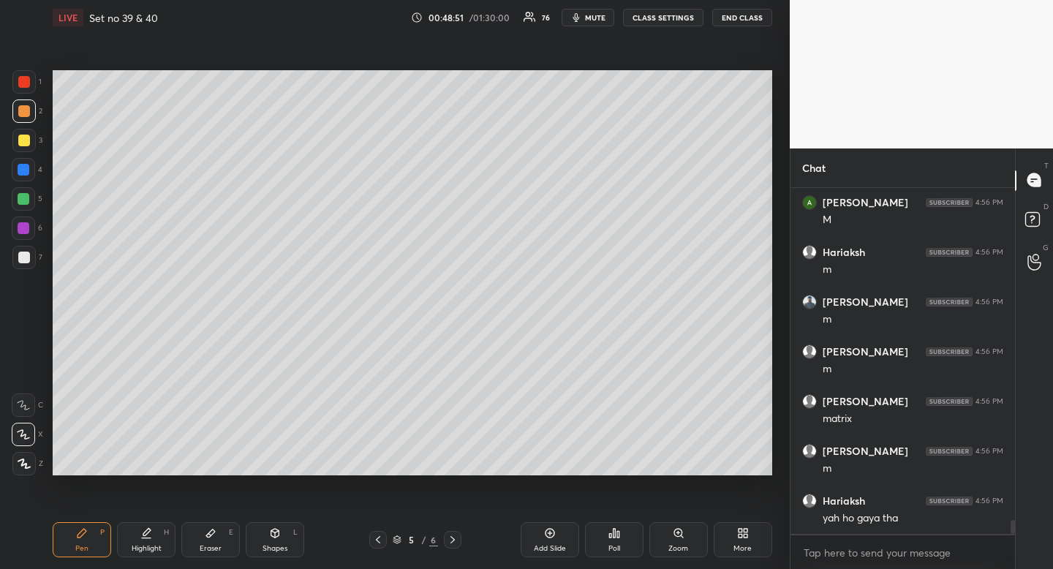
click at [378, 539] on icon at bounding box center [378, 540] width 12 height 12
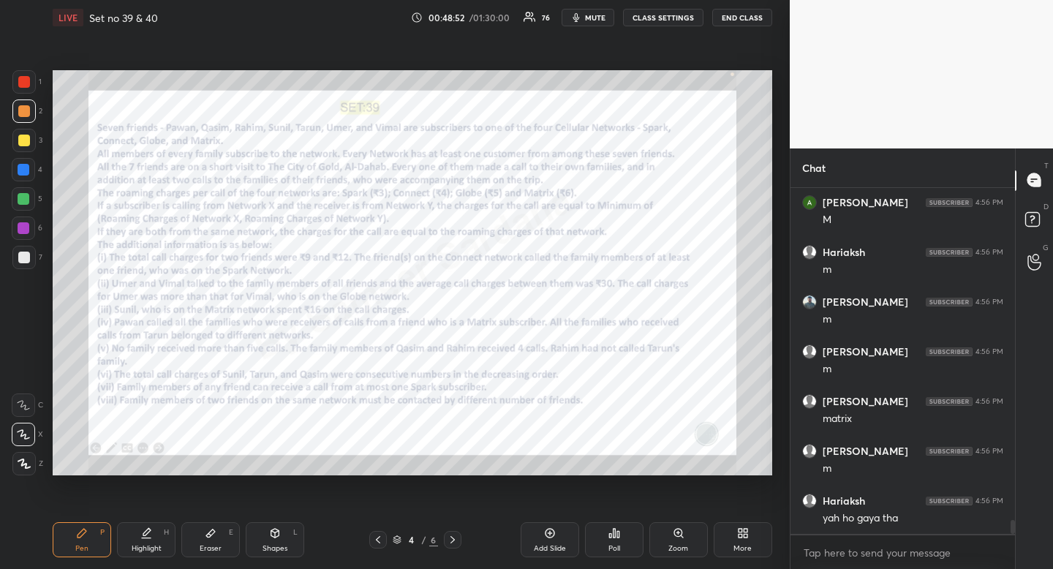
click at [456, 544] on icon at bounding box center [453, 540] width 12 height 12
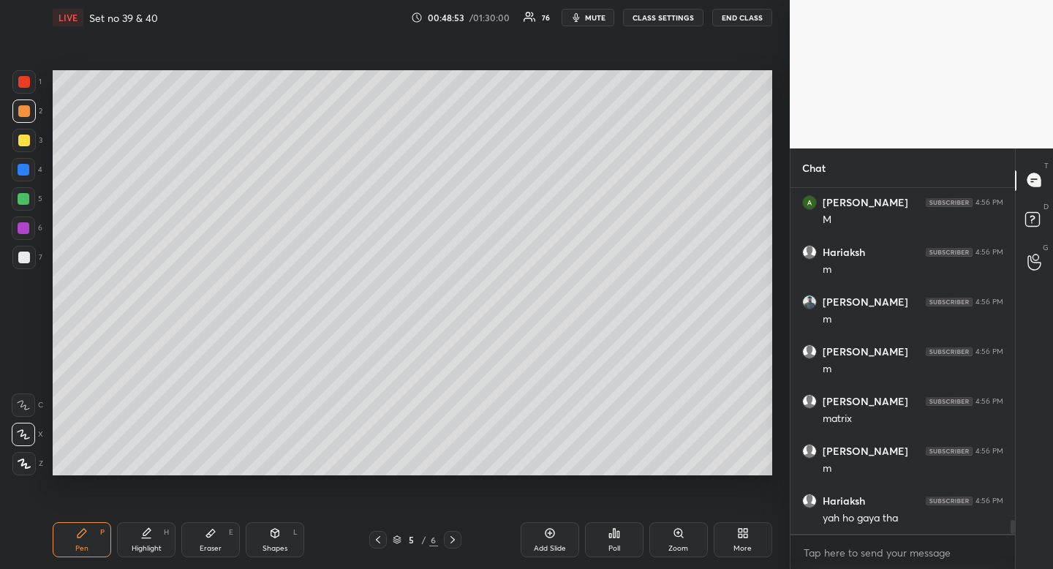
click at [456, 546] on div at bounding box center [453, 540] width 18 height 18
click at [376, 542] on icon at bounding box center [378, 540] width 12 height 12
click at [29, 229] on div at bounding box center [23, 228] width 23 height 23
drag, startPoint x: 29, startPoint y: 229, endPoint x: 10, endPoint y: 255, distance: 32.9
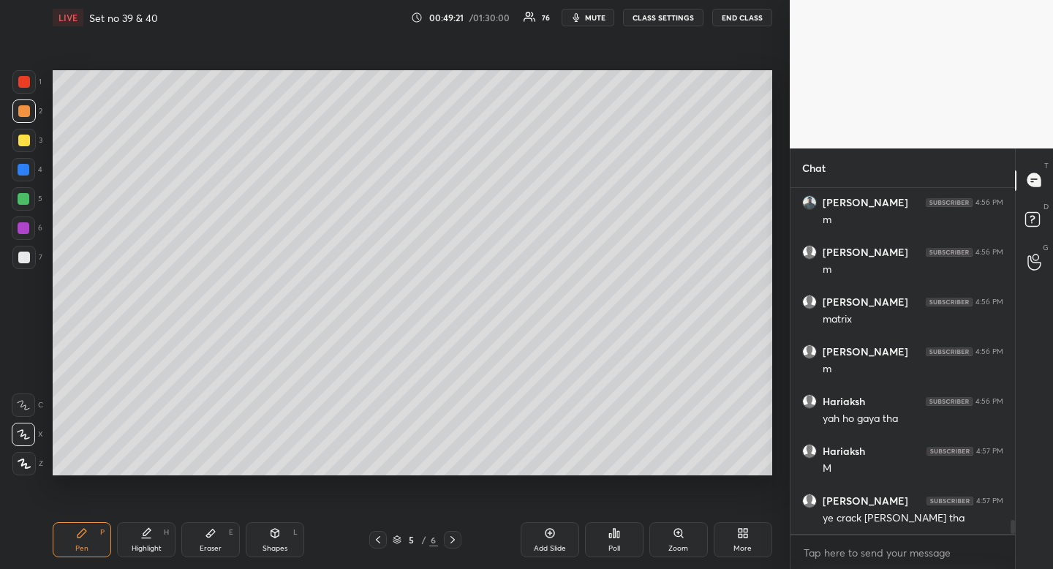
click at [29, 229] on div at bounding box center [23, 228] width 23 height 23
click at [159, 537] on div "Highlight H" at bounding box center [146, 539] width 59 height 35
drag, startPoint x: 159, startPoint y: 540, endPoint x: 162, endPoint y: 531, distance: 9.5
click at [159, 540] on div "Highlight H" at bounding box center [146, 539] width 59 height 35
click at [86, 549] on div "Pen" at bounding box center [81, 548] width 13 height 7
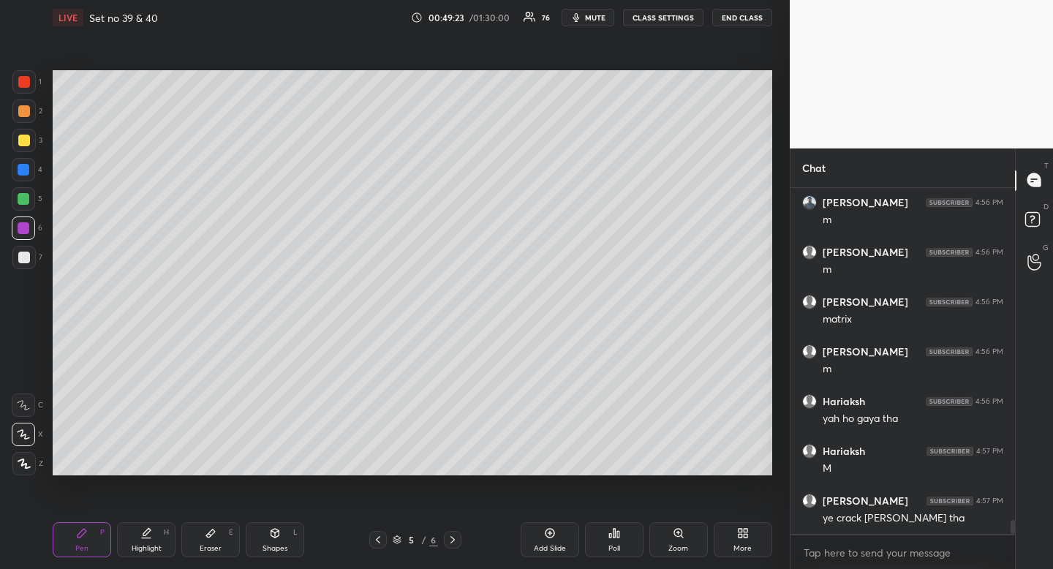
click at [98, 544] on div "Pen P" at bounding box center [82, 539] width 59 height 35
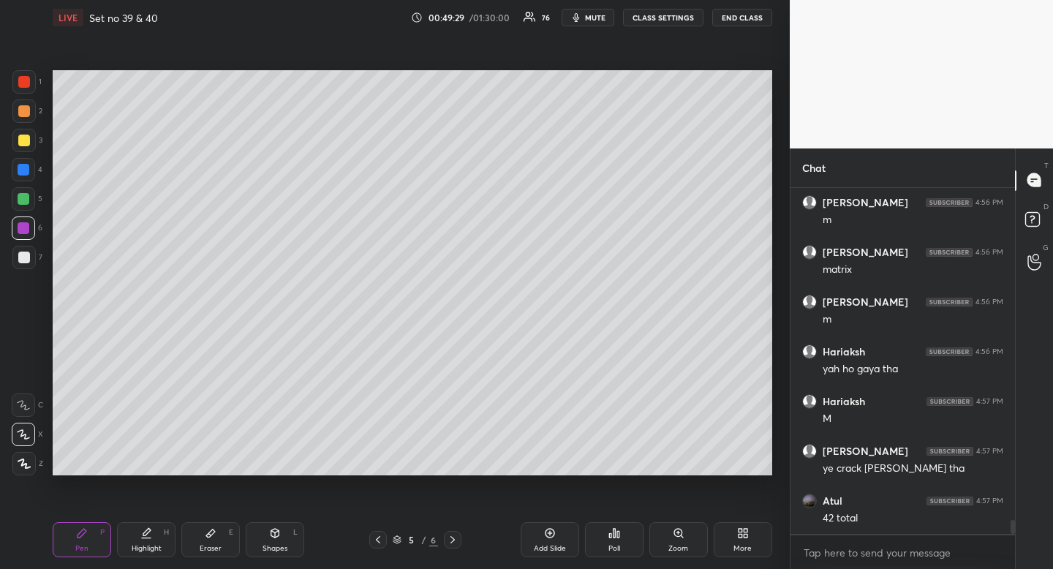
click at [454, 540] on icon at bounding box center [453, 540] width 12 height 12
click at [162, 544] on div "Highlight H" at bounding box center [146, 539] width 59 height 35
click at [165, 538] on div "Highlight H" at bounding box center [146, 539] width 59 height 35
click at [375, 538] on icon at bounding box center [378, 540] width 12 height 12
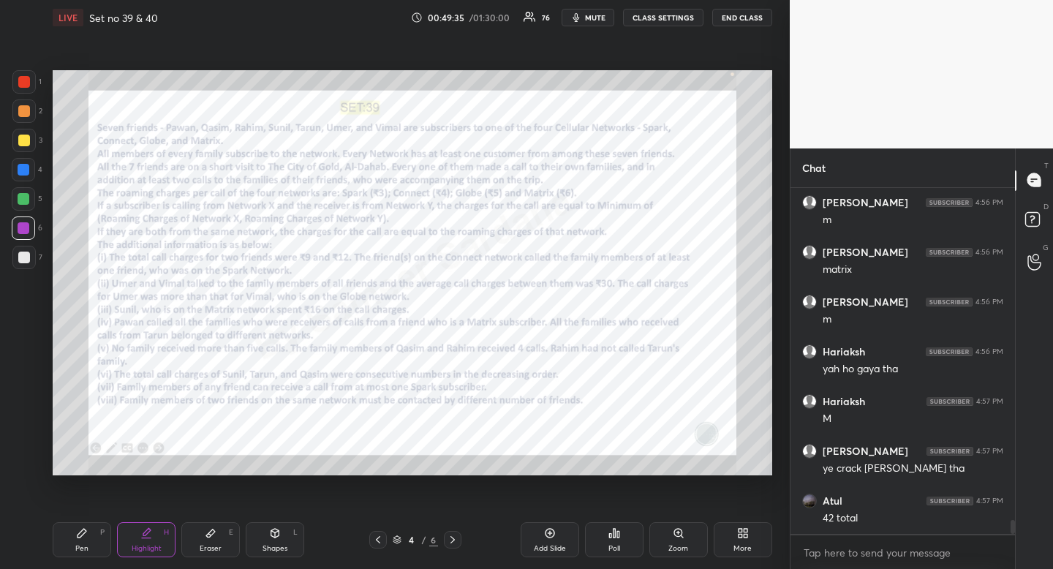
click at [452, 546] on div at bounding box center [453, 540] width 18 height 18
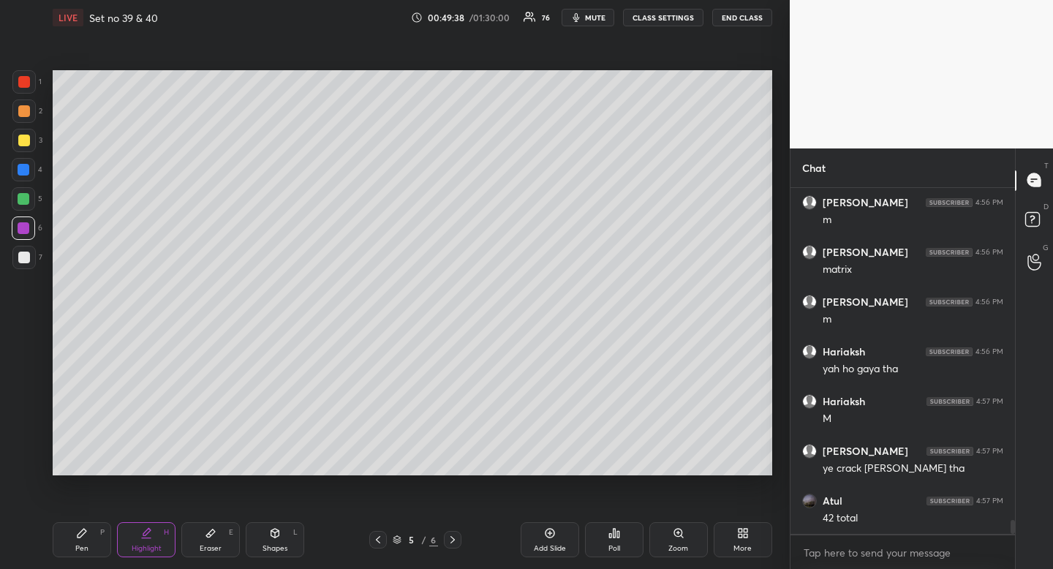
click at [81, 543] on div "Pen P" at bounding box center [82, 539] width 59 height 35
click at [84, 537] on icon at bounding box center [82, 533] width 12 height 12
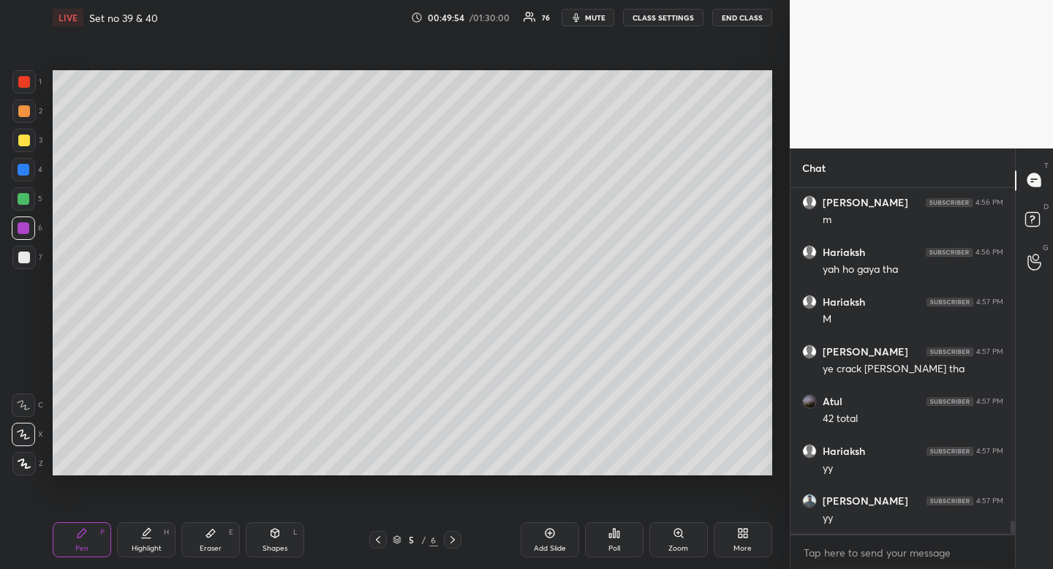
scroll to position [8618, 0]
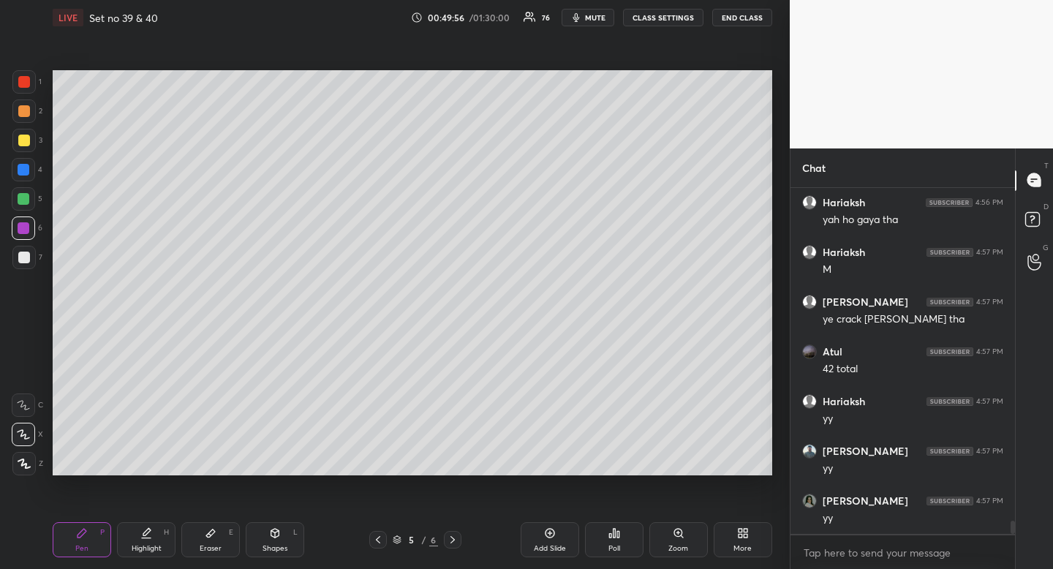
click at [157, 545] on div "Highlight" at bounding box center [147, 548] width 30 height 7
drag, startPoint x: 157, startPoint y: 544, endPoint x: 162, endPoint y: 501, distance: 42.8
click at [157, 545] on div "Highlight" at bounding box center [147, 548] width 30 height 7
click at [87, 535] on icon at bounding box center [82, 533] width 12 height 12
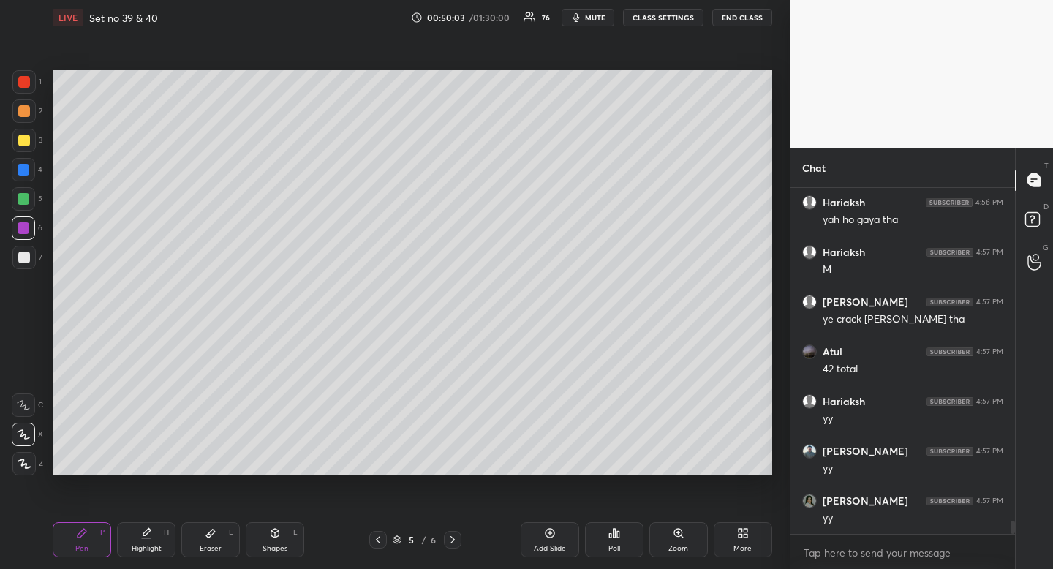
click at [146, 552] on div "Highlight" at bounding box center [147, 548] width 30 height 7
click at [87, 541] on div "Pen P" at bounding box center [82, 539] width 59 height 35
drag, startPoint x: 91, startPoint y: 534, endPoint x: 97, endPoint y: 483, distance: 51.5
click at [91, 534] on div "Pen P" at bounding box center [82, 539] width 59 height 35
click at [32, 258] on div at bounding box center [23, 257] width 23 height 23
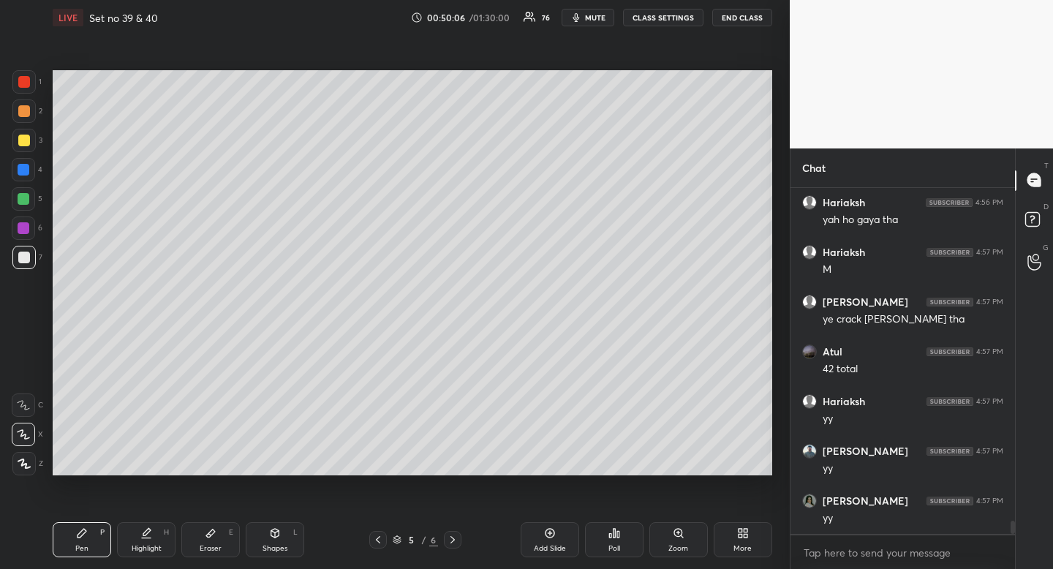
click at [32, 258] on div at bounding box center [23, 257] width 23 height 23
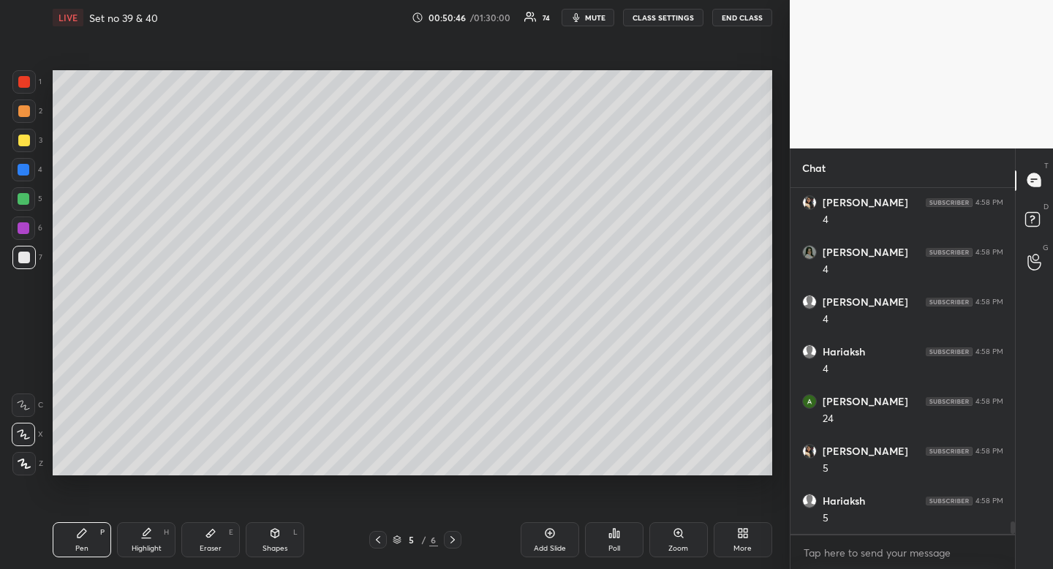
scroll to position [9428, 0]
click at [161, 532] on div "Highlight H" at bounding box center [146, 539] width 59 height 35
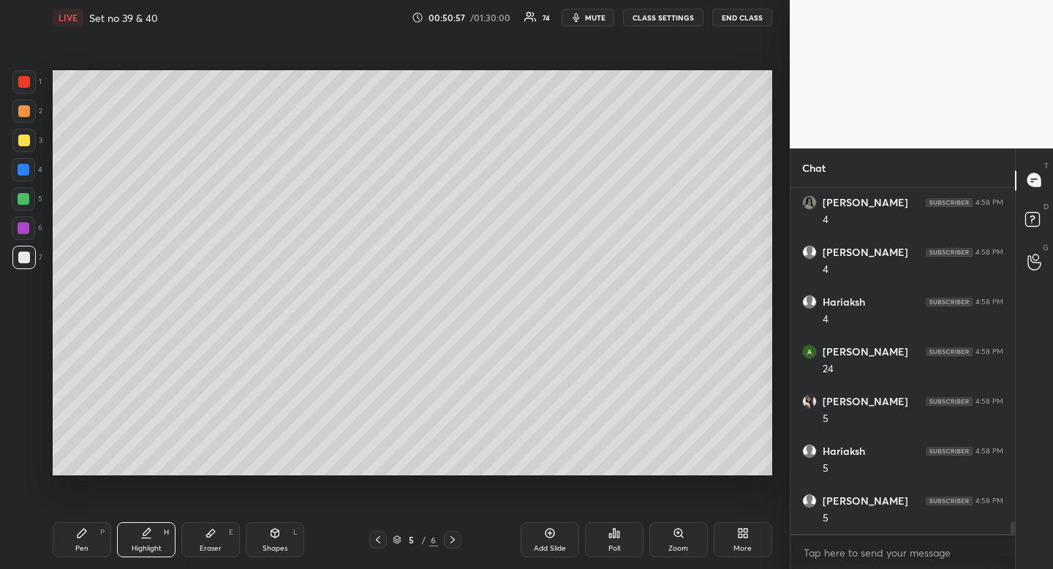
click at [161, 532] on div "Highlight H" at bounding box center [146, 539] width 59 height 35
click at [454, 541] on icon at bounding box center [453, 540] width 12 height 12
drag, startPoint x: 73, startPoint y: 541, endPoint x: 67, endPoint y: 478, distance: 62.5
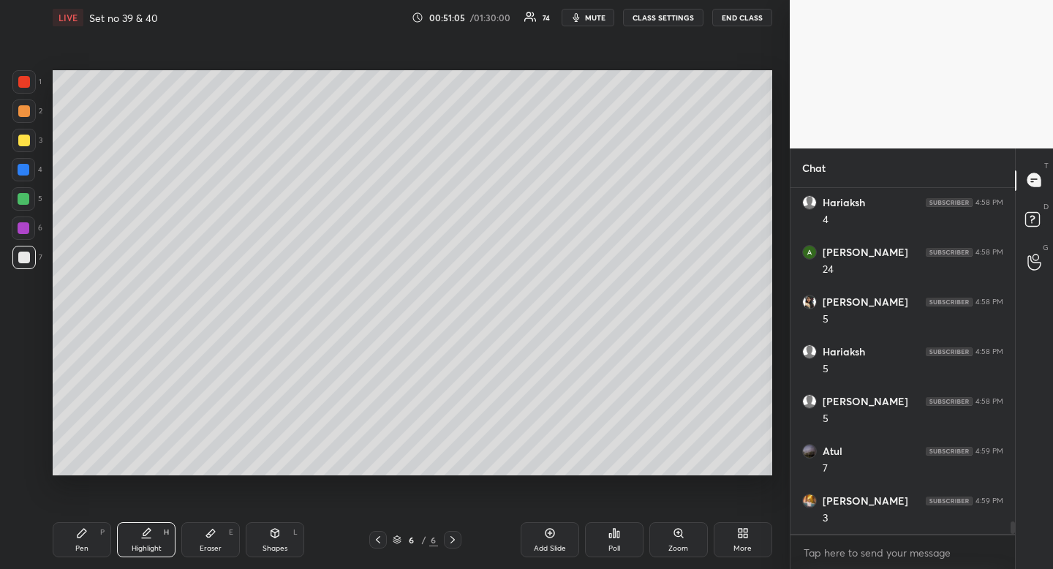
click at [73, 541] on div "Pen P" at bounding box center [82, 539] width 59 height 35
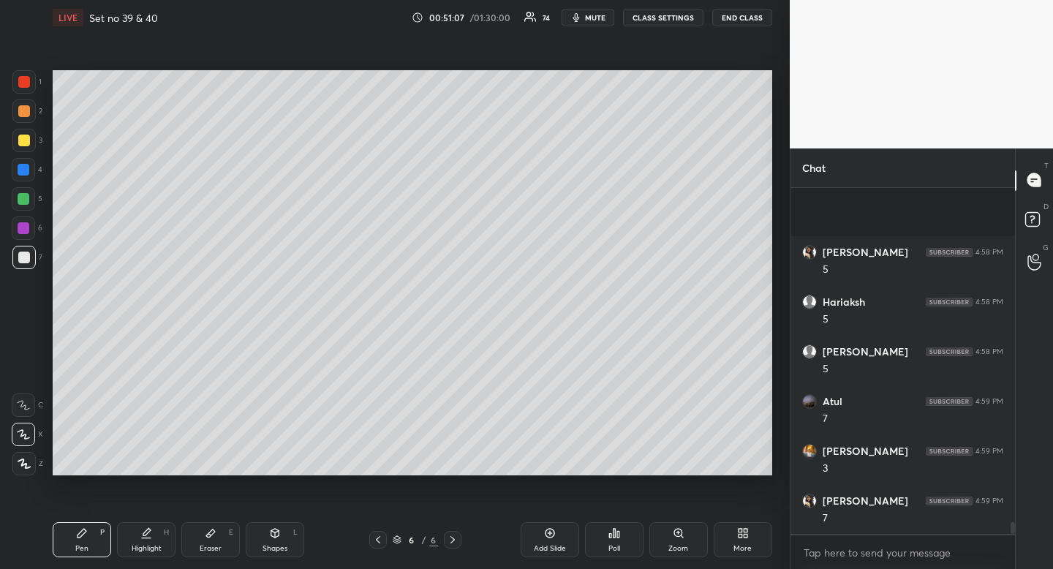
scroll to position [9677, 0]
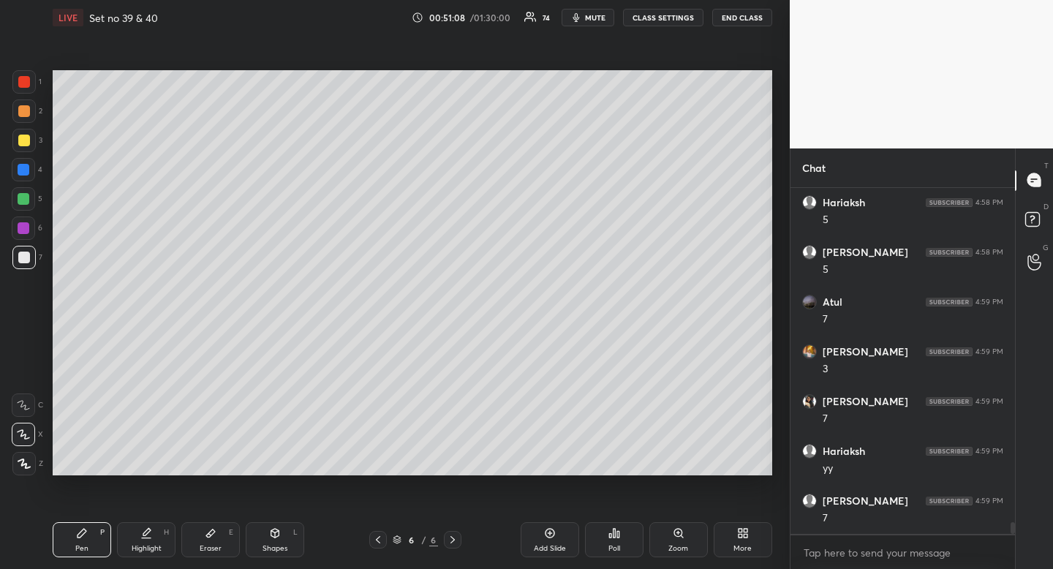
drag, startPoint x: 205, startPoint y: 547, endPoint x: 196, endPoint y: 536, distance: 14.1
click at [204, 548] on div "Eraser" at bounding box center [211, 548] width 22 height 7
click at [140, 537] on div "Highlight H" at bounding box center [146, 539] width 59 height 35
click at [139, 538] on div "Highlight H" at bounding box center [146, 539] width 59 height 35
click at [375, 538] on icon at bounding box center [378, 540] width 12 height 12
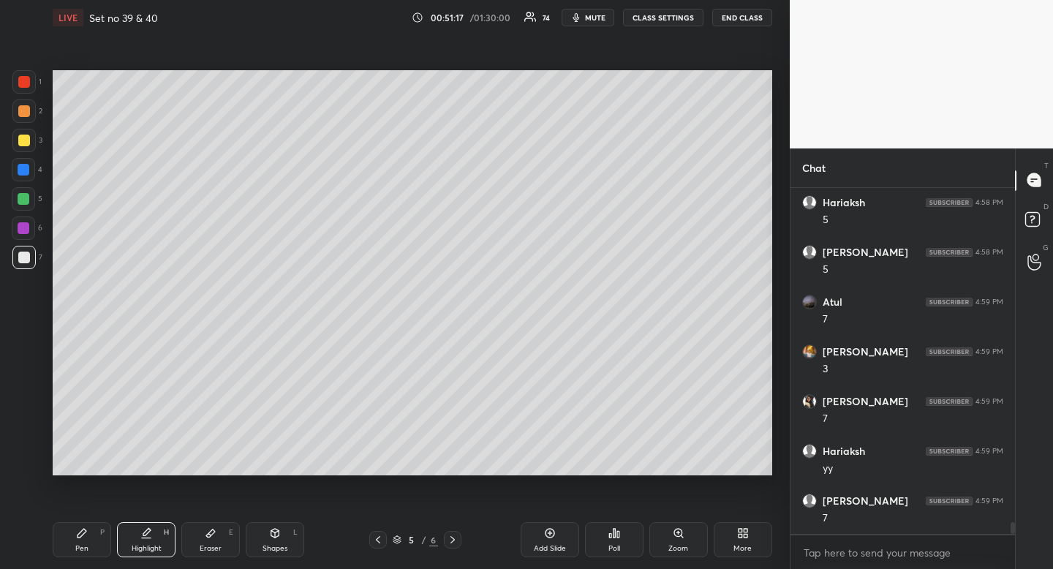
click at [83, 545] on div "Pen" at bounding box center [81, 548] width 13 height 7
drag, startPoint x: 83, startPoint y: 544, endPoint x: 91, endPoint y: 549, distance: 9.5
click at [86, 550] on div "Pen" at bounding box center [81, 548] width 13 height 7
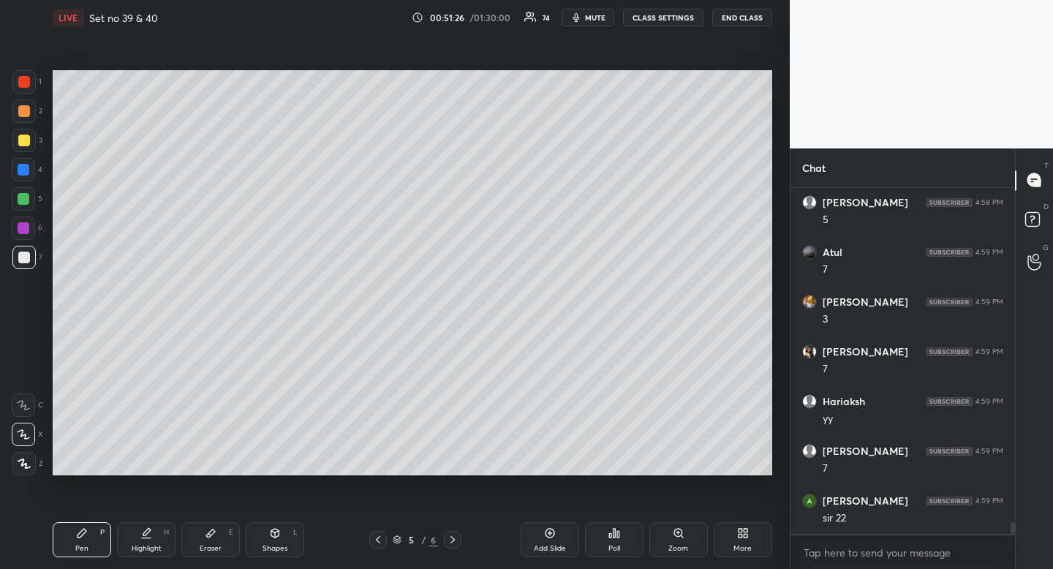
scroll to position [9777, 0]
click at [151, 530] on icon at bounding box center [146, 533] width 12 height 12
drag, startPoint x: 151, startPoint y: 530, endPoint x: 173, endPoint y: 509, distance: 29.5
click at [151, 530] on icon at bounding box center [146, 533] width 12 height 12
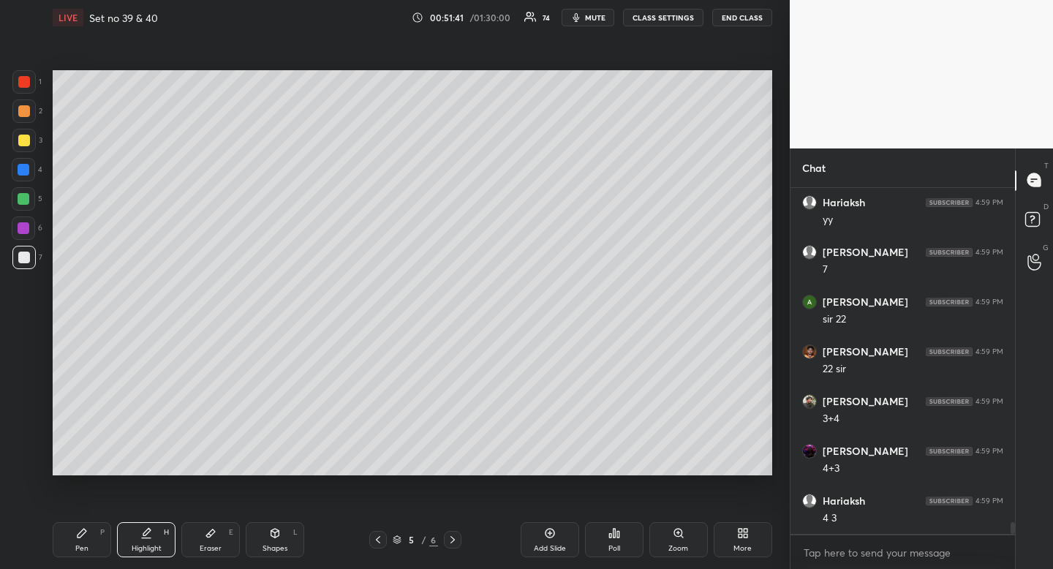
click at [86, 533] on icon at bounding box center [82, 533] width 12 height 12
drag, startPoint x: 86, startPoint y: 533, endPoint x: 99, endPoint y: 528, distance: 14.8
click at [86, 533] on icon at bounding box center [82, 533] width 12 height 12
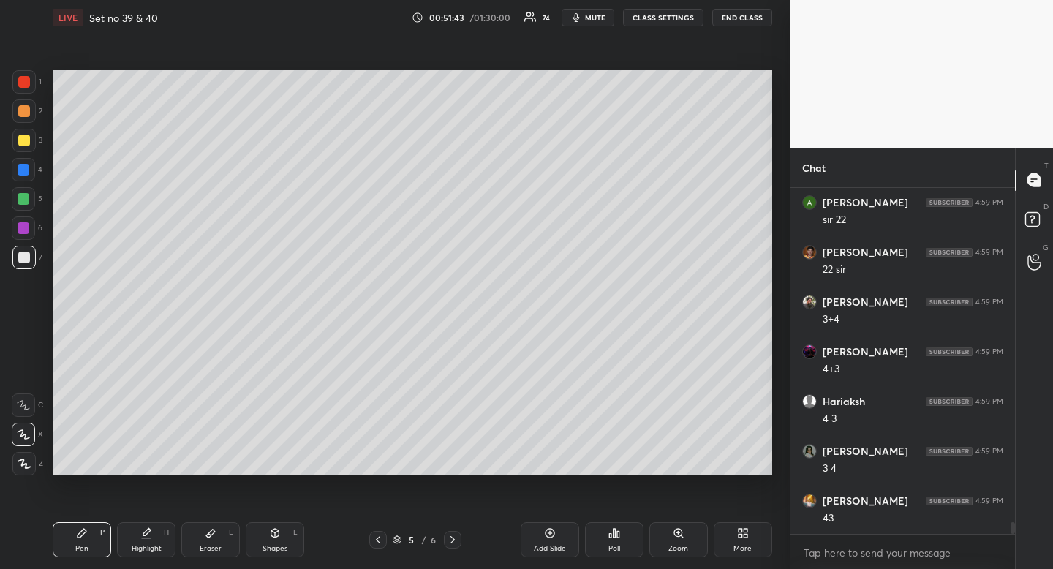
scroll to position [10075, 0]
drag, startPoint x: 222, startPoint y: 524, endPoint x: 274, endPoint y: 480, distance: 67.4
click at [222, 524] on div "Eraser E" at bounding box center [210, 539] width 59 height 35
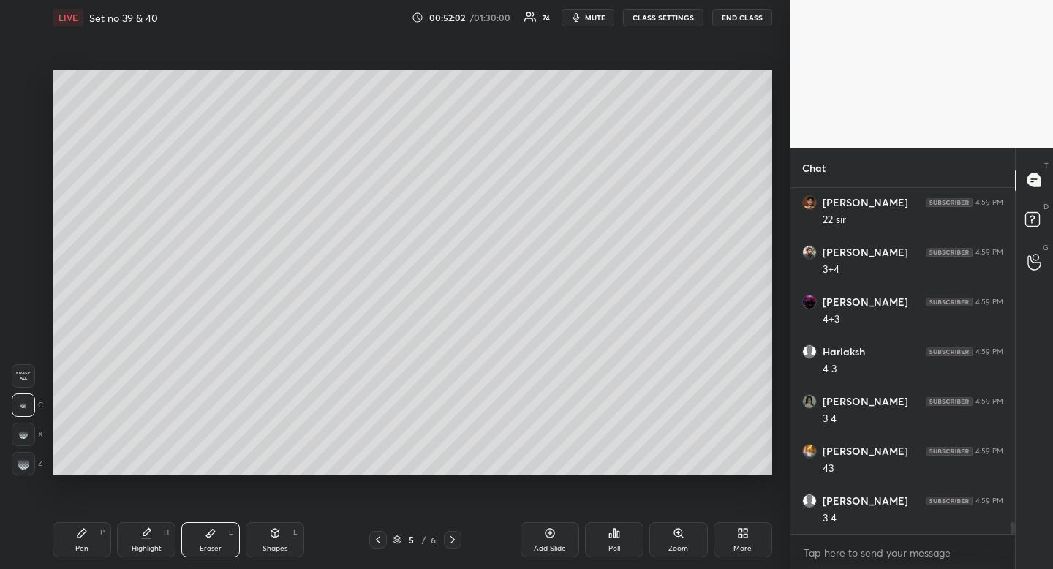
click at [147, 544] on div "Highlight H" at bounding box center [146, 539] width 59 height 35
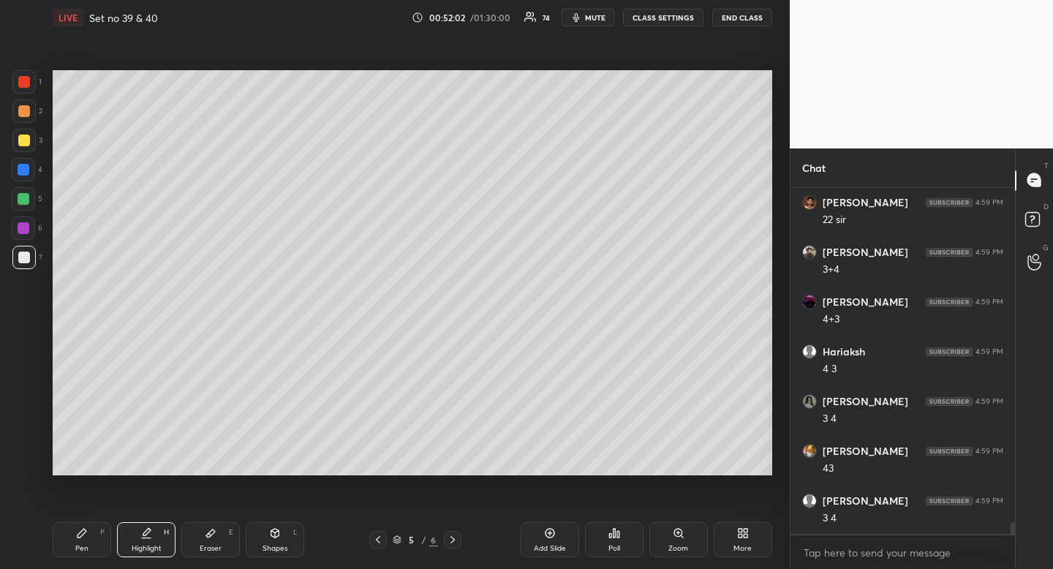
click at [148, 531] on icon at bounding box center [146, 531] width 7 height 7
click at [453, 546] on div at bounding box center [453, 540] width 18 height 18
click at [99, 541] on div "Pen P" at bounding box center [82, 539] width 59 height 35
drag, startPoint x: 99, startPoint y: 541, endPoint x: 84, endPoint y: 494, distance: 50.0
click at [99, 541] on div "Pen P" at bounding box center [82, 539] width 59 height 35
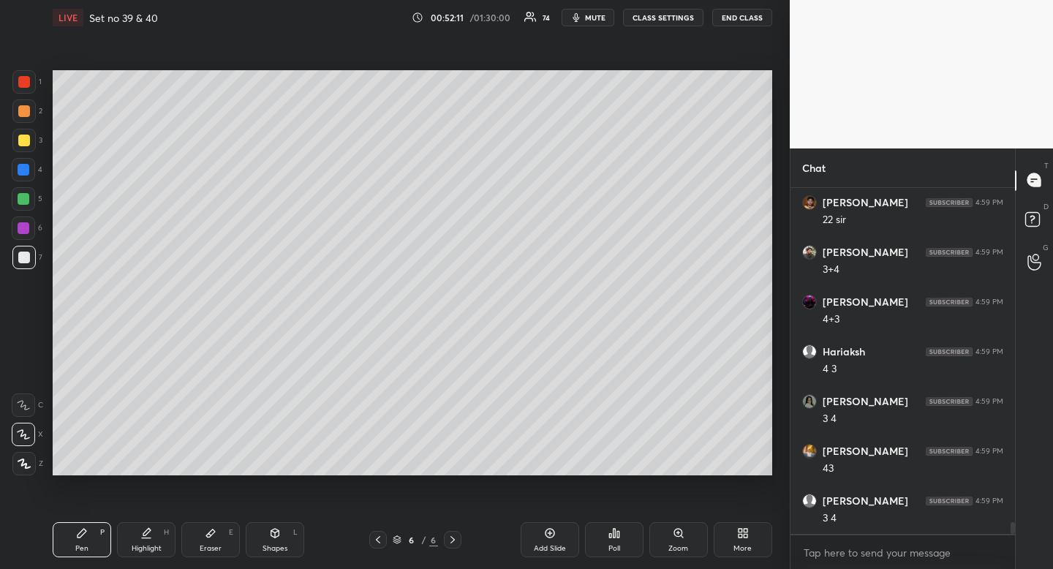
click at [23, 138] on div at bounding box center [24, 141] width 12 height 12
drag, startPoint x: 23, startPoint y: 138, endPoint x: 15, endPoint y: 153, distance: 17.7
click at [23, 138] on div at bounding box center [24, 141] width 12 height 12
click at [21, 258] on div at bounding box center [24, 258] width 12 height 12
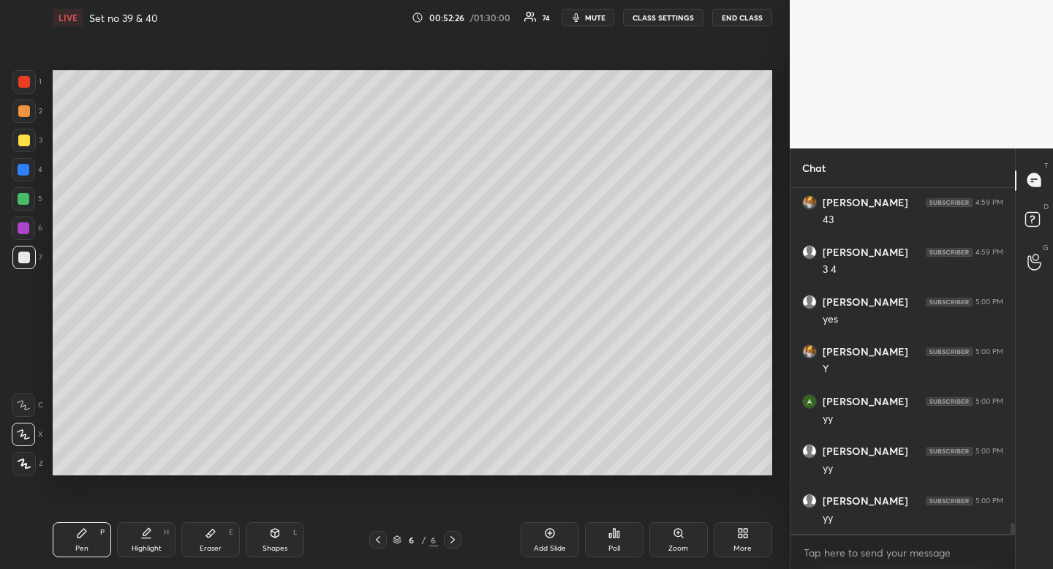
scroll to position [10373, 0]
click at [152, 545] on div "Highlight H" at bounding box center [146, 539] width 59 height 35
click at [159, 532] on div "Highlight H" at bounding box center [146, 539] width 59 height 35
click at [380, 538] on icon at bounding box center [378, 540] width 12 height 12
click at [453, 540] on icon at bounding box center [453, 540] width 12 height 12
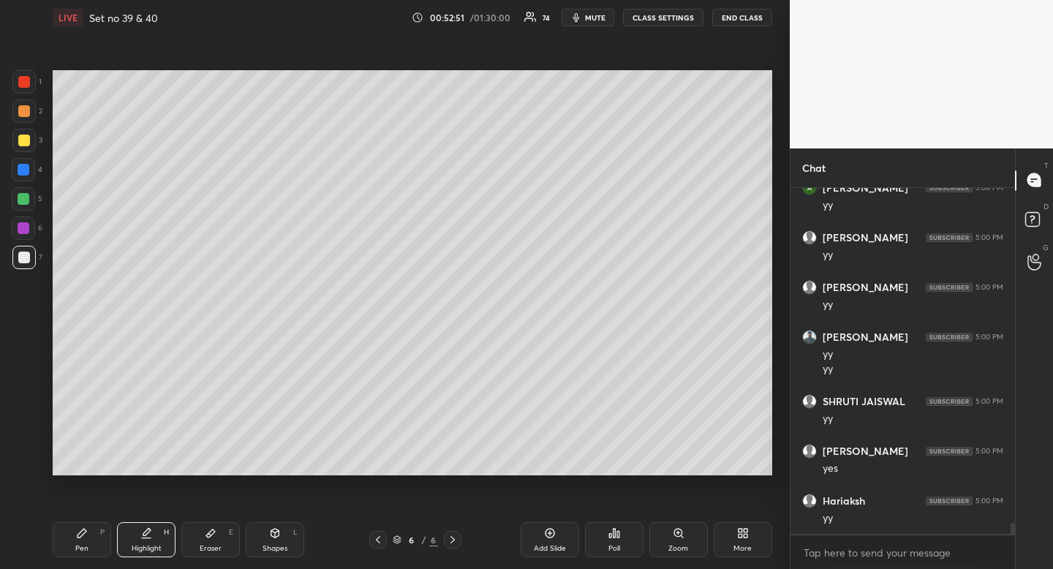
scroll to position [10587, 0]
click at [146, 532] on icon at bounding box center [146, 531] width 7 height 7
click at [148, 535] on icon at bounding box center [146, 533] width 12 height 12
click at [143, 557] on div "Pen P Highlight H Eraser E Shapes L 6 / 6 Add Slide Poll Zoom More" at bounding box center [413, 540] width 720 height 59
drag, startPoint x: 143, startPoint y: 557, endPoint x: 140, endPoint y: 493, distance: 64.4
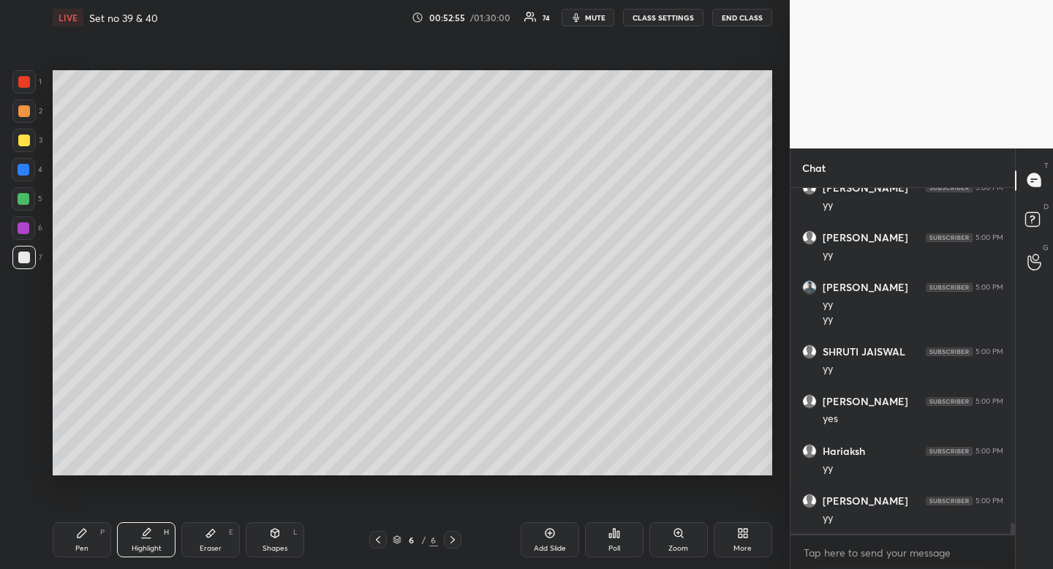
click at [143, 557] on div "Pen P Highlight H Eraser E Shapes L 6 / 6 Add Slide Poll Zoom More" at bounding box center [413, 540] width 720 height 59
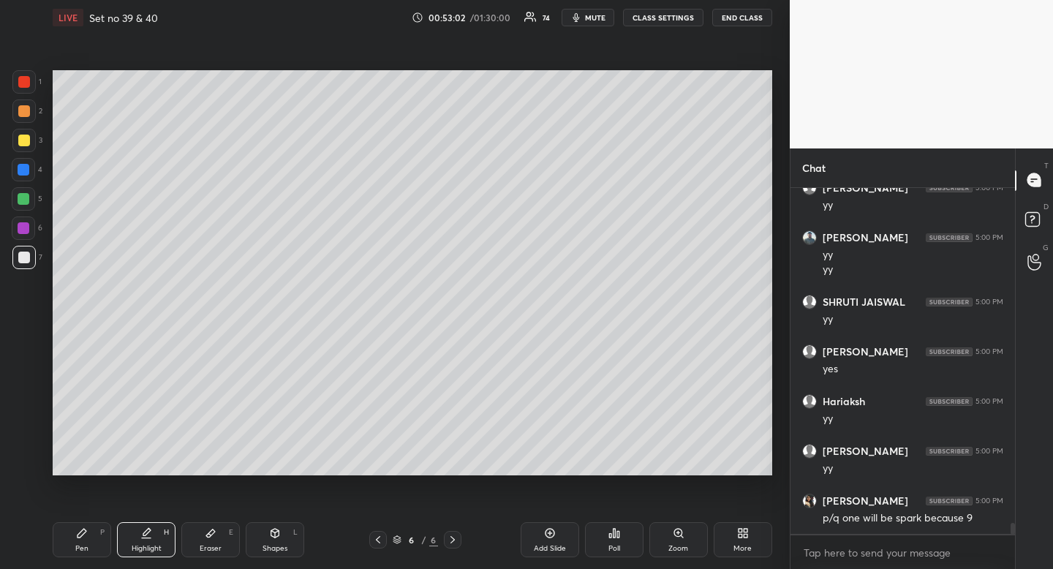
click at [383, 539] on icon at bounding box center [378, 540] width 12 height 12
drag, startPoint x: 80, startPoint y: 544, endPoint x: 72, endPoint y: 525, distance: 20.0
click at [80, 545] on div "Pen" at bounding box center [81, 548] width 13 height 7
click at [75, 535] on div "Pen P" at bounding box center [82, 539] width 59 height 35
click at [208, 549] on div "Eraser" at bounding box center [211, 548] width 22 height 7
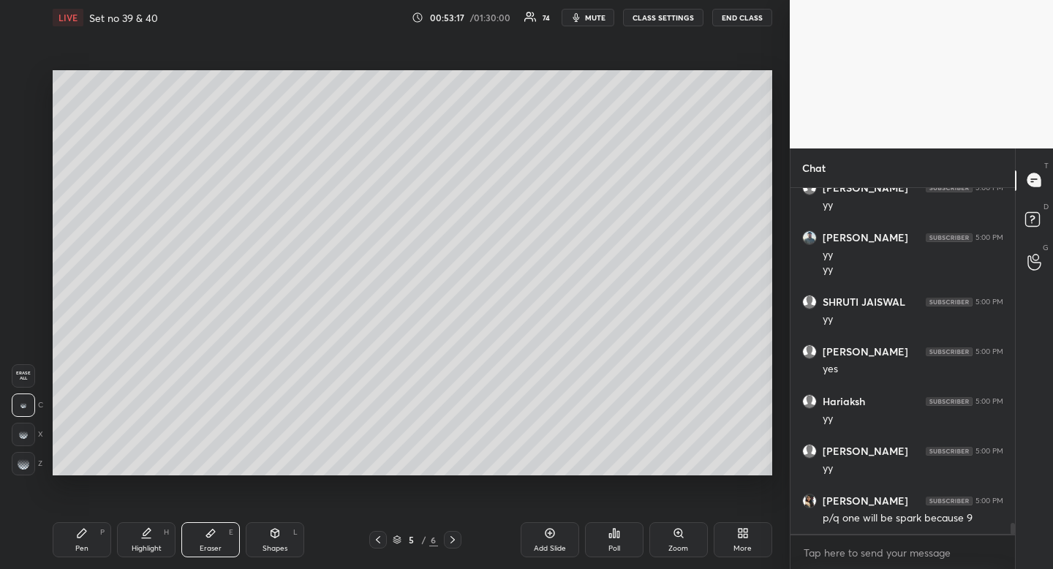
click at [209, 539] on div "Eraser E" at bounding box center [210, 539] width 59 height 35
click at [79, 552] on div "Pen" at bounding box center [81, 548] width 13 height 7
click at [92, 540] on div "Pen P" at bounding box center [82, 539] width 59 height 35
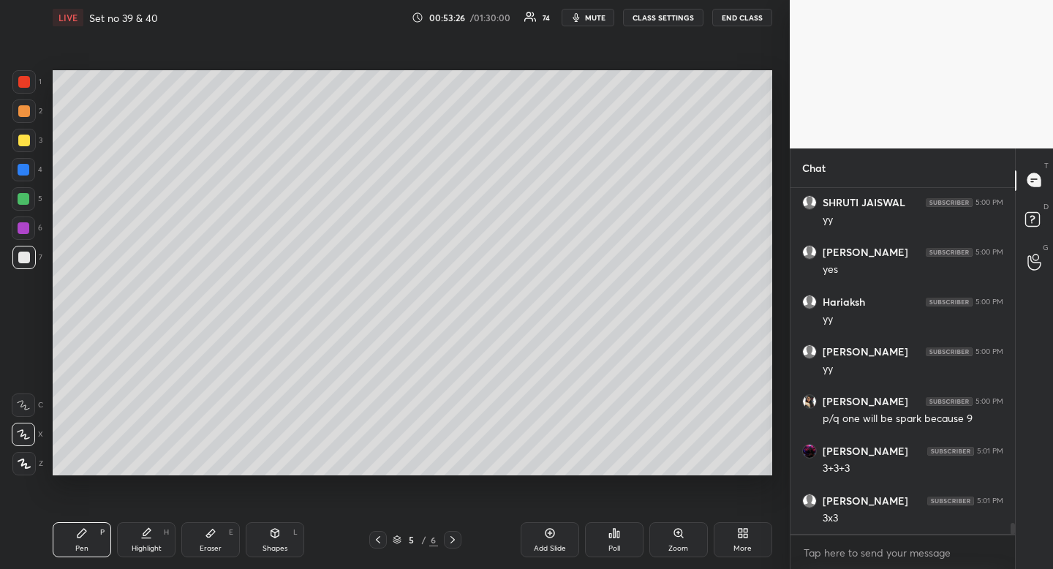
scroll to position [10836, 0]
click at [148, 560] on div "Pen P Highlight H Eraser E Shapes L 5 / 6 Add Slide Poll Zoom More" at bounding box center [413, 540] width 720 height 59
drag, startPoint x: 148, startPoint y: 560, endPoint x: 159, endPoint y: 544, distance: 19.9
click at [148, 560] on div "Pen P Highlight H Eraser E Shapes L 5 / 6 Add Slide Poll Zoom More" at bounding box center [413, 540] width 720 height 59
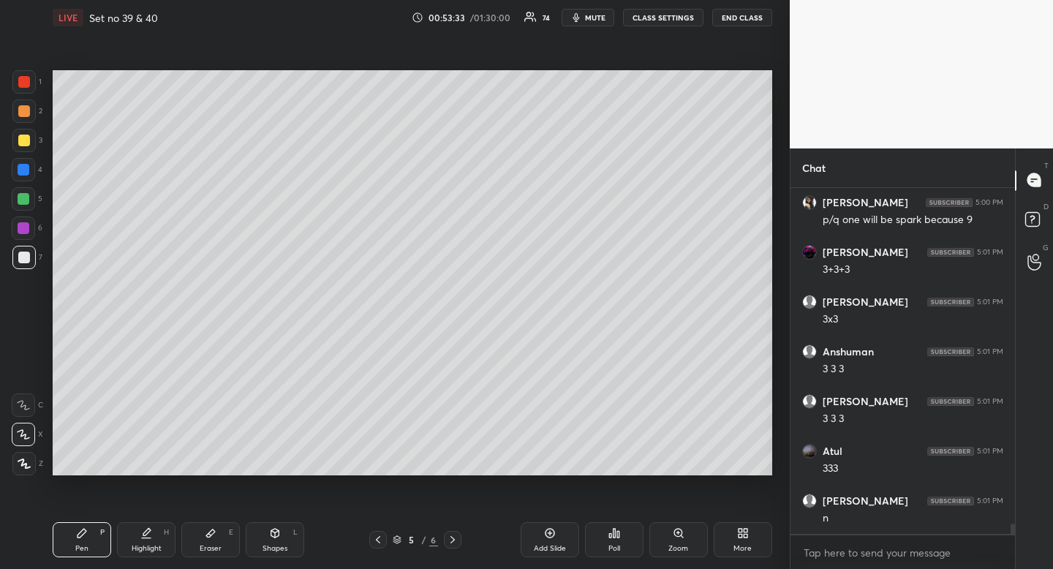
scroll to position [10985, 0]
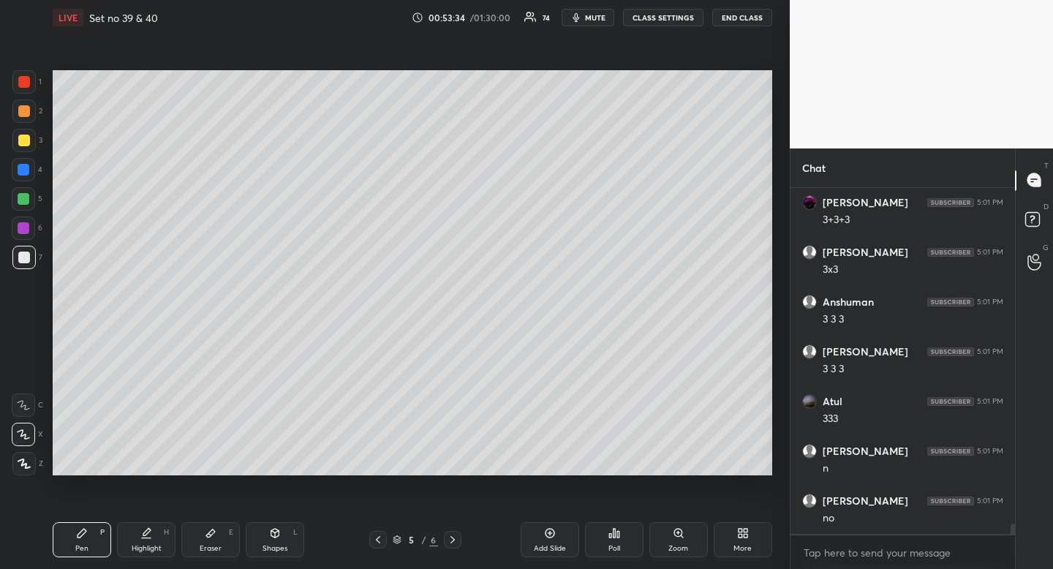
click at [214, 548] on div "Eraser" at bounding box center [211, 548] width 22 height 7
drag, startPoint x: 214, startPoint y: 548, endPoint x: 255, endPoint y: 505, distance: 58.5
click at [214, 548] on div "Eraser" at bounding box center [211, 548] width 22 height 7
click at [87, 540] on div "Pen P" at bounding box center [82, 539] width 59 height 35
drag, startPoint x: 90, startPoint y: 536, endPoint x: 116, endPoint y: 503, distance: 42.2
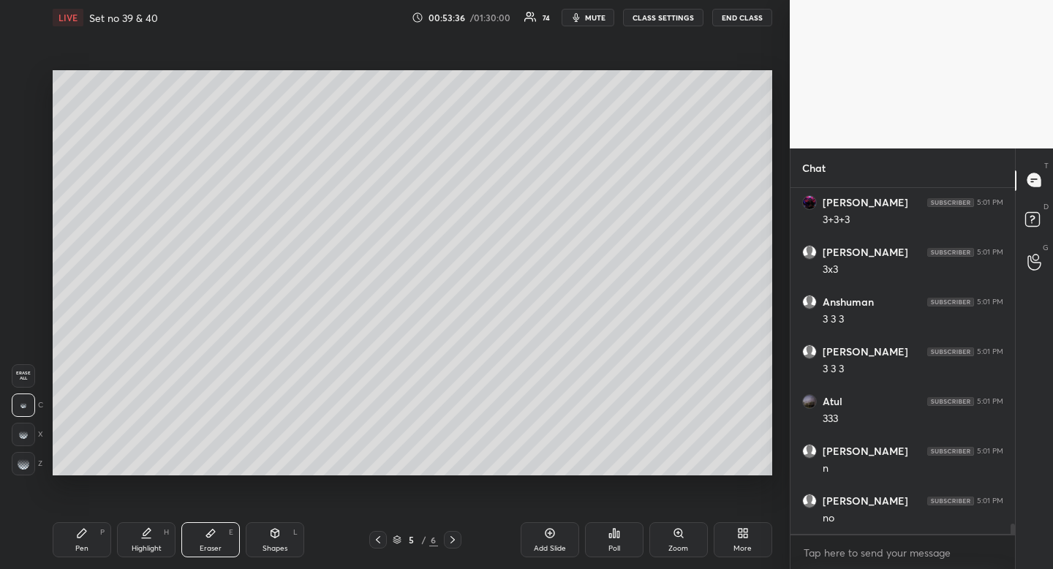
click at [90, 536] on div "Pen P" at bounding box center [82, 539] width 59 height 35
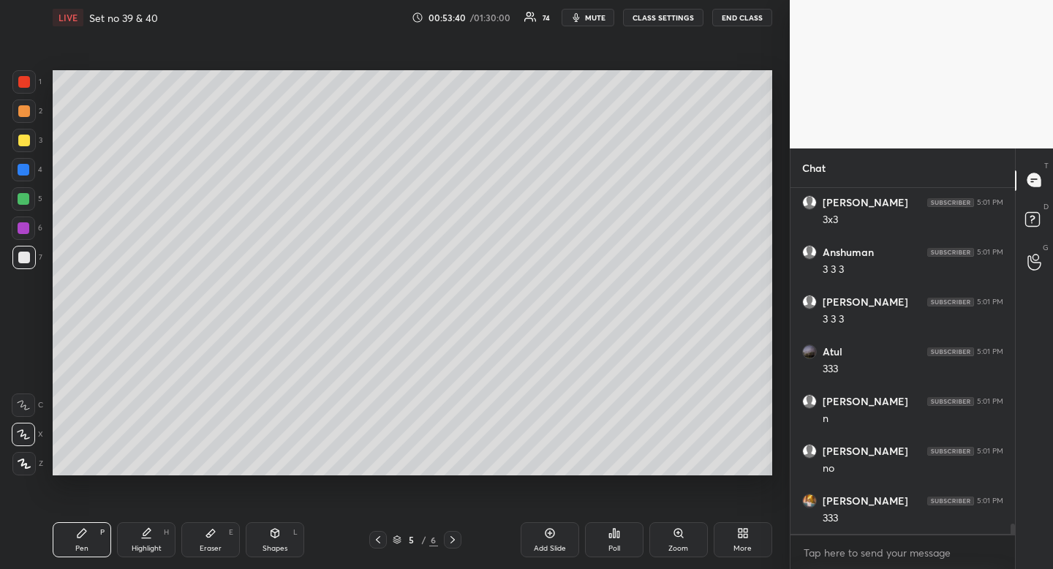
drag, startPoint x: 223, startPoint y: 539, endPoint x: 260, endPoint y: 494, distance: 58.2
click at [224, 538] on div "Eraser E" at bounding box center [210, 539] width 59 height 35
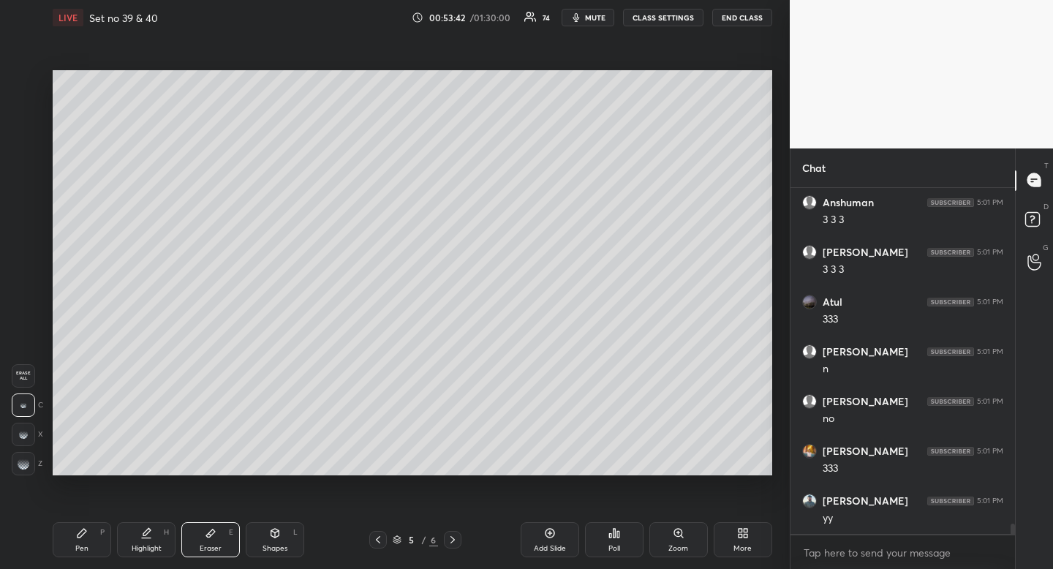
click at [87, 541] on div "Pen P" at bounding box center [82, 539] width 59 height 35
click at [97, 535] on div "Pen P" at bounding box center [82, 539] width 59 height 35
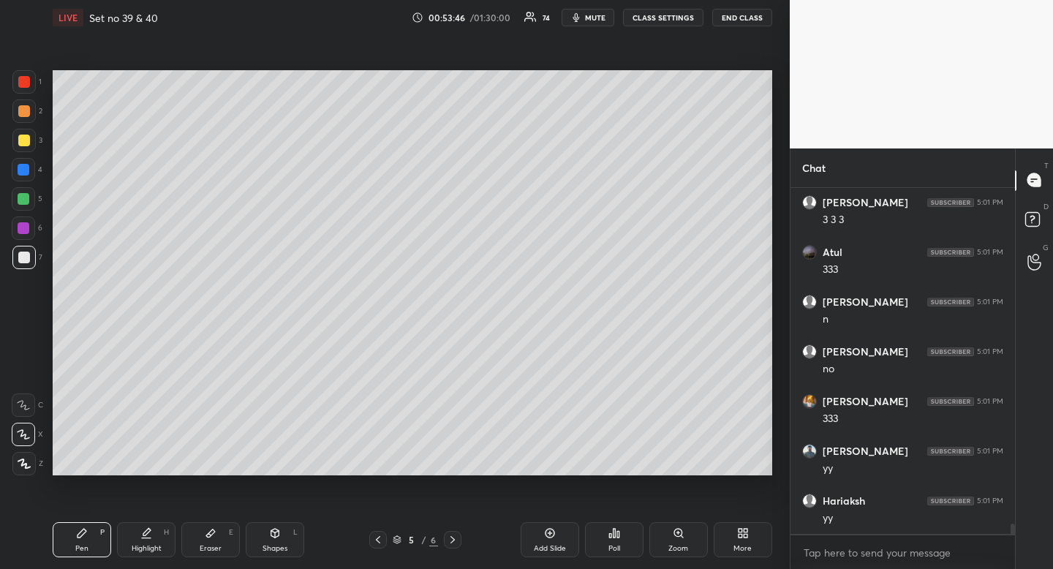
scroll to position [11184, 0]
click at [148, 548] on div "Highlight" at bounding box center [147, 548] width 30 height 7
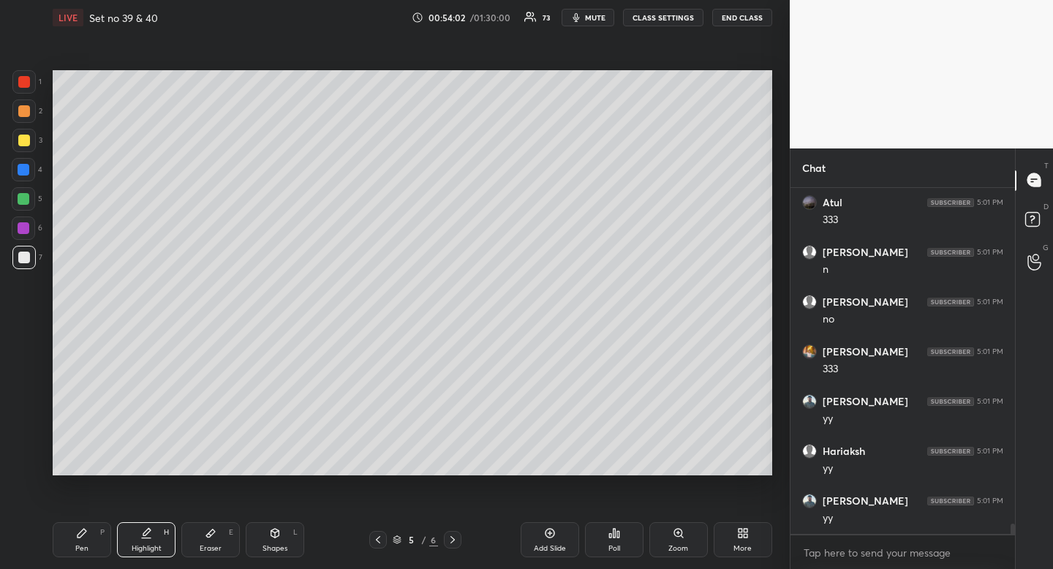
click at [77, 548] on div "Pen" at bounding box center [81, 548] width 13 height 7
drag, startPoint x: 76, startPoint y: 541, endPoint x: 198, endPoint y: 495, distance: 130.3
click at [76, 541] on div "Pen P" at bounding box center [82, 539] width 59 height 35
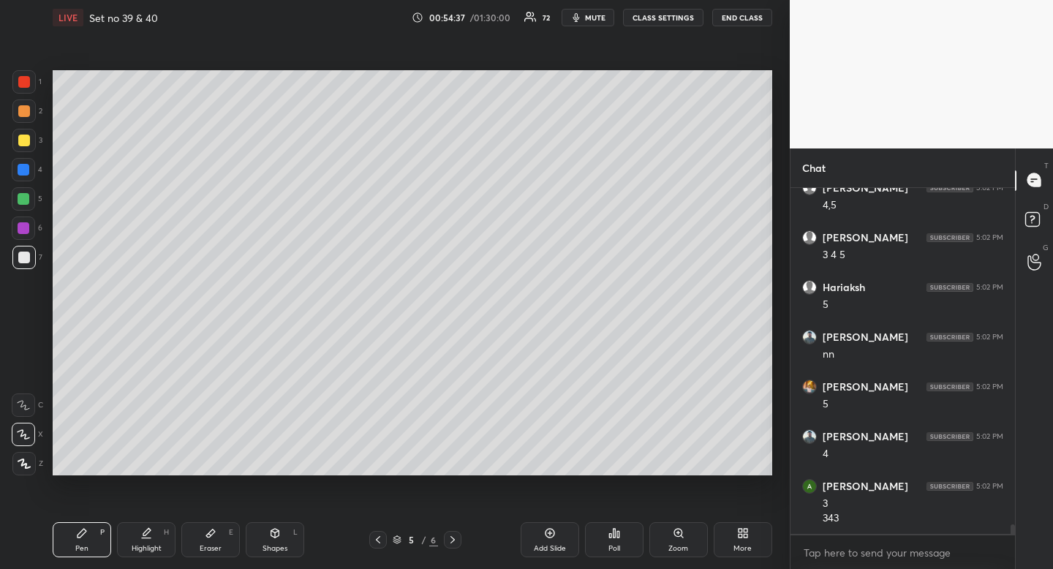
click at [222, 531] on div "Eraser E" at bounding box center [210, 539] width 59 height 35
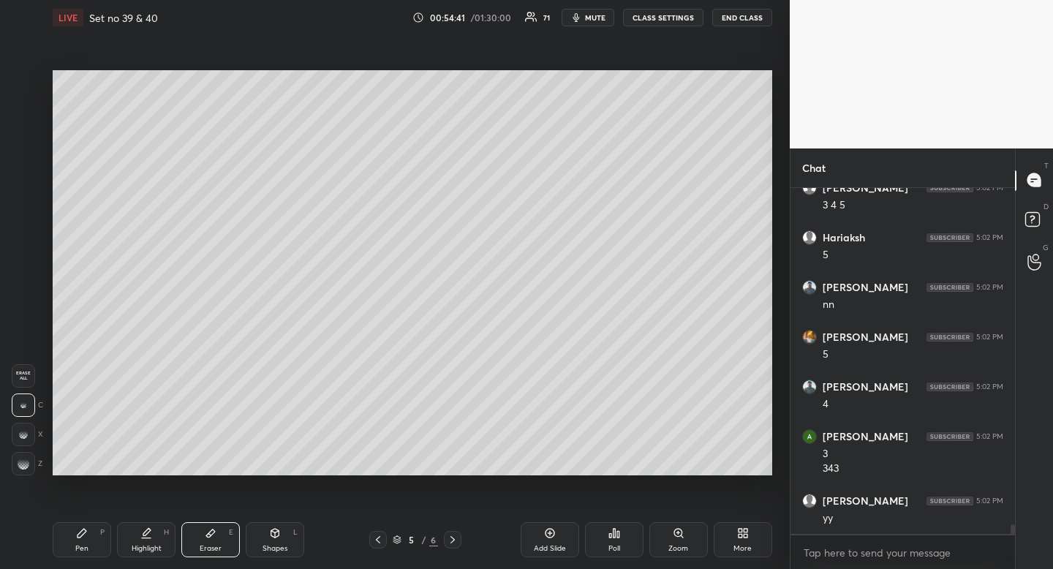
click at [97, 536] on div "Pen P" at bounding box center [82, 539] width 59 height 35
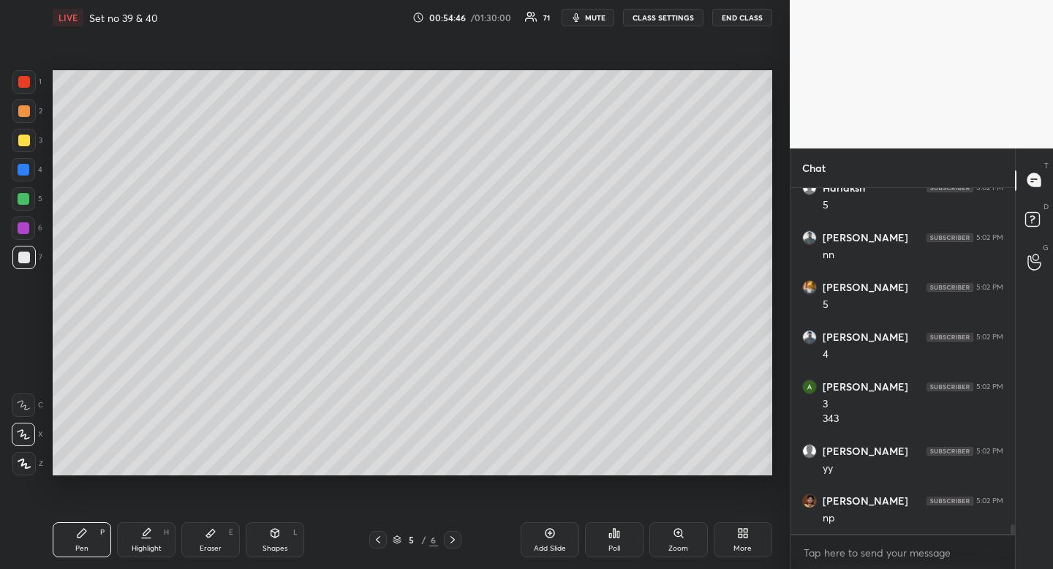
scroll to position [12243, 0]
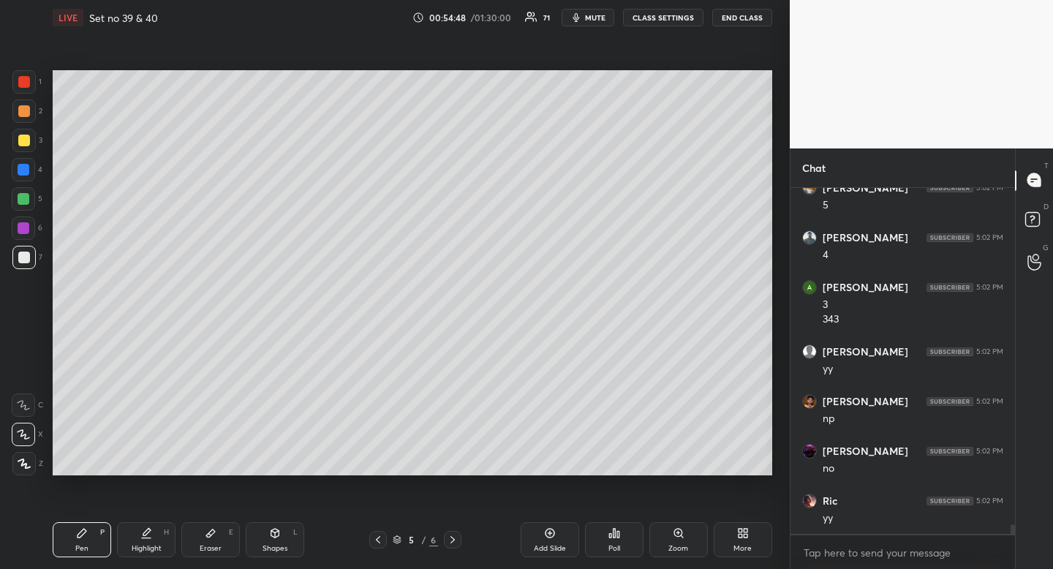
click at [218, 541] on div "Eraser E" at bounding box center [210, 539] width 59 height 35
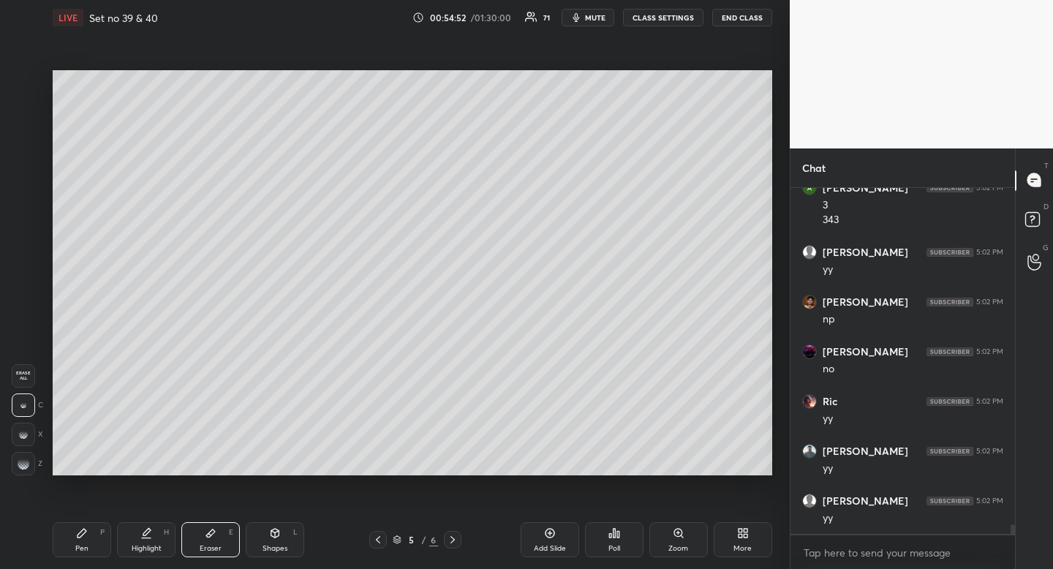
scroll to position [12442, 0]
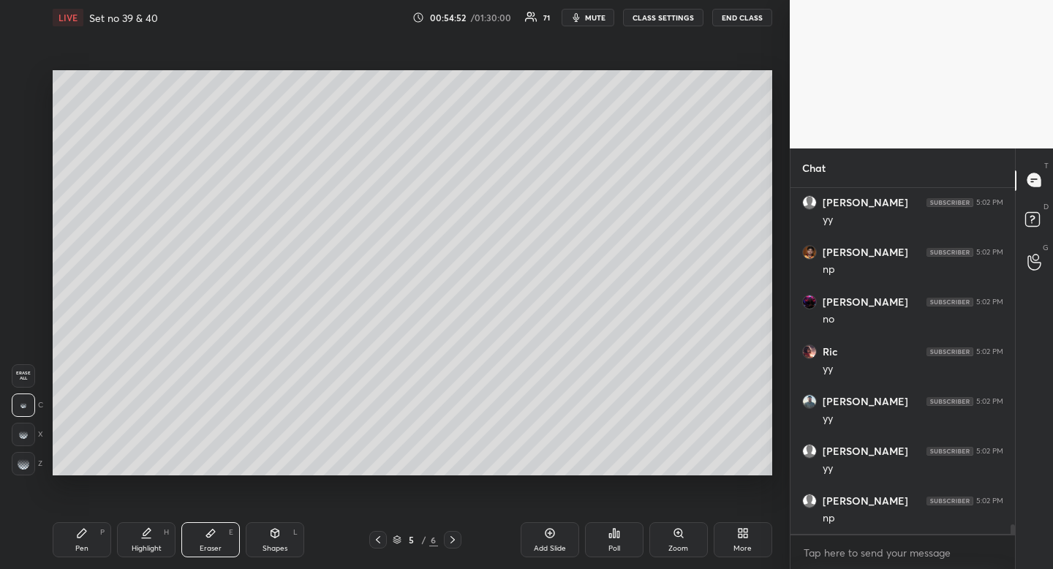
click at [89, 537] on div "Pen P" at bounding box center [82, 539] width 59 height 35
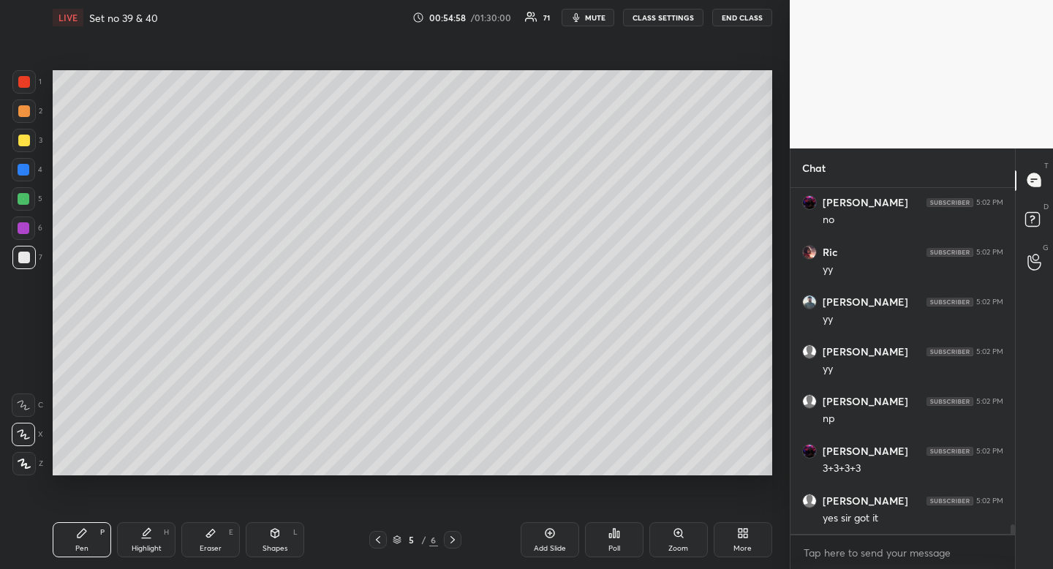
scroll to position [12591, 0]
click at [457, 535] on icon at bounding box center [453, 540] width 12 height 12
click at [23, 198] on div at bounding box center [24, 199] width 12 height 12
drag, startPoint x: 23, startPoint y: 198, endPoint x: 48, endPoint y: 181, distance: 29.4
click at [23, 198] on div at bounding box center [24, 199] width 12 height 12
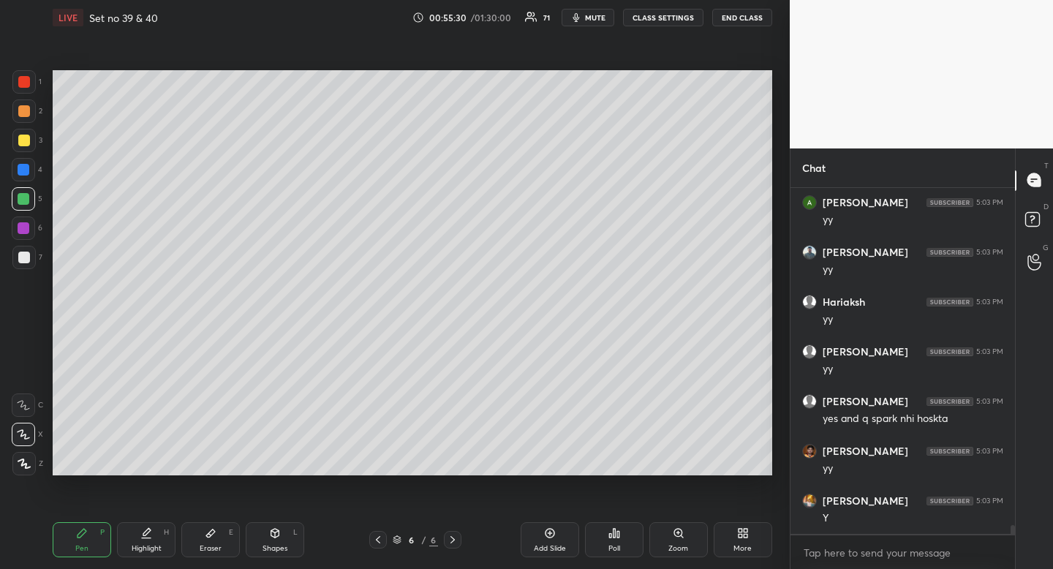
scroll to position [12989, 0]
click at [150, 533] on icon at bounding box center [146, 533] width 12 height 12
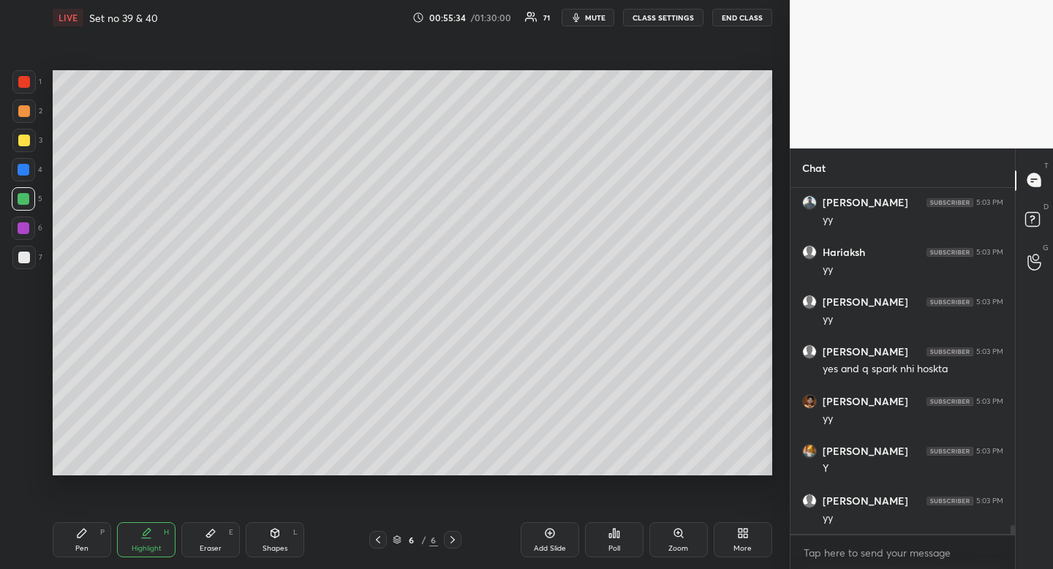
drag, startPoint x: 151, startPoint y: 533, endPoint x: 150, endPoint y: 542, distance: 8.8
click at [151, 539] on div "Highlight H" at bounding box center [146, 539] width 59 height 35
click at [173, 533] on div "Highlight H" at bounding box center [146, 539] width 59 height 35
click at [87, 545] on div "Pen" at bounding box center [81, 548] width 13 height 7
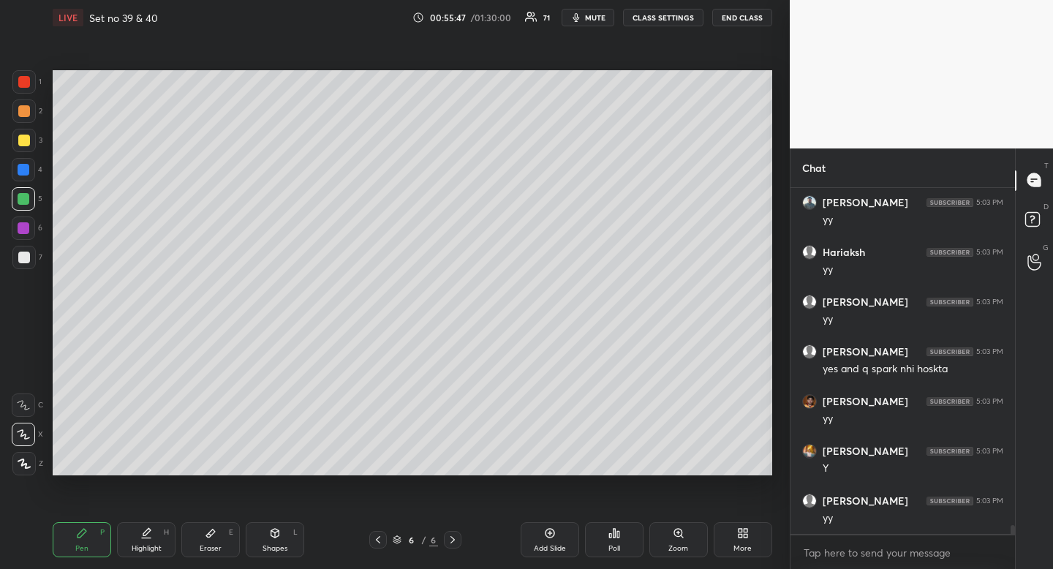
click at [81, 545] on div "Pen" at bounding box center [81, 548] width 13 height 7
click at [19, 252] on div at bounding box center [24, 258] width 12 height 12
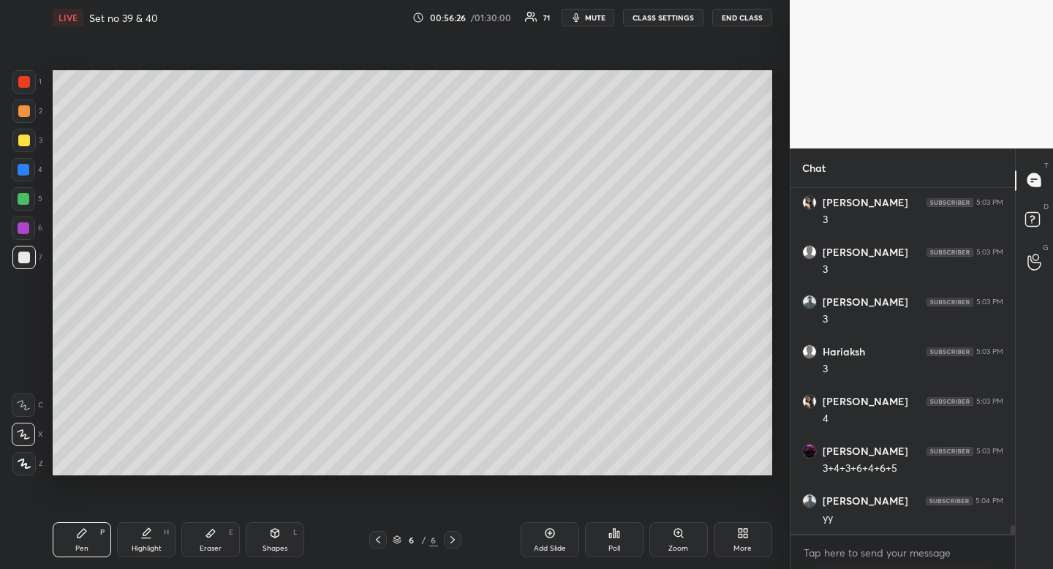
click at [16, 137] on div at bounding box center [23, 140] width 23 height 23
drag, startPoint x: 18, startPoint y: 135, endPoint x: 42, endPoint y: 138, distance: 24.2
click at [18, 135] on div at bounding box center [24, 141] width 12 height 12
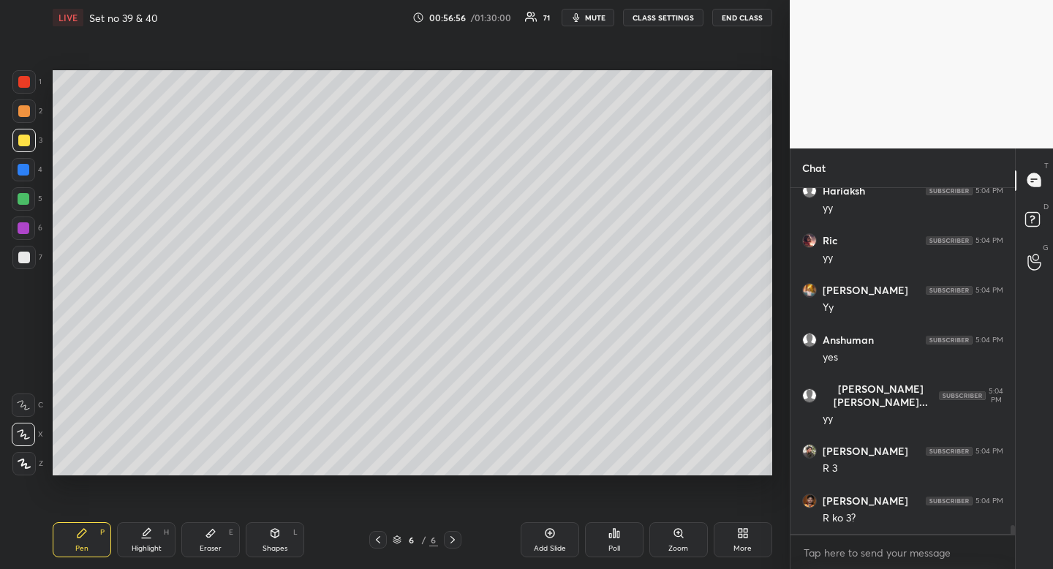
scroll to position [13911, 0]
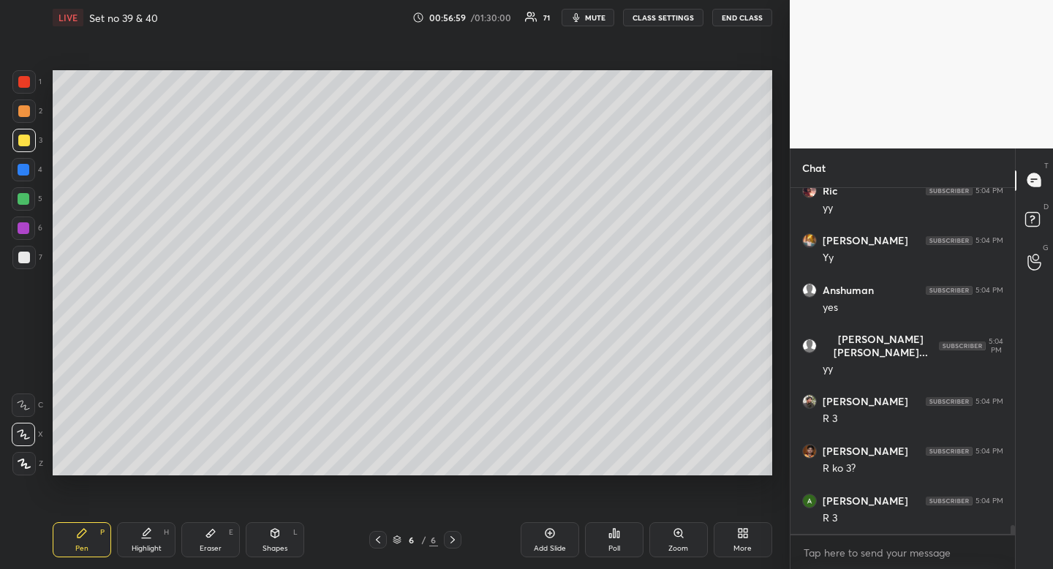
click at [214, 539] on div "Eraser E" at bounding box center [210, 539] width 59 height 35
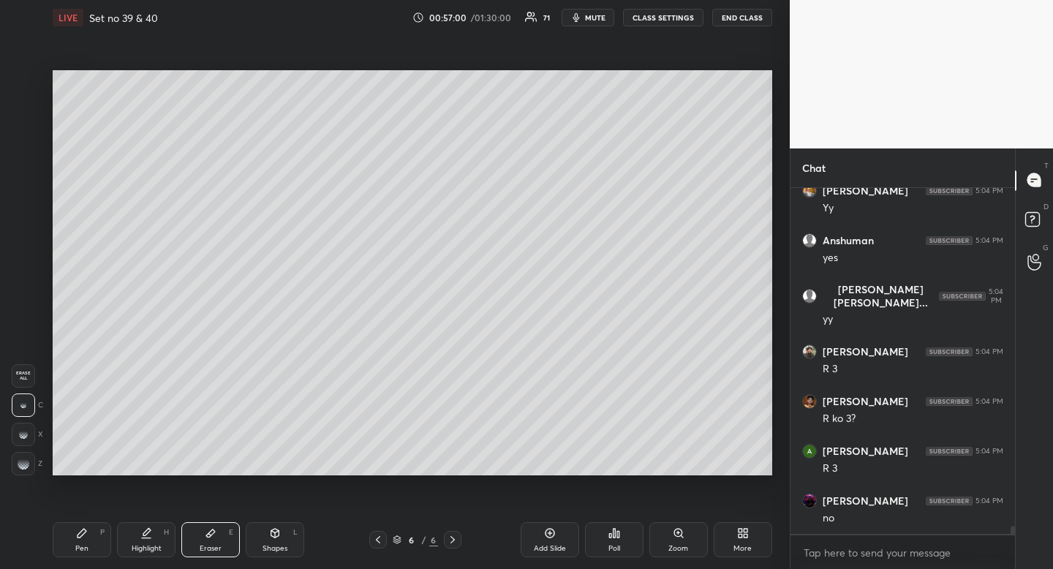
drag, startPoint x: 211, startPoint y: 537, endPoint x: 226, endPoint y: 502, distance: 38.0
click at [216, 540] on div "Eraser E" at bounding box center [210, 539] width 59 height 35
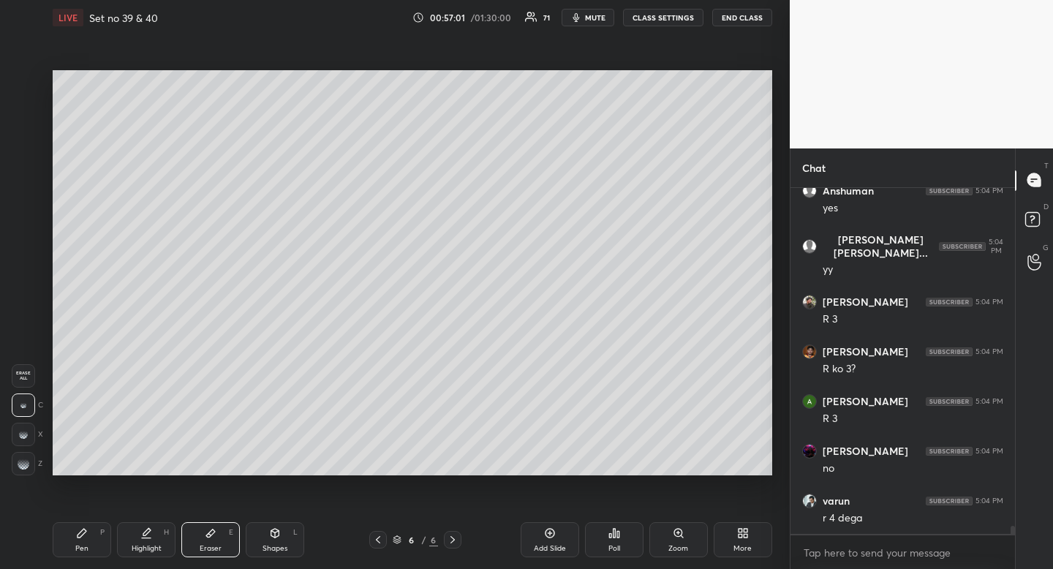
drag, startPoint x: 80, startPoint y: 548, endPoint x: 80, endPoint y: 556, distance: 8.0
click at [80, 549] on div "Pen" at bounding box center [81, 548] width 13 height 7
click at [80, 556] on div "Pen P" at bounding box center [82, 539] width 59 height 35
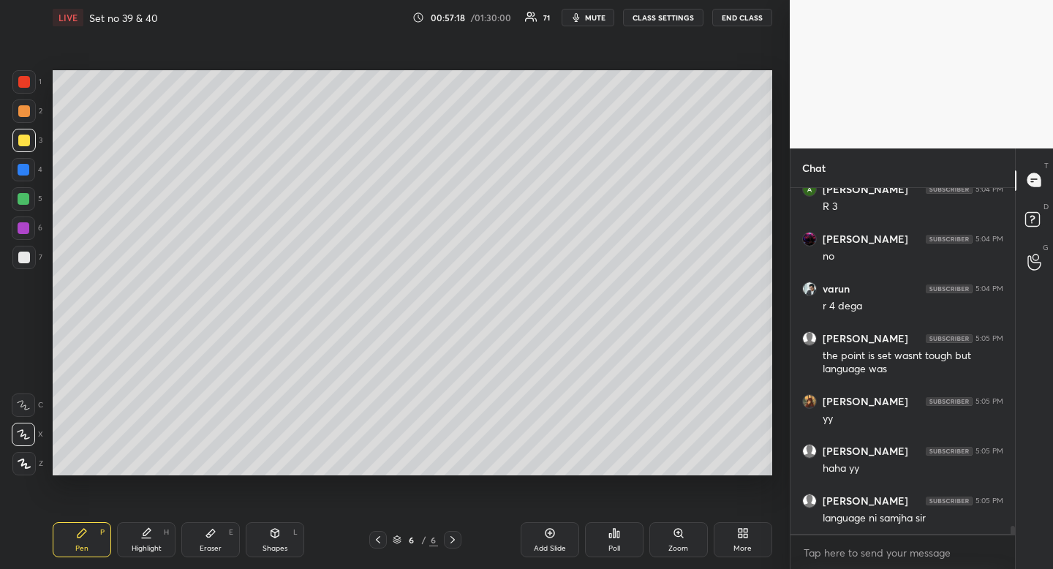
scroll to position [14322, 0]
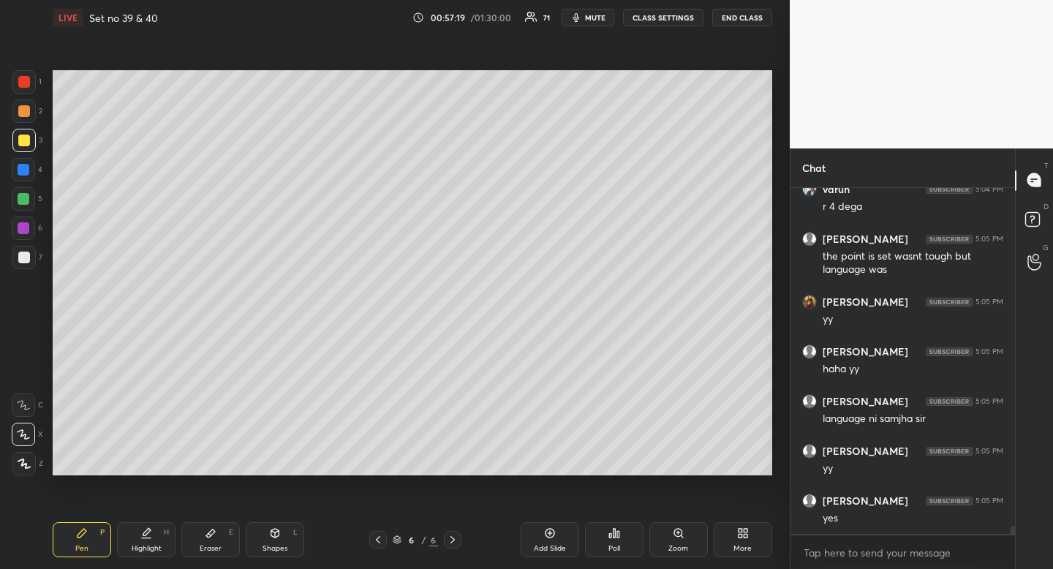
click at [382, 541] on icon at bounding box center [378, 540] width 12 height 12
click at [380, 541] on icon at bounding box center [378, 540] width 12 height 12
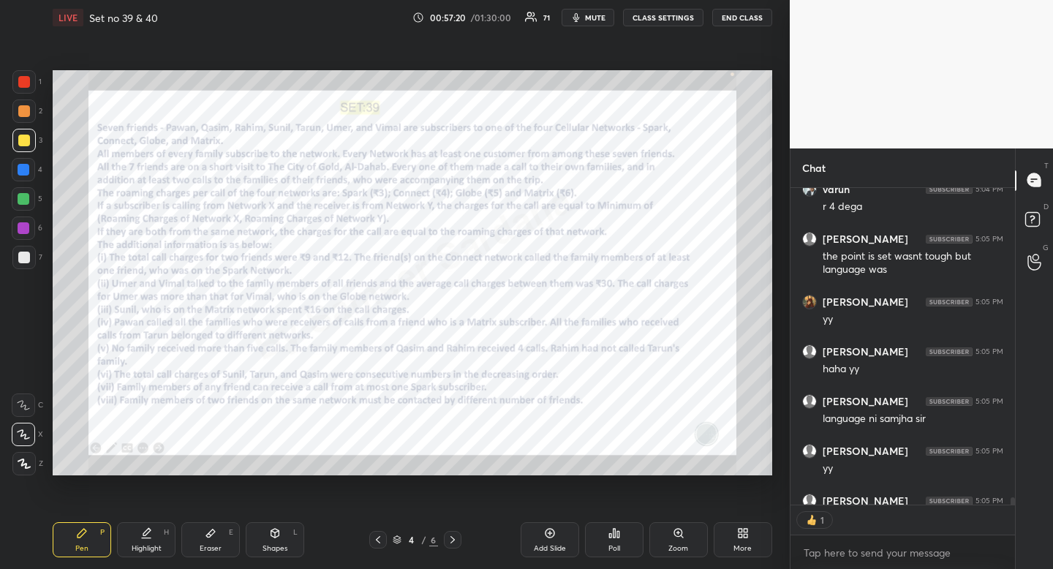
scroll to position [5, 5]
click at [379, 541] on icon at bounding box center [378, 540] width 12 height 12
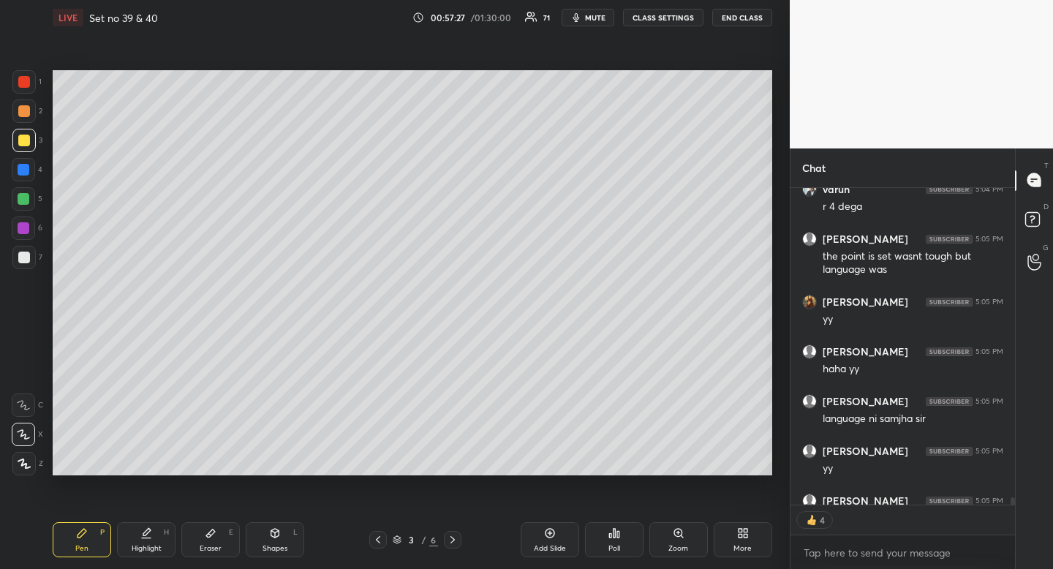
scroll to position [14401, 0]
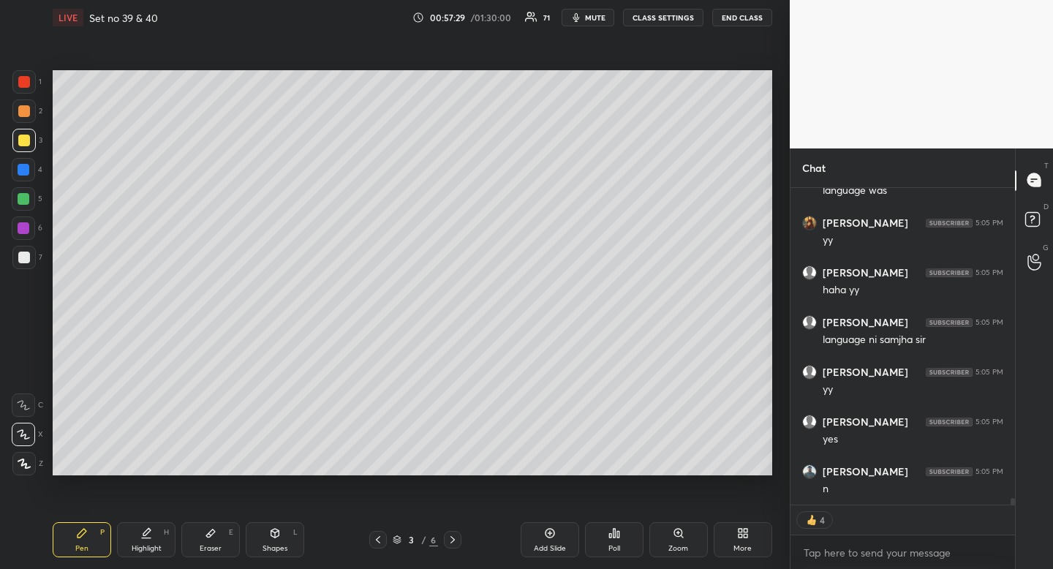
click at [456, 538] on icon at bounding box center [453, 540] width 12 height 12
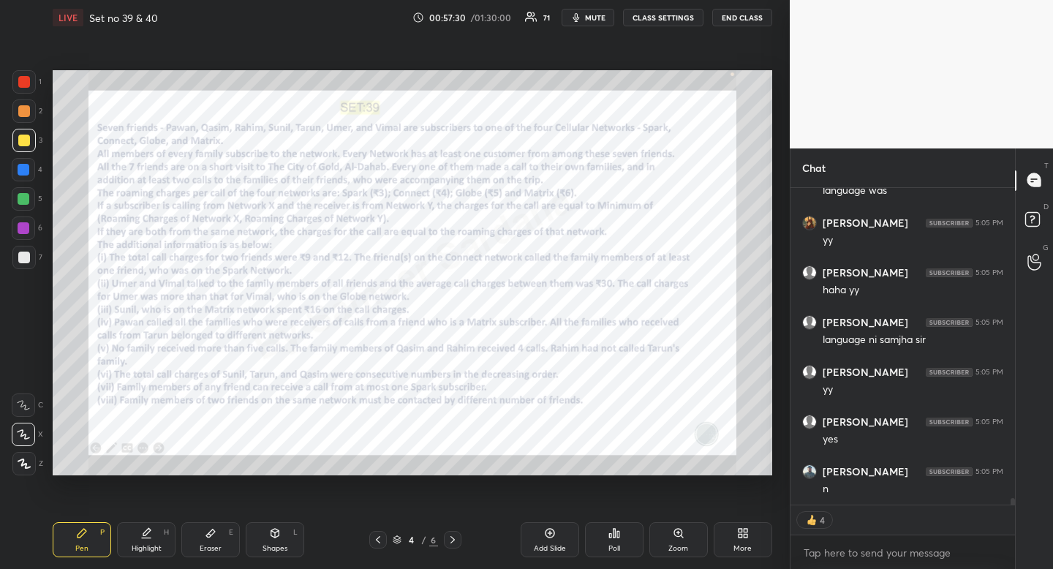
click at [455, 541] on icon at bounding box center [453, 540] width 12 height 12
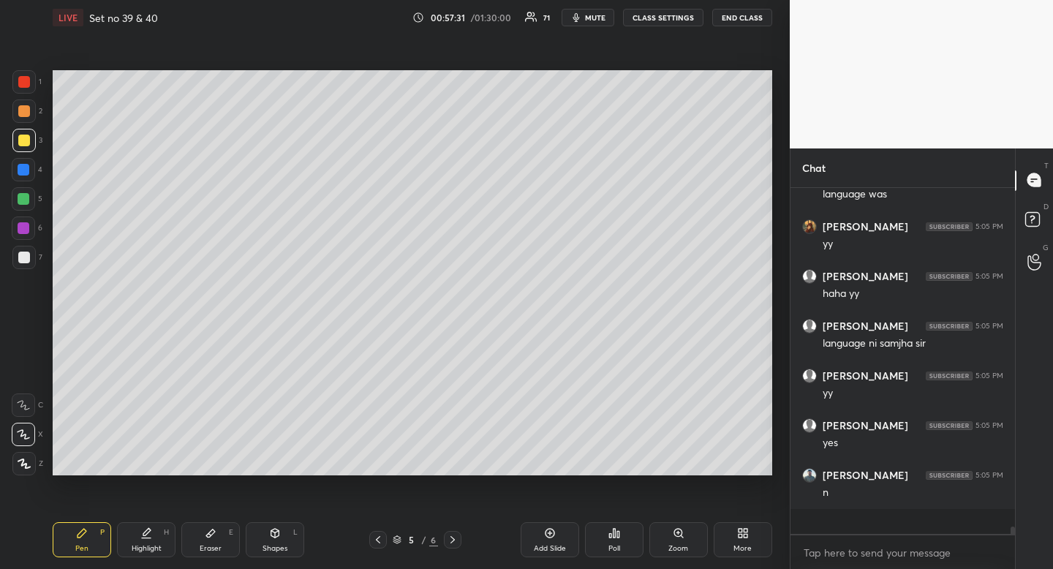
scroll to position [14372, 0]
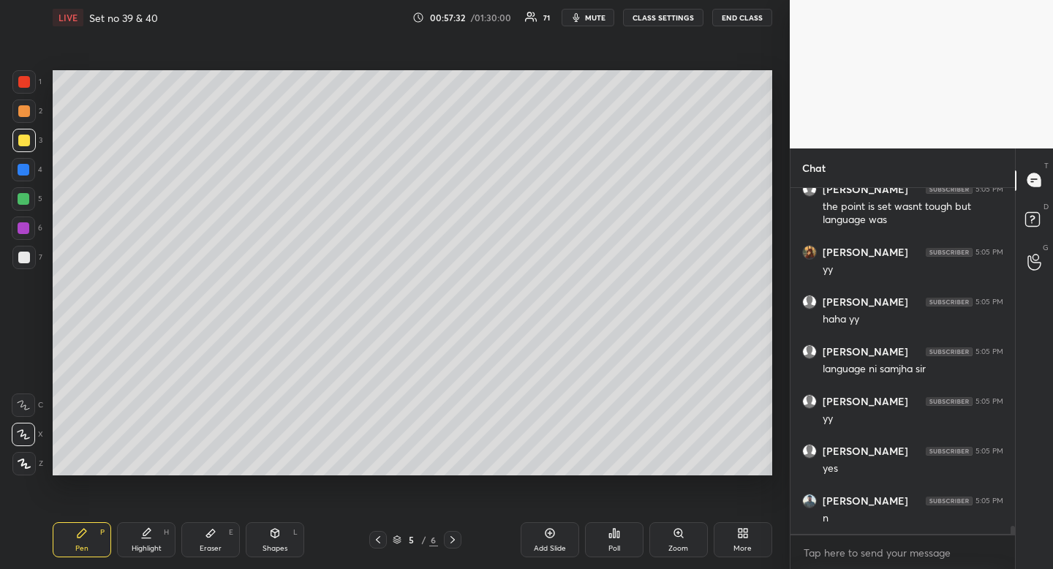
click at [452, 544] on icon at bounding box center [453, 540] width 12 height 12
click at [152, 543] on div "Highlight H" at bounding box center [146, 539] width 59 height 35
drag, startPoint x: 151, startPoint y: 540, endPoint x: 155, endPoint y: 530, distance: 10.9
click at [151, 540] on div "Highlight H" at bounding box center [146, 539] width 59 height 35
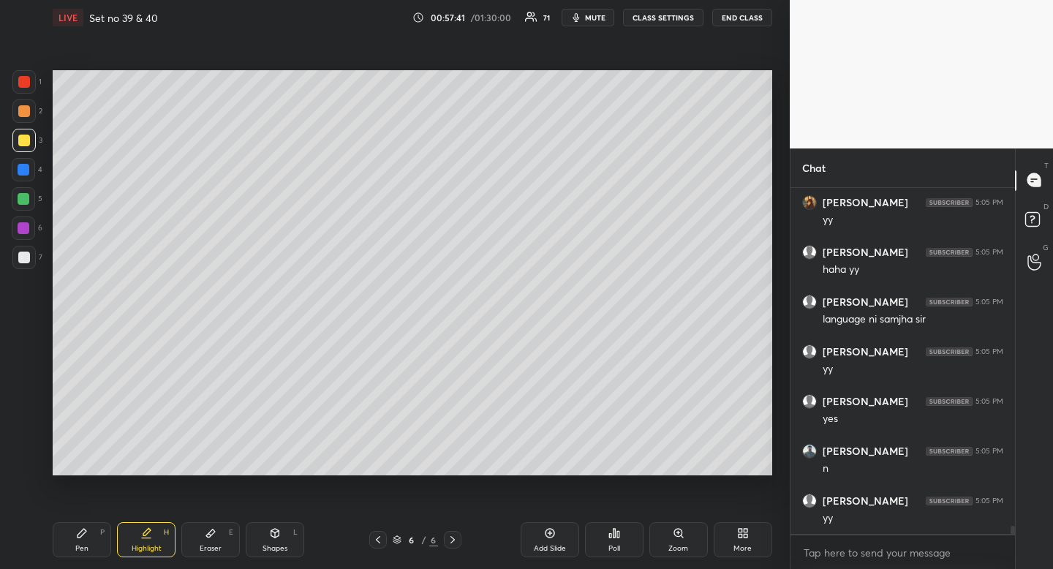
scroll to position [14574, 0]
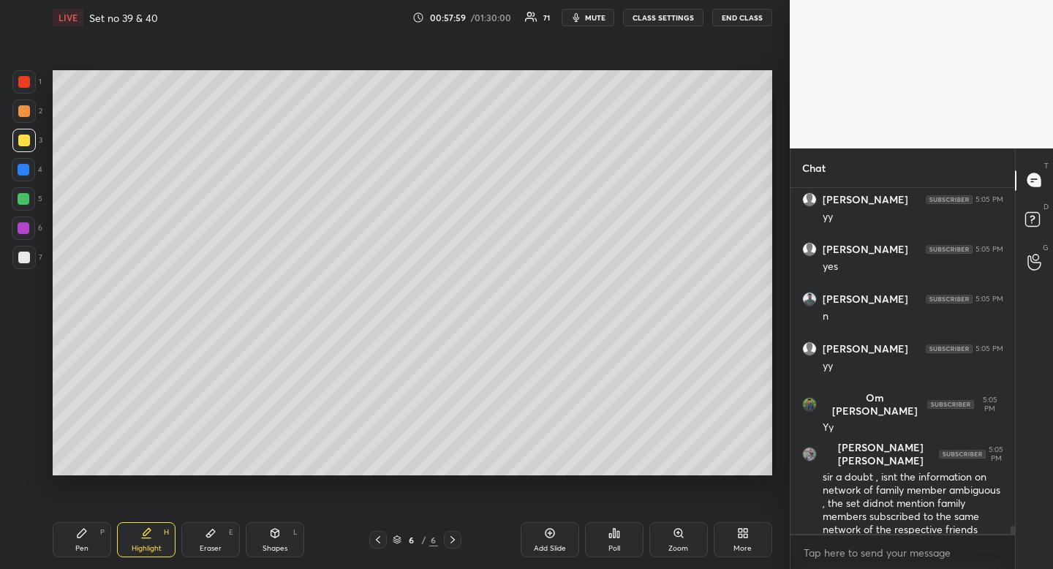
click at [382, 538] on icon at bounding box center [378, 540] width 12 height 12
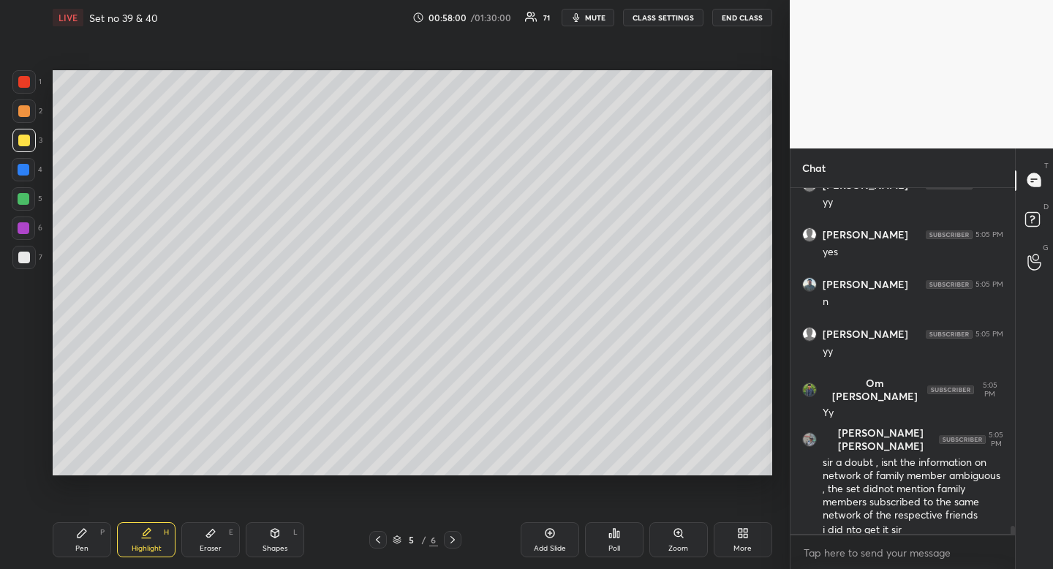
click at [382, 544] on icon at bounding box center [378, 540] width 12 height 12
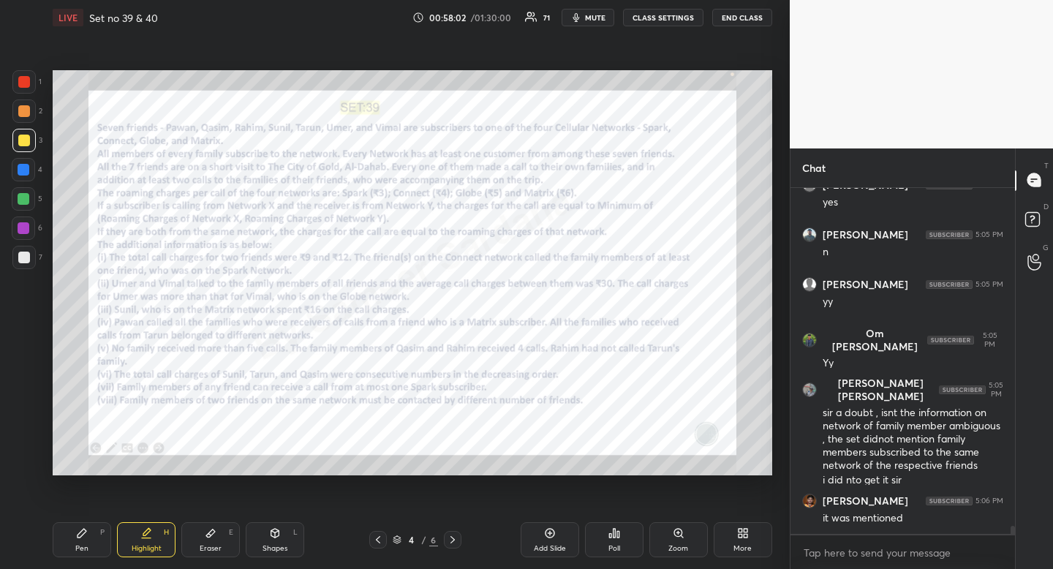
scroll to position [14688, 0]
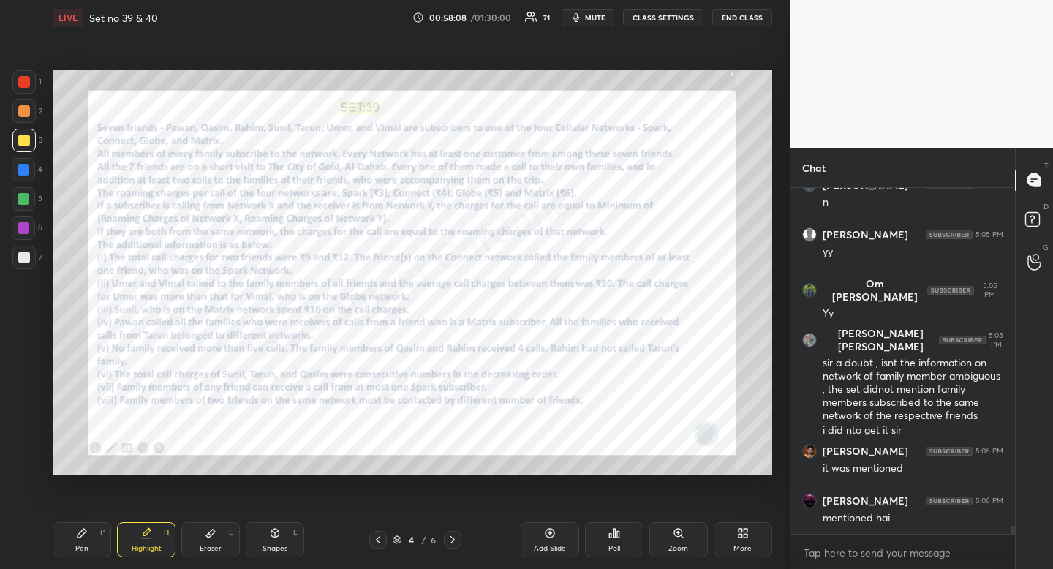
click at [84, 545] on div "Pen" at bounding box center [81, 548] width 13 height 7
drag, startPoint x: 84, startPoint y: 545, endPoint x: 95, endPoint y: 494, distance: 52.4
click at [84, 545] on div "Pen" at bounding box center [81, 548] width 13 height 7
click at [23, 72] on div "1 2 3 4 5 6 7 R O A L C X Z Erase all C X Z LIVE Set no 39 & 40 00:58:11 / 01:3…" at bounding box center [389, 284] width 778 height 569
click at [24, 73] on div at bounding box center [23, 81] width 23 height 23
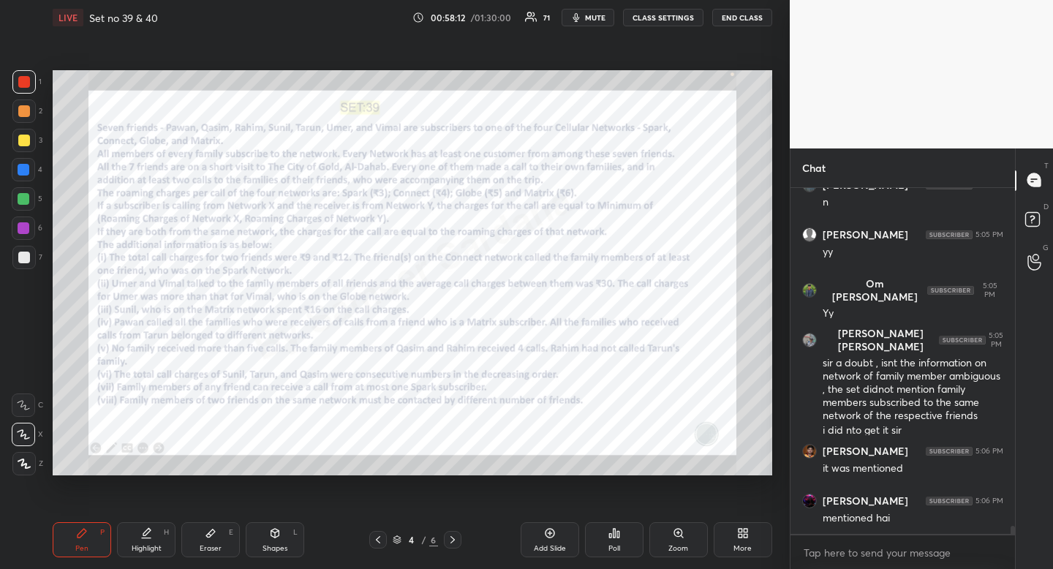
click at [26, 81] on div at bounding box center [24, 82] width 12 height 12
click at [28, 83] on div at bounding box center [24, 82] width 12 height 12
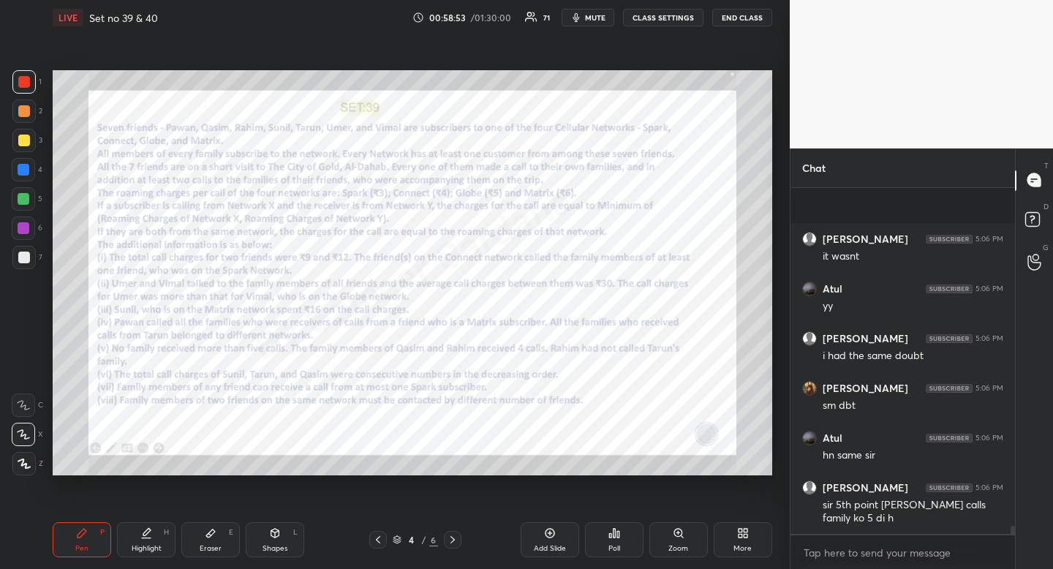
scroll to position [15138, 0]
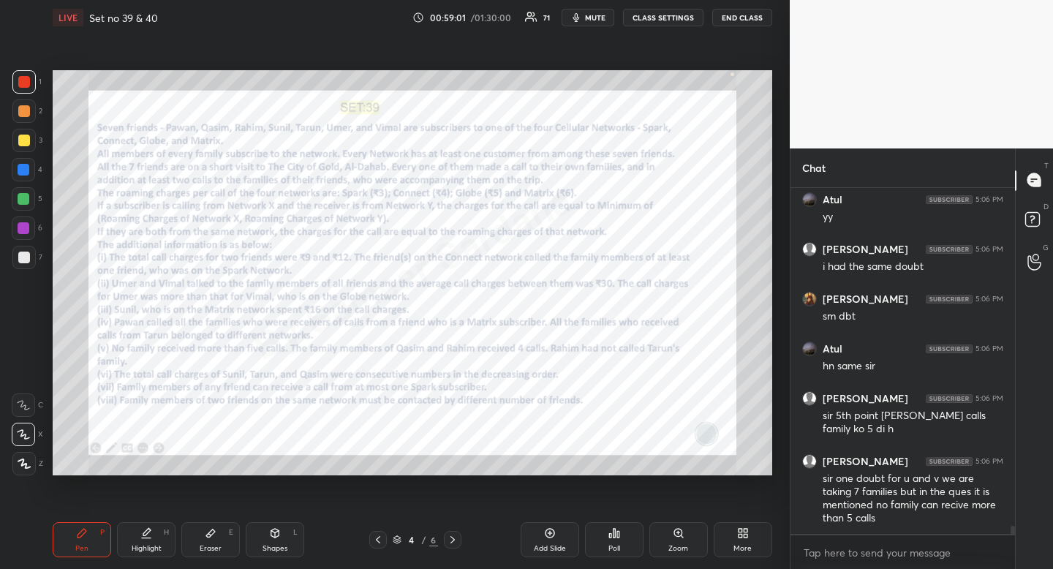
click at [451, 542] on icon at bounding box center [453, 539] width 4 height 7
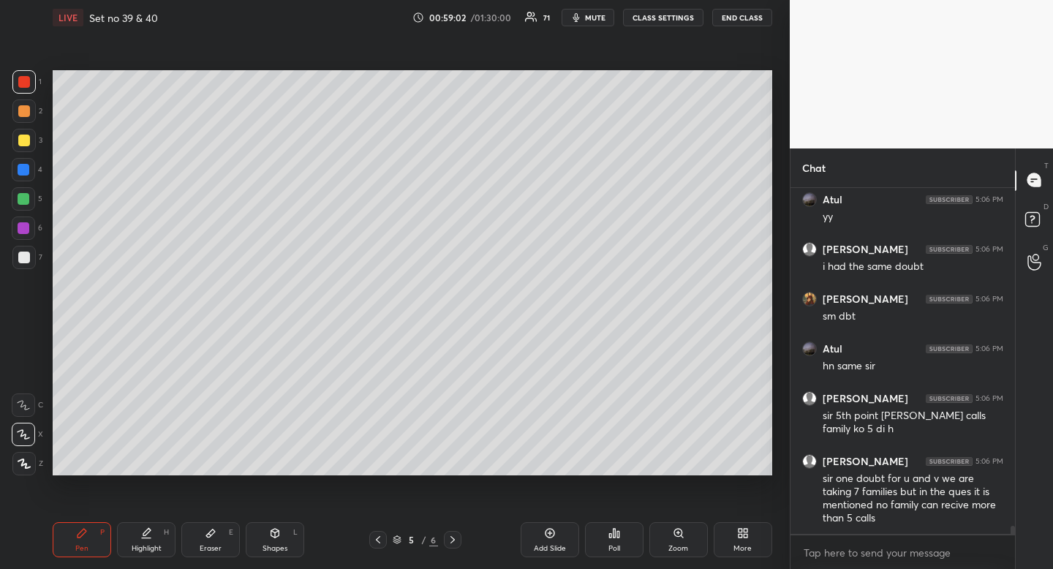
click at [453, 542] on icon at bounding box center [453, 540] width 12 height 12
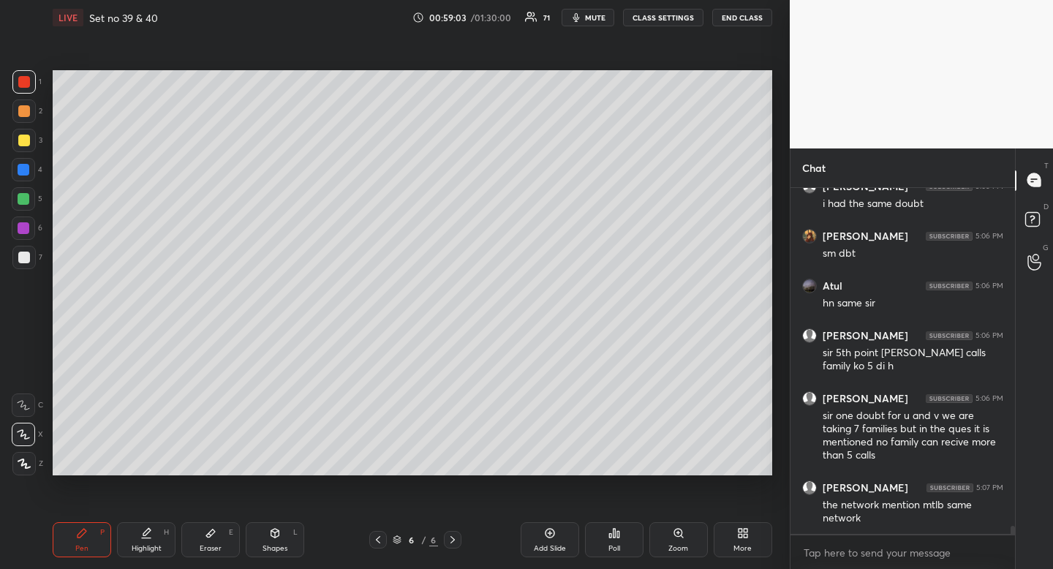
click at [156, 549] on div "Highlight" at bounding box center [147, 548] width 30 height 7
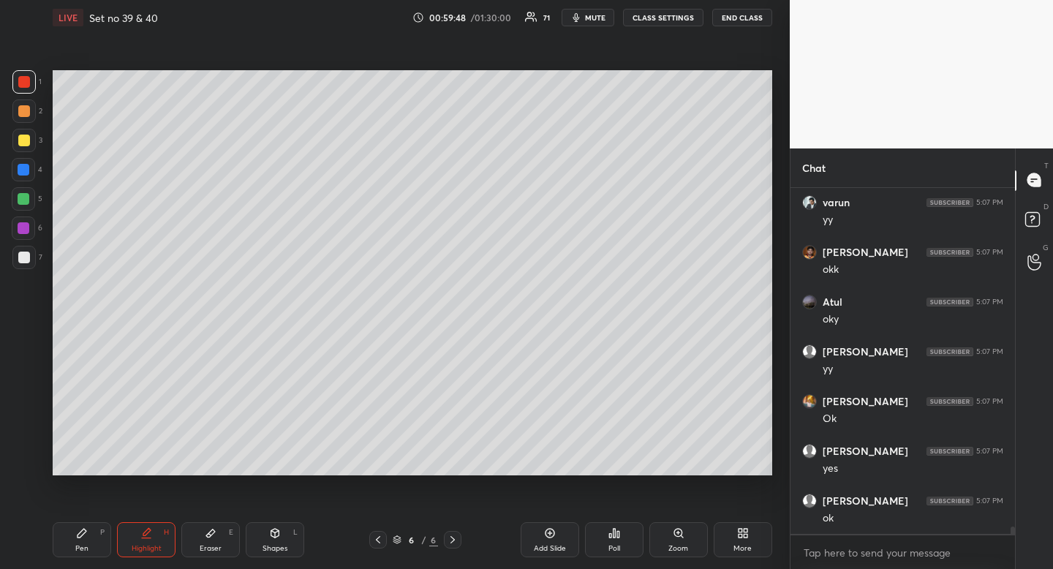
scroll to position [15699, 0]
click at [379, 542] on icon at bounding box center [378, 540] width 12 height 12
click at [452, 540] on icon at bounding box center [453, 540] width 12 height 12
click at [91, 541] on div "Pen P" at bounding box center [82, 539] width 59 height 35
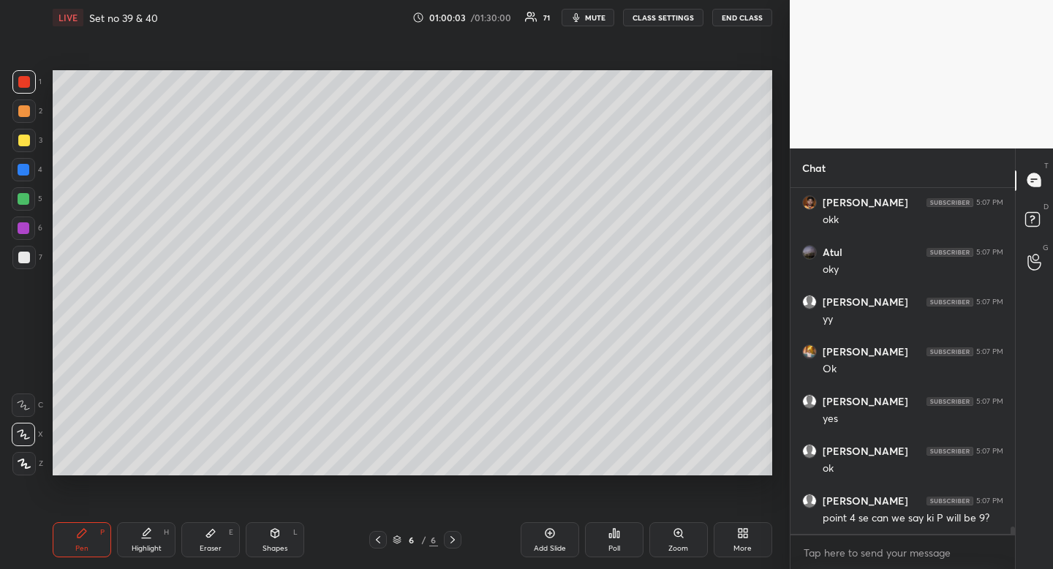
scroll to position [15748, 0]
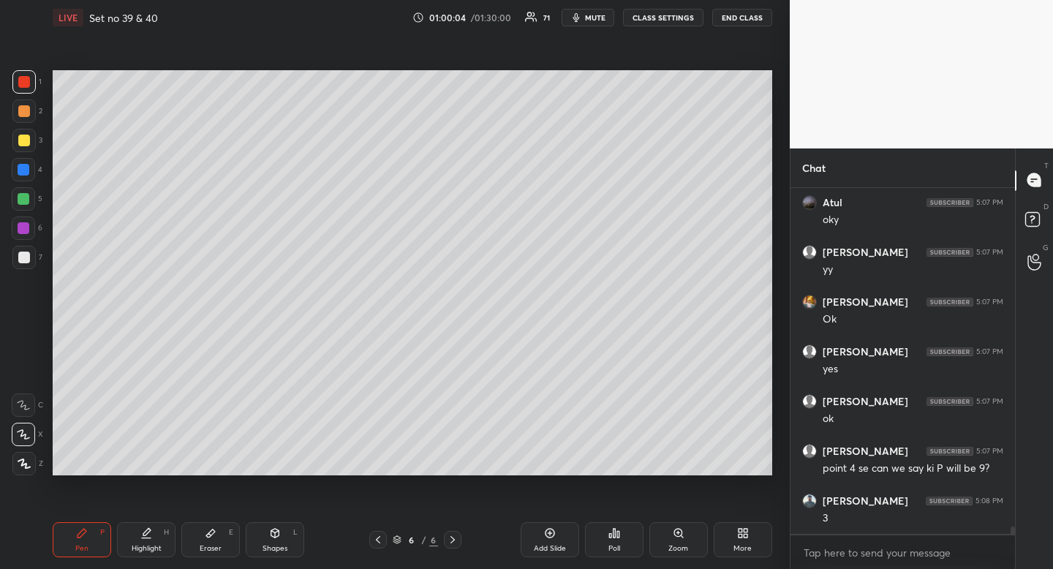
click at [149, 539] on div "Highlight H" at bounding box center [146, 539] width 59 height 35
drag, startPoint x: 149, startPoint y: 539, endPoint x: 154, endPoint y: 519, distance: 20.2
click at [149, 539] on div "Highlight H" at bounding box center [146, 539] width 59 height 35
click at [148, 549] on div "Highlight" at bounding box center [147, 548] width 30 height 7
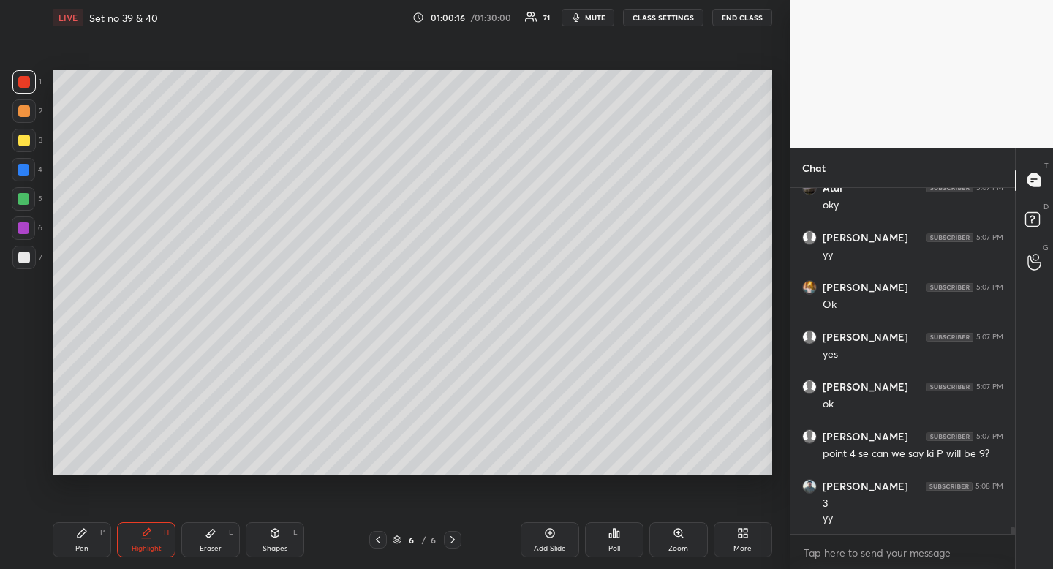
click at [83, 549] on div "Pen" at bounding box center [81, 548] width 13 height 7
click at [87, 541] on div "Pen P" at bounding box center [82, 539] width 59 height 35
click at [29, 255] on div at bounding box center [24, 258] width 12 height 12
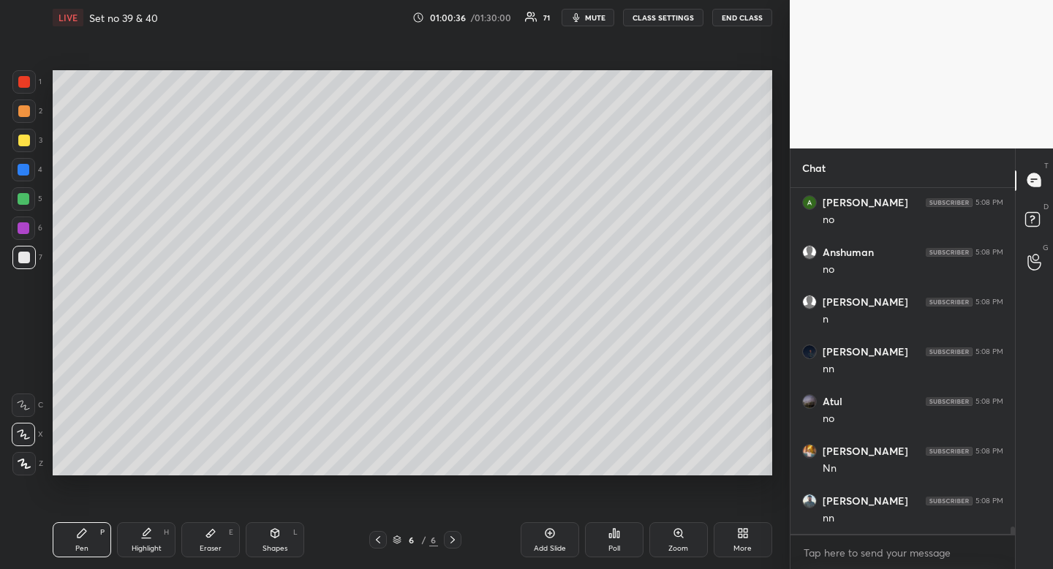
scroll to position [16211, 0]
click at [138, 538] on div "Highlight H" at bounding box center [146, 539] width 59 height 35
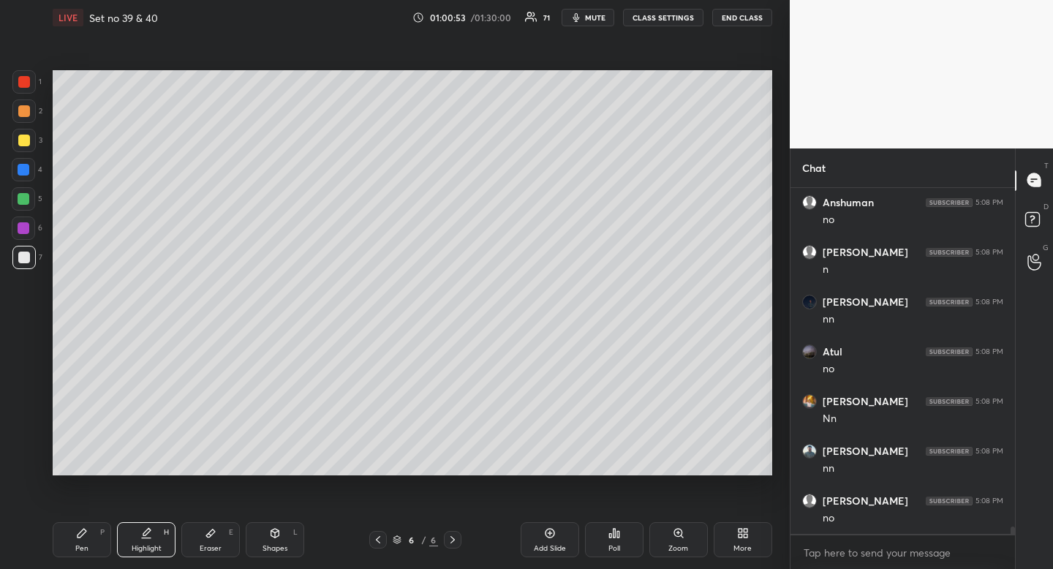
drag, startPoint x: 85, startPoint y: 546, endPoint x: 92, endPoint y: 500, distance: 45.9
click at [85, 546] on div "Pen" at bounding box center [81, 548] width 13 height 7
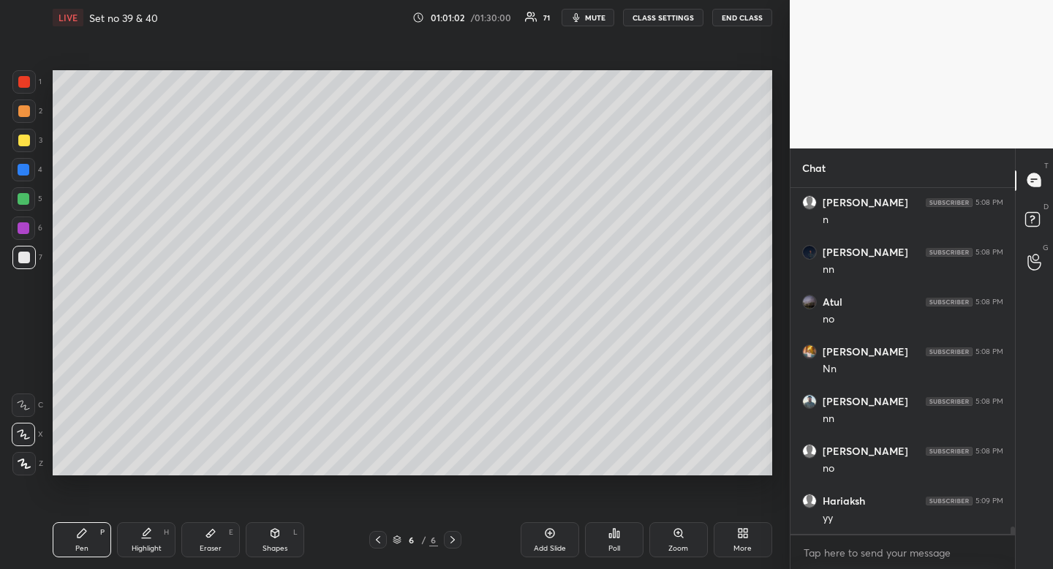
scroll to position [16310, 0]
click at [149, 536] on icon at bounding box center [146, 533] width 12 height 12
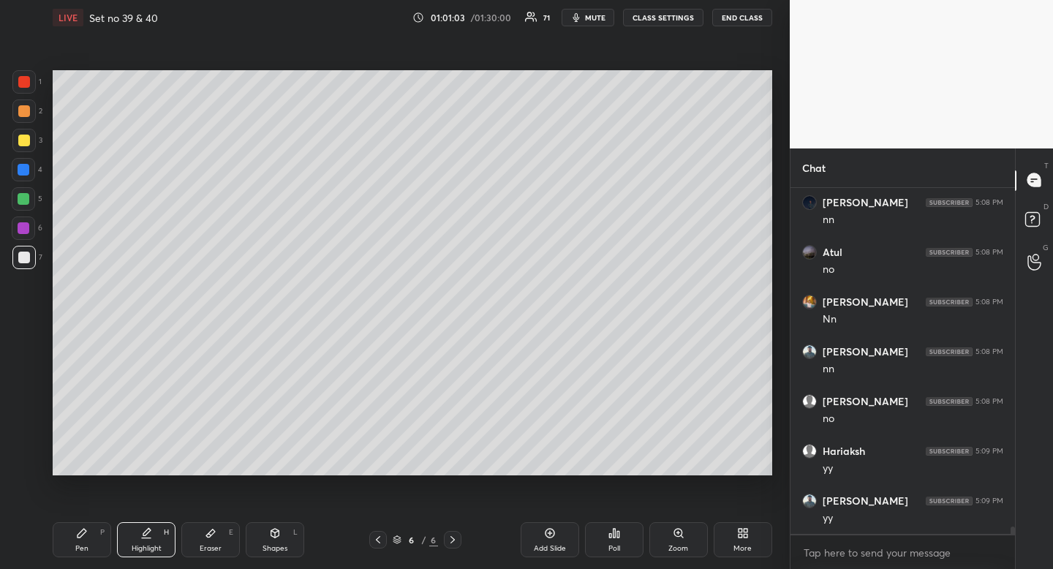
drag, startPoint x: 149, startPoint y: 536, endPoint x: 177, endPoint y: 477, distance: 65.4
click at [149, 536] on icon at bounding box center [146, 533] width 12 height 12
click at [91, 528] on div "Pen P" at bounding box center [82, 539] width 59 height 35
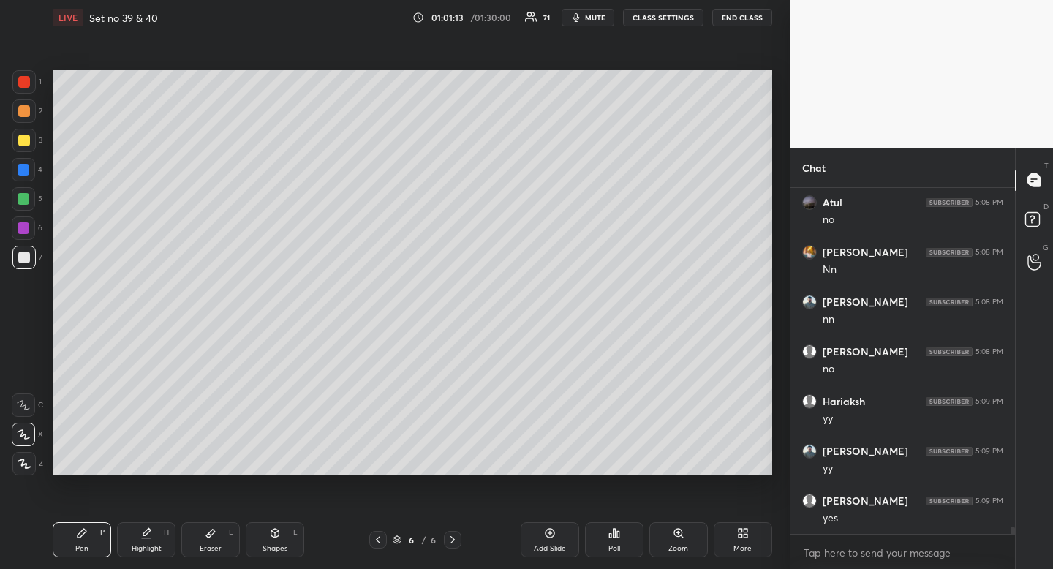
click at [152, 537] on div "Highlight H" at bounding box center [146, 539] width 59 height 35
drag, startPoint x: 153, startPoint y: 536, endPoint x: 150, endPoint y: 524, distance: 12.1
click at [150, 531] on div "Highlight H" at bounding box center [146, 539] width 59 height 35
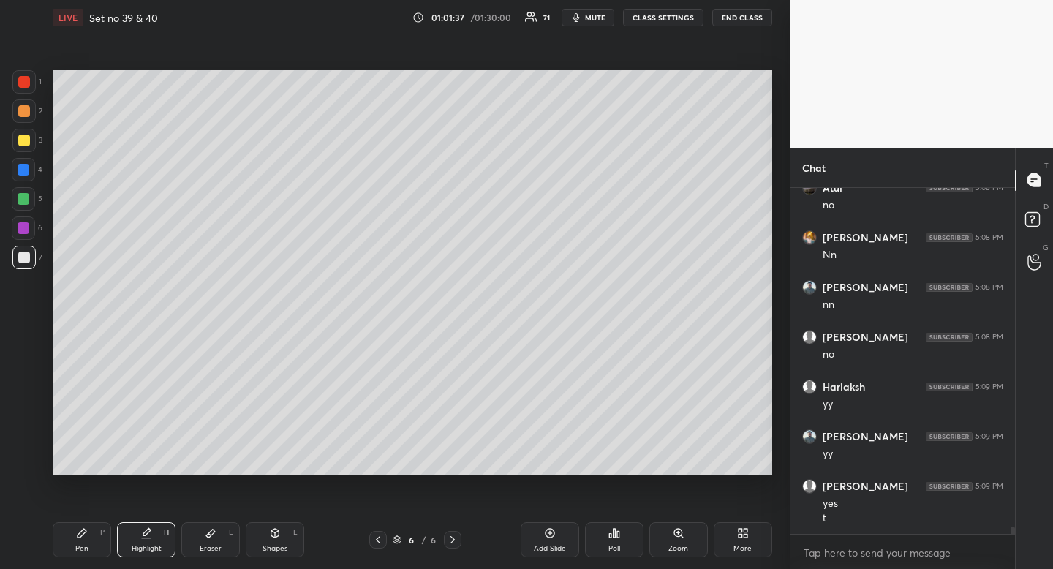
scroll to position [16424, 0]
click at [83, 548] on div "Pen" at bounding box center [81, 548] width 13 height 7
click at [78, 553] on div "Pen P" at bounding box center [82, 539] width 59 height 35
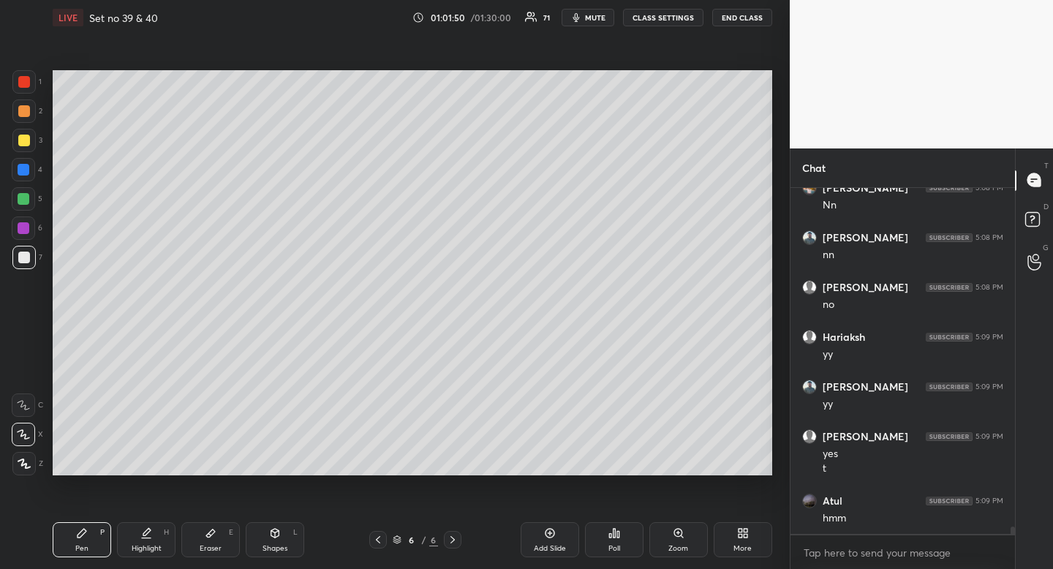
click at [29, 135] on div at bounding box center [23, 140] width 23 height 23
click at [89, 543] on div "Pen P" at bounding box center [82, 539] width 59 height 35
drag, startPoint x: 90, startPoint y: 537, endPoint x: 132, endPoint y: 516, distance: 46.5
click at [90, 537] on div "Pen P" at bounding box center [82, 539] width 59 height 35
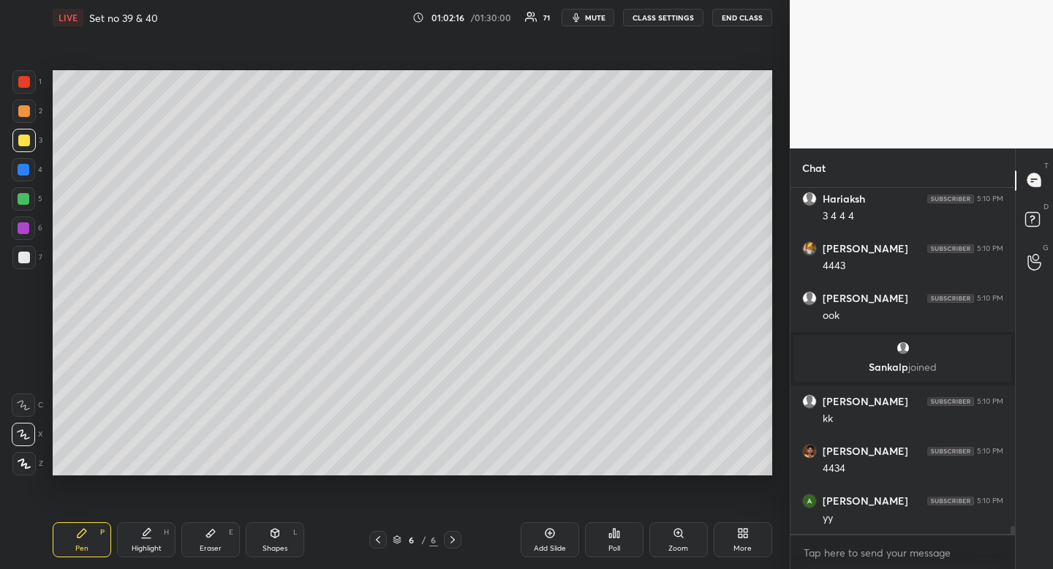
scroll to position [13983, 0]
click at [151, 538] on icon at bounding box center [146, 533] width 12 height 12
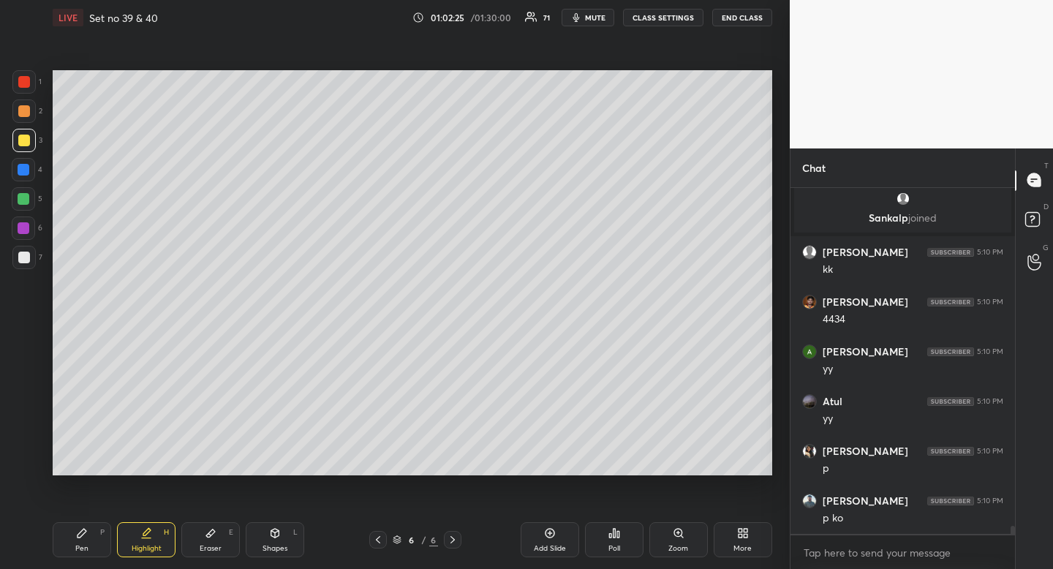
scroll to position [14132, 0]
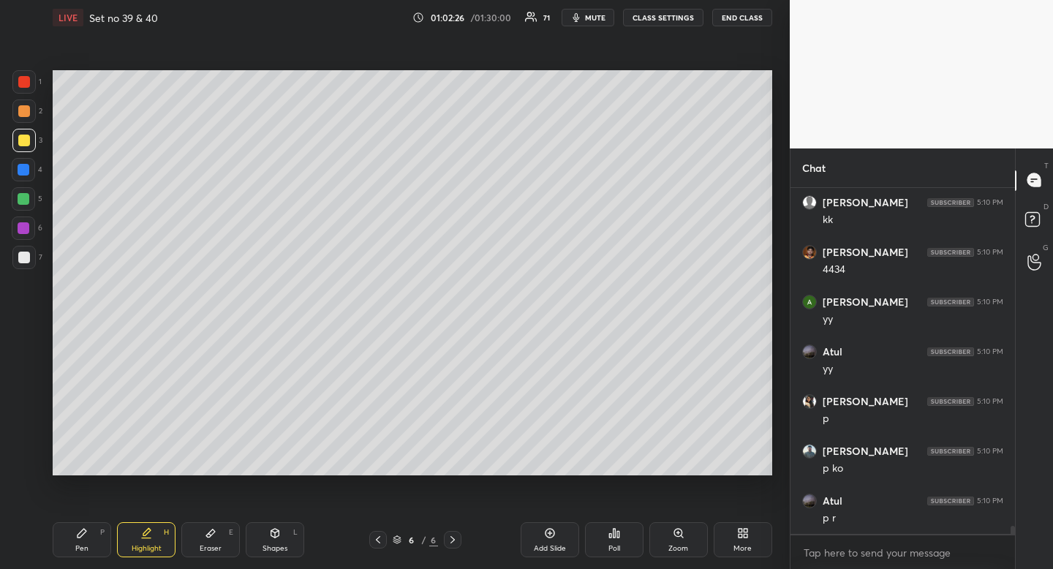
drag, startPoint x: 75, startPoint y: 552, endPoint x: 83, endPoint y: 554, distance: 8.9
click at [75, 552] on div "Pen P" at bounding box center [82, 539] width 59 height 35
click at [83, 554] on div "Pen P" at bounding box center [82, 539] width 59 height 35
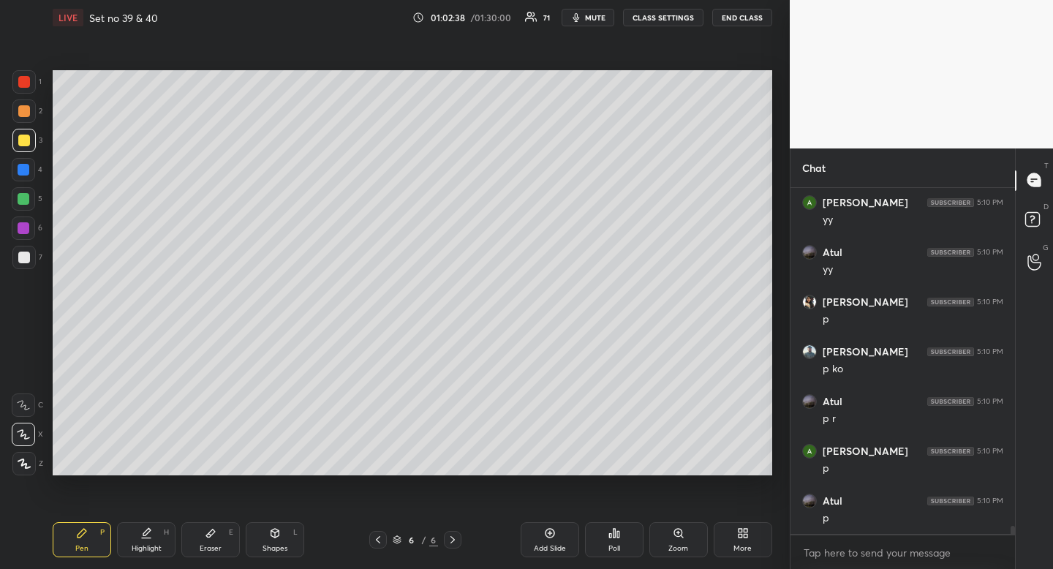
scroll to position [14281, 0]
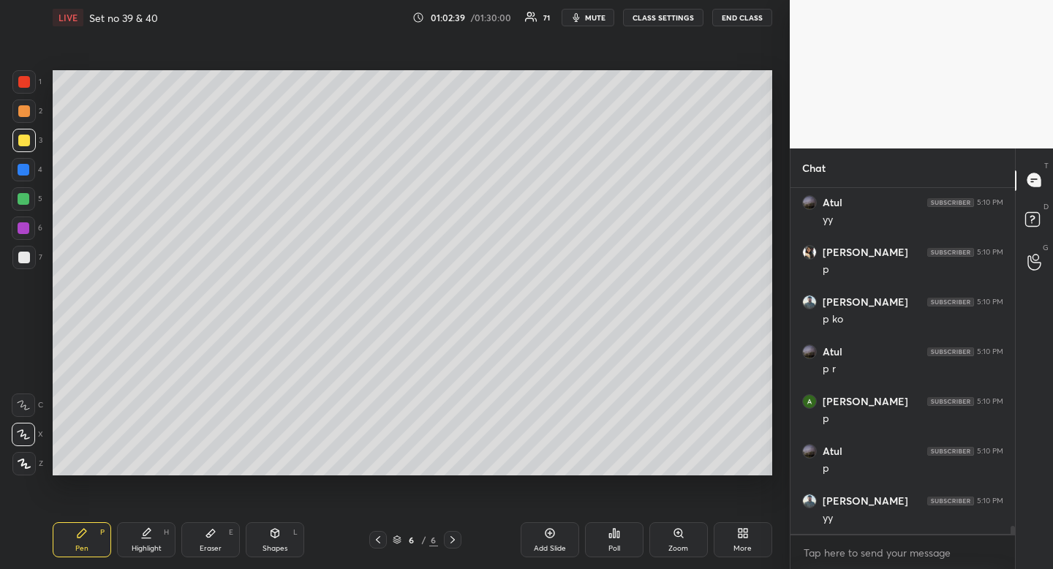
click at [145, 546] on div "Highlight" at bounding box center [147, 548] width 30 height 7
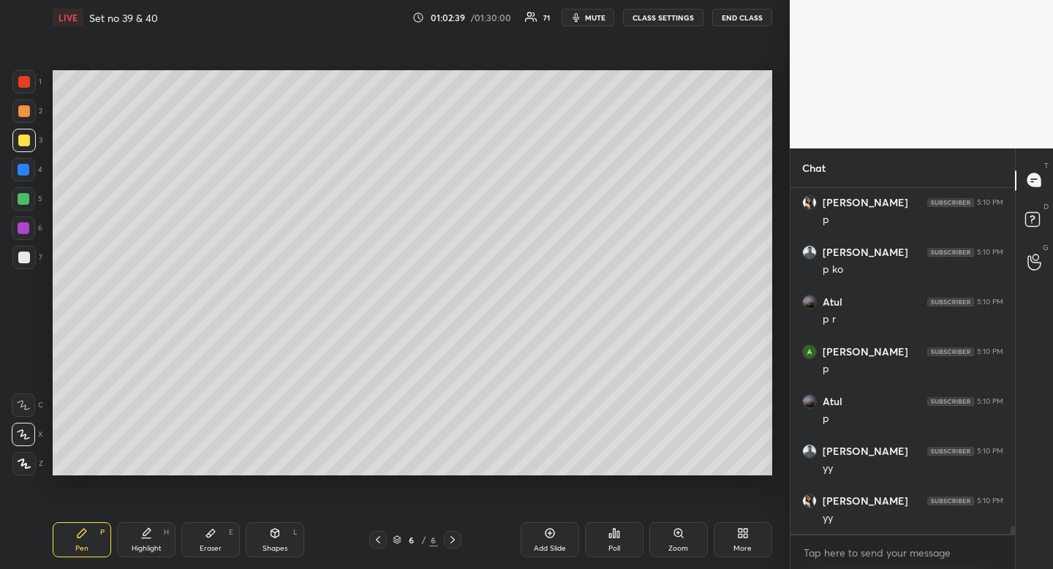
click at [145, 546] on div "Highlight" at bounding box center [147, 548] width 30 height 7
click at [90, 554] on div "Pen P" at bounding box center [82, 539] width 59 height 35
click at [95, 550] on div "Pen P" at bounding box center [82, 539] width 59 height 35
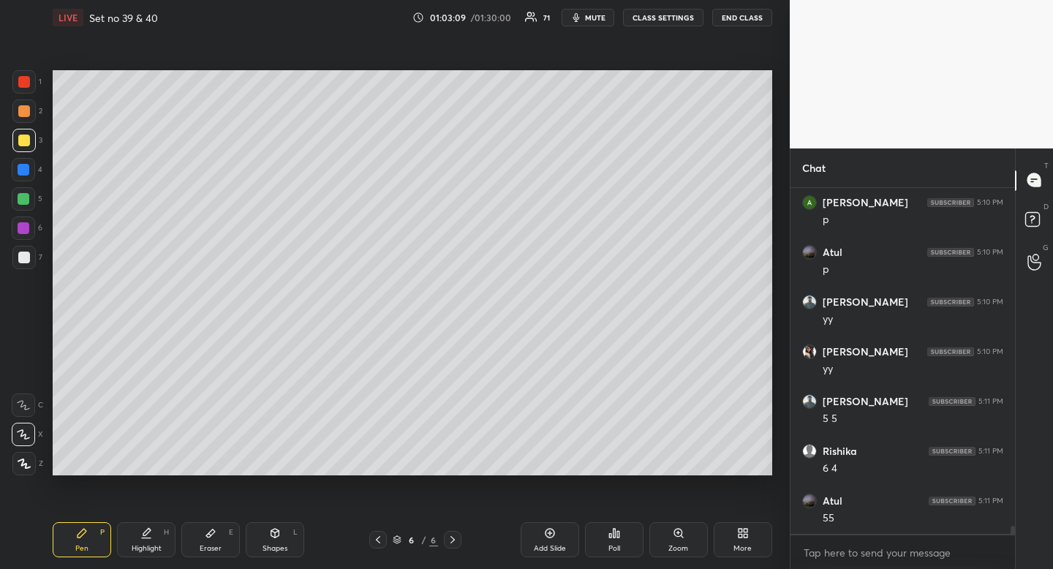
click at [143, 545] on div "Highlight" at bounding box center [147, 548] width 30 height 7
drag, startPoint x: 143, startPoint y: 543, endPoint x: 172, endPoint y: 490, distance: 59.9
click at [143, 545] on div "Highlight" at bounding box center [147, 548] width 30 height 7
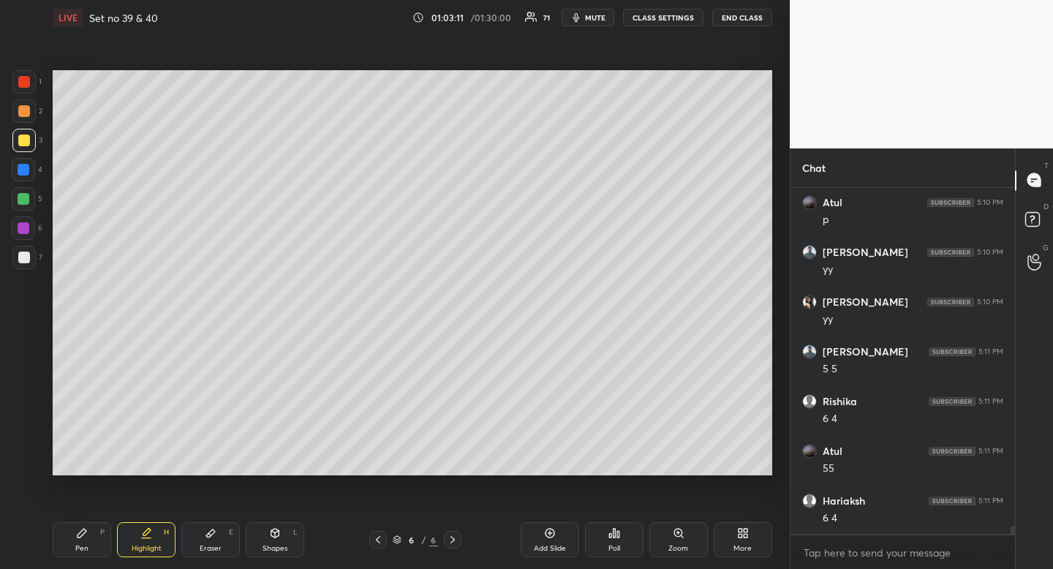
scroll to position [14593, 0]
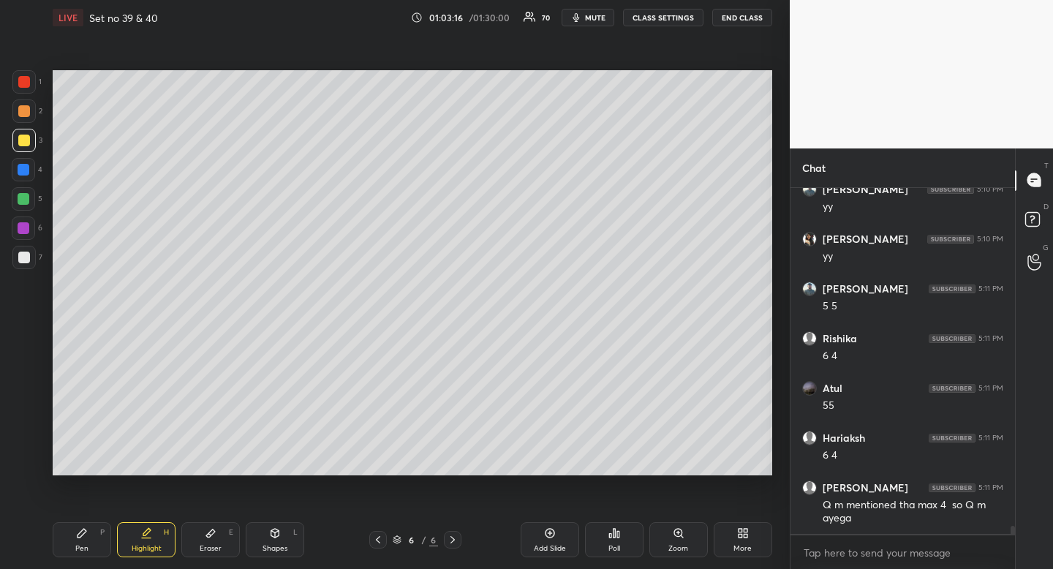
click at [86, 545] on div "Pen" at bounding box center [81, 548] width 13 height 7
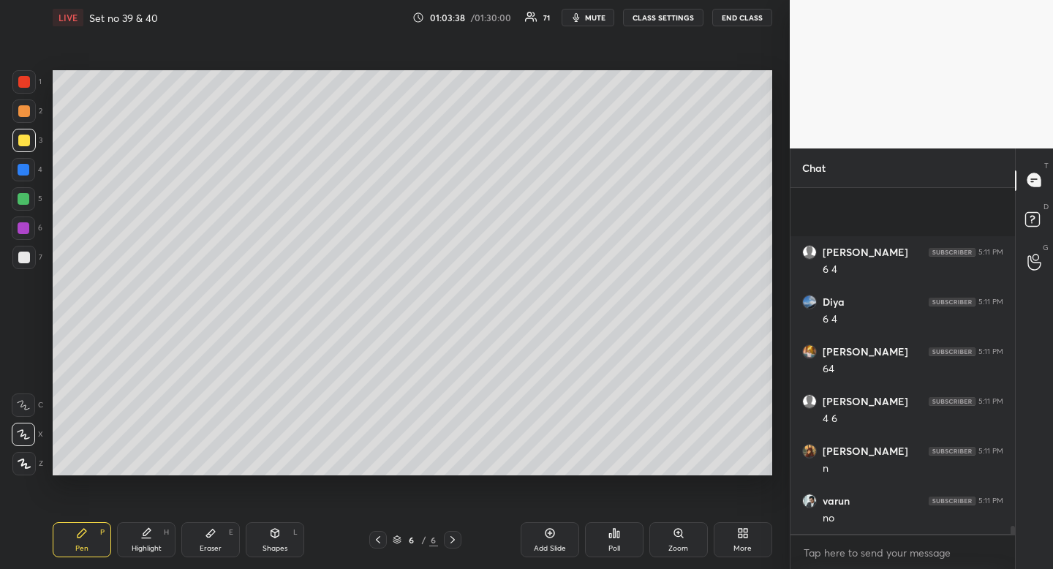
scroll to position [15140, 0]
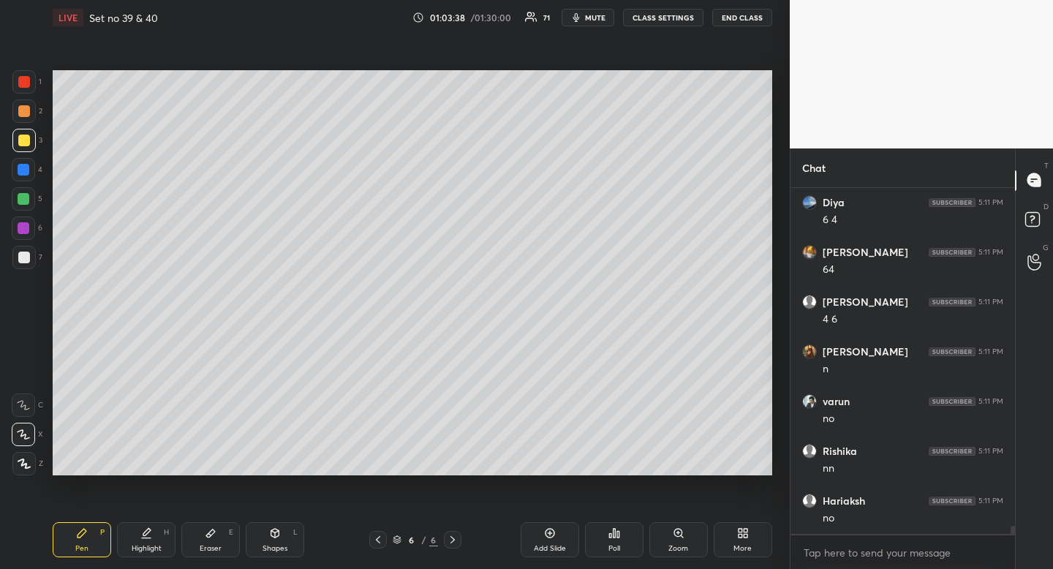
click at [205, 545] on div "Eraser" at bounding box center [211, 548] width 22 height 7
drag, startPoint x: 205, startPoint y: 545, endPoint x: 189, endPoint y: 495, distance: 52.1
click at [205, 545] on div "Eraser" at bounding box center [211, 548] width 22 height 7
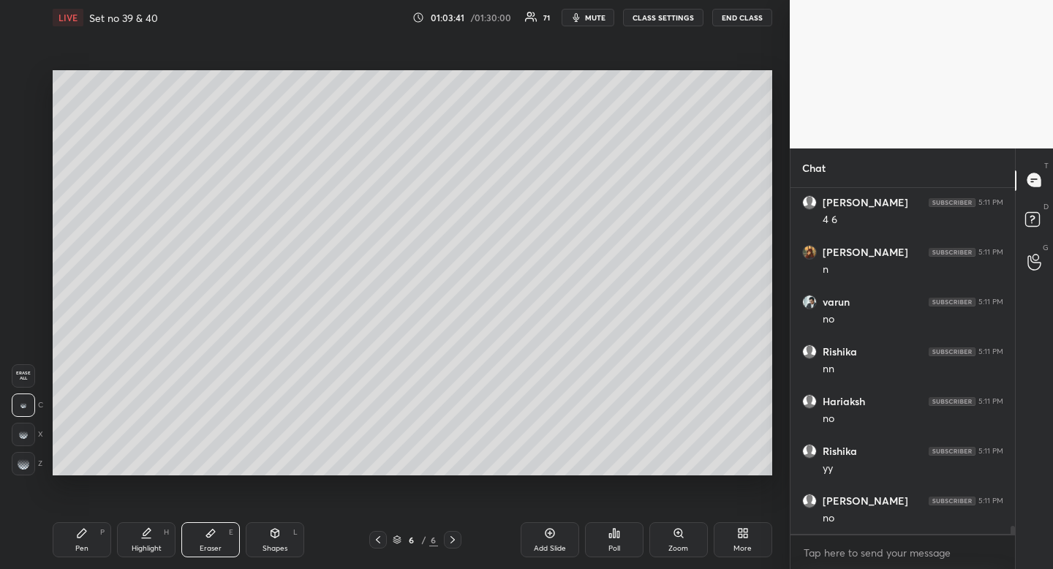
scroll to position [15289, 0]
click at [156, 532] on div "Highlight H" at bounding box center [146, 539] width 59 height 35
click at [161, 530] on div "Highlight H" at bounding box center [146, 539] width 59 height 35
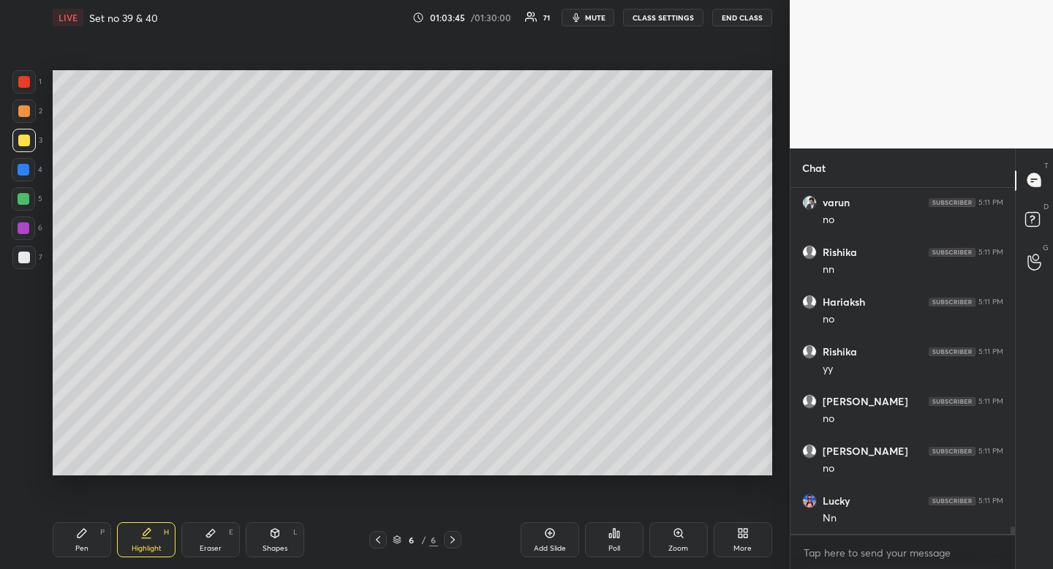
scroll to position [15389, 0]
click at [76, 553] on div "Pen P" at bounding box center [82, 539] width 59 height 35
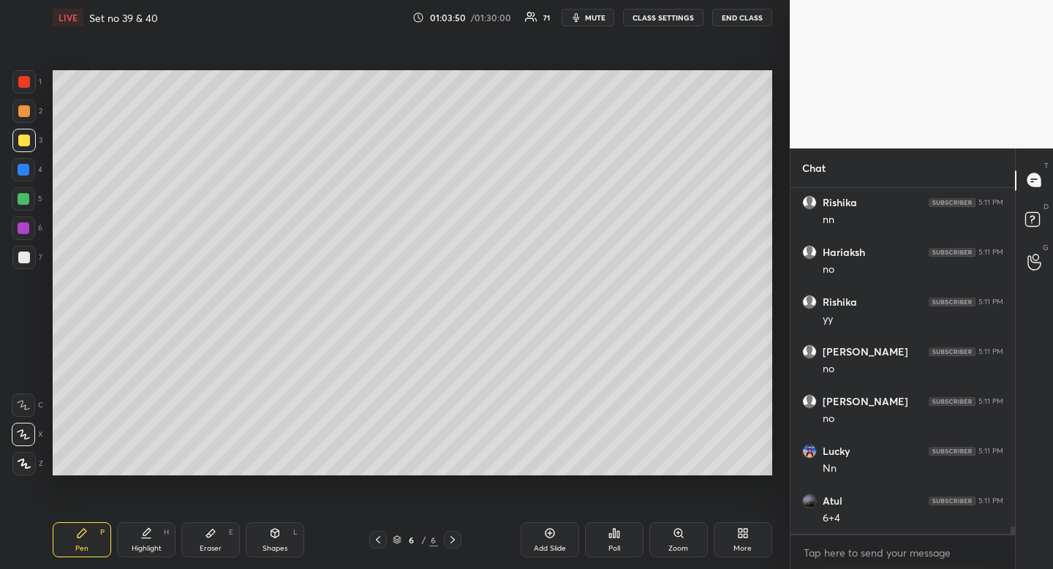
drag, startPoint x: 76, startPoint y: 553, endPoint x: 162, endPoint y: 486, distance: 109.0
click at [76, 553] on div "Pen P" at bounding box center [82, 539] width 59 height 35
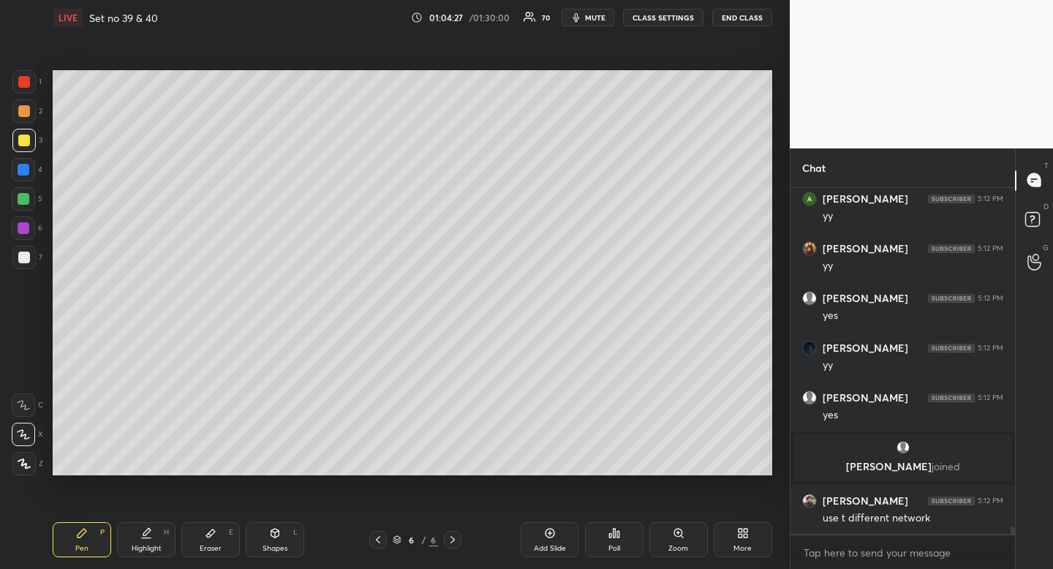
scroll to position [15318, 0]
click at [381, 543] on icon at bounding box center [378, 540] width 12 height 12
click at [380, 545] on icon at bounding box center [378, 540] width 12 height 12
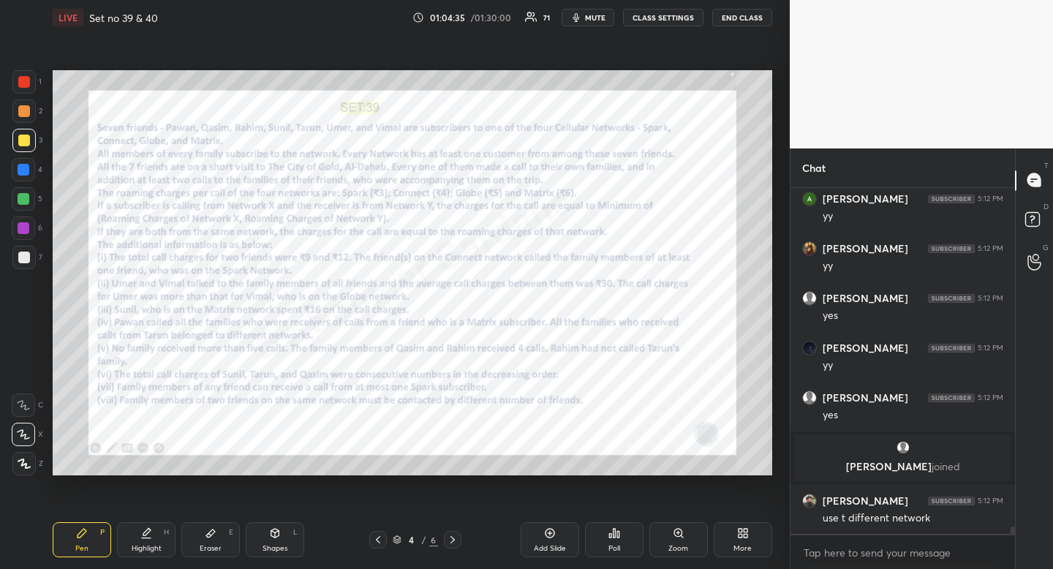
click at [453, 541] on icon at bounding box center [453, 539] width 4 height 7
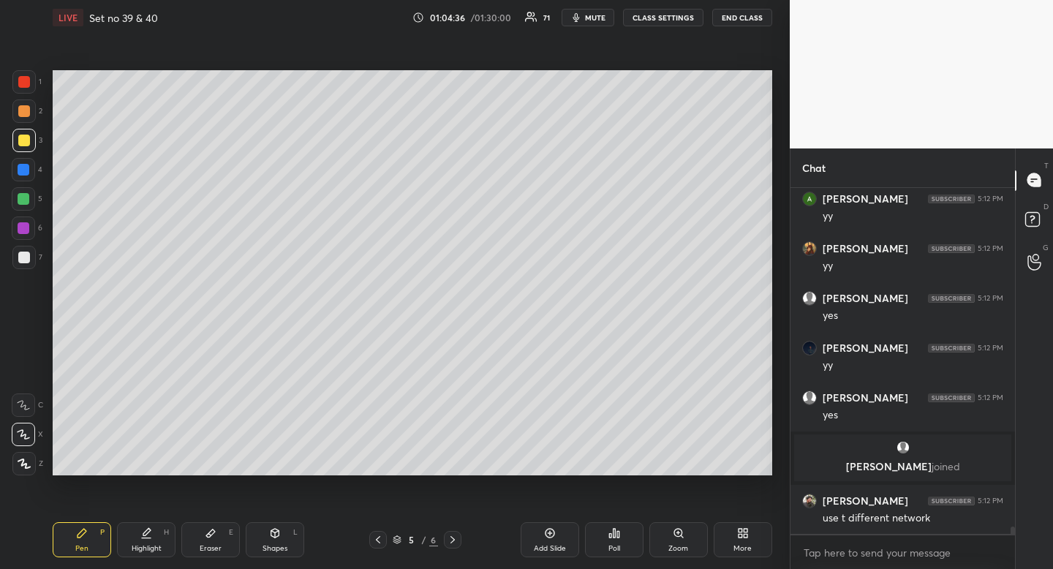
click at [138, 546] on div "Highlight" at bounding box center [147, 548] width 30 height 7
drag, startPoint x: 138, startPoint y: 544, endPoint x: 139, endPoint y: 503, distance: 41.7
click at [139, 539] on div "Highlight H" at bounding box center [146, 539] width 59 height 35
click at [453, 538] on icon at bounding box center [453, 540] width 12 height 12
click at [452, 538] on icon at bounding box center [453, 540] width 12 height 12
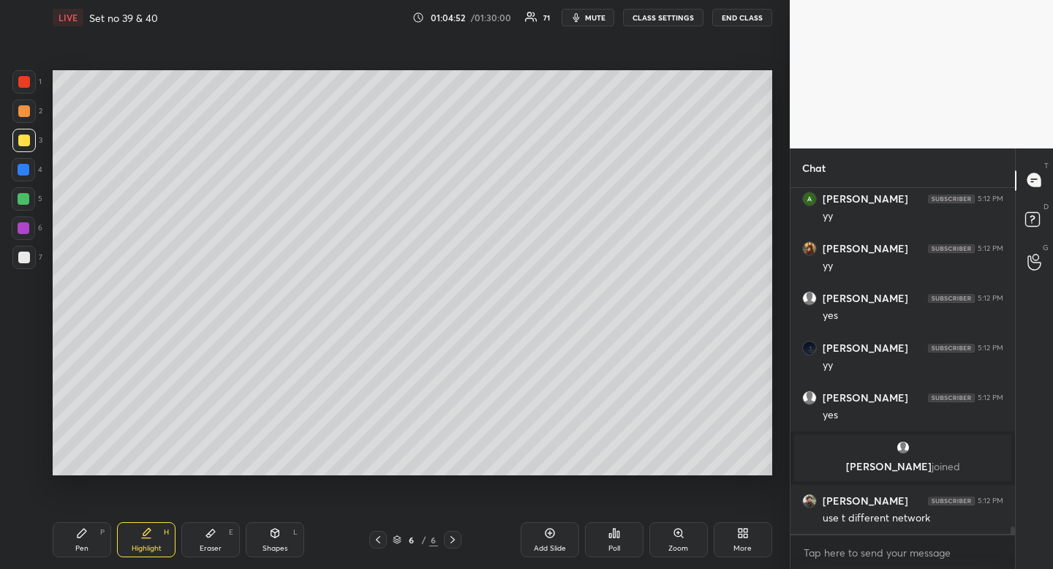
click at [89, 555] on div "Pen P" at bounding box center [82, 539] width 59 height 35
click at [151, 535] on icon at bounding box center [146, 533] width 12 height 12
click at [88, 549] on div "Pen" at bounding box center [81, 548] width 13 height 7
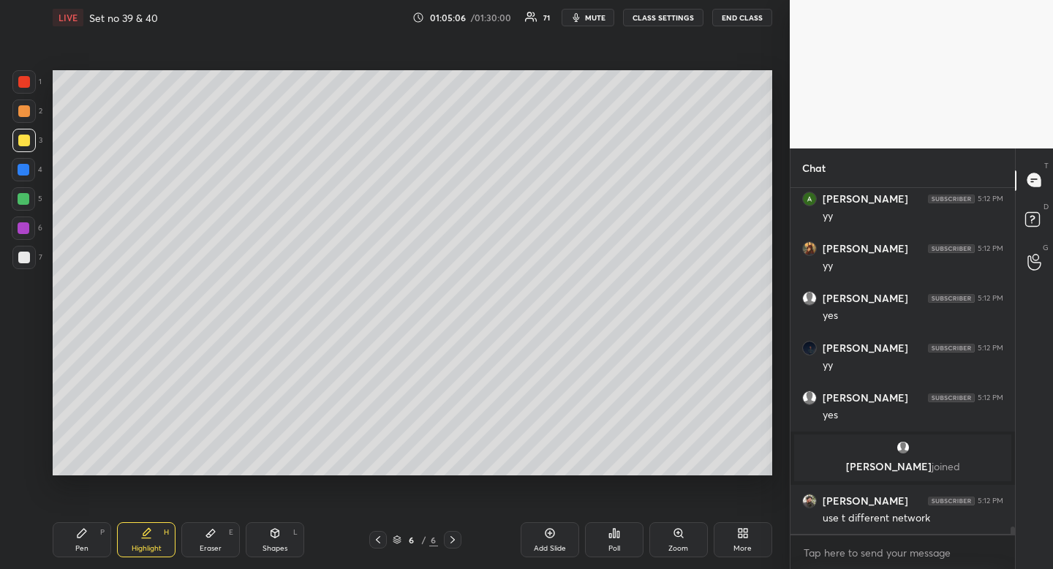
click at [88, 549] on div "Pen" at bounding box center [81, 548] width 13 height 7
click at [26, 194] on div at bounding box center [24, 199] width 12 height 12
drag, startPoint x: 26, startPoint y: 194, endPoint x: 48, endPoint y: 208, distance: 25.8
click at [26, 194] on div at bounding box center [24, 199] width 12 height 12
click at [11, 229] on div "1 2 3 4 5 6 7 R O A L C X Z Erase all C X Z" at bounding box center [23, 272] width 47 height 405
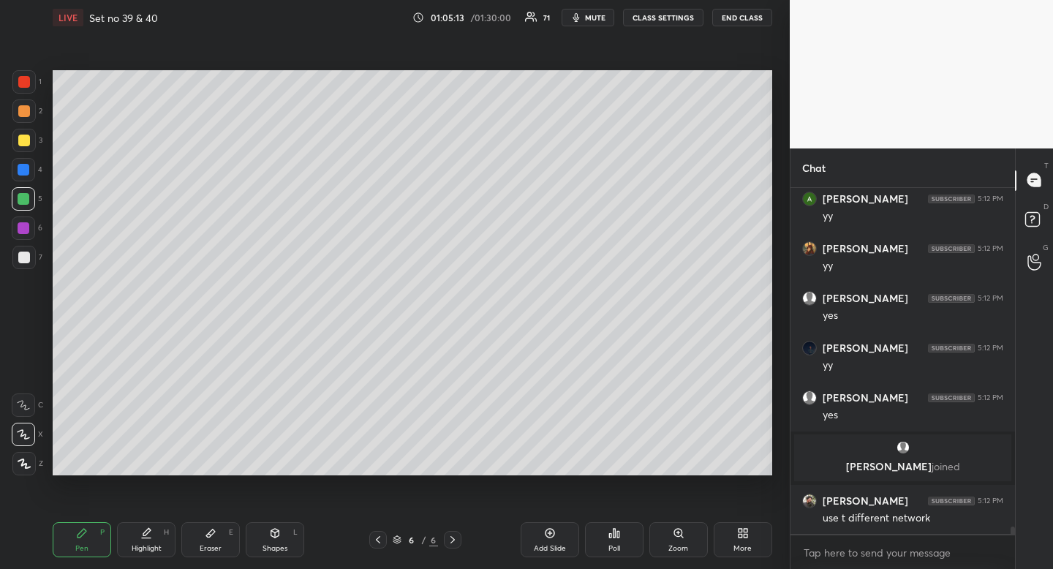
click at [24, 227] on div at bounding box center [24, 228] width 12 height 12
drag, startPoint x: 24, startPoint y: 227, endPoint x: 42, endPoint y: 236, distance: 20.3
click at [24, 227] on div at bounding box center [24, 228] width 12 height 12
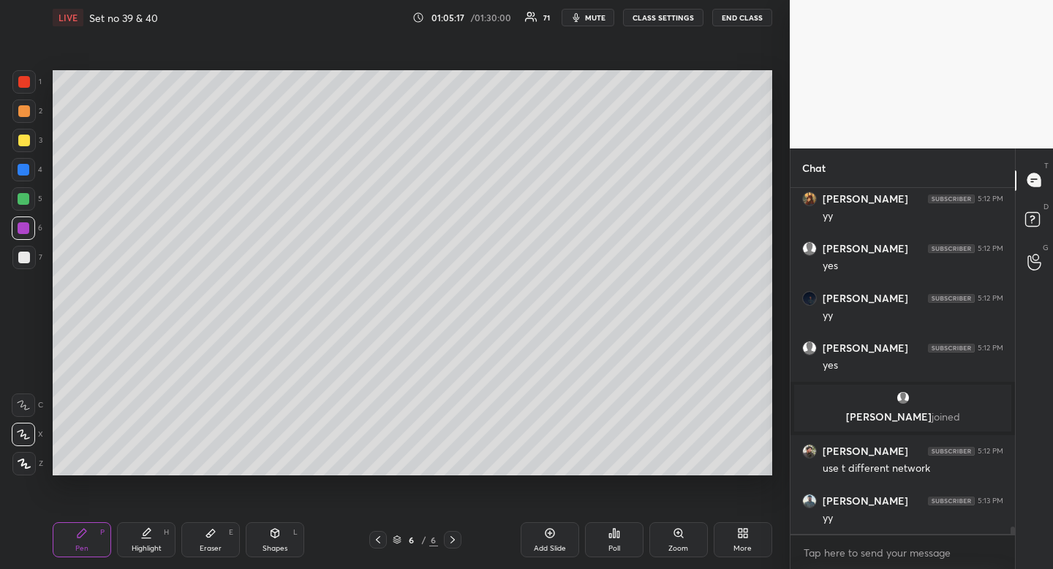
scroll to position [15418, 0]
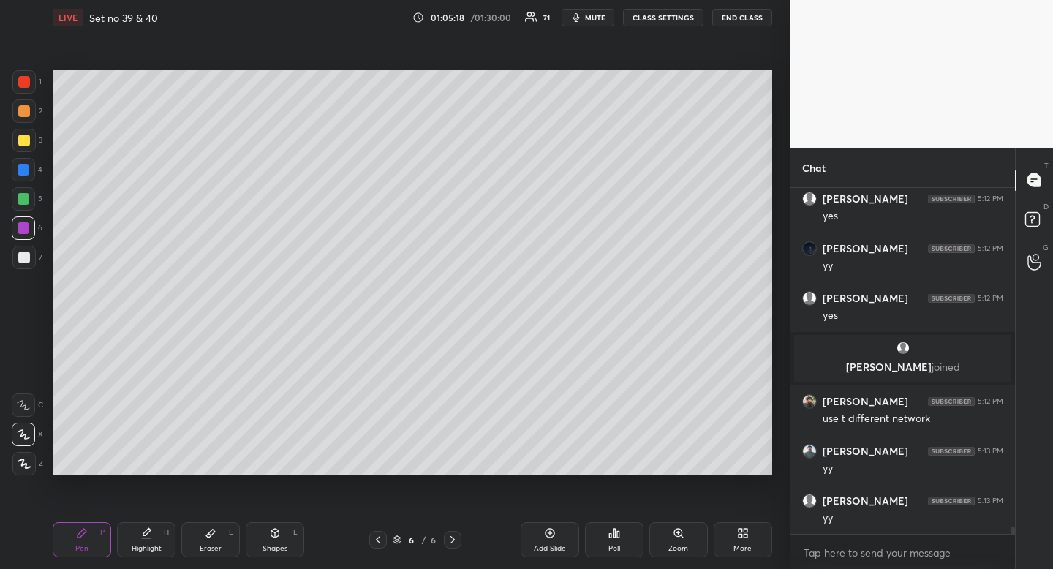
click at [143, 542] on div "Highlight H" at bounding box center [146, 539] width 59 height 35
drag, startPoint x: 143, startPoint y: 542, endPoint x: 178, endPoint y: 475, distance: 74.9
click at [143, 542] on div "Highlight H" at bounding box center [146, 539] width 59 height 35
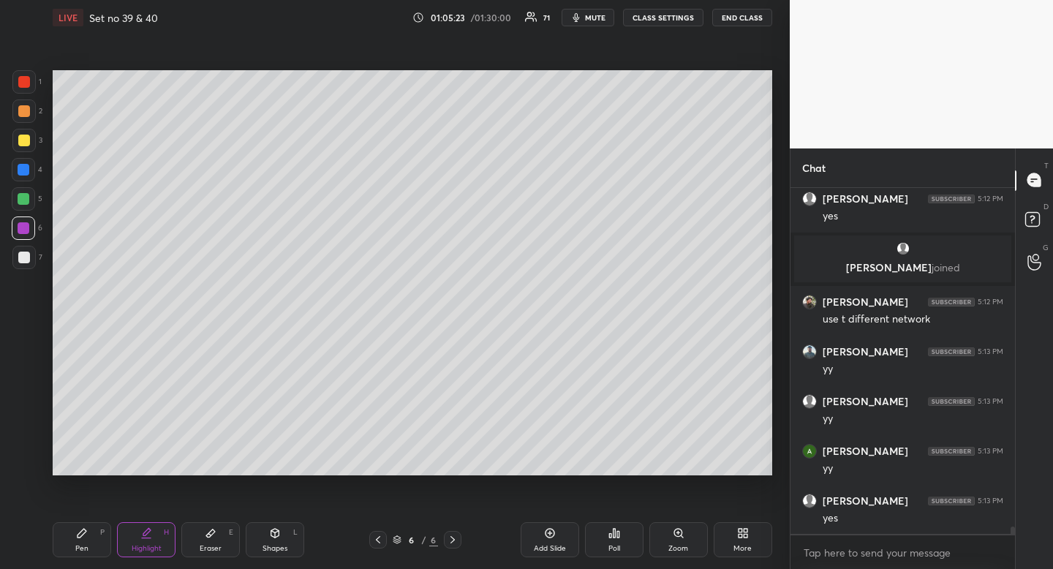
click at [24, 171] on div at bounding box center [24, 170] width 12 height 12
drag, startPoint x: 24, startPoint y: 171, endPoint x: 41, endPoint y: 178, distance: 18.1
click at [24, 171] on div at bounding box center [24, 170] width 12 height 12
click at [67, 543] on div "Pen P" at bounding box center [82, 539] width 59 height 35
drag, startPoint x: 74, startPoint y: 540, endPoint x: 107, endPoint y: 483, distance: 65.9
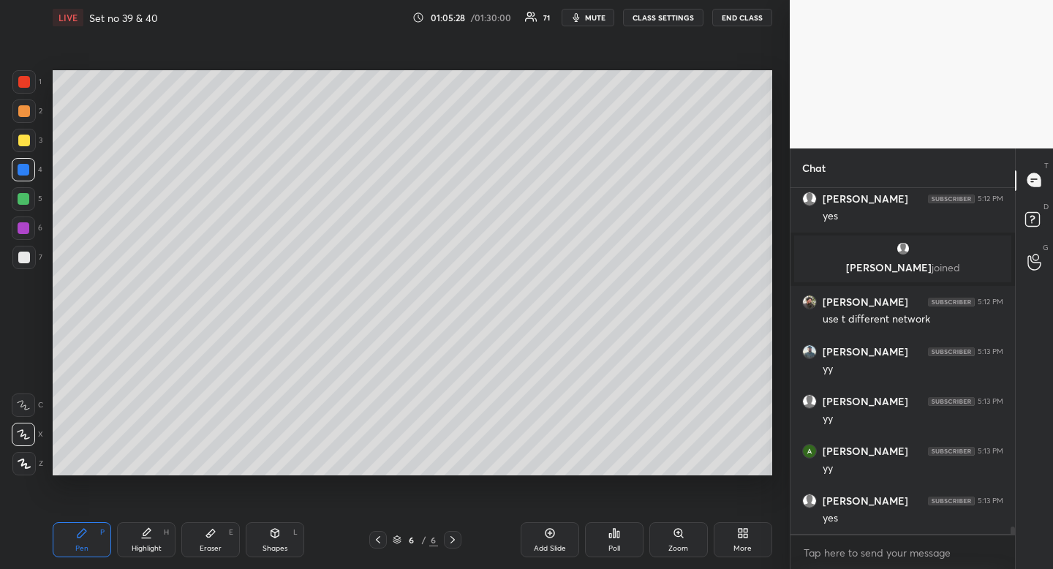
click at [74, 540] on div "Pen P" at bounding box center [82, 539] width 59 height 35
click at [157, 524] on div "Highlight H" at bounding box center [146, 539] width 59 height 35
drag, startPoint x: 157, startPoint y: 524, endPoint x: 183, endPoint y: 497, distance: 37.2
click at [159, 527] on div "Highlight H" at bounding box center [146, 539] width 59 height 35
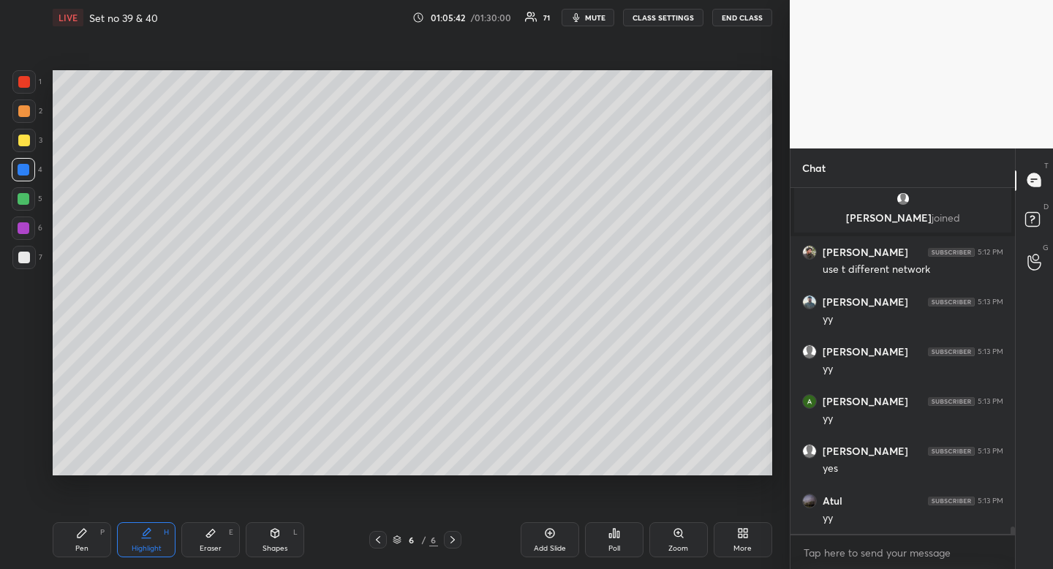
click at [380, 541] on icon at bounding box center [378, 540] width 12 height 12
click at [78, 538] on icon at bounding box center [82, 533] width 9 height 9
drag, startPoint x: 77, startPoint y: 538, endPoint x: 86, endPoint y: 522, distance: 18.1
click at [78, 538] on icon at bounding box center [82, 533] width 9 height 9
click at [458, 541] on icon at bounding box center [453, 540] width 12 height 12
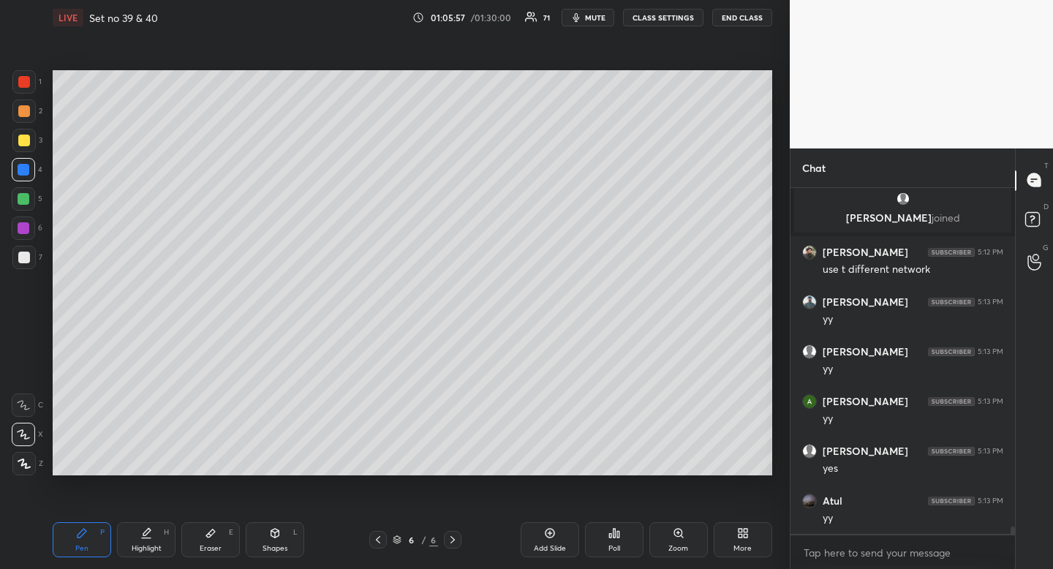
scroll to position [15617, 0]
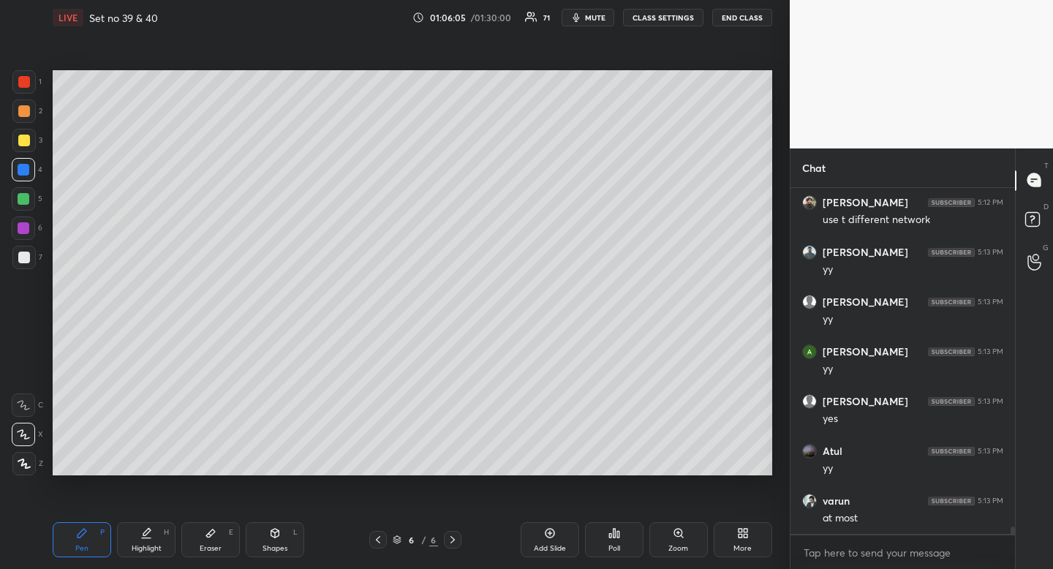
click at [384, 543] on div at bounding box center [378, 540] width 18 height 18
click at [378, 542] on icon at bounding box center [378, 540] width 12 height 12
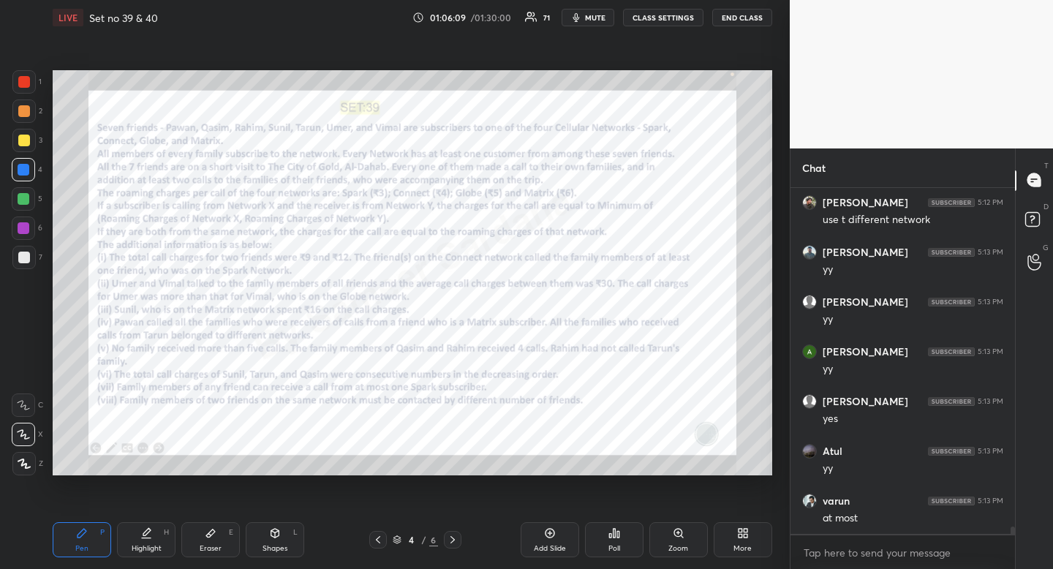
click at [154, 551] on div "Highlight" at bounding box center [147, 548] width 30 height 7
click at [89, 527] on div "Pen P" at bounding box center [82, 539] width 59 height 35
drag, startPoint x: 89, startPoint y: 527, endPoint x: 221, endPoint y: 479, distance: 140.7
click at [91, 533] on div "Pen P" at bounding box center [82, 539] width 59 height 35
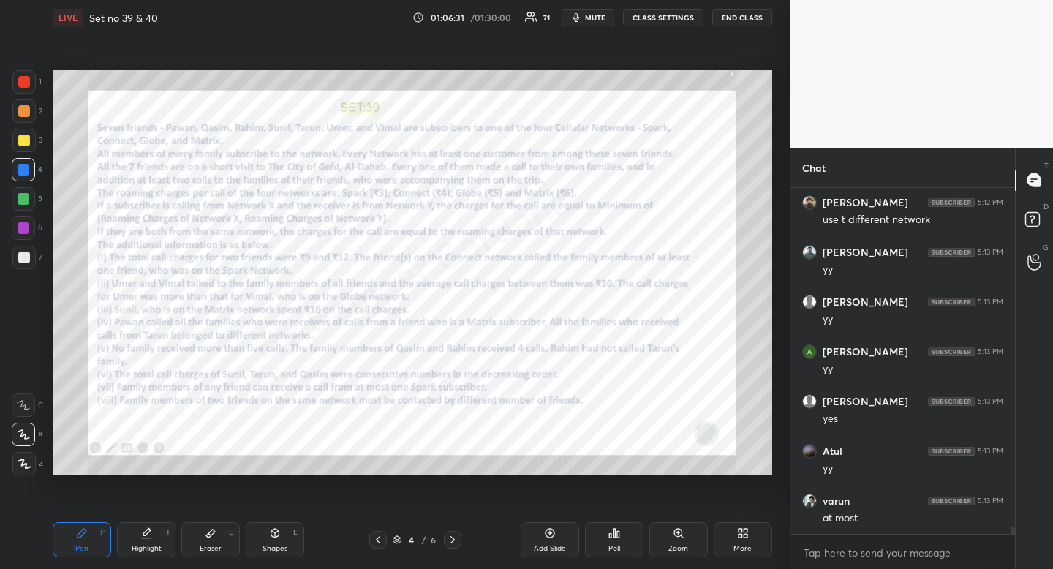
click at [453, 539] on icon at bounding box center [453, 540] width 12 height 12
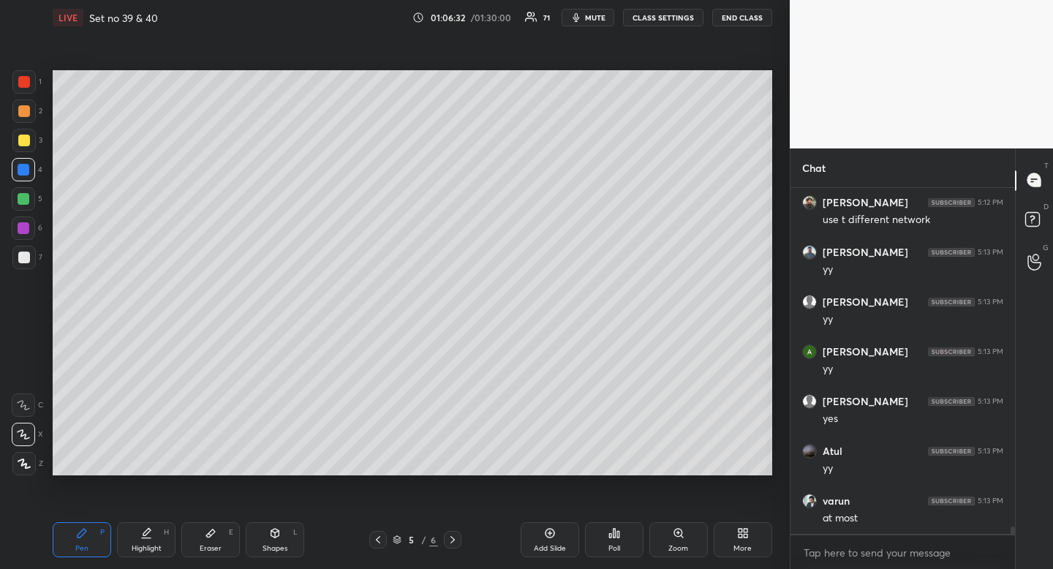
click at [453, 540] on icon at bounding box center [453, 540] width 12 height 12
click at [155, 537] on div "Highlight H" at bounding box center [146, 539] width 59 height 35
click at [159, 531] on div "Highlight H" at bounding box center [146, 539] width 59 height 35
click at [74, 549] on div "Pen P" at bounding box center [82, 539] width 59 height 35
click at [386, 538] on div at bounding box center [378, 540] width 18 height 18
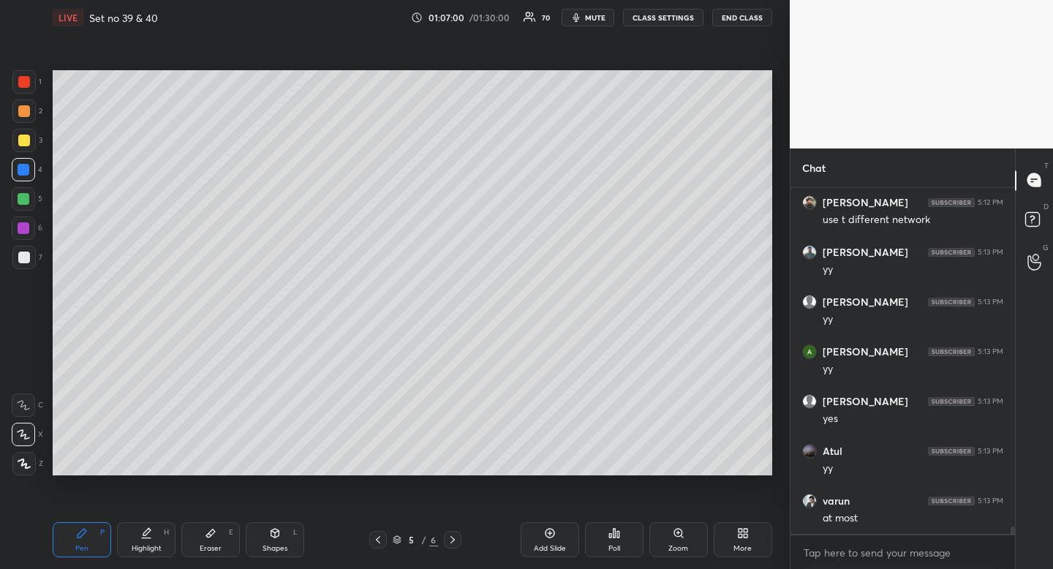
click at [378, 541] on icon at bounding box center [378, 540] width 12 height 12
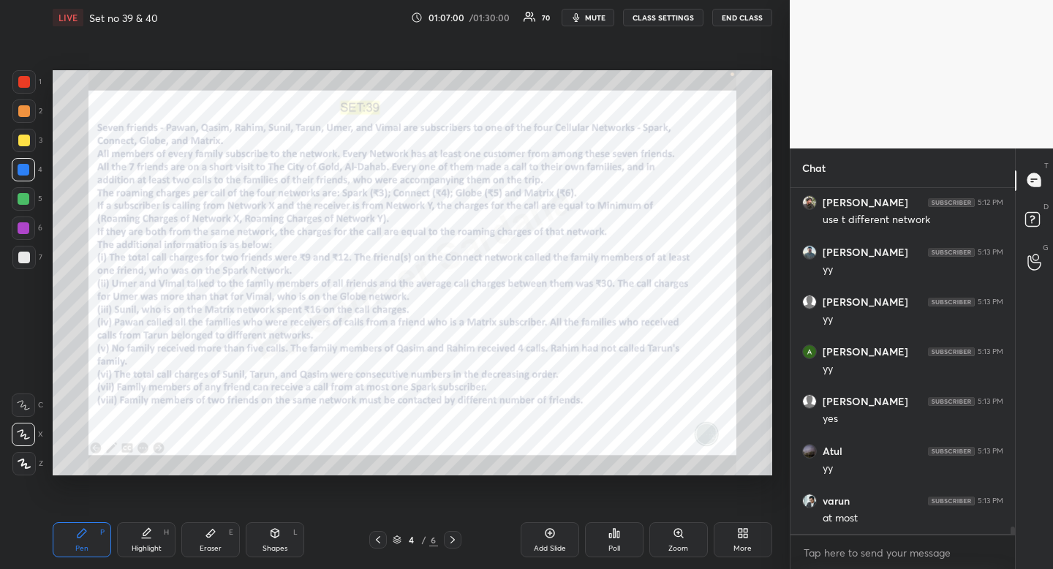
click at [378, 538] on icon at bounding box center [378, 540] width 12 height 12
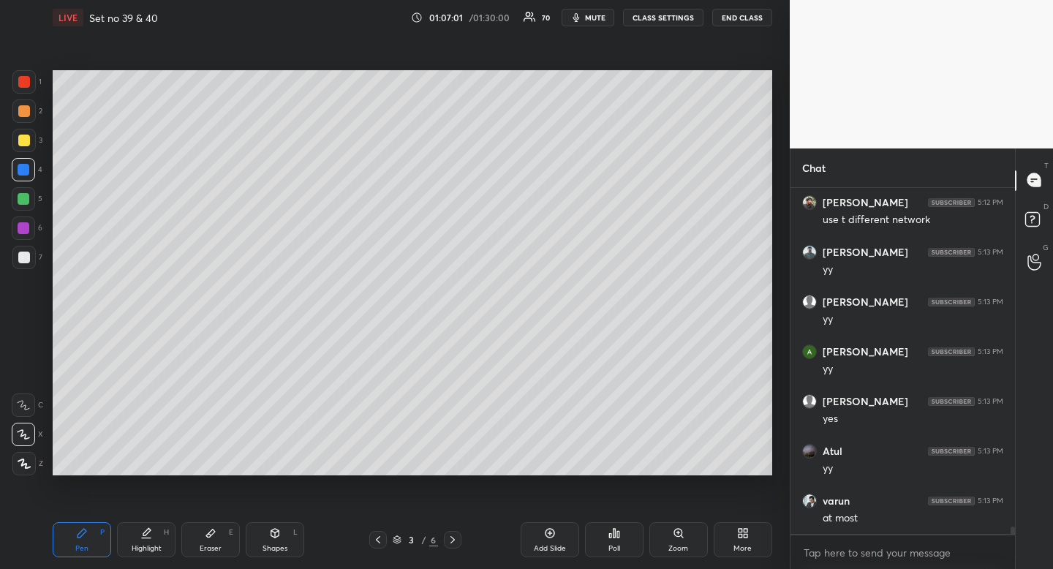
click at [455, 541] on icon at bounding box center [453, 540] width 12 height 12
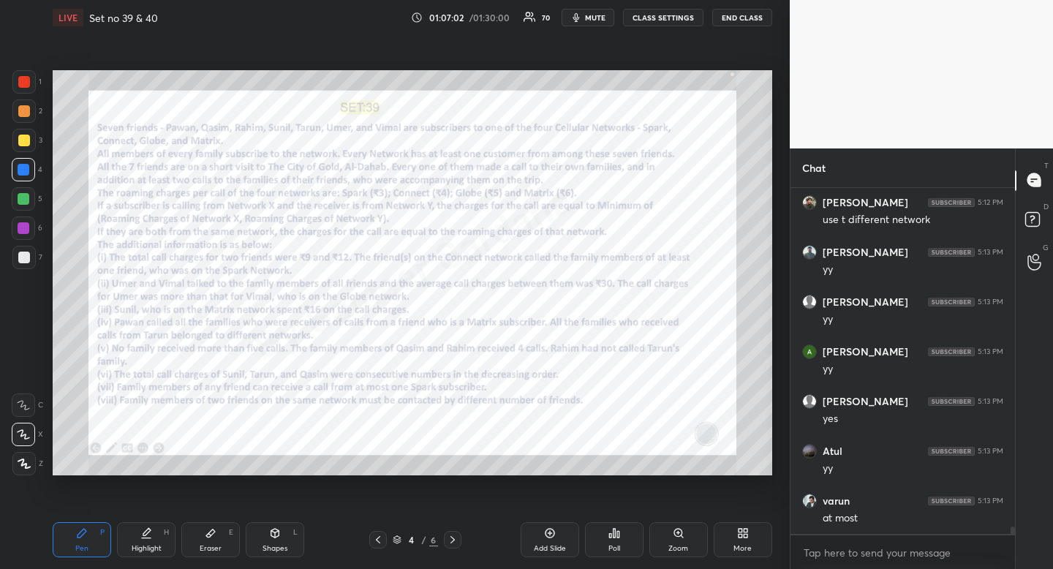
click at [152, 554] on div "Highlight H" at bounding box center [146, 539] width 59 height 35
drag, startPoint x: 152, startPoint y: 554, endPoint x: 146, endPoint y: 478, distance: 77.0
click at [151, 549] on div "Highlight H" at bounding box center [146, 539] width 59 height 35
click at [456, 537] on icon at bounding box center [453, 540] width 12 height 12
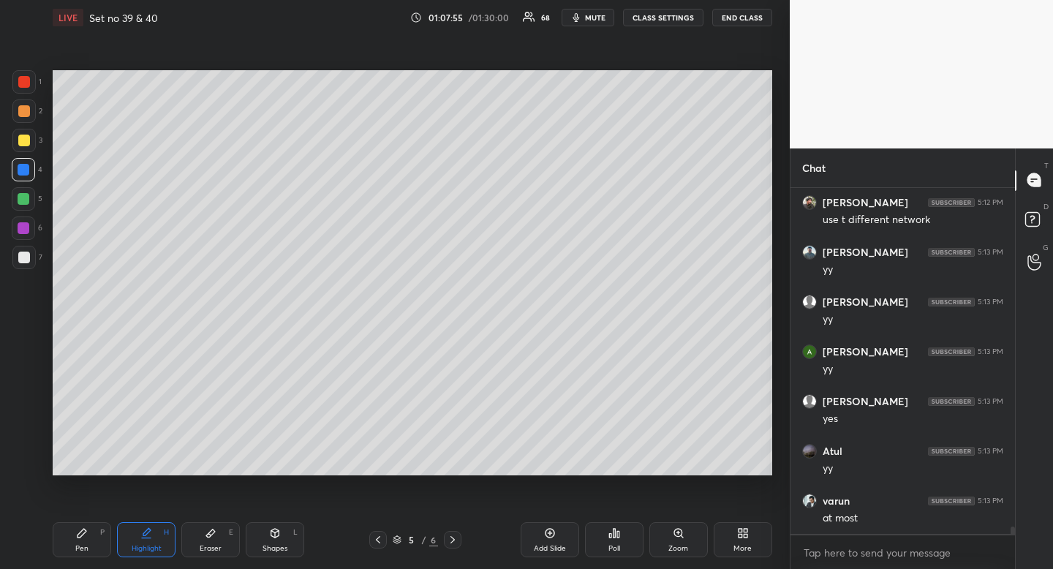
click at [456, 540] on icon at bounding box center [453, 540] width 12 height 12
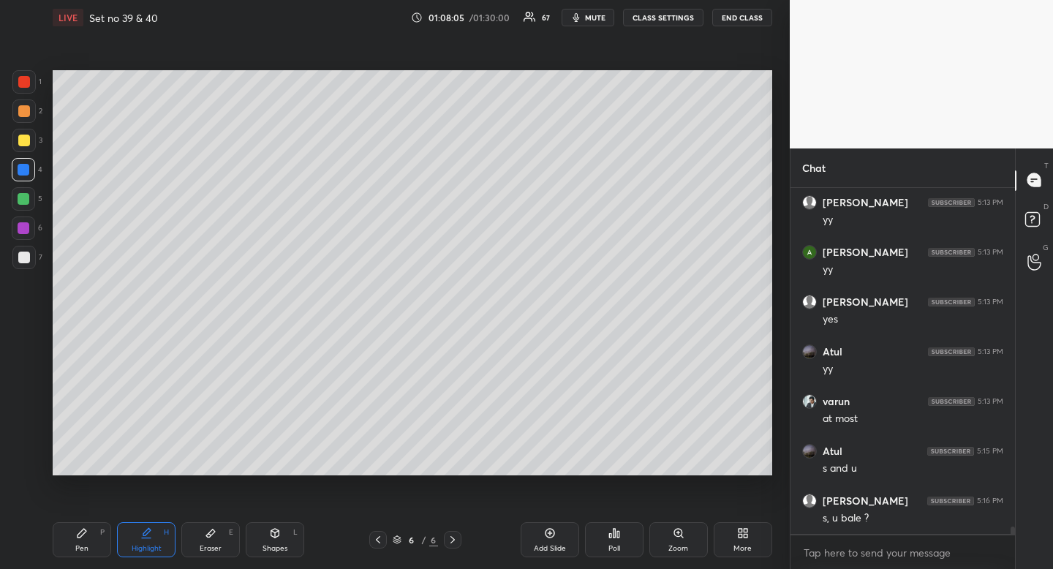
scroll to position [15779, 0]
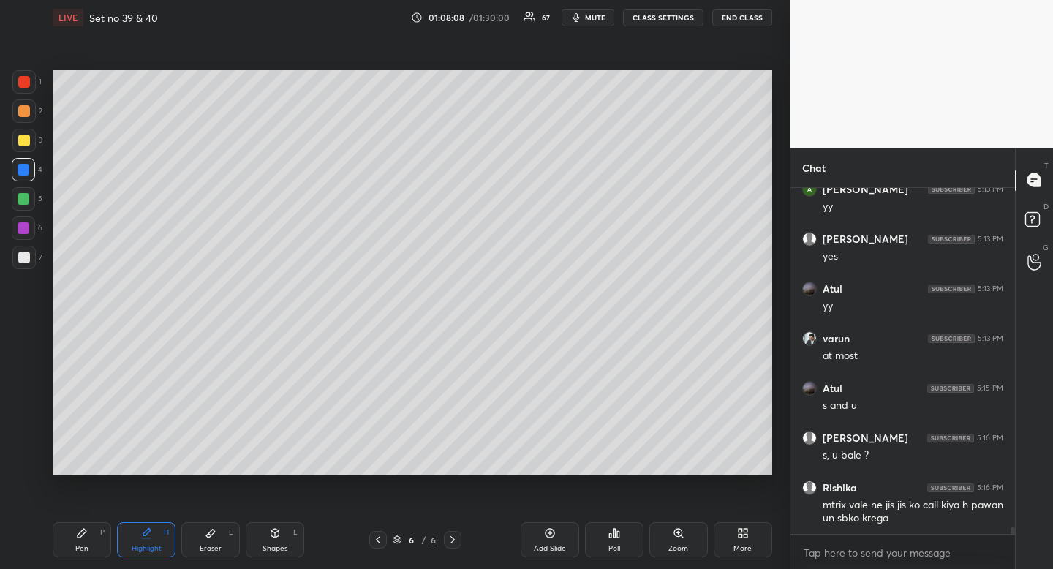
click at [148, 549] on div "Highlight" at bounding box center [147, 548] width 30 height 7
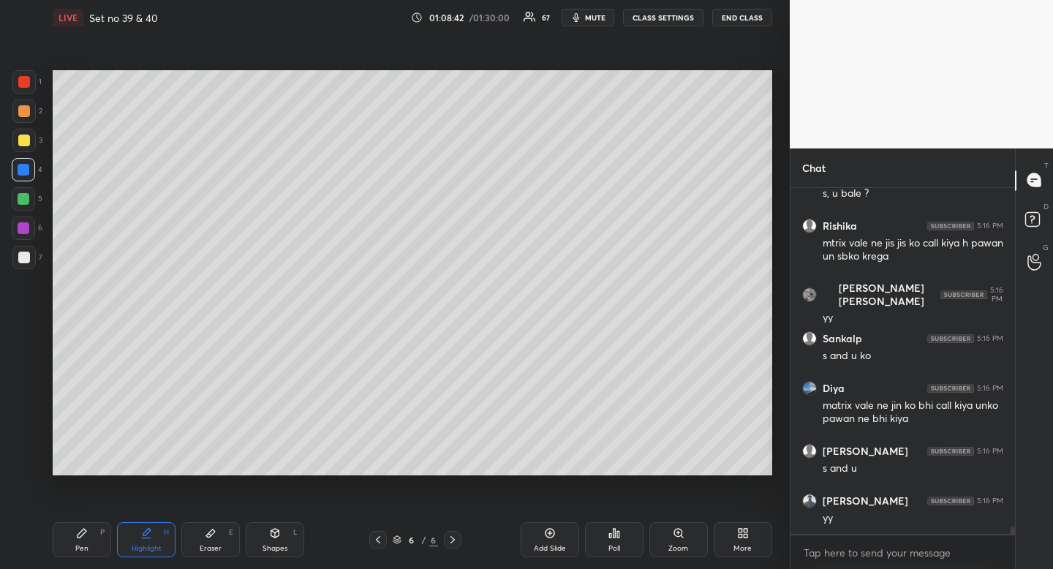
scroll to position [16091, 0]
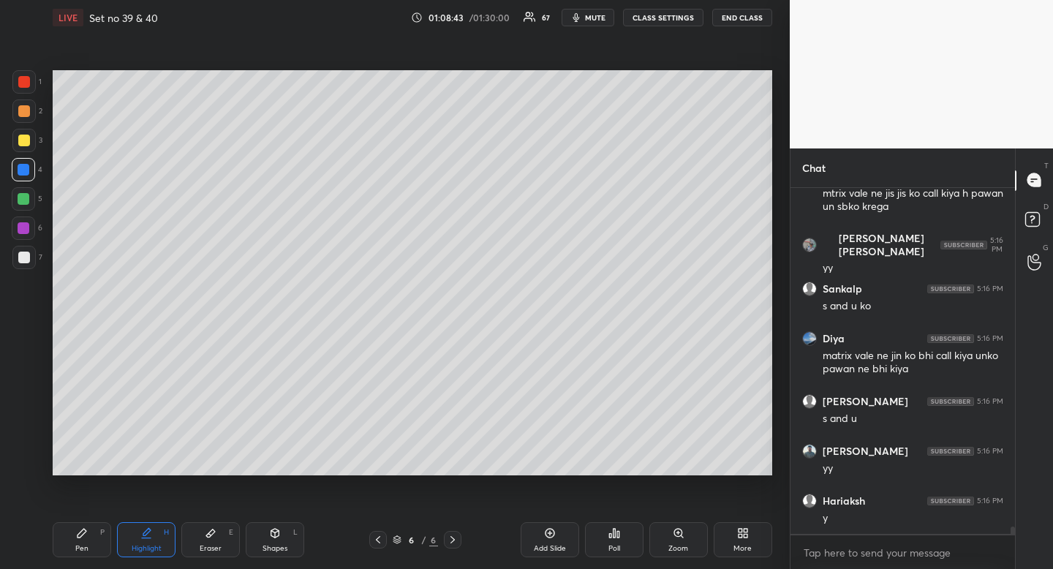
click at [88, 544] on div "Pen P" at bounding box center [82, 539] width 59 height 35
click at [89, 544] on div "Pen P" at bounding box center [82, 539] width 59 height 35
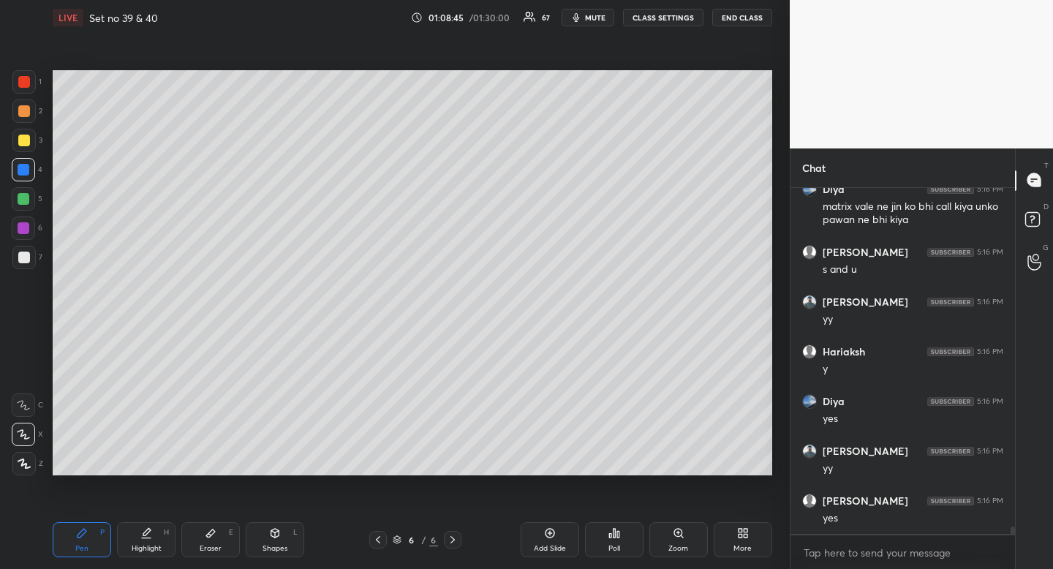
scroll to position [16290, 0]
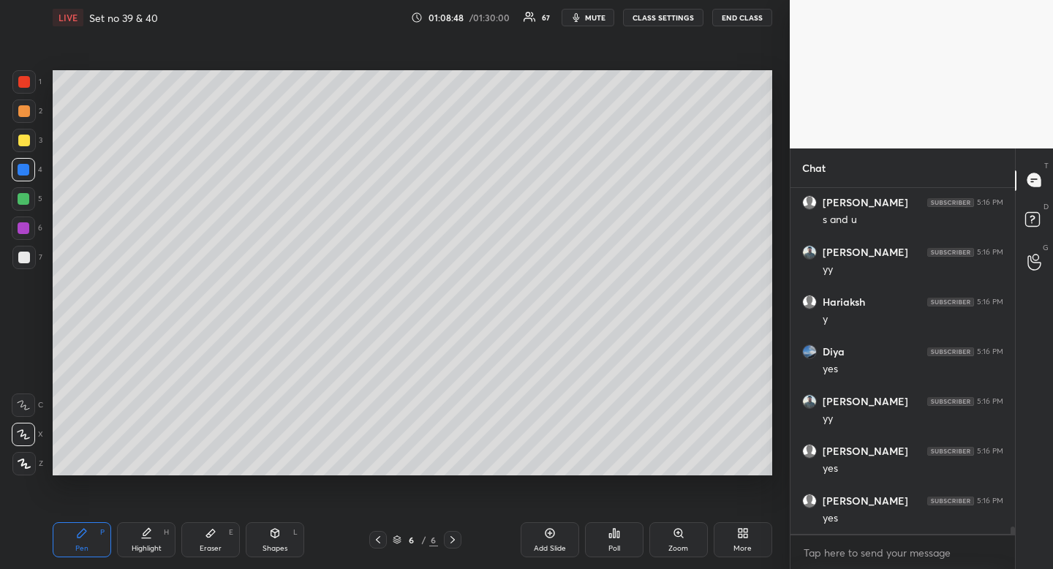
click at [148, 551] on div "Highlight" at bounding box center [147, 548] width 30 height 7
drag, startPoint x: 148, startPoint y: 551, endPoint x: 166, endPoint y: 491, distance: 62.7
click at [148, 551] on div "Highlight" at bounding box center [147, 548] width 30 height 7
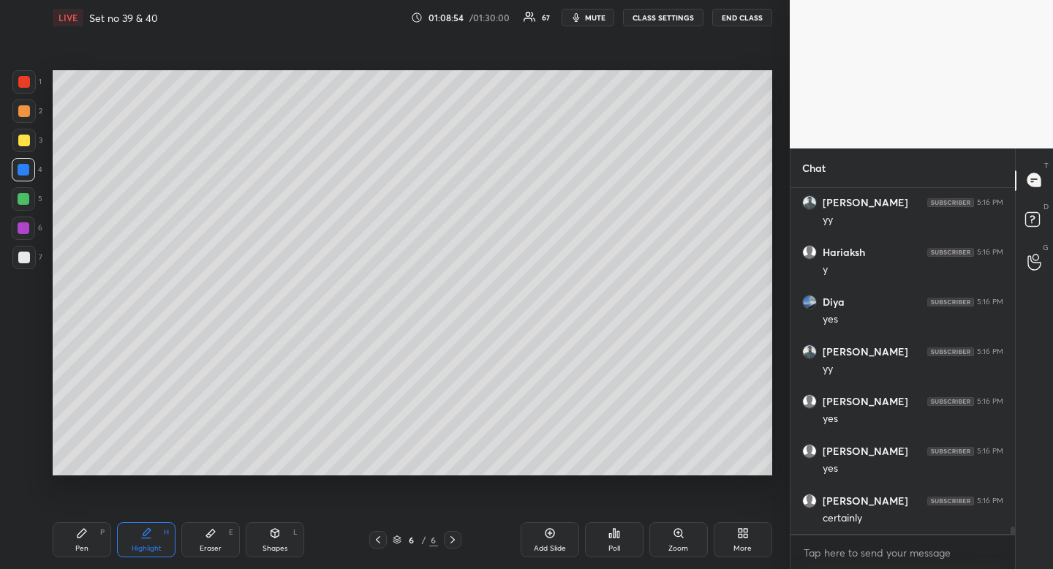
click at [211, 542] on div "Eraser E" at bounding box center [210, 539] width 59 height 35
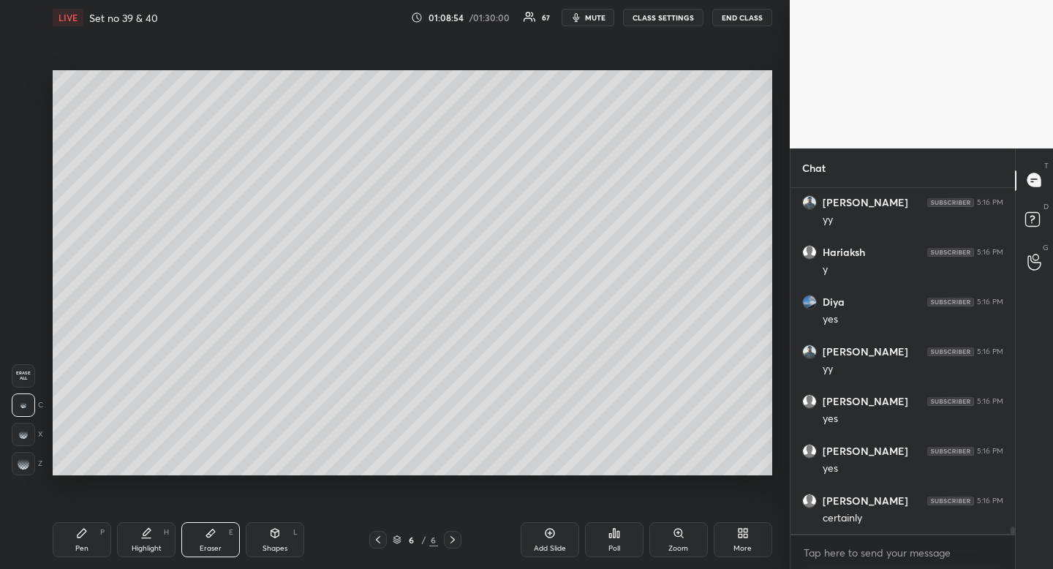
drag, startPoint x: 211, startPoint y: 542, endPoint x: 214, endPoint y: 476, distance: 65.9
click at [211, 542] on div "Eraser E" at bounding box center [210, 539] width 59 height 35
click at [88, 538] on div "Pen P" at bounding box center [82, 539] width 59 height 35
drag, startPoint x: 88, startPoint y: 538, endPoint x: 140, endPoint y: 478, distance: 79.3
click at [88, 538] on div "Pen P" at bounding box center [82, 539] width 59 height 35
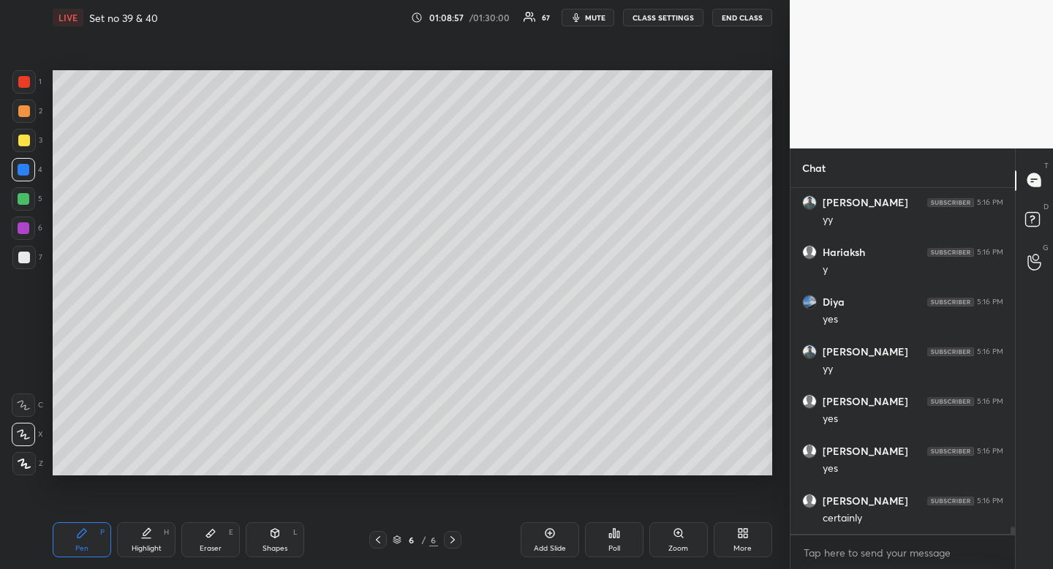
click at [201, 543] on div "Eraser E" at bounding box center [210, 539] width 59 height 35
click at [202, 541] on div "Eraser E" at bounding box center [210, 539] width 59 height 35
click at [105, 530] on div "Pen P" at bounding box center [82, 539] width 59 height 35
drag, startPoint x: 105, startPoint y: 530, endPoint x: 162, endPoint y: 499, distance: 64.2
click at [105, 530] on div "Pen P" at bounding box center [82, 539] width 59 height 35
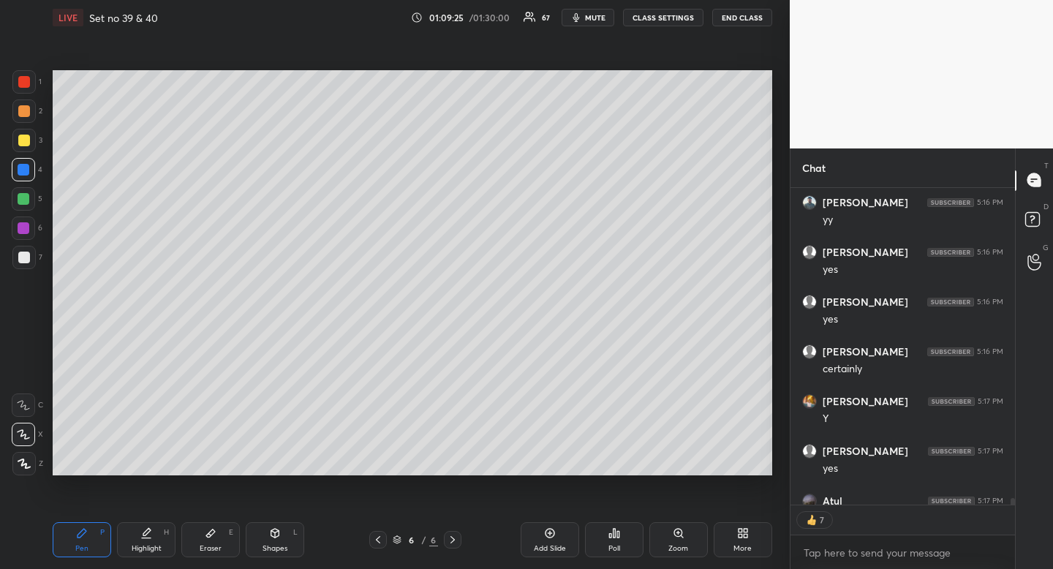
scroll to position [16778, 0]
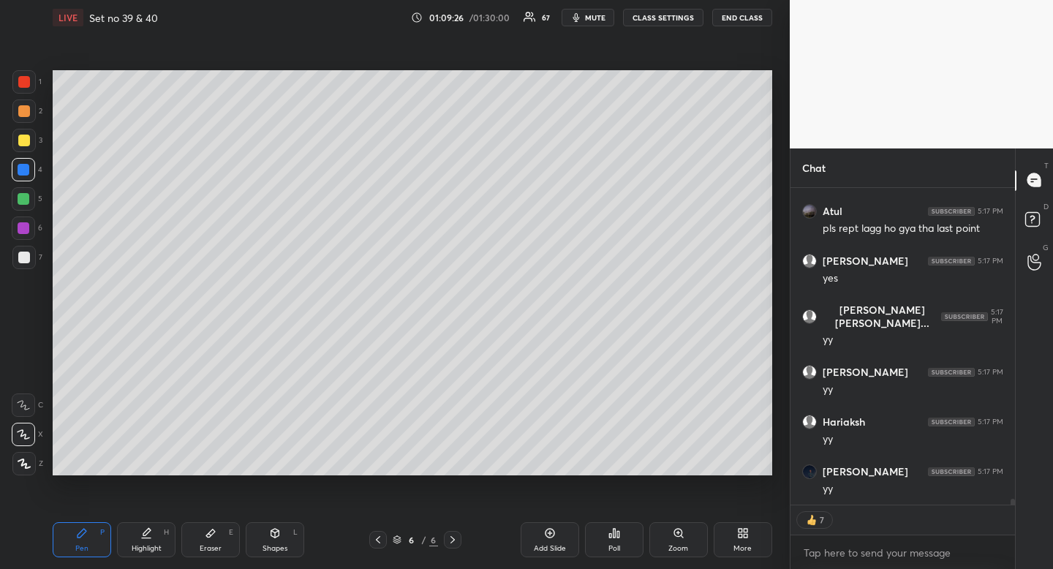
drag, startPoint x: 153, startPoint y: 552, endPoint x: 153, endPoint y: 544, distance: 8.8
click at [153, 552] on div "Highlight" at bounding box center [147, 548] width 30 height 7
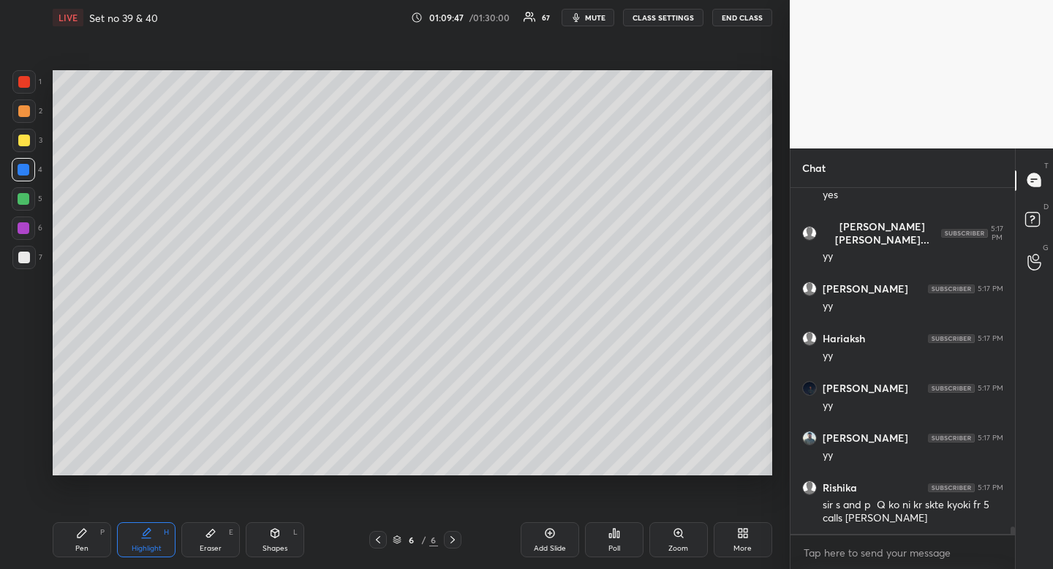
scroll to position [16912, 0]
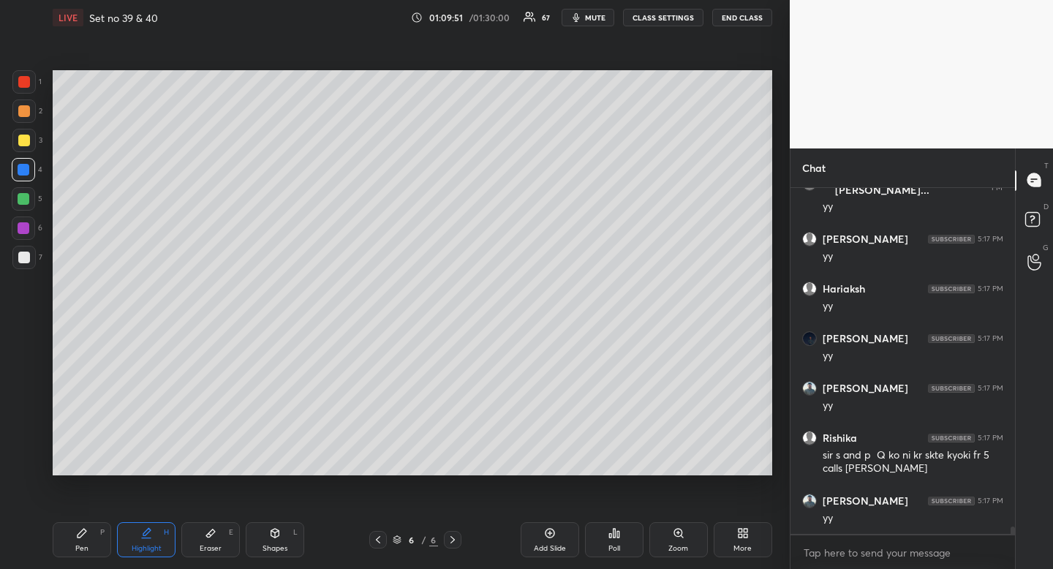
click at [88, 555] on div "Pen P" at bounding box center [82, 539] width 59 height 35
drag, startPoint x: 89, startPoint y: 550, endPoint x: 90, endPoint y: 541, distance: 8.9
click at [88, 552] on div "Pen P" at bounding box center [82, 539] width 59 height 35
click at [203, 549] on div "Eraser" at bounding box center [211, 548] width 22 height 7
drag, startPoint x: 203, startPoint y: 549, endPoint x: 214, endPoint y: 476, distance: 73.2
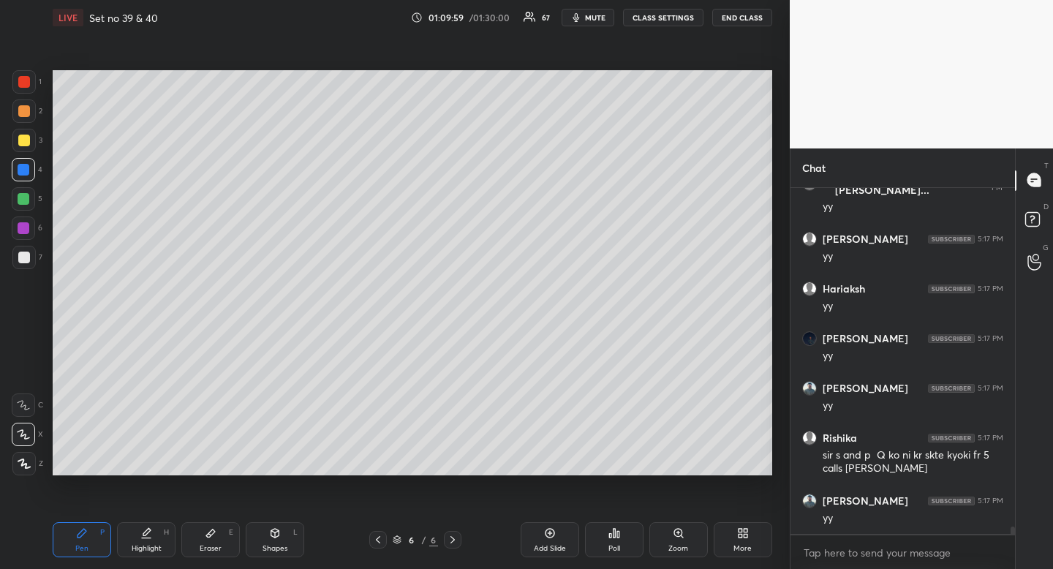
click at [203, 549] on div "Eraser" at bounding box center [211, 548] width 22 height 7
click at [82, 547] on div "Pen" at bounding box center [81, 548] width 13 height 7
drag, startPoint x: 82, startPoint y: 547, endPoint x: 106, endPoint y: 505, distance: 48.8
click at [82, 547] on div "Pen" at bounding box center [81, 548] width 13 height 7
click at [141, 551] on div "Highlight" at bounding box center [147, 548] width 30 height 7
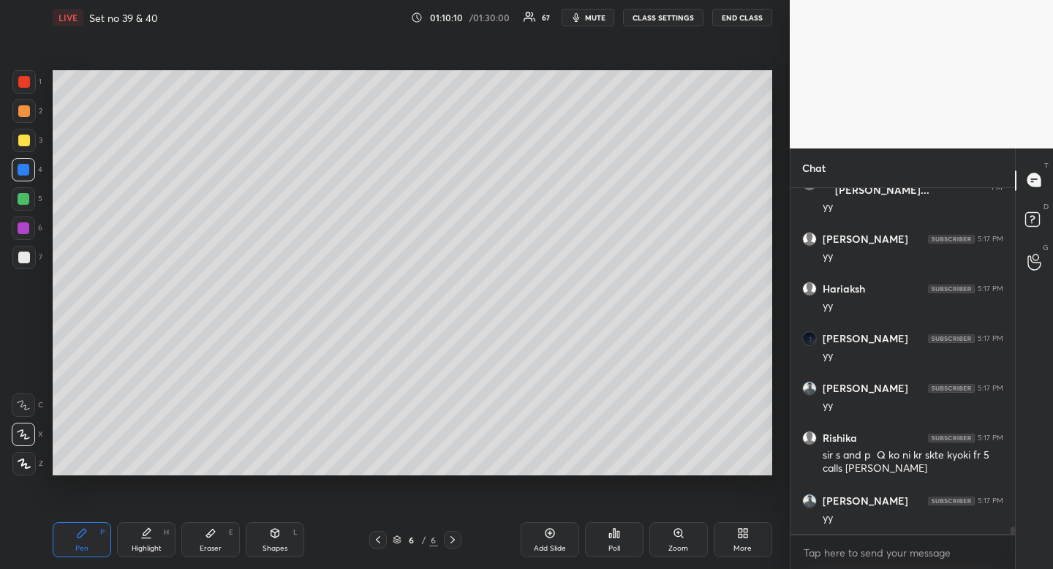
click at [145, 548] on div "Highlight" at bounding box center [147, 548] width 30 height 7
click at [74, 551] on div "Pen P" at bounding box center [82, 539] width 59 height 35
drag, startPoint x: 74, startPoint y: 551, endPoint x: 74, endPoint y: 542, distance: 8.8
click at [74, 551] on div "Pen P" at bounding box center [82, 539] width 59 height 35
click at [74, 542] on div "Pen P" at bounding box center [82, 539] width 59 height 35
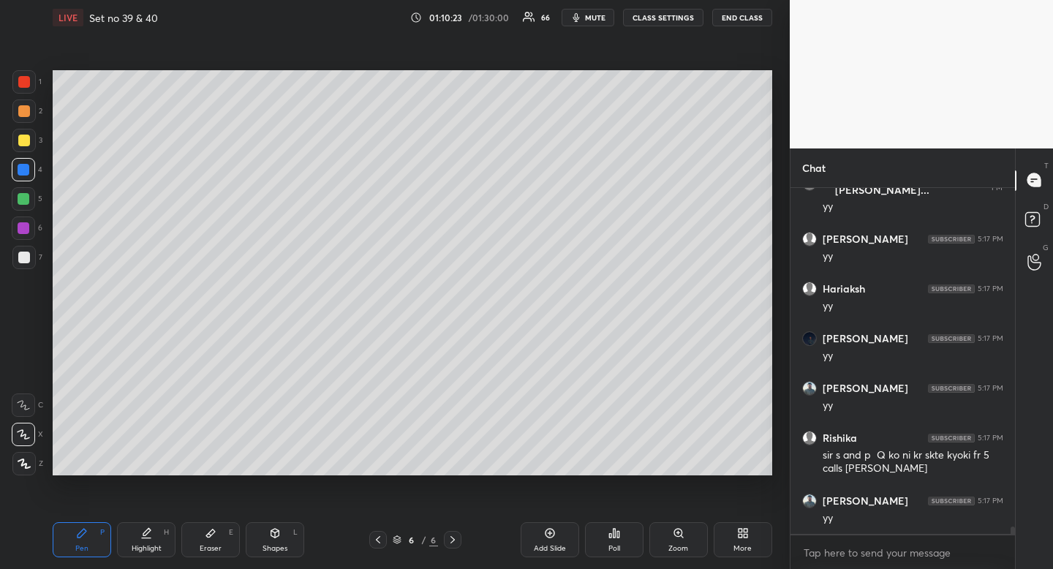
click at [149, 545] on div "Highlight" at bounding box center [147, 548] width 30 height 7
drag, startPoint x: 149, startPoint y: 545, endPoint x: 163, endPoint y: 519, distance: 29.8
click at [149, 545] on div "Highlight" at bounding box center [147, 548] width 30 height 7
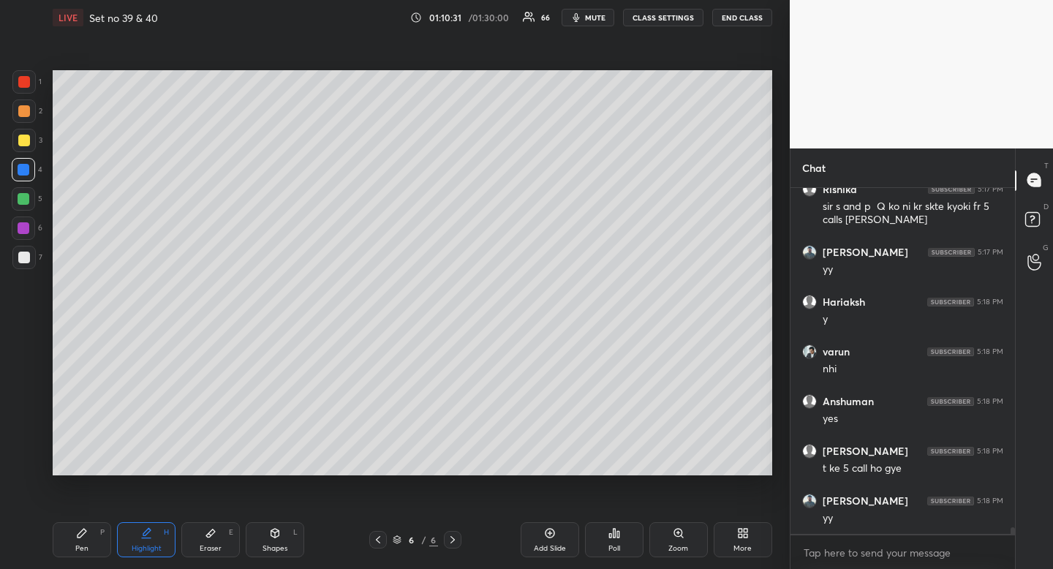
scroll to position [17223, 0]
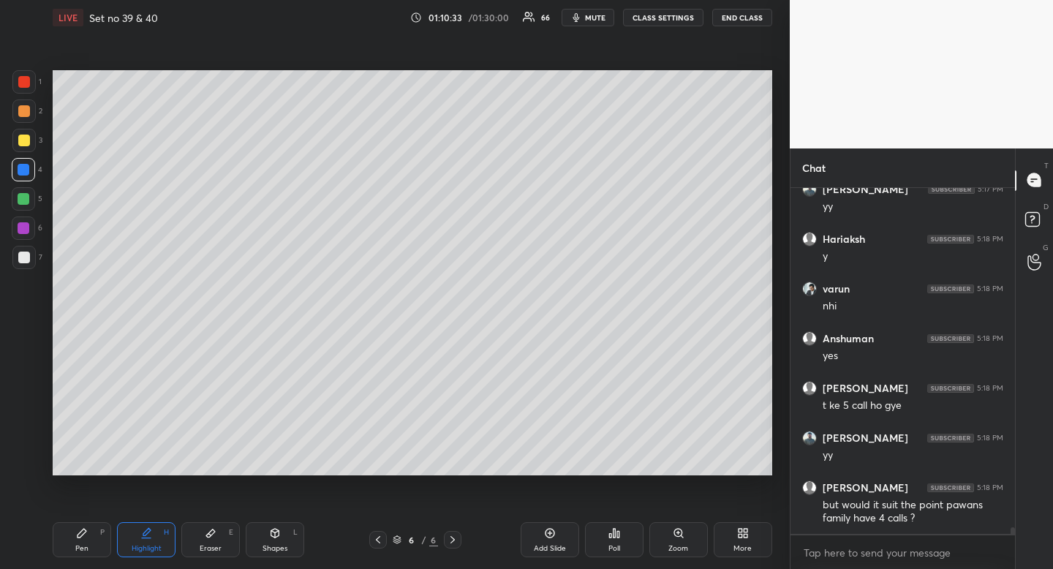
drag, startPoint x: 78, startPoint y: 544, endPoint x: 85, endPoint y: 527, distance: 17.7
click at [78, 547] on div "Pen" at bounding box center [81, 548] width 13 height 7
click at [83, 535] on icon at bounding box center [82, 533] width 12 height 12
click at [143, 545] on div "Highlight" at bounding box center [147, 548] width 30 height 7
drag, startPoint x: 143, startPoint y: 544, endPoint x: 142, endPoint y: 533, distance: 11.0
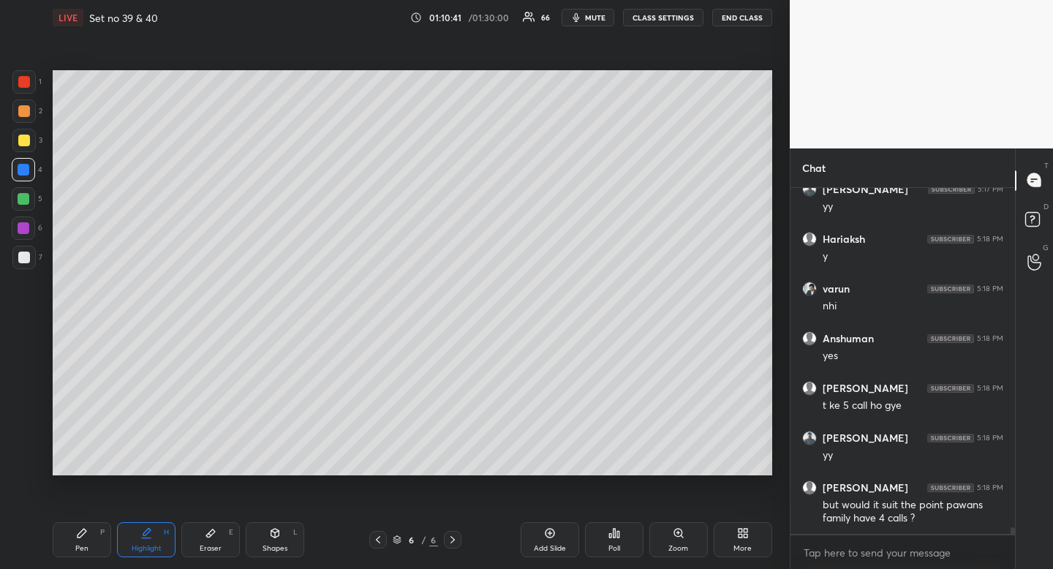
click at [143, 545] on div "Highlight" at bounding box center [147, 548] width 30 height 7
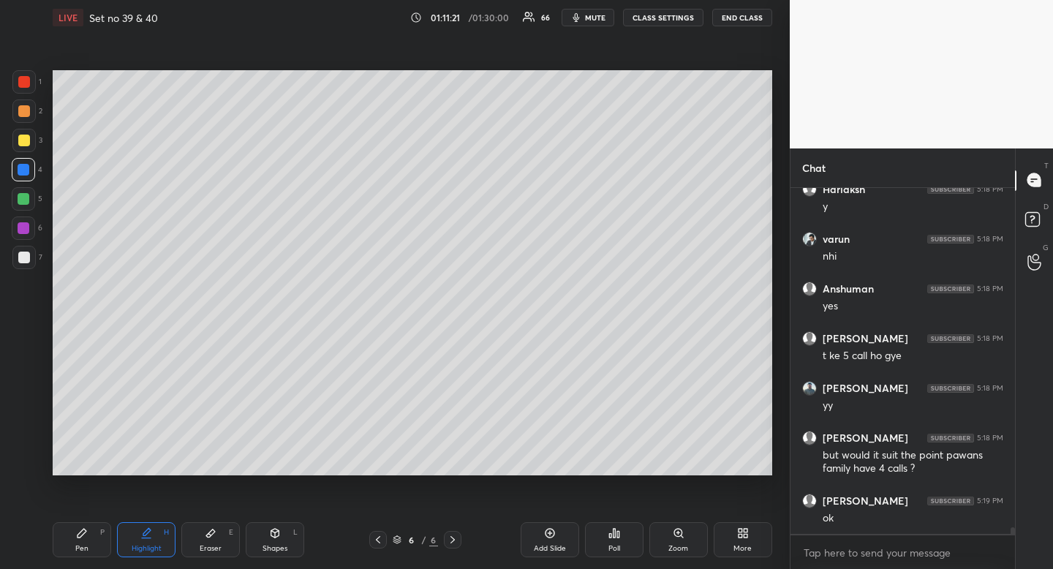
click at [83, 546] on div "Pen" at bounding box center [81, 548] width 13 height 7
click at [22, 257] on div at bounding box center [24, 258] width 12 height 12
drag, startPoint x: 22, startPoint y: 253, endPoint x: 12, endPoint y: 270, distance: 19.7
click at [22, 253] on div at bounding box center [24, 258] width 12 height 12
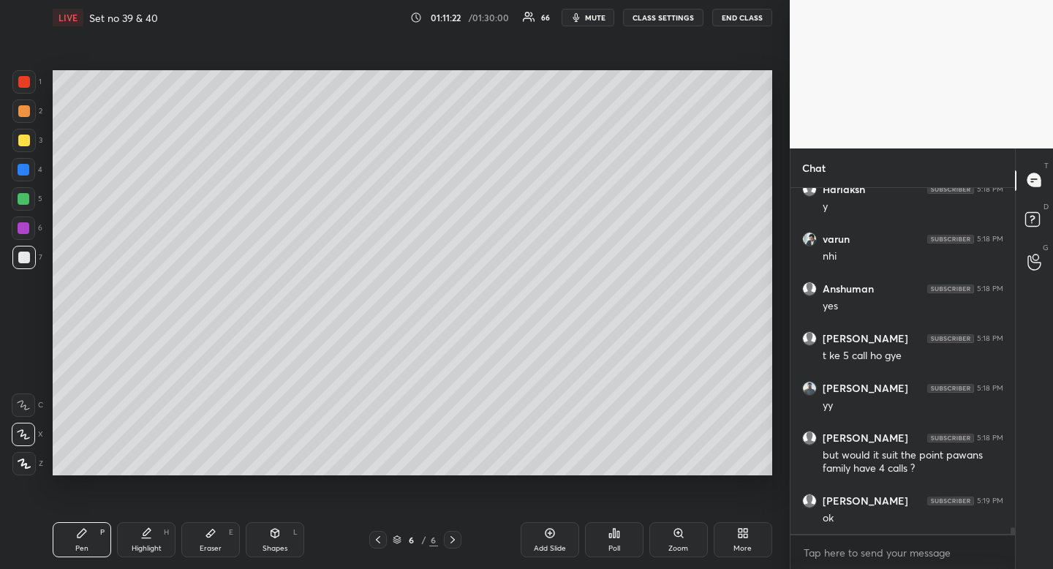
scroll to position [17323, 0]
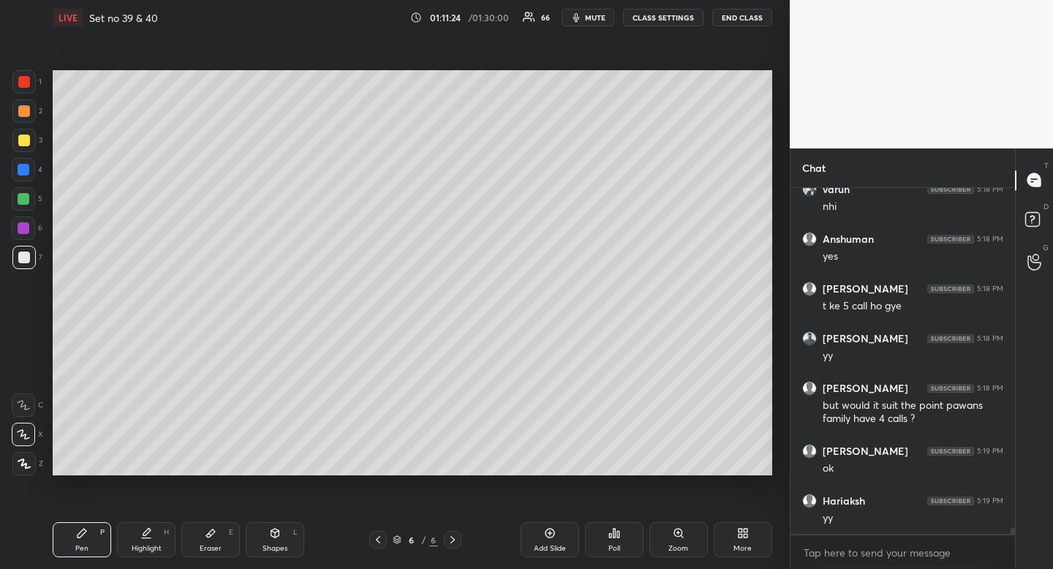
click at [148, 545] on div "Highlight" at bounding box center [147, 548] width 30 height 7
click at [148, 543] on div "Highlight H" at bounding box center [146, 539] width 59 height 35
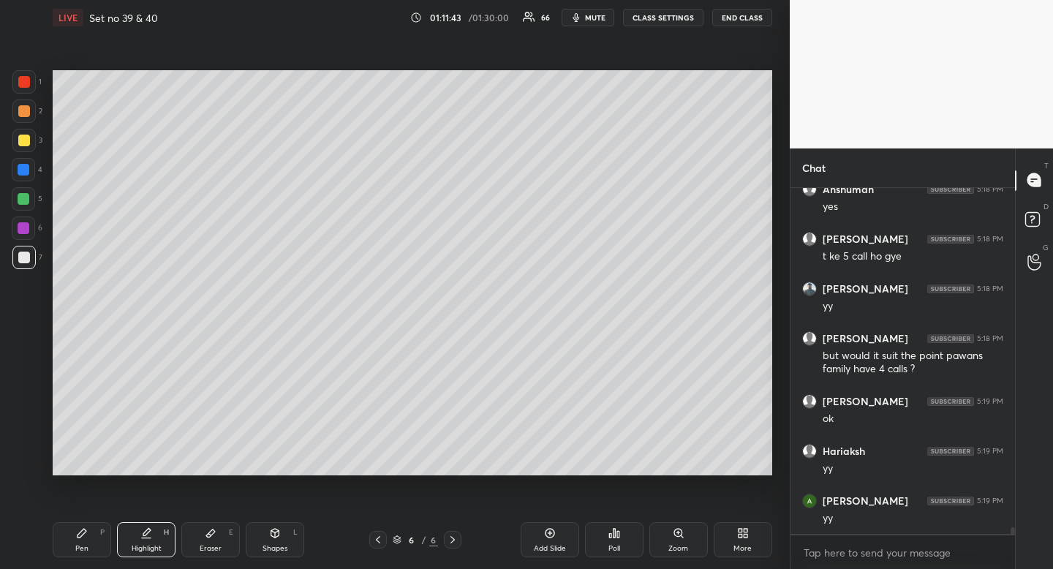
scroll to position [17422, 0]
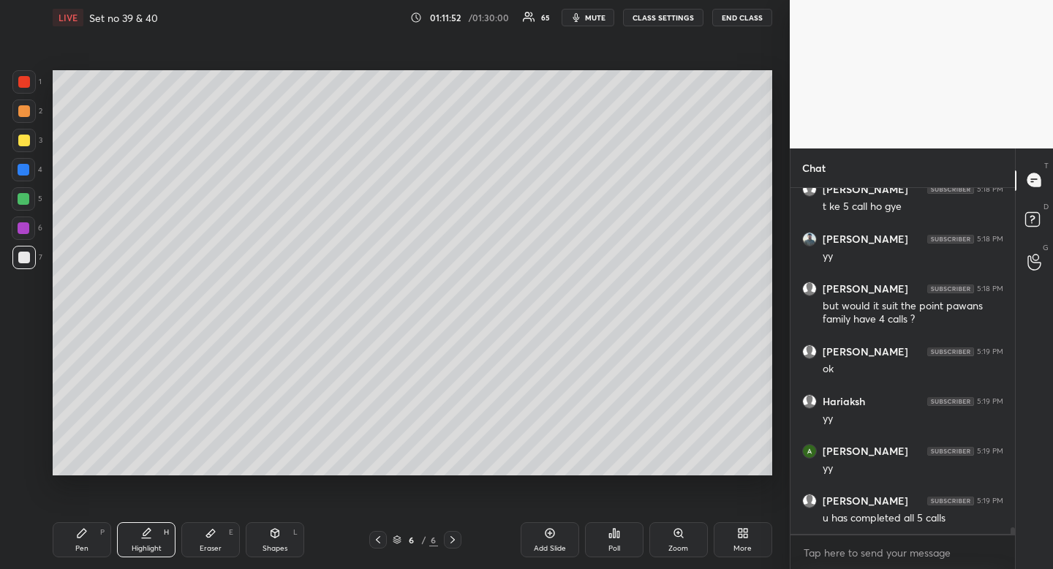
click at [158, 549] on div "Highlight" at bounding box center [147, 548] width 30 height 7
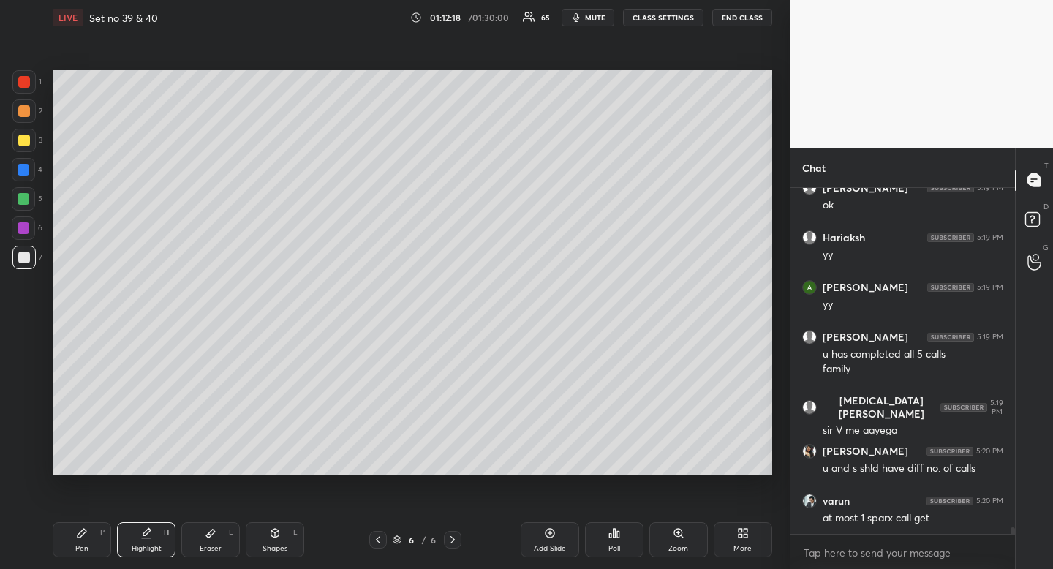
scroll to position [17649, 0]
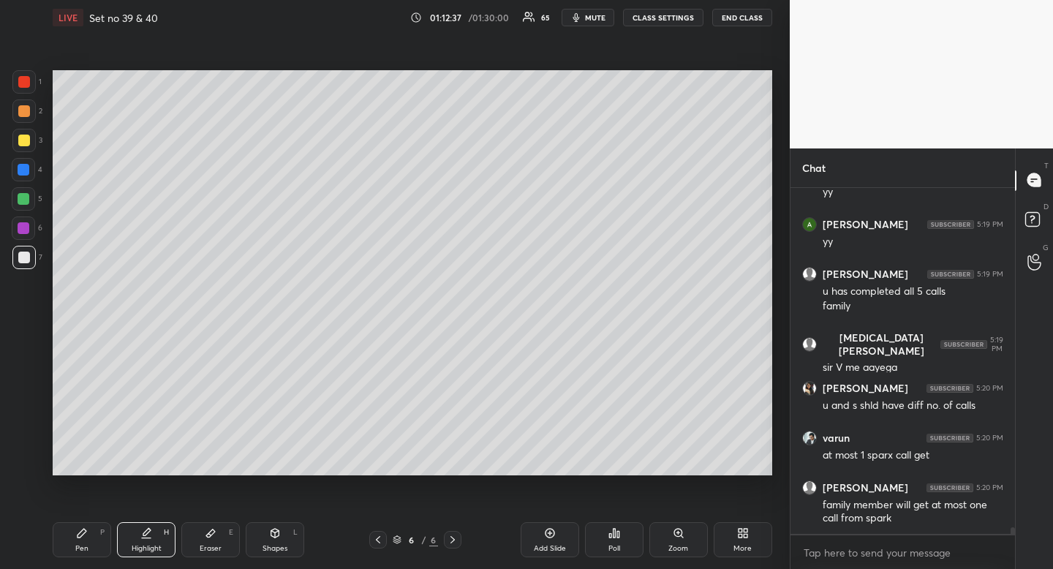
click at [383, 538] on icon at bounding box center [378, 540] width 12 height 12
click at [381, 544] on icon at bounding box center [378, 540] width 12 height 12
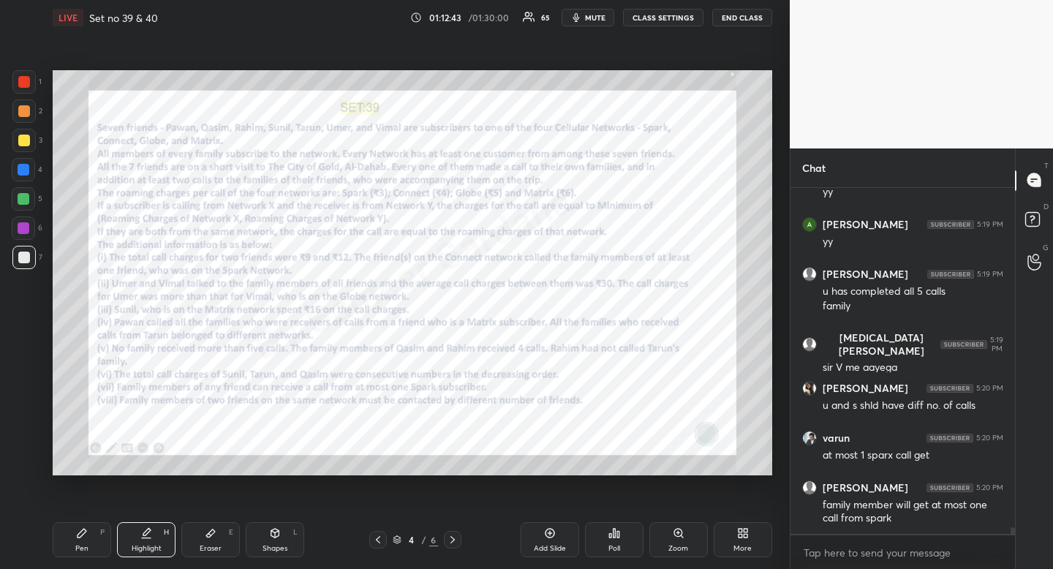
click at [454, 538] on icon at bounding box center [453, 540] width 12 height 12
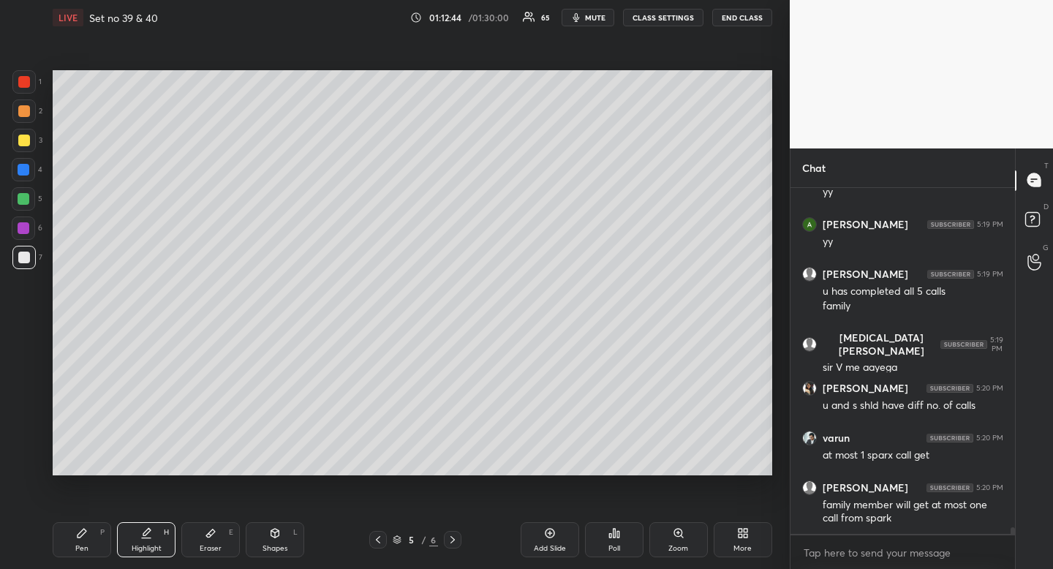
click at [453, 540] on icon at bounding box center [453, 540] width 12 height 12
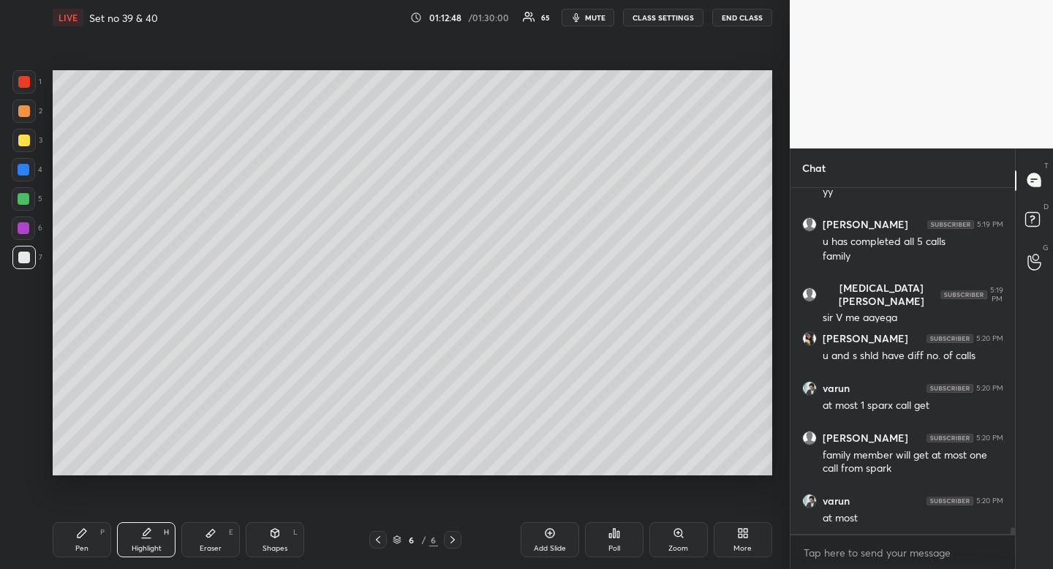
click at [84, 540] on div "Pen P" at bounding box center [82, 539] width 59 height 35
drag, startPoint x: 84, startPoint y: 540, endPoint x: 154, endPoint y: 475, distance: 95.3
click at [84, 540] on div "Pen P" at bounding box center [82, 539] width 59 height 35
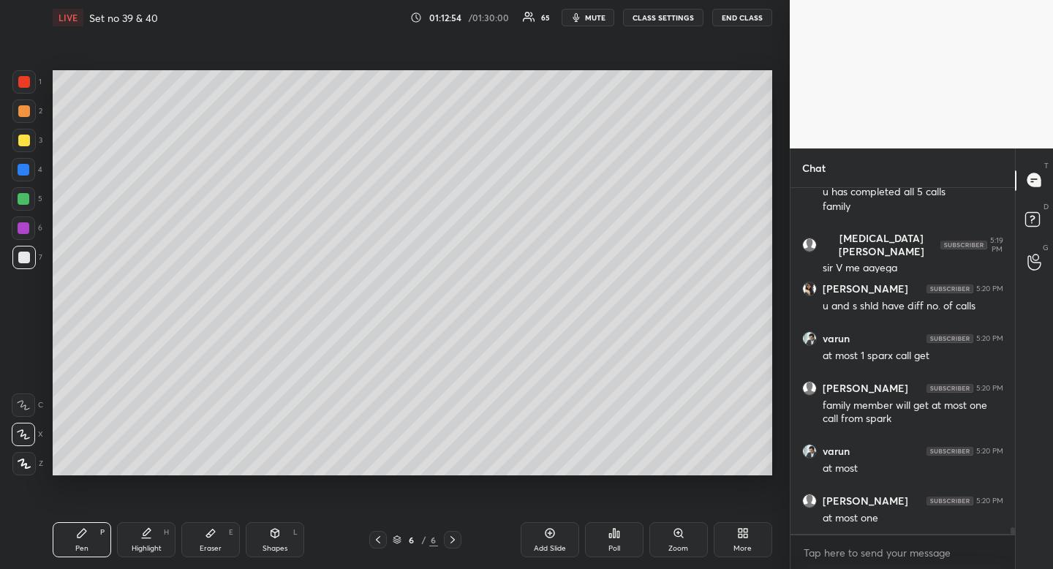
click at [138, 545] on div "Highlight" at bounding box center [147, 548] width 30 height 7
drag, startPoint x: 138, startPoint y: 544, endPoint x: 146, endPoint y: 505, distance: 40.5
click at [141, 539] on div "Highlight H" at bounding box center [146, 539] width 59 height 35
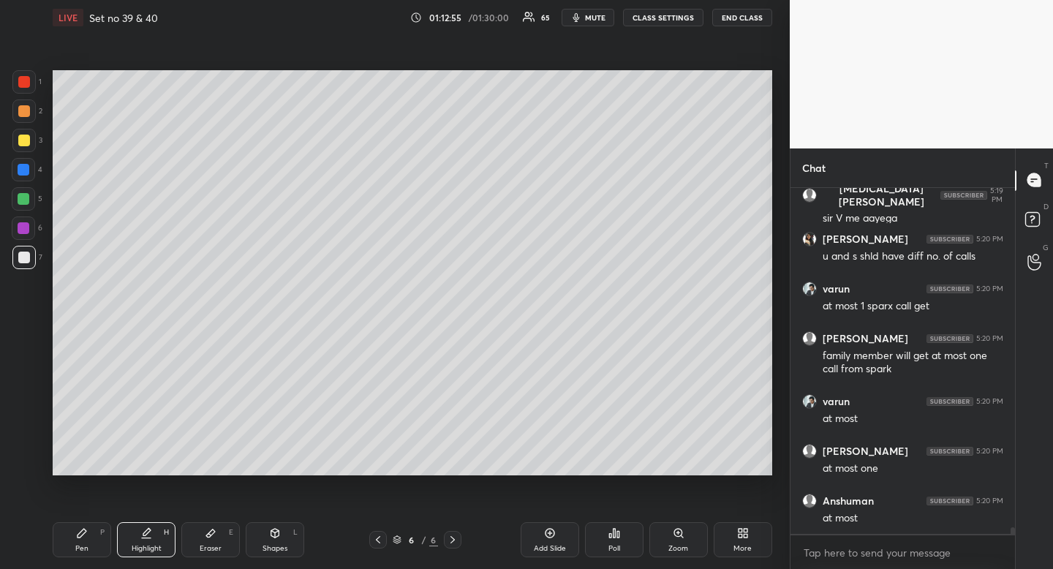
scroll to position [17848, 0]
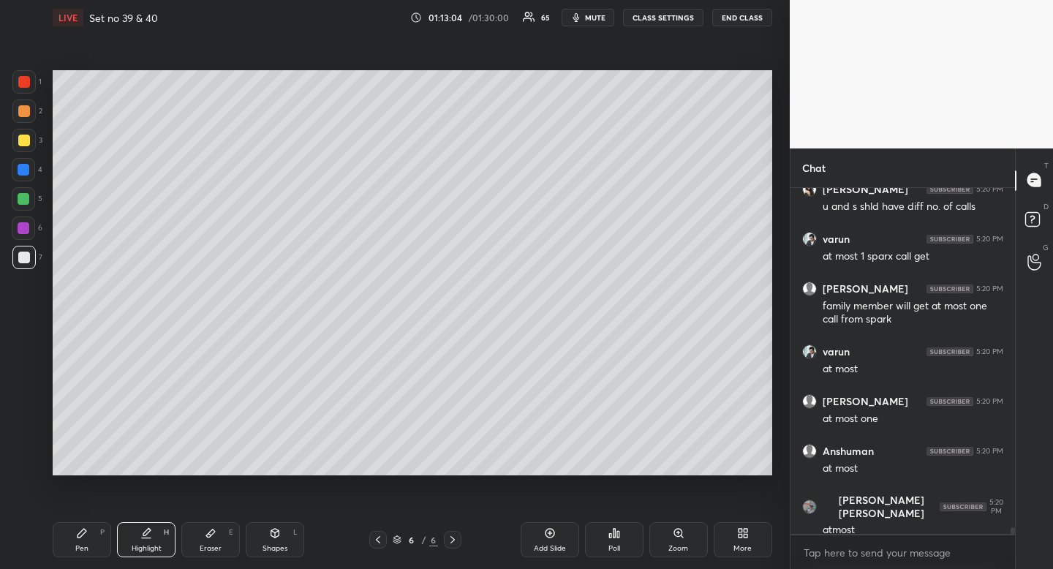
click at [79, 535] on icon at bounding box center [82, 533] width 9 height 9
drag, startPoint x: 79, startPoint y: 535, endPoint x: 111, endPoint y: 483, distance: 61.1
click at [79, 535] on icon at bounding box center [82, 533] width 9 height 9
click at [211, 546] on div "Eraser" at bounding box center [211, 548] width 22 height 7
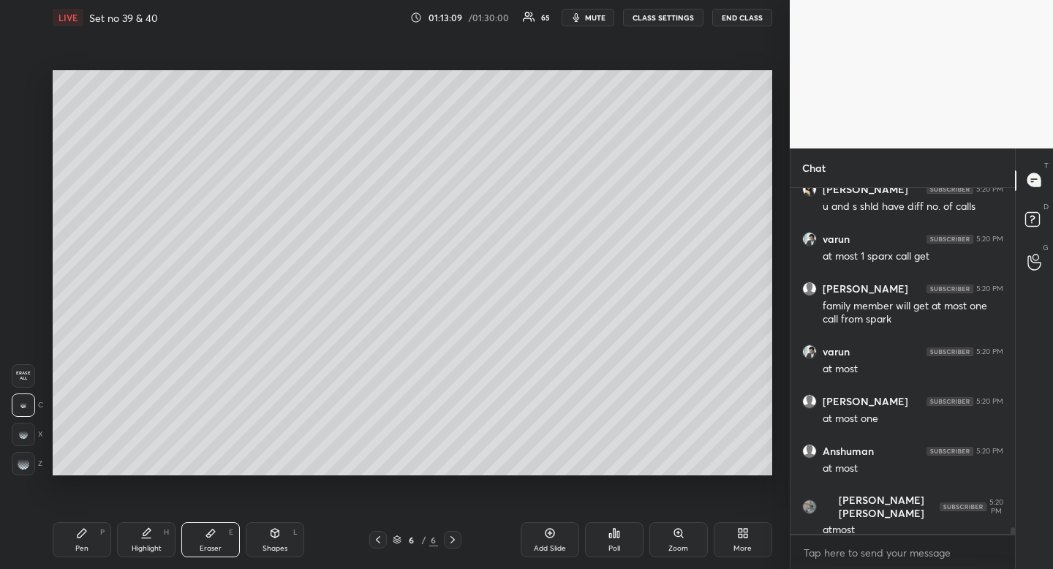
drag, startPoint x: 213, startPoint y: 544, endPoint x: 228, endPoint y: 489, distance: 57.0
click at [213, 545] on div "Eraser" at bounding box center [211, 548] width 22 height 7
click at [137, 542] on div "Highlight H" at bounding box center [146, 539] width 59 height 35
drag, startPoint x: 137, startPoint y: 542, endPoint x: 137, endPoint y: 533, distance: 8.8
click at [137, 542] on div "Highlight H" at bounding box center [146, 539] width 59 height 35
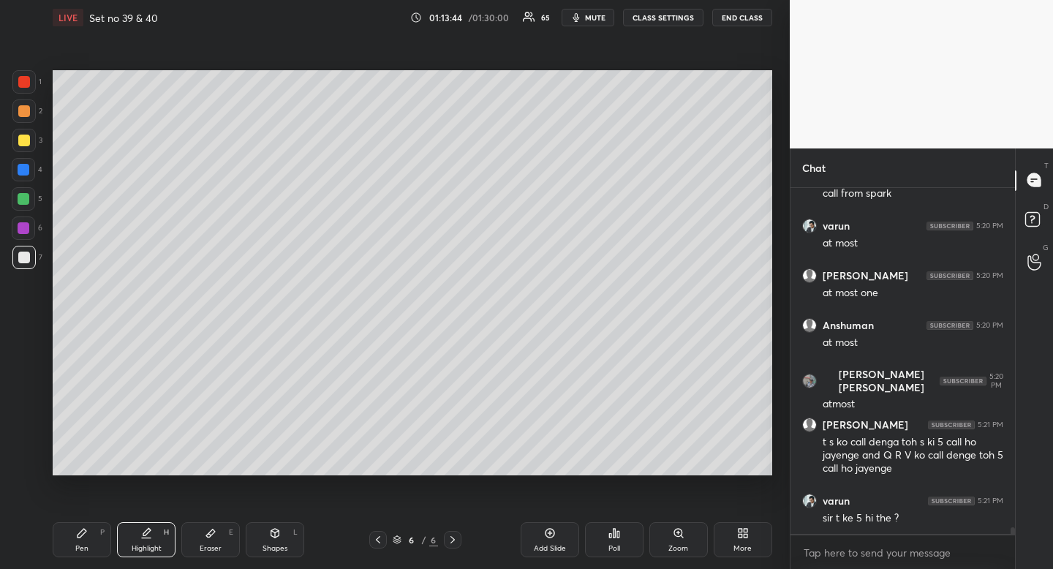
scroll to position [18023, 0]
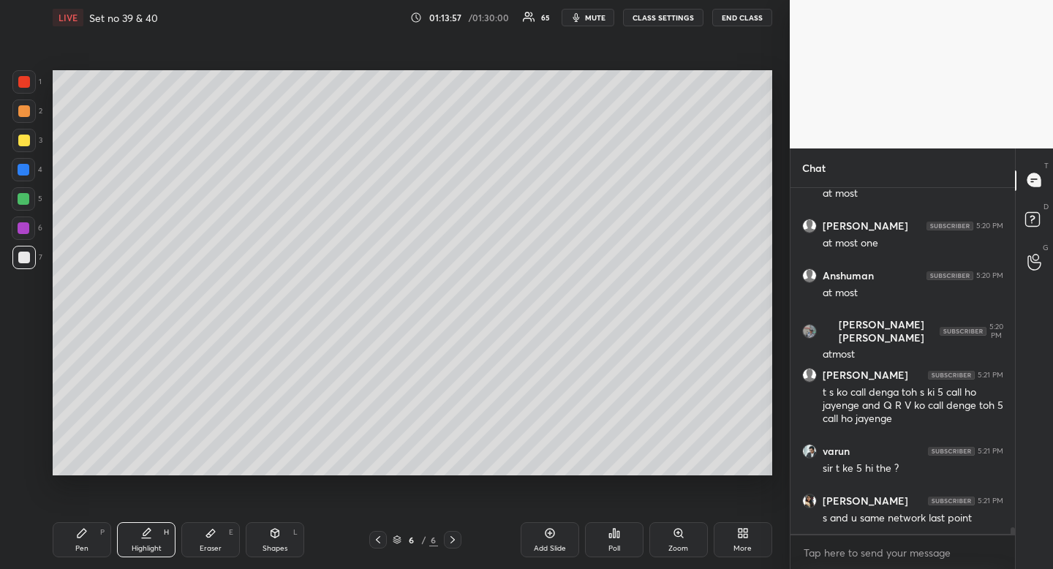
click at [154, 536] on div "Highlight H" at bounding box center [146, 539] width 59 height 35
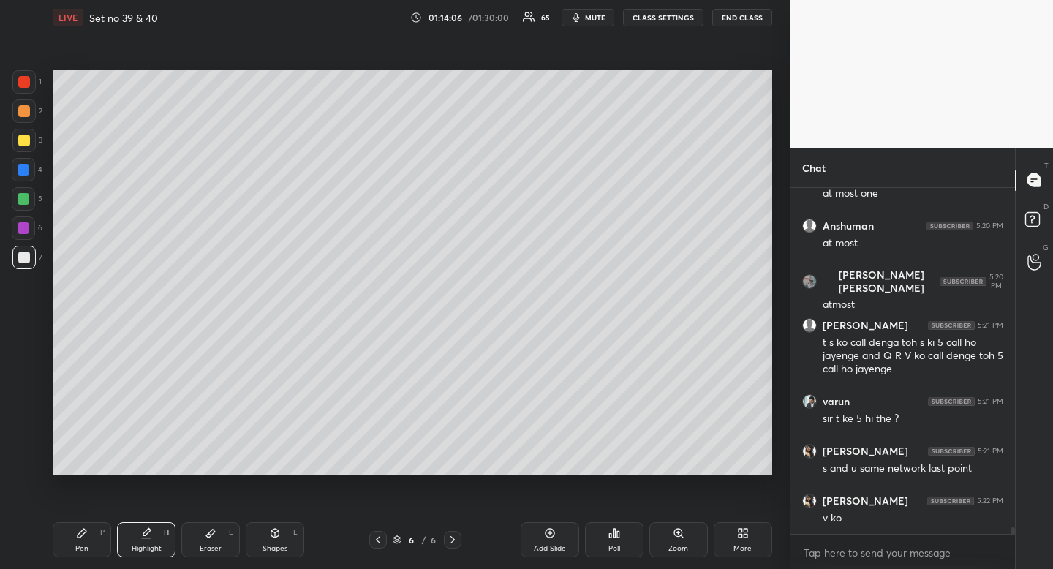
click at [375, 541] on icon at bounding box center [378, 540] width 12 height 12
click at [386, 540] on div at bounding box center [378, 540] width 18 height 18
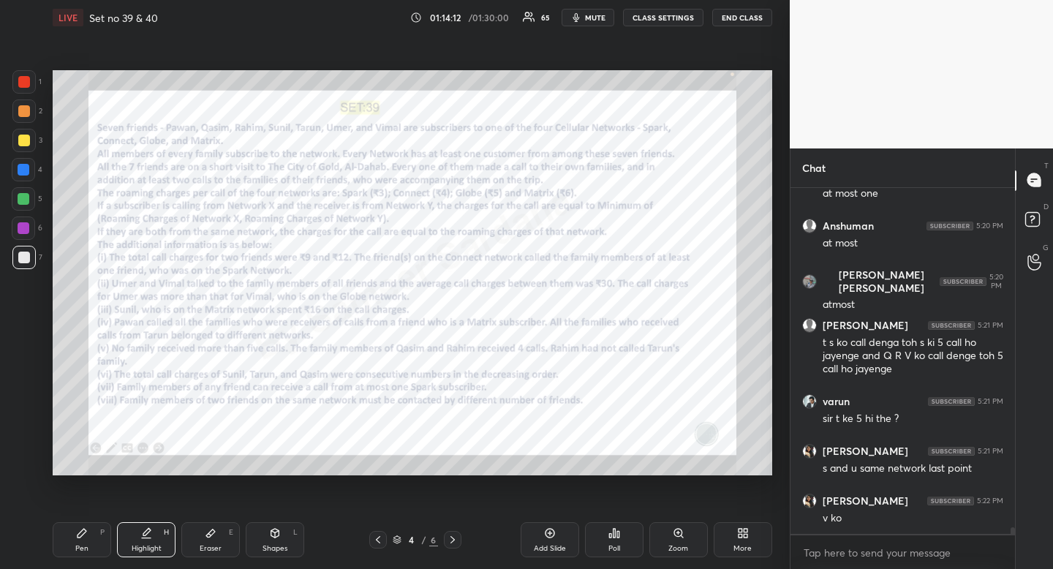
scroll to position [18123, 0]
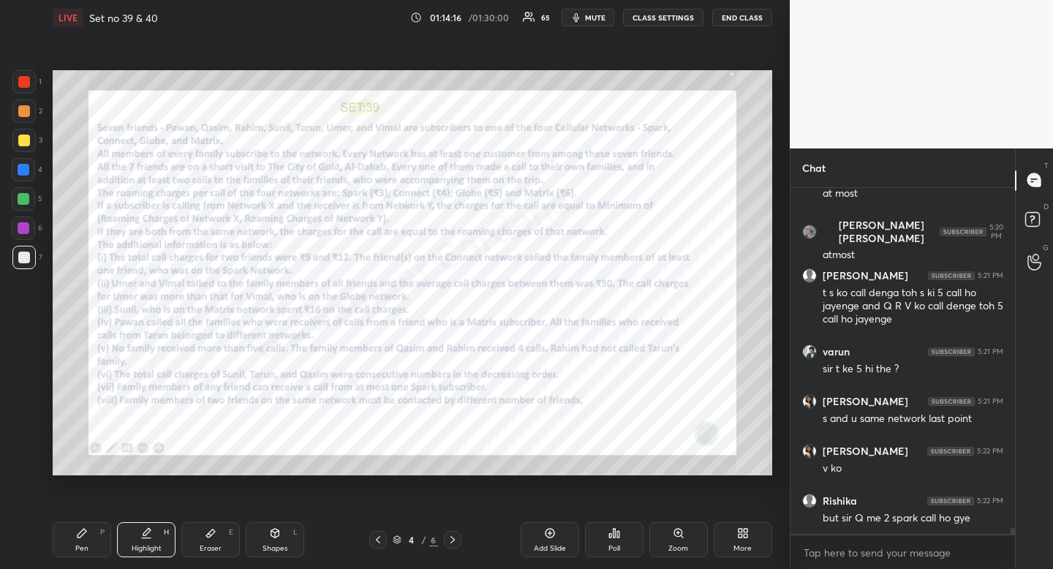
click at [26, 133] on div at bounding box center [23, 140] width 23 height 23
drag, startPoint x: 26, startPoint y: 133, endPoint x: 42, endPoint y: 151, distance: 24.4
click at [26, 133] on div at bounding box center [23, 140] width 23 height 23
click at [454, 540] on icon at bounding box center [453, 539] width 4 height 7
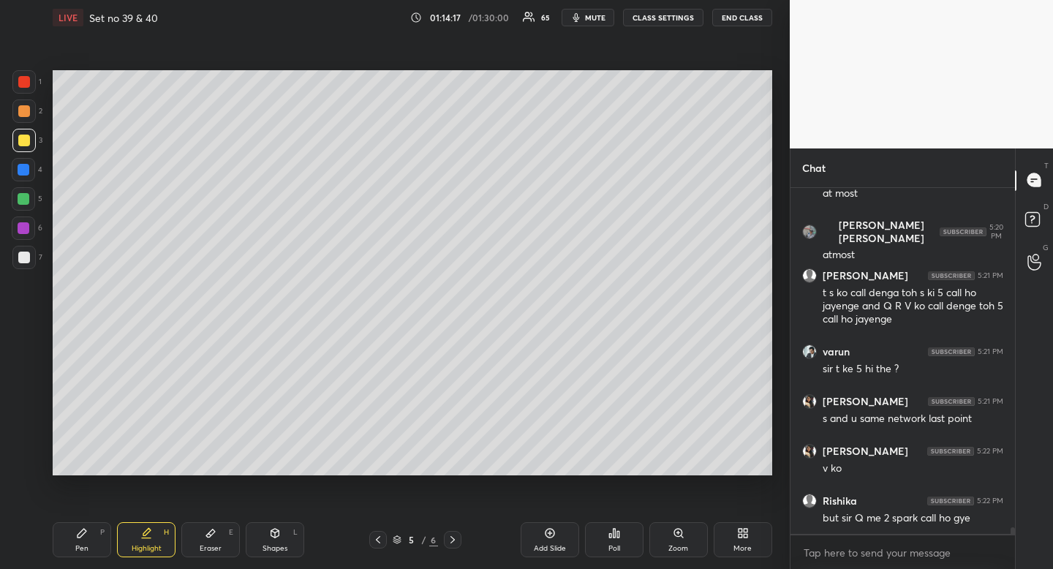
click at [454, 541] on icon at bounding box center [453, 540] width 12 height 12
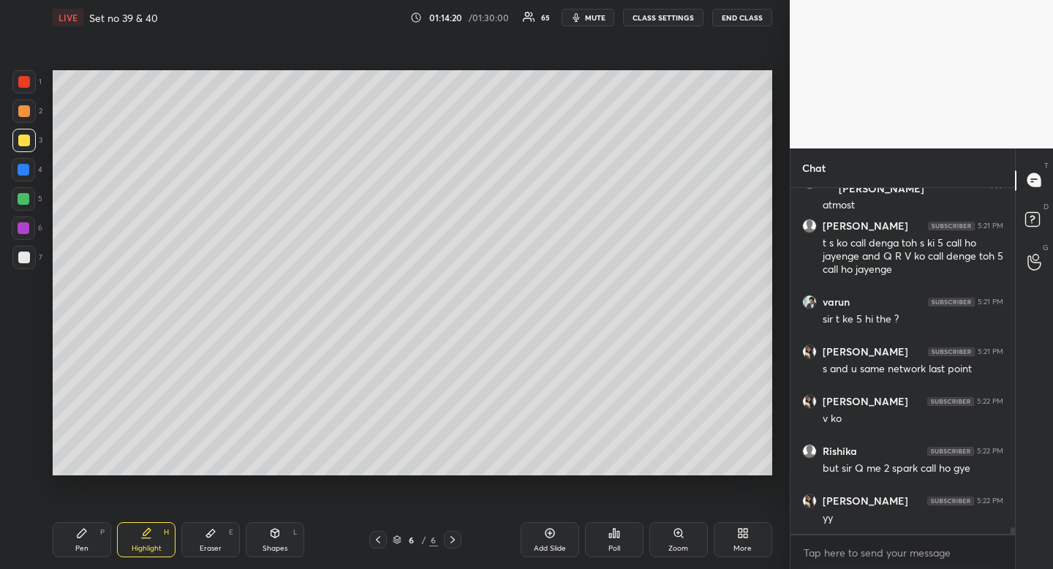
drag, startPoint x: 151, startPoint y: 541, endPoint x: 148, endPoint y: 511, distance: 30.2
click at [152, 546] on div "Highlight H" at bounding box center [146, 539] width 59 height 35
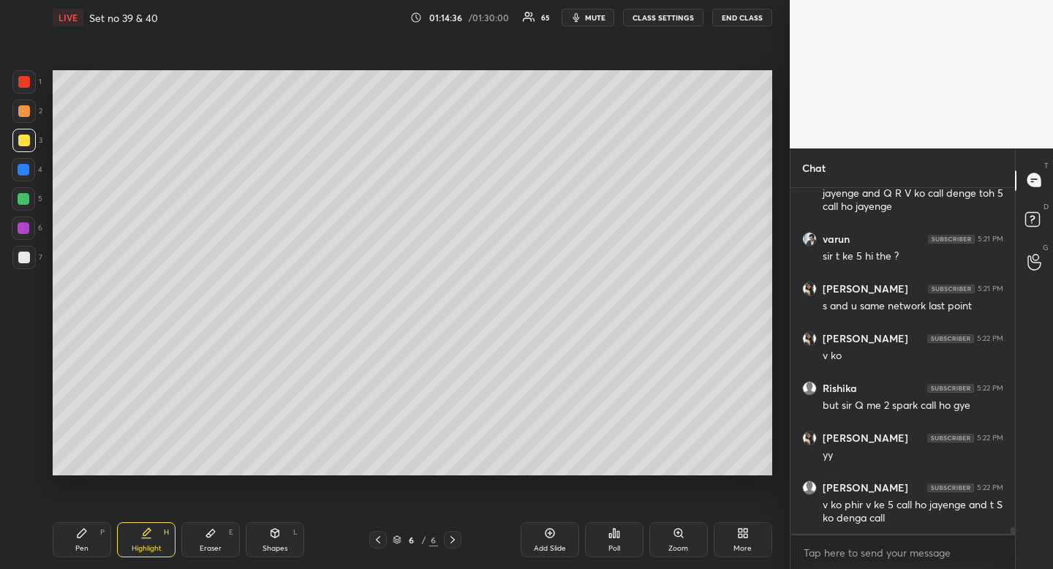
scroll to position [18285, 0]
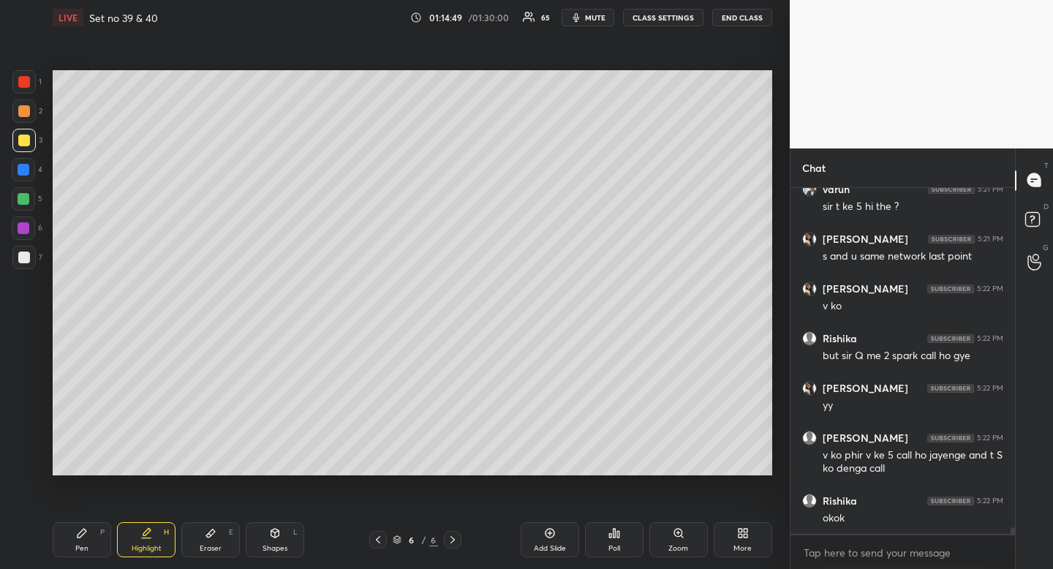
click at [380, 536] on icon at bounding box center [378, 540] width 12 height 12
click at [374, 540] on icon at bounding box center [378, 540] width 12 height 12
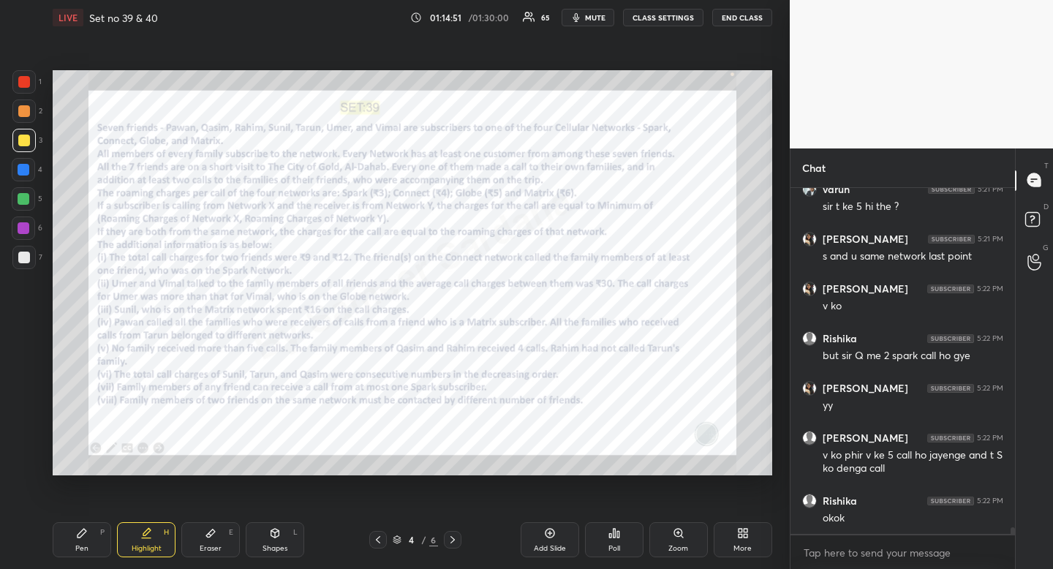
click at [92, 539] on div "Pen P" at bounding box center [82, 539] width 59 height 35
drag, startPoint x: 92, startPoint y: 539, endPoint x: 129, endPoint y: 501, distance: 53.3
click at [92, 539] on div "Pen P" at bounding box center [82, 539] width 59 height 35
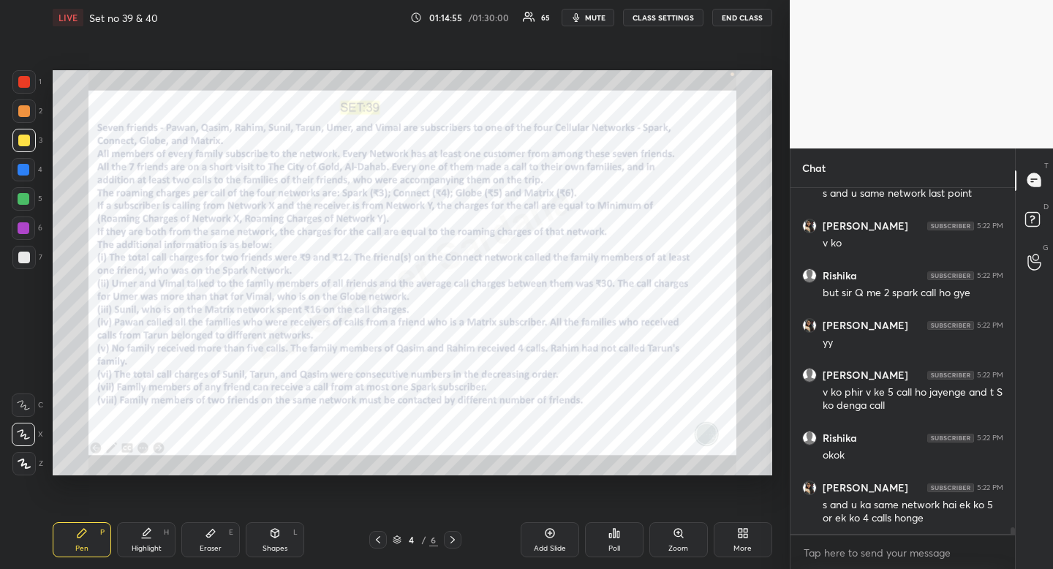
click at [27, 83] on div at bounding box center [24, 82] width 12 height 12
drag, startPoint x: 27, startPoint y: 83, endPoint x: 15, endPoint y: 109, distance: 28.2
click at [27, 83] on div at bounding box center [24, 82] width 12 height 12
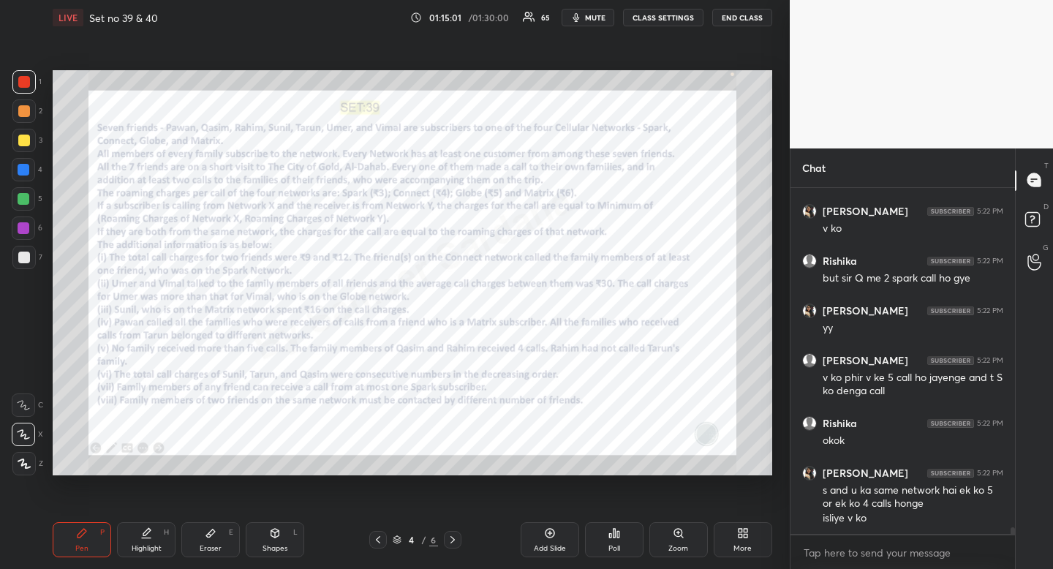
click at [451, 538] on icon at bounding box center [453, 540] width 12 height 12
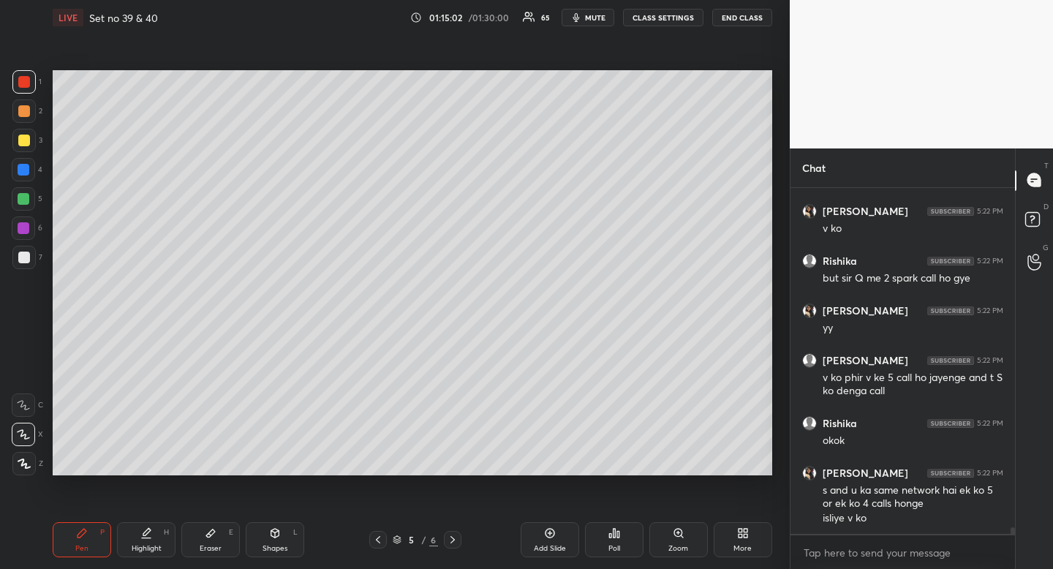
click at [451, 542] on icon at bounding box center [453, 540] width 12 height 12
click at [148, 545] on div "Highlight" at bounding box center [147, 548] width 30 height 7
click at [147, 539] on div "Highlight H" at bounding box center [146, 539] width 59 height 35
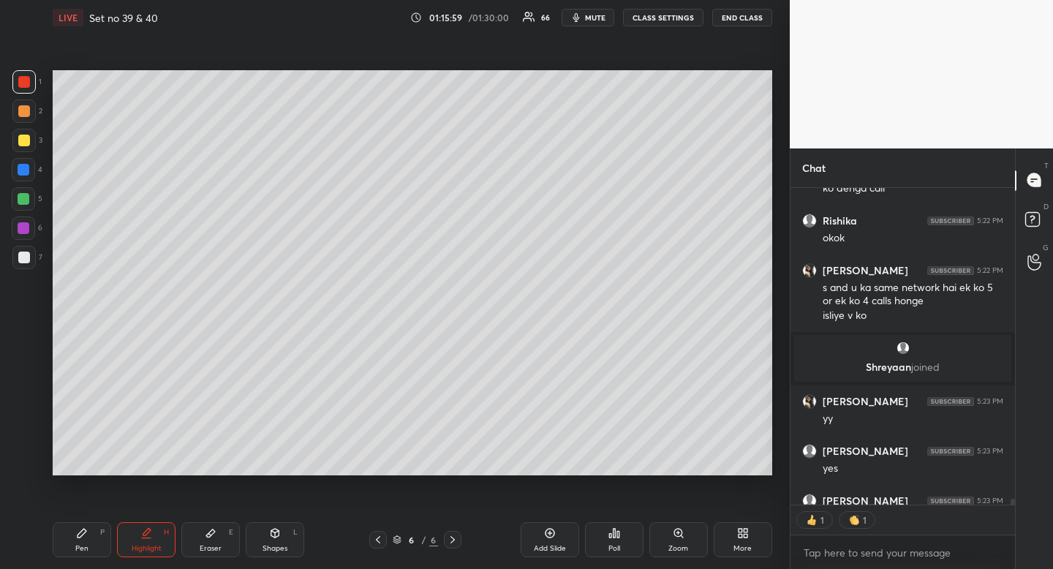
scroll to position [17786, 0]
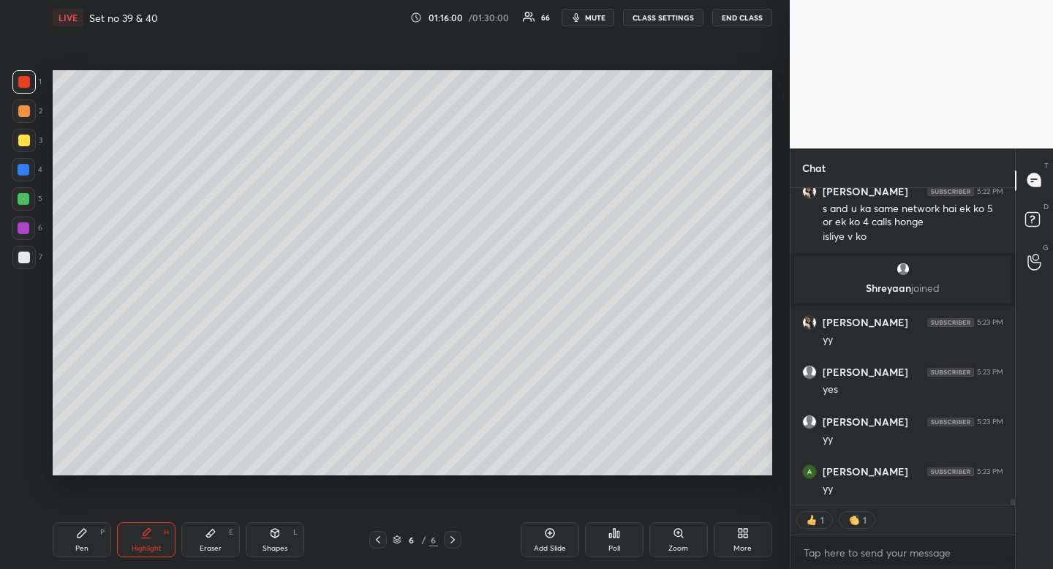
click at [83, 546] on div "Pen" at bounding box center [81, 548] width 13 height 7
drag, startPoint x: 83, startPoint y: 546, endPoint x: 152, endPoint y: 478, distance: 96.7
click at [83, 546] on div "Pen" at bounding box center [81, 548] width 13 height 7
click at [153, 549] on div "Highlight" at bounding box center [147, 548] width 30 height 7
click at [153, 545] on div "Highlight" at bounding box center [147, 548] width 30 height 7
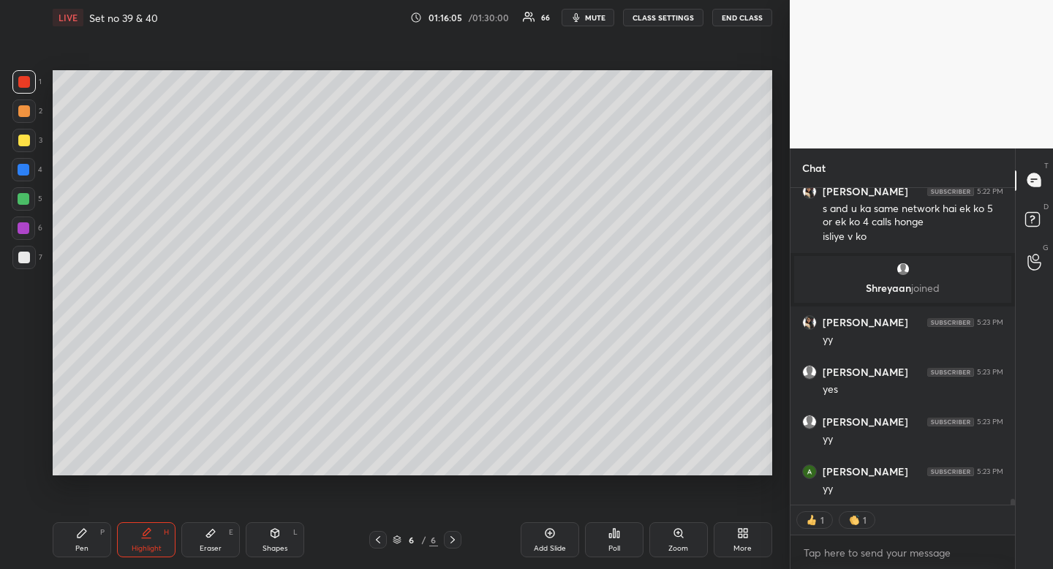
scroll to position [17836, 0]
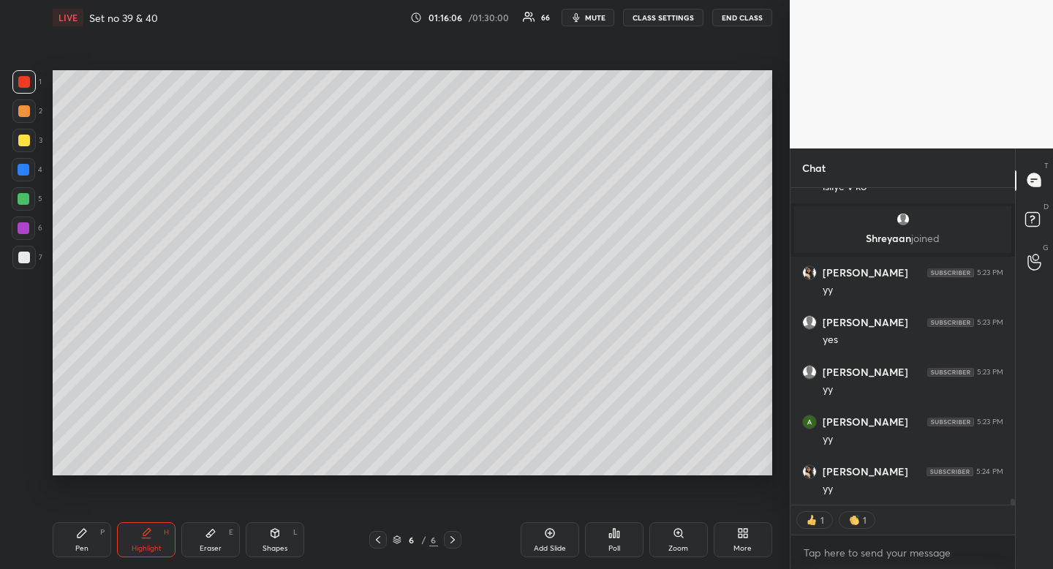
click at [158, 545] on div "Highlight" at bounding box center [147, 548] width 30 height 7
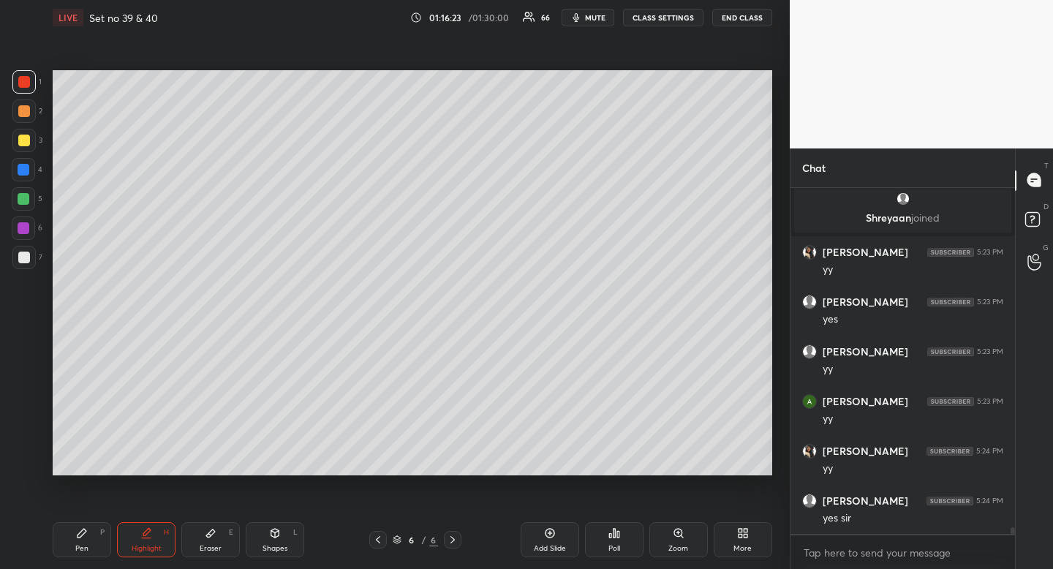
click at [138, 540] on div "Highlight H" at bounding box center [146, 539] width 59 height 35
click at [143, 538] on div "Highlight H" at bounding box center [146, 539] width 59 height 35
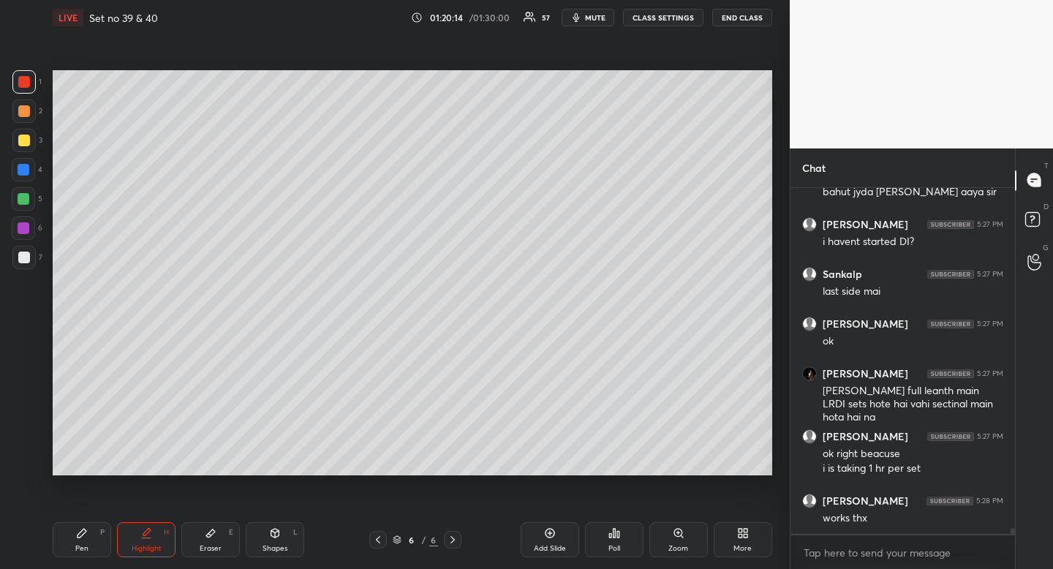
scroll to position [20528, 0]
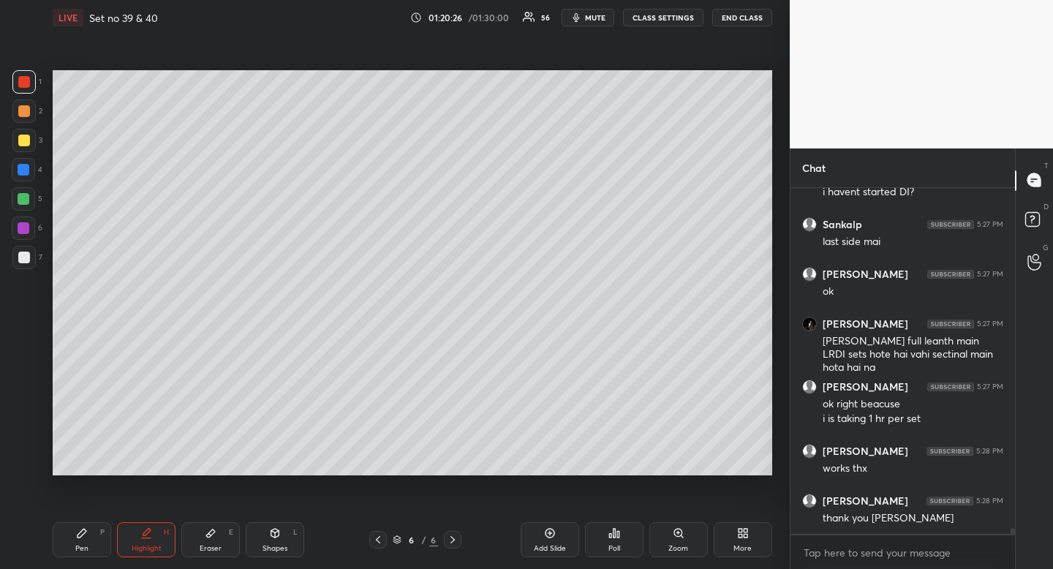
click at [25, 138] on div at bounding box center [24, 141] width 12 height 12
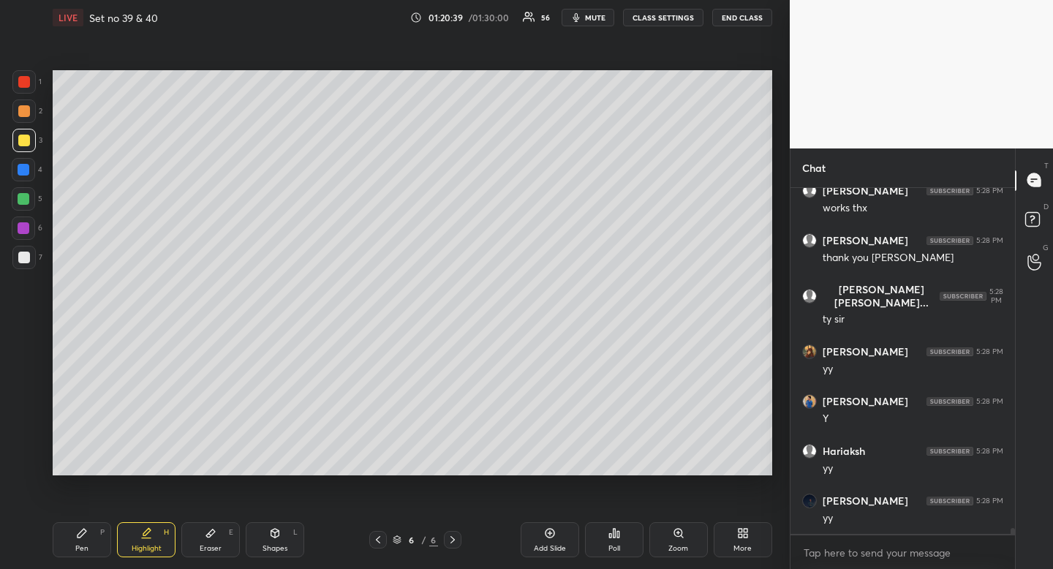
scroll to position [20838, 0]
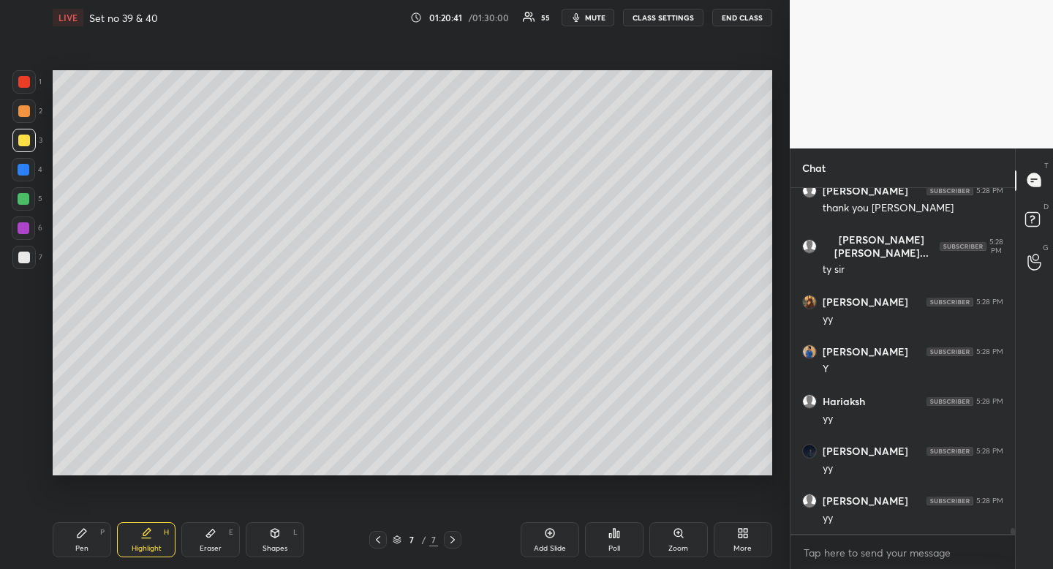
click at [26, 264] on div at bounding box center [23, 257] width 23 height 23
drag, startPoint x: 26, startPoint y: 264, endPoint x: 35, endPoint y: 247, distance: 19.6
click at [26, 264] on div at bounding box center [23, 257] width 23 height 23
click at [77, 557] on div "Pen P" at bounding box center [82, 539] width 59 height 35
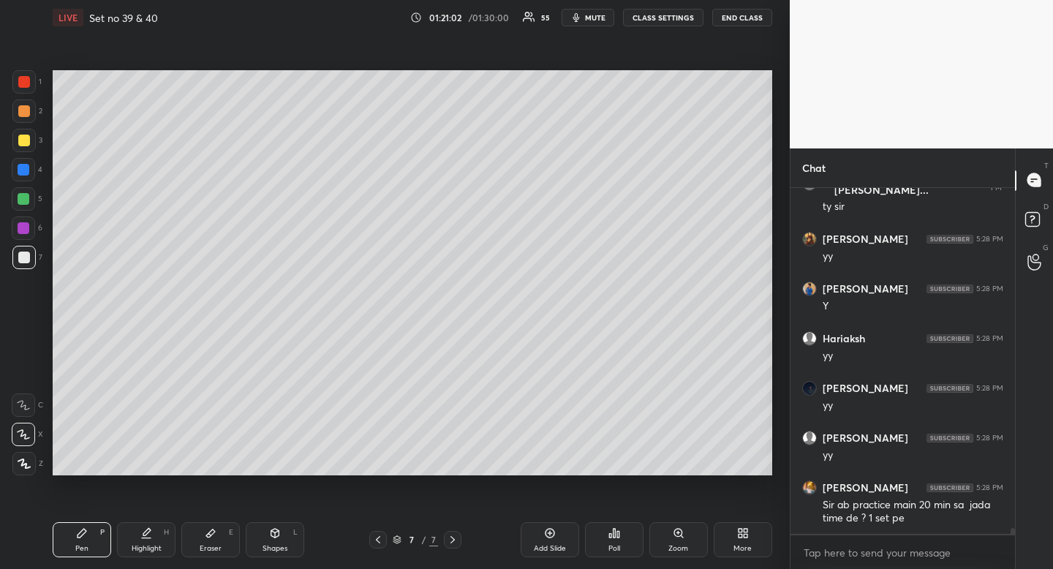
click at [210, 530] on icon at bounding box center [211, 533] width 12 height 12
click at [92, 531] on div "Pen P" at bounding box center [82, 539] width 59 height 35
click at [94, 529] on div "Pen P" at bounding box center [82, 539] width 59 height 35
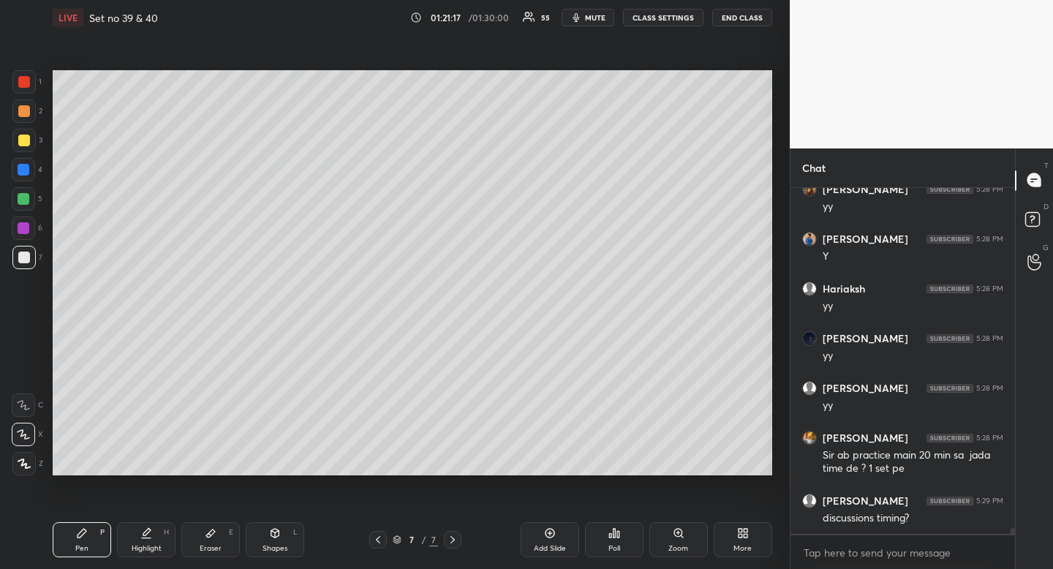
scroll to position [21027, 0]
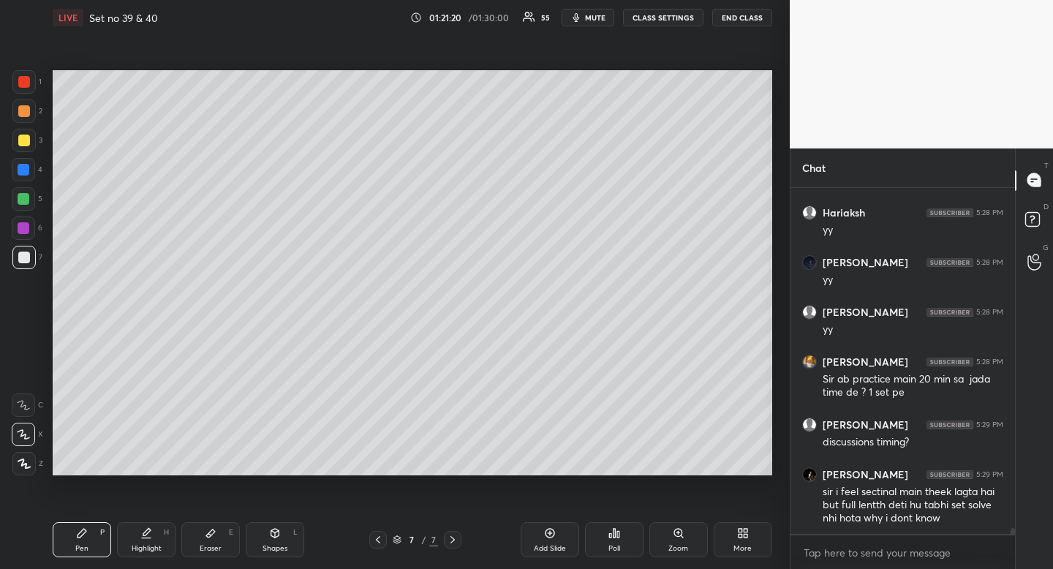
click at [19, 138] on div at bounding box center [24, 141] width 12 height 12
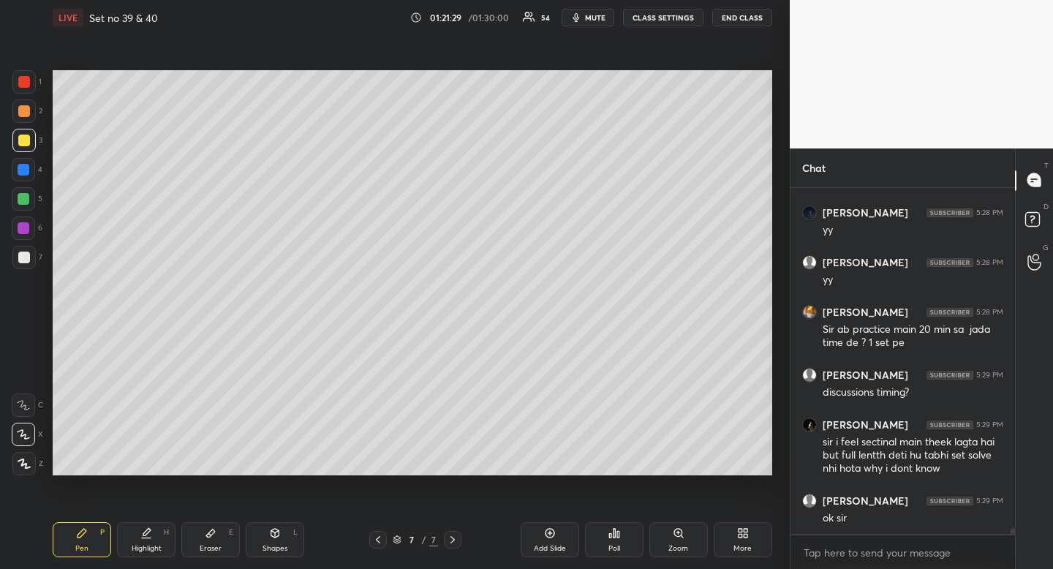
click at [158, 531] on div "Highlight H" at bounding box center [146, 539] width 59 height 35
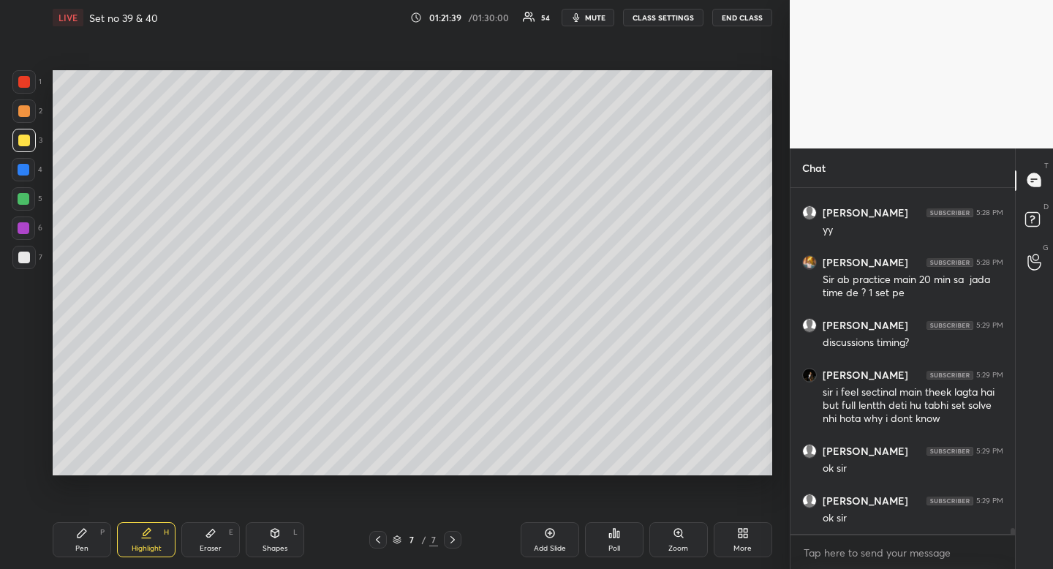
click at [148, 542] on div "Highlight H" at bounding box center [146, 539] width 59 height 35
click at [208, 530] on icon at bounding box center [211, 533] width 12 height 12
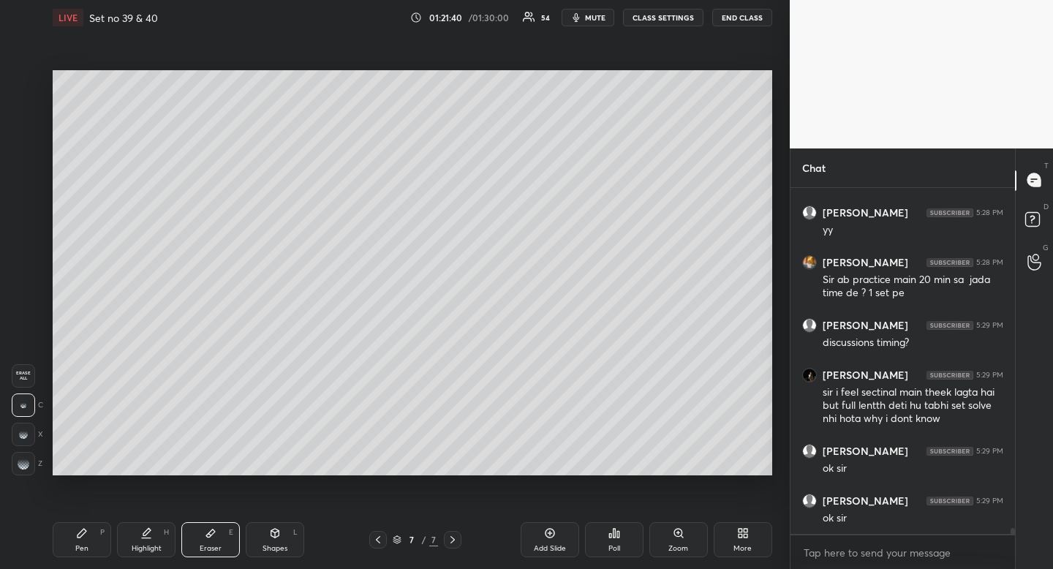
drag, startPoint x: 208, startPoint y: 527, endPoint x: 208, endPoint y: 515, distance: 11.7
click at [208, 527] on icon at bounding box center [211, 533] width 12 height 12
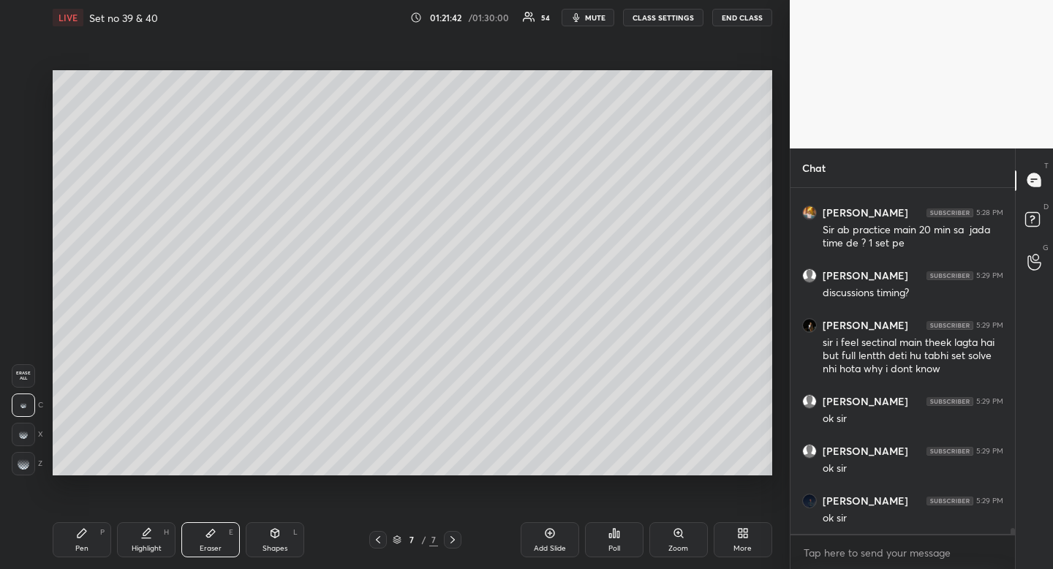
click at [84, 537] on icon at bounding box center [82, 533] width 12 height 12
click at [85, 538] on icon at bounding box center [82, 533] width 12 height 12
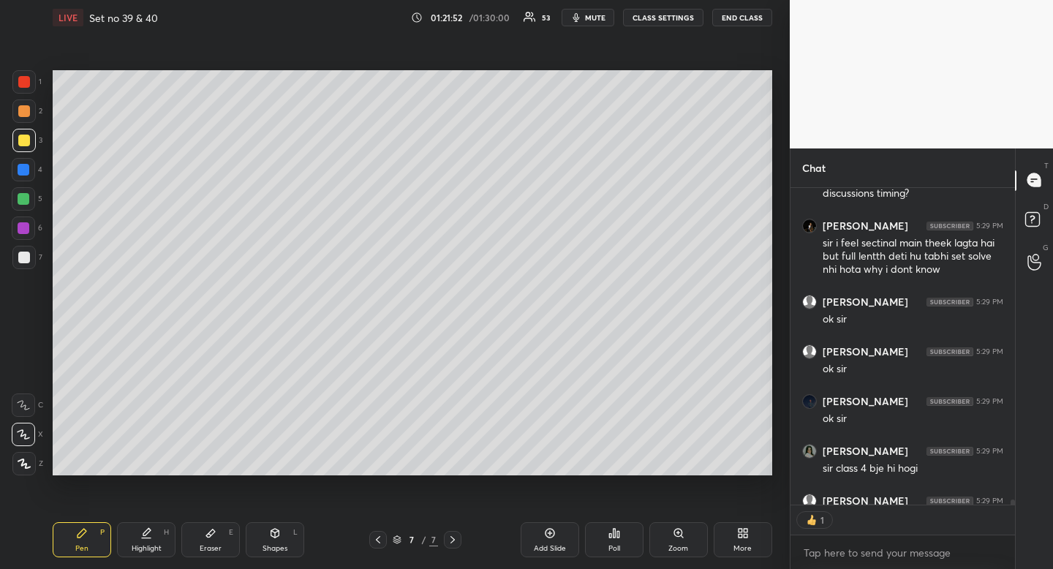
scroll to position [21355, 0]
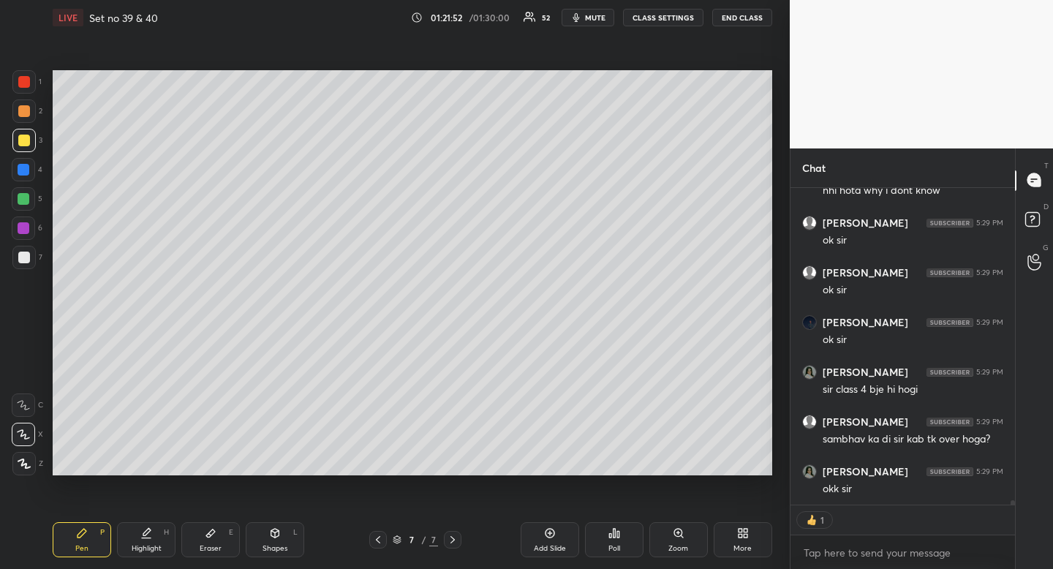
click at [23, 208] on div at bounding box center [23, 198] width 23 height 23
drag, startPoint x: 24, startPoint y: 207, endPoint x: 13, endPoint y: 224, distance: 20.1
click at [24, 207] on div at bounding box center [23, 198] width 23 height 23
drag, startPoint x: 593, startPoint y: 15, endPoint x: 602, endPoint y: 15, distance: 9.5
click at [593, 15] on span "mute" at bounding box center [595, 17] width 20 height 10
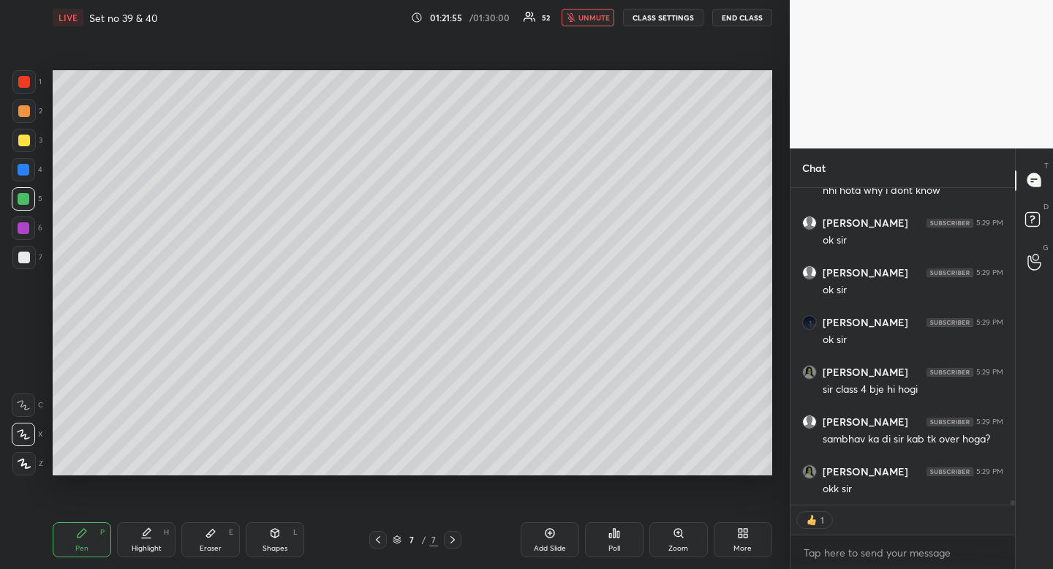
click at [750, 18] on button "END CLASS" at bounding box center [742, 18] width 60 height 18
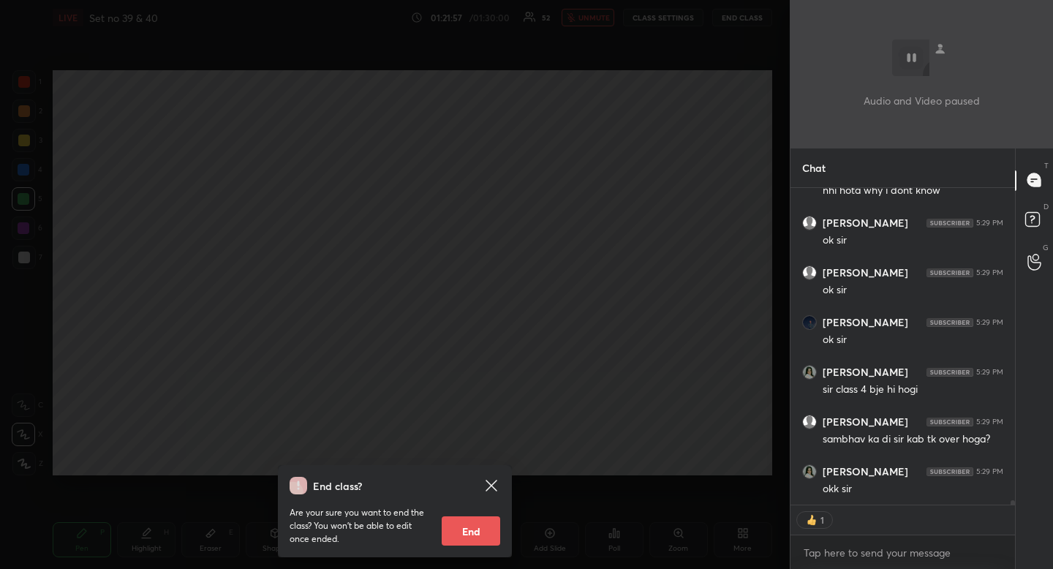
click at [464, 534] on button "End" at bounding box center [471, 530] width 59 height 29
type textarea "x"
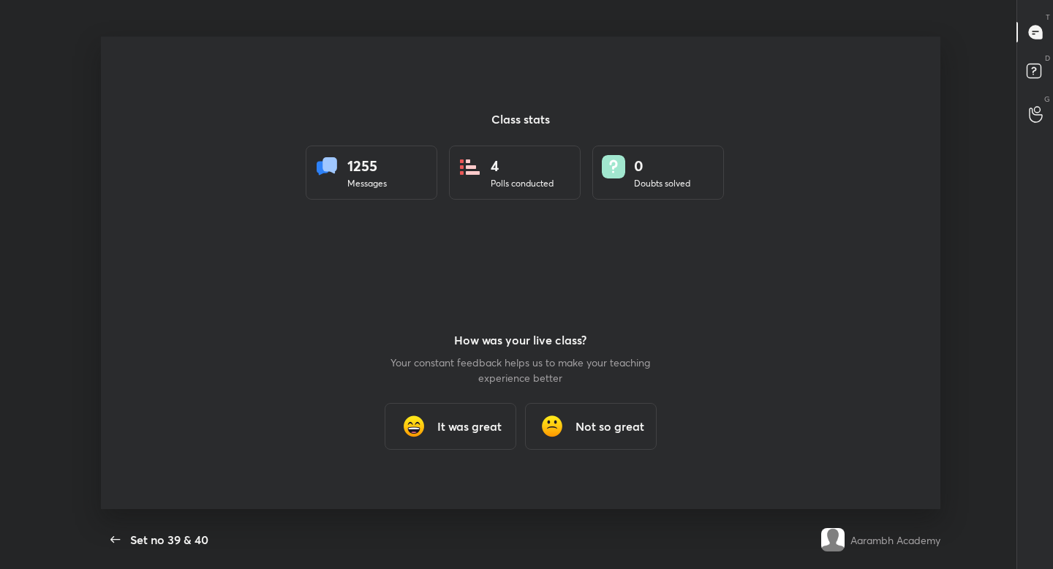
scroll to position [72675, 72147]
